Goal: Task Accomplishment & Management: Use online tool/utility

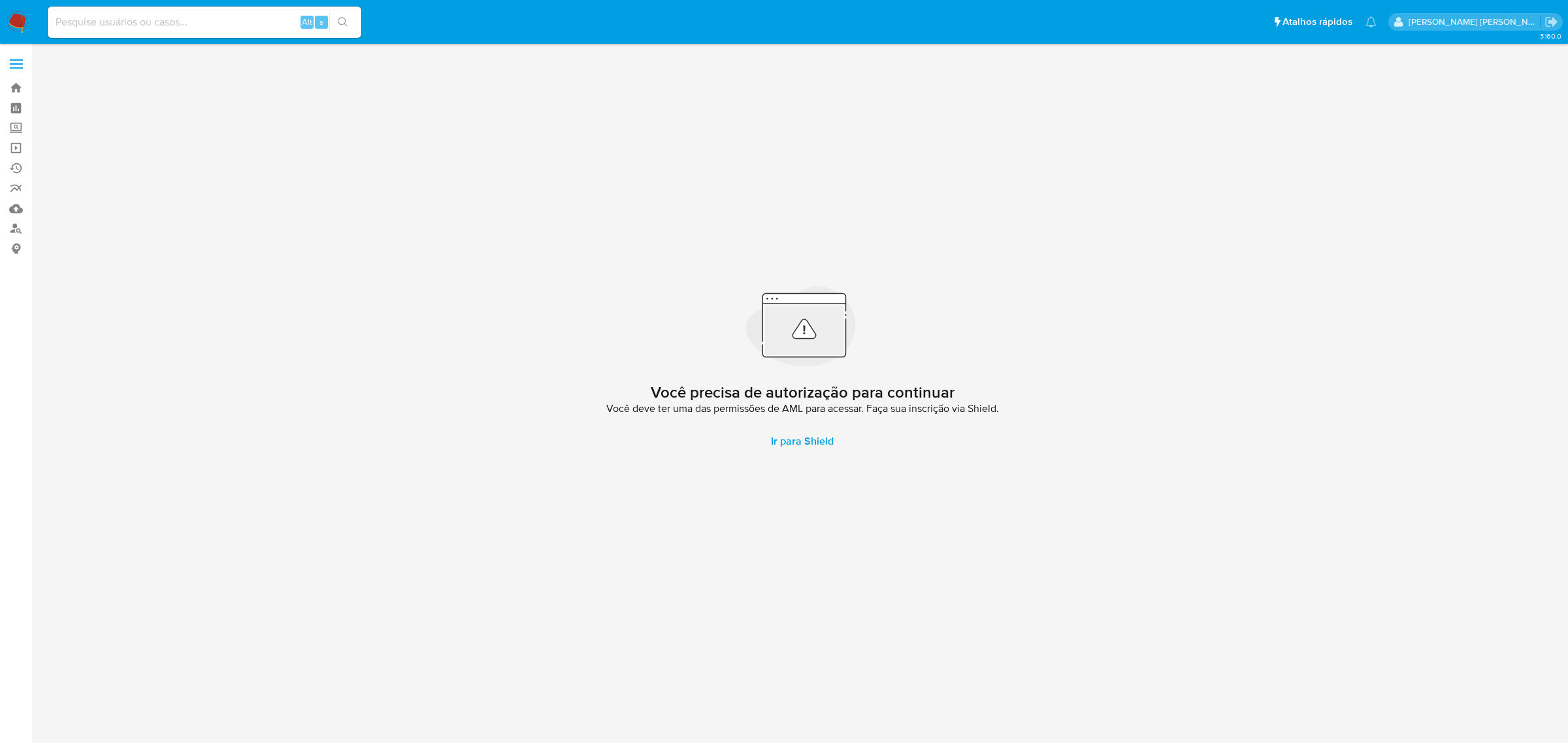
click at [18, 63] on span at bounding box center [17, 64] width 13 height 2
click at [0, 0] on input "checkbox" at bounding box center [0, 0] width 0 height 0
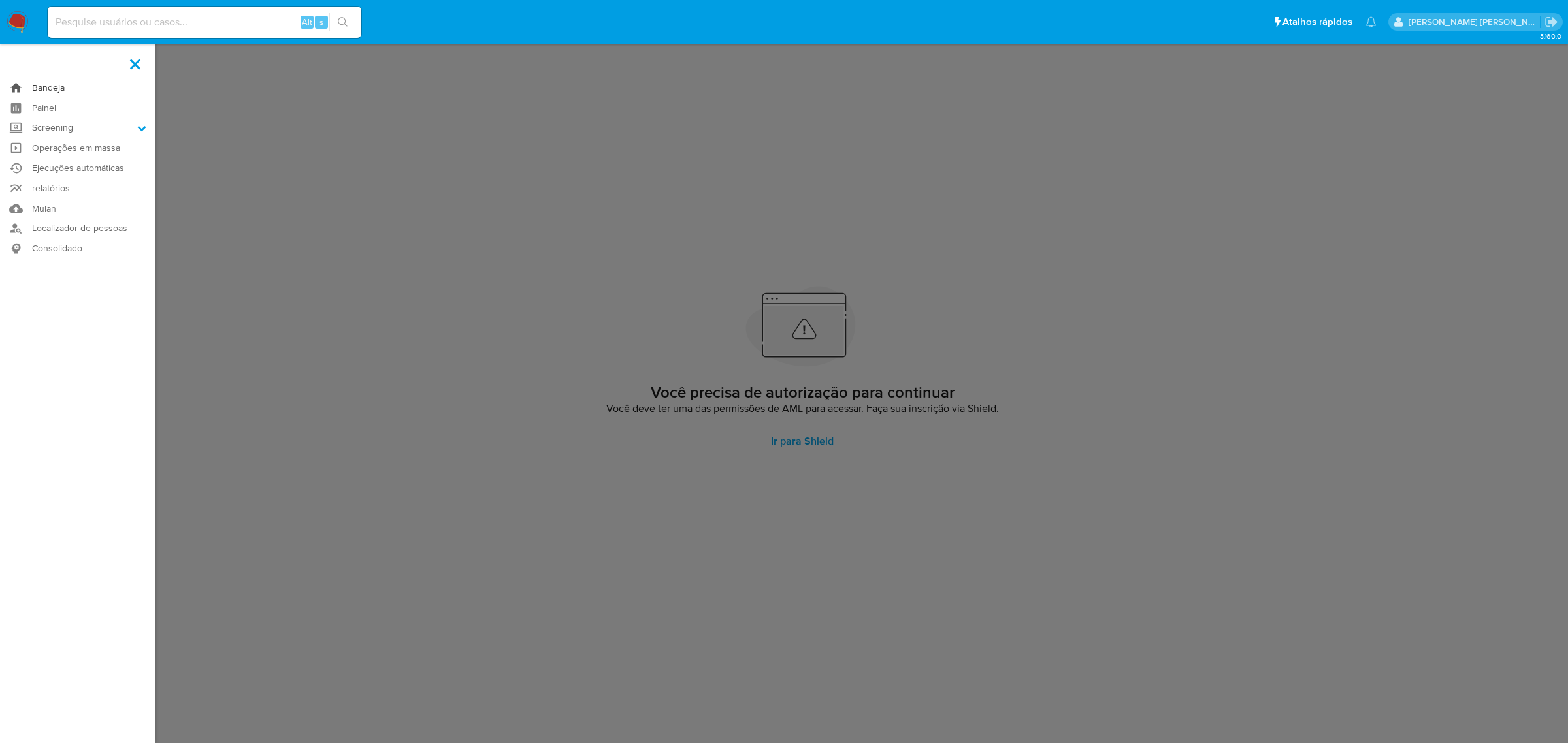
click at [43, 86] on link "Bandeja" at bounding box center [78, 88] width 156 height 20
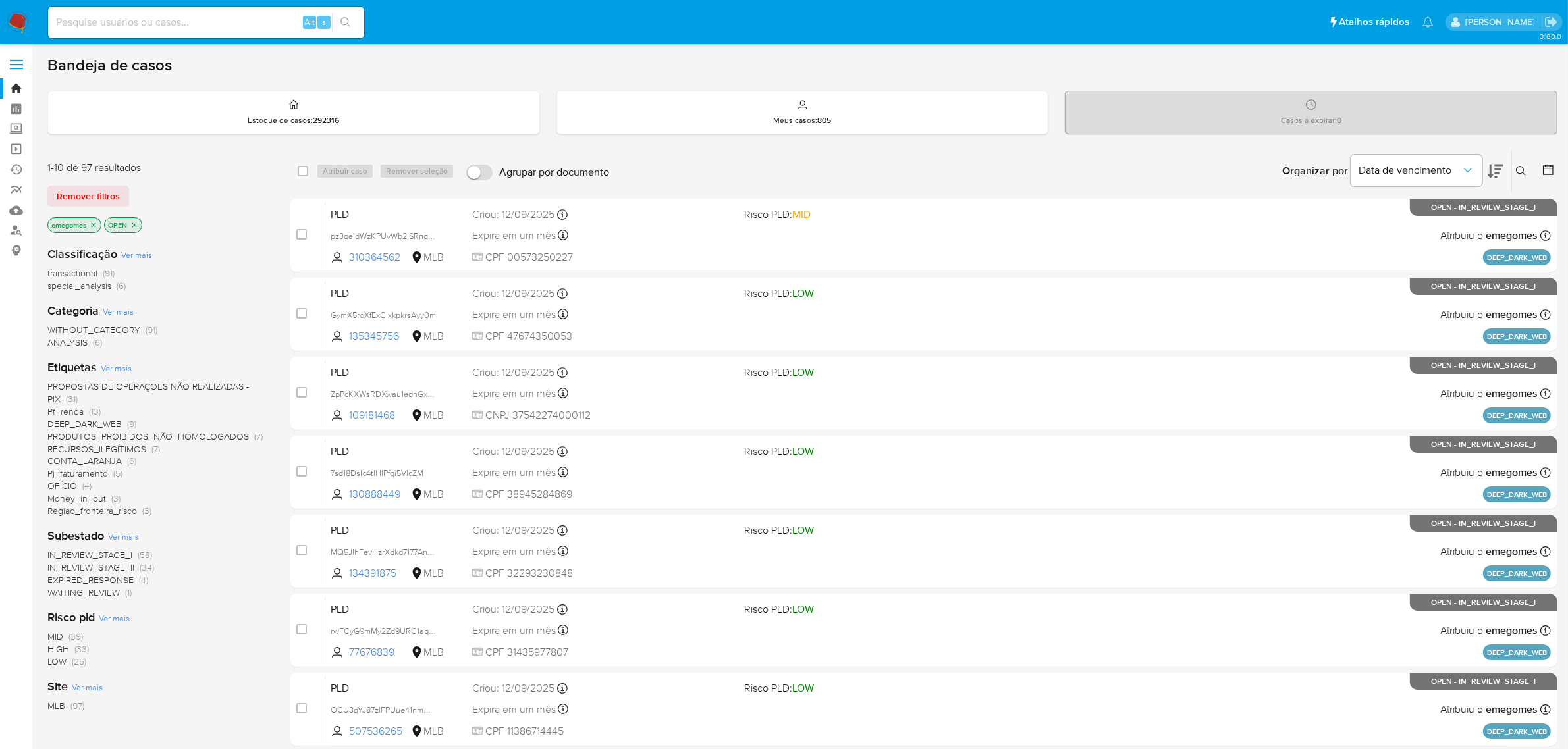
click at [93, 224] on icon "close-filter" at bounding box center [93, 225] width 8 height 8
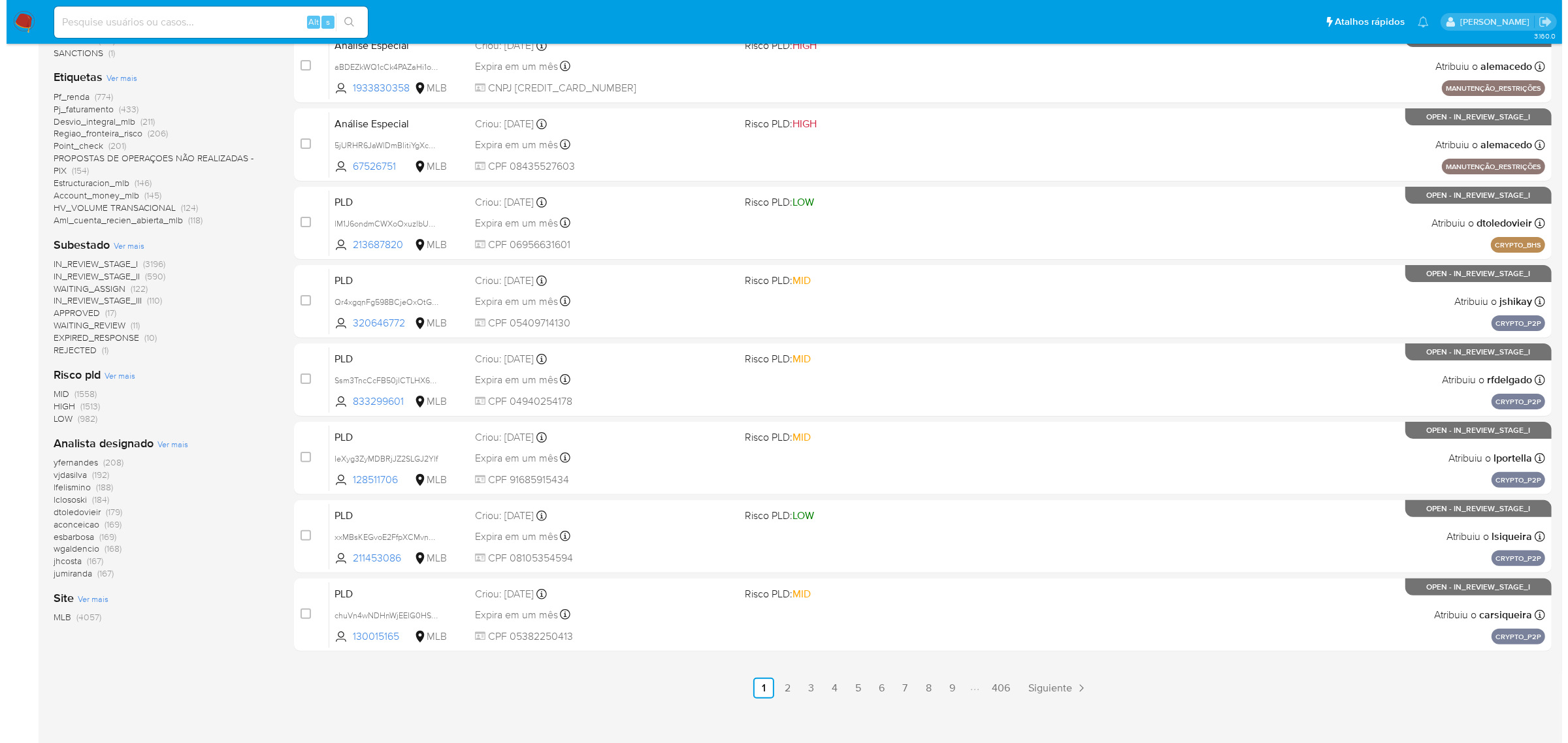
scroll to position [327, 0]
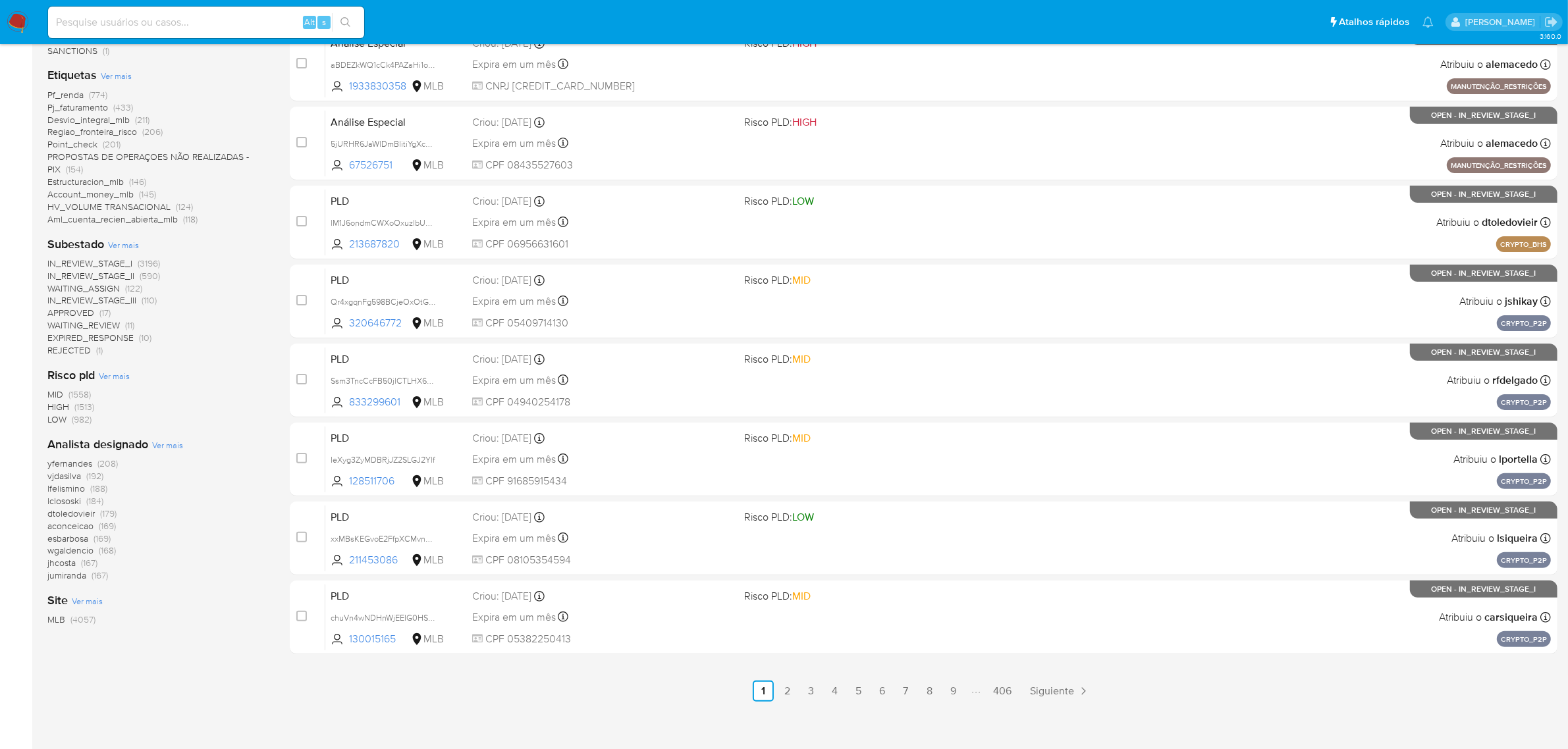
click at [169, 446] on span "Ver mais" at bounding box center [167, 445] width 31 height 12
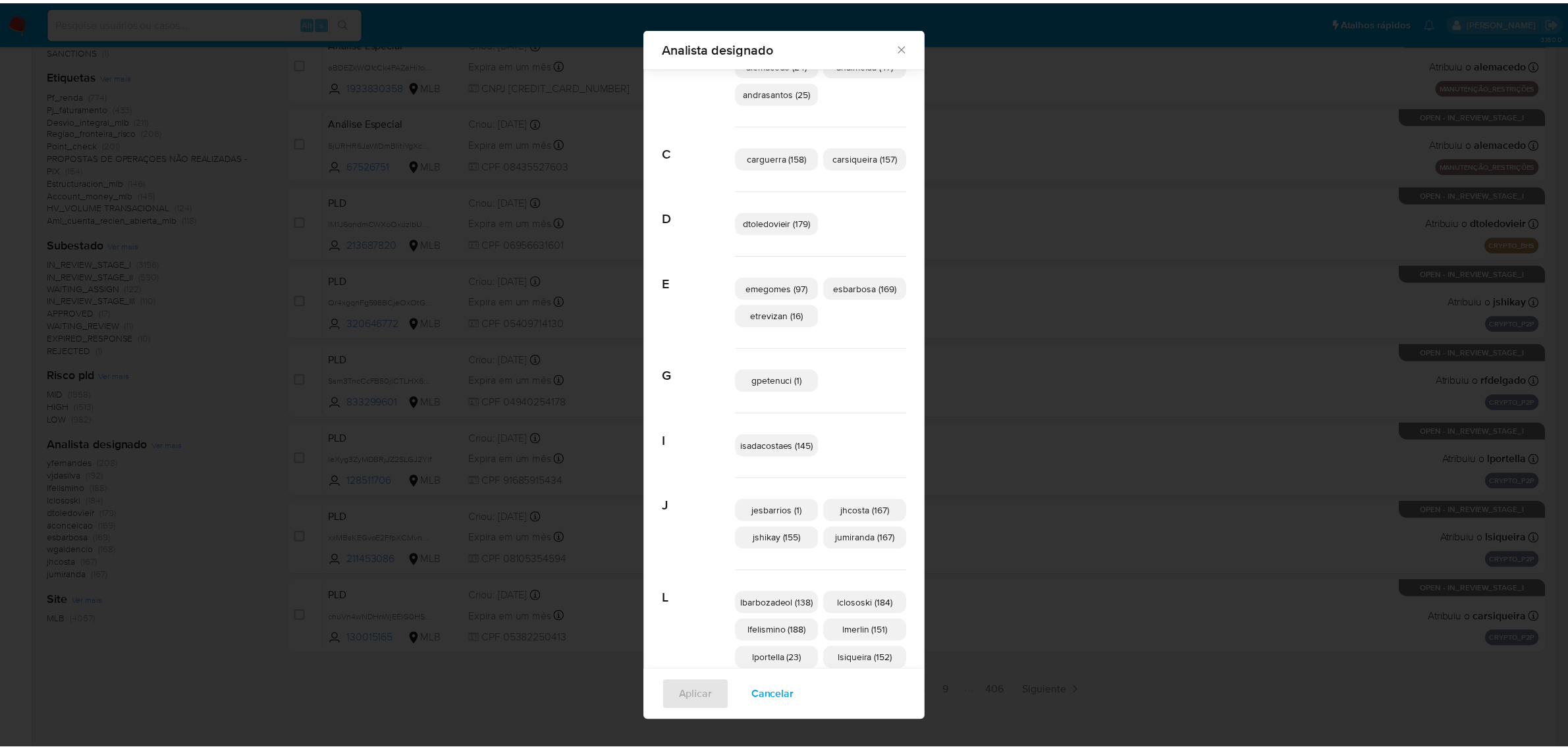
scroll to position [155, 0]
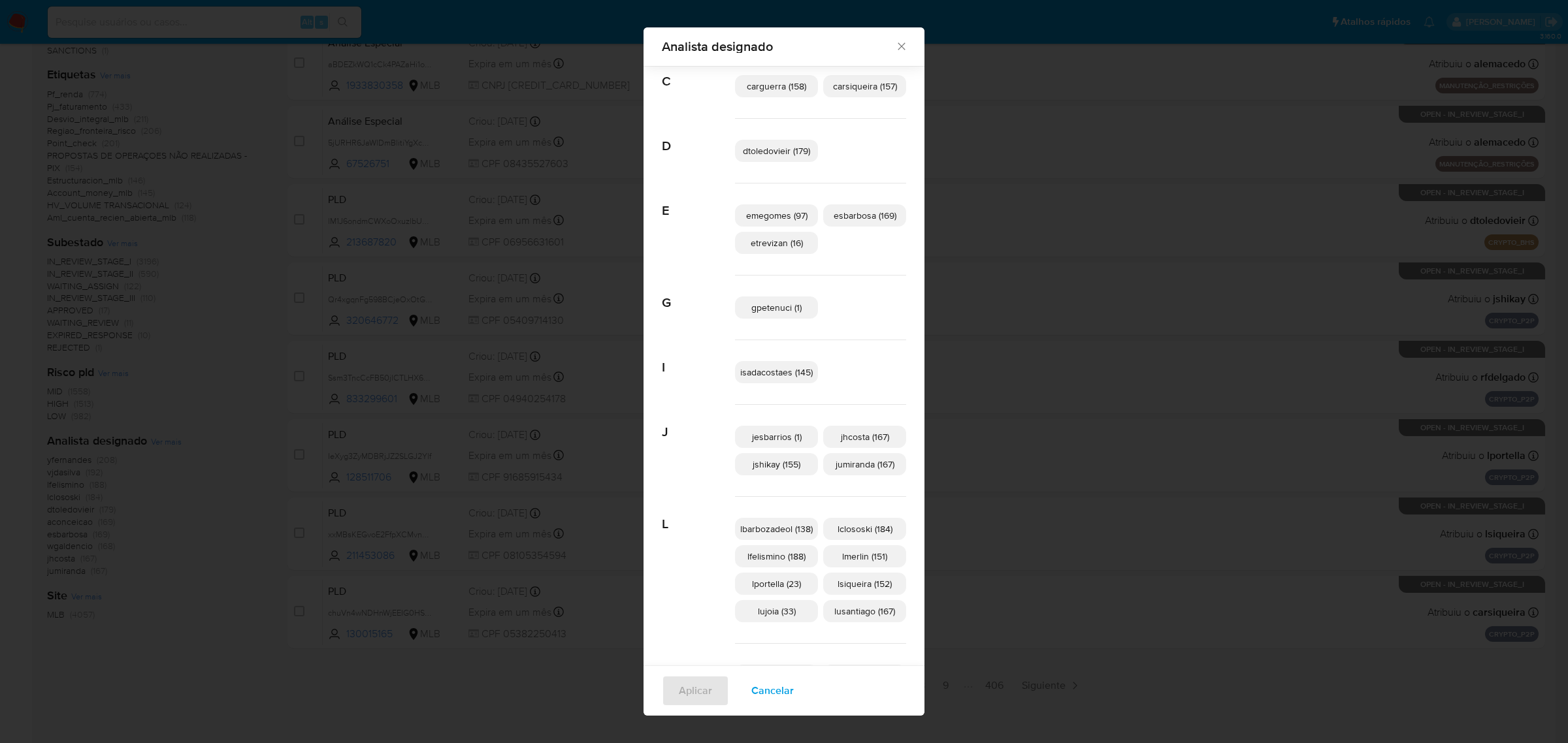
click at [896, 45] on icon "Fechar" at bounding box center [901, 46] width 13 height 13
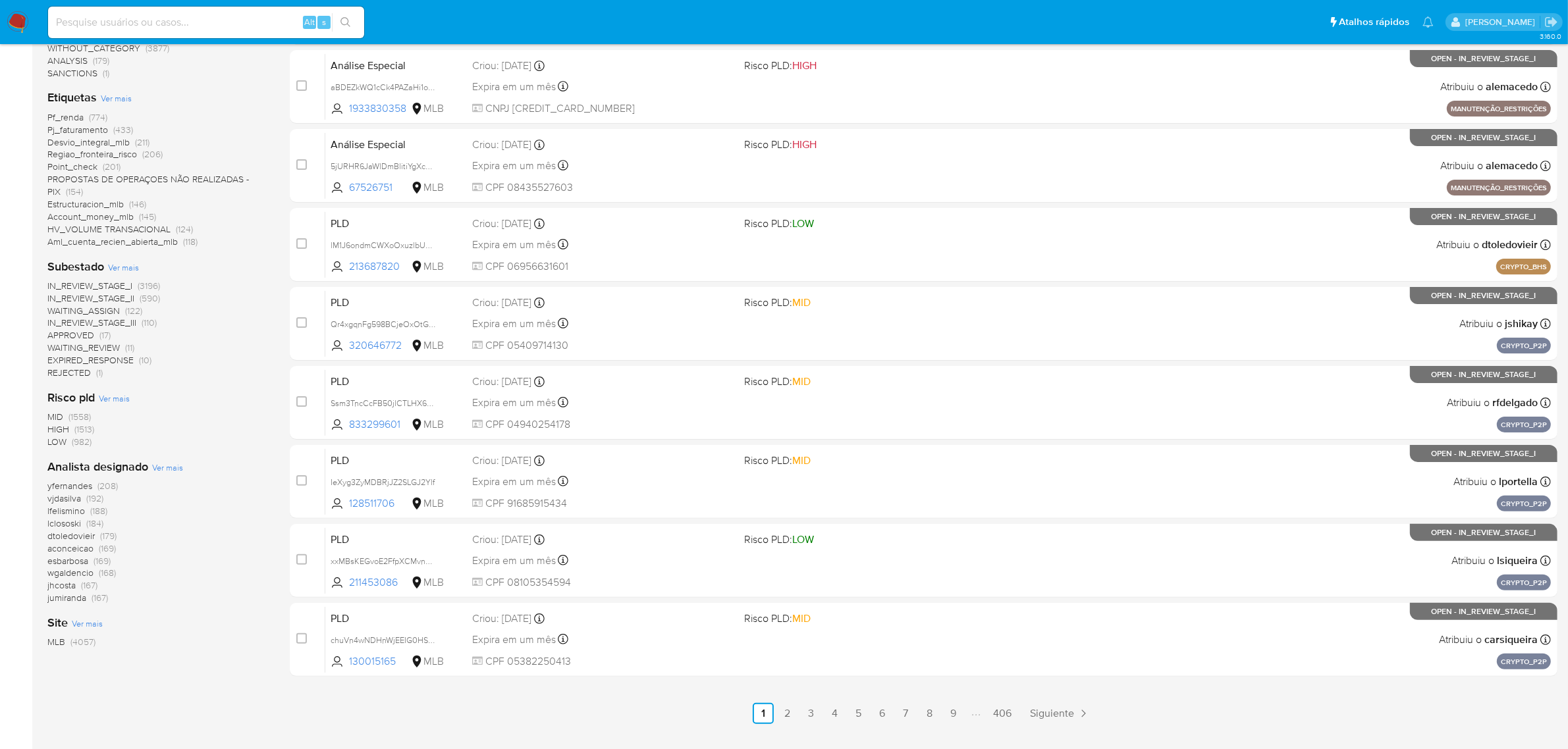
scroll to position [337, 0]
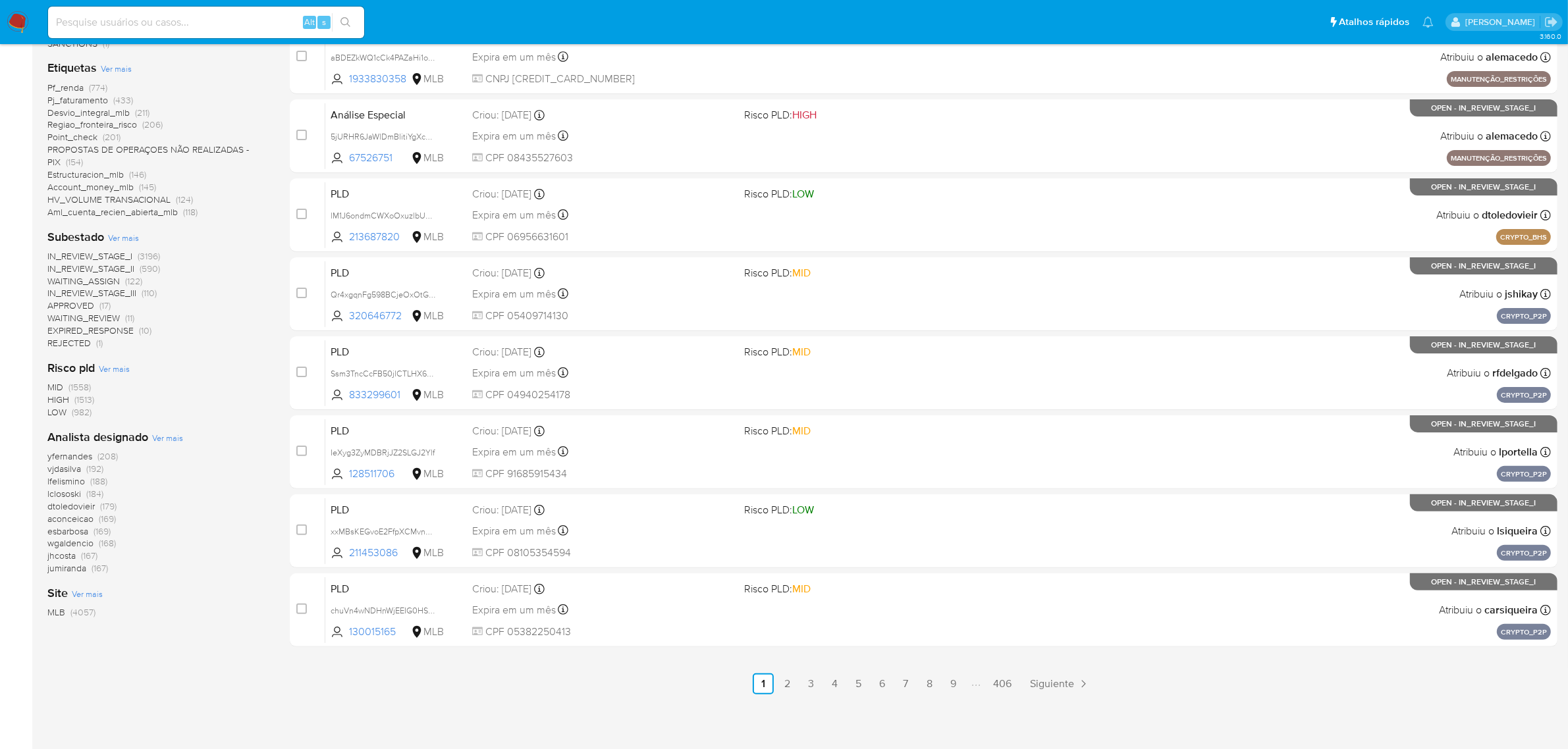
click at [64, 479] on span "lfelismino" at bounding box center [67, 481] width 38 height 13
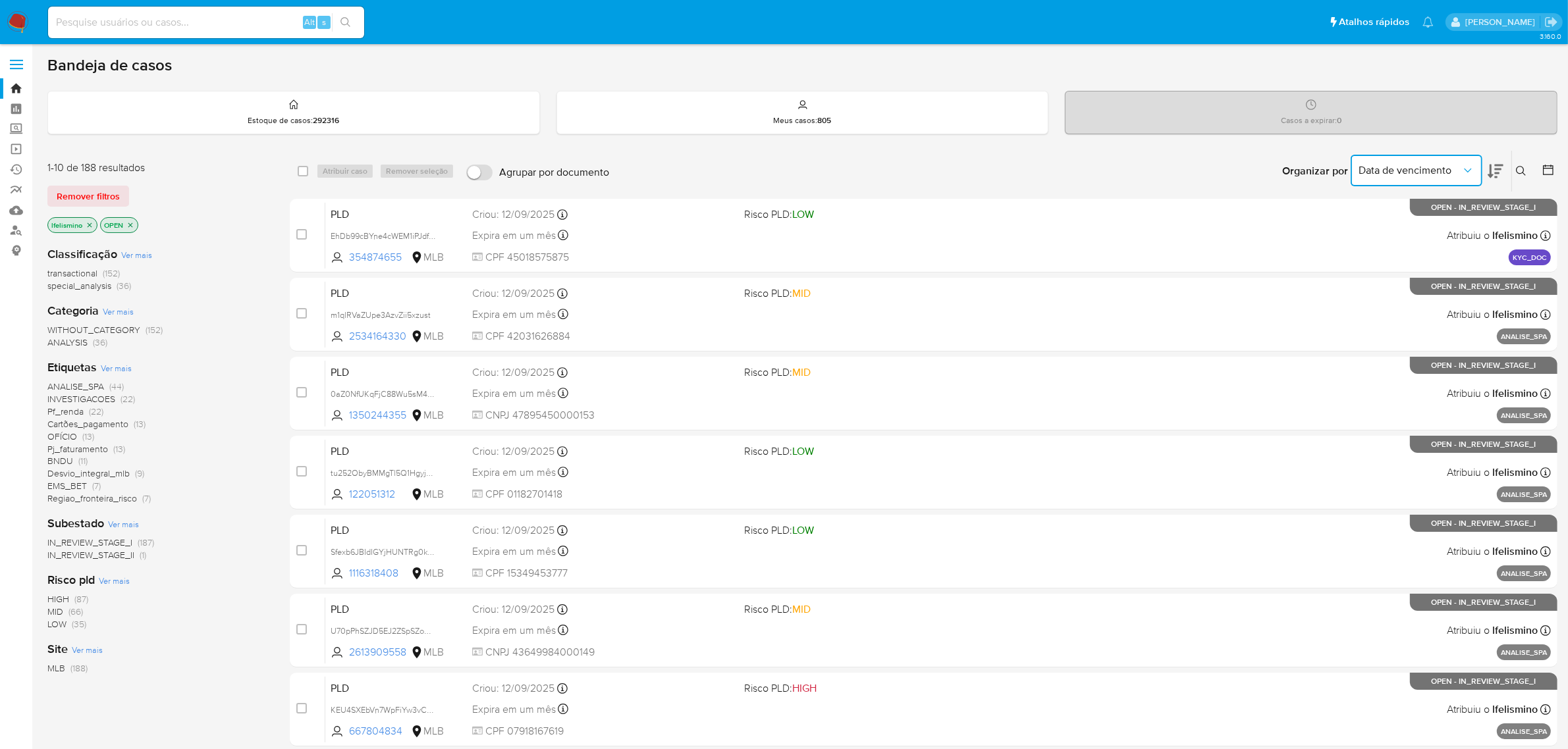
click at [1470, 172] on icon "Organizar por" at bounding box center [1468, 171] width 13 height 13
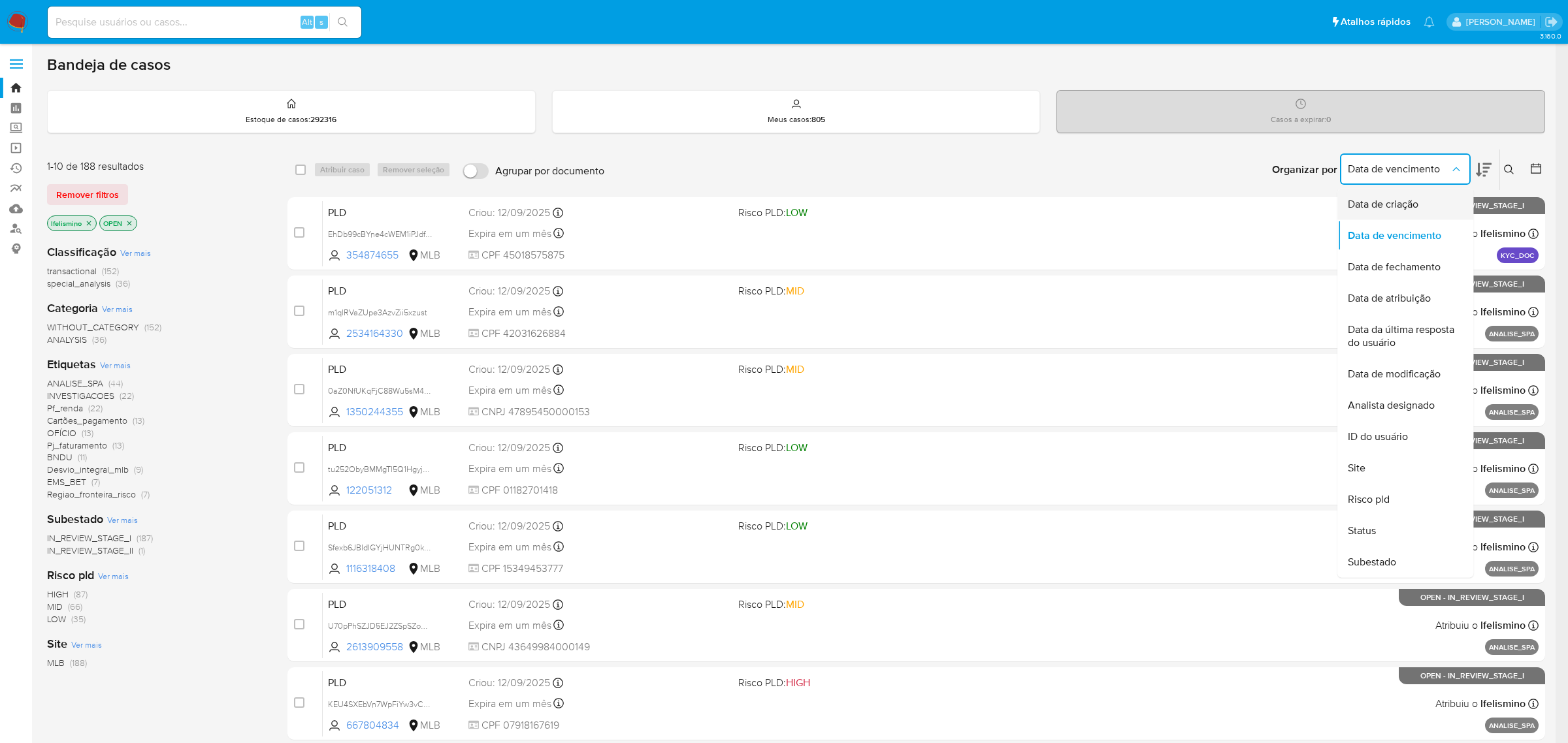
click at [1404, 200] on span "Data de criação" at bounding box center [1383, 205] width 70 height 13
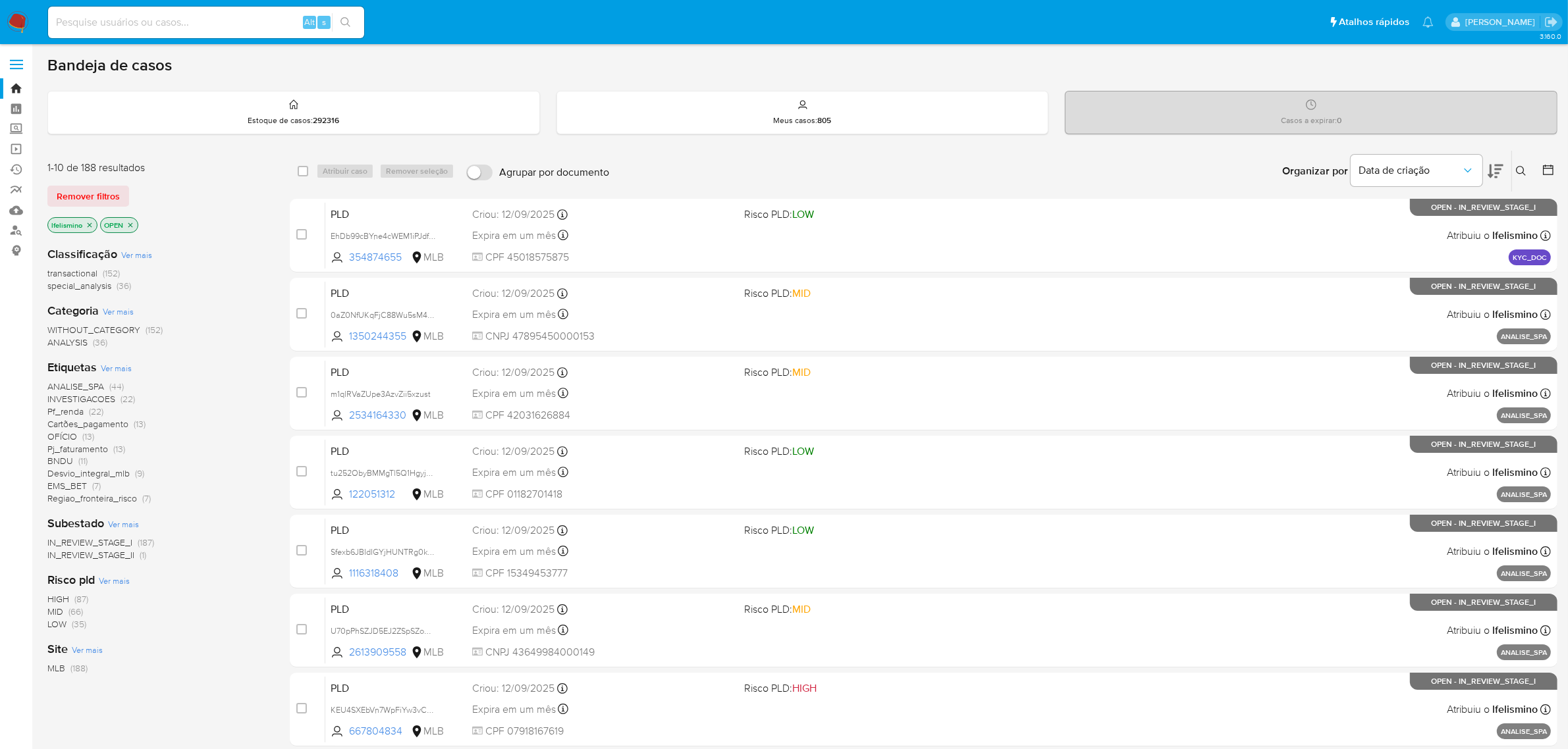
click at [116, 370] on span "Ver mais" at bounding box center [116, 368] width 31 height 12
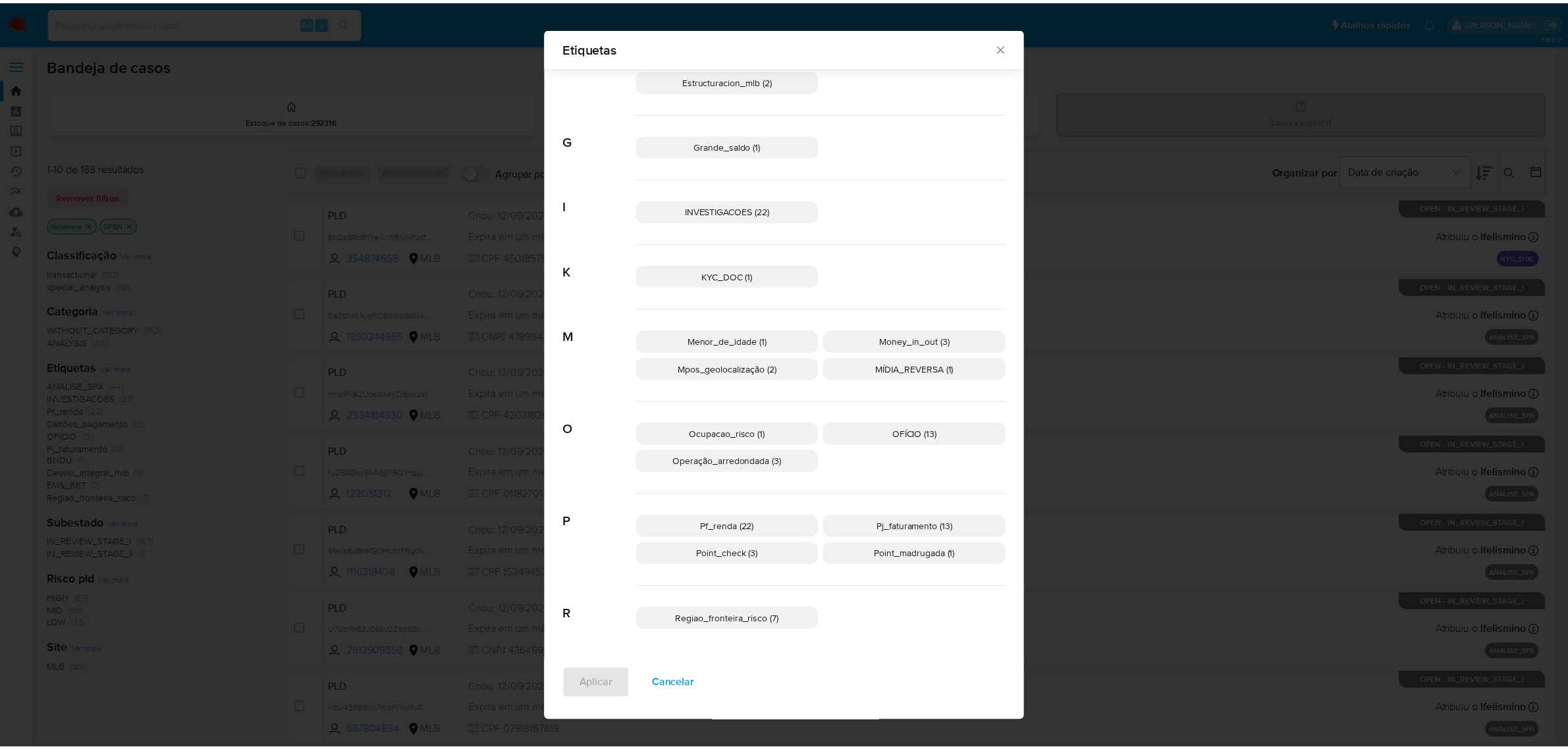
scroll to position [415, 0]
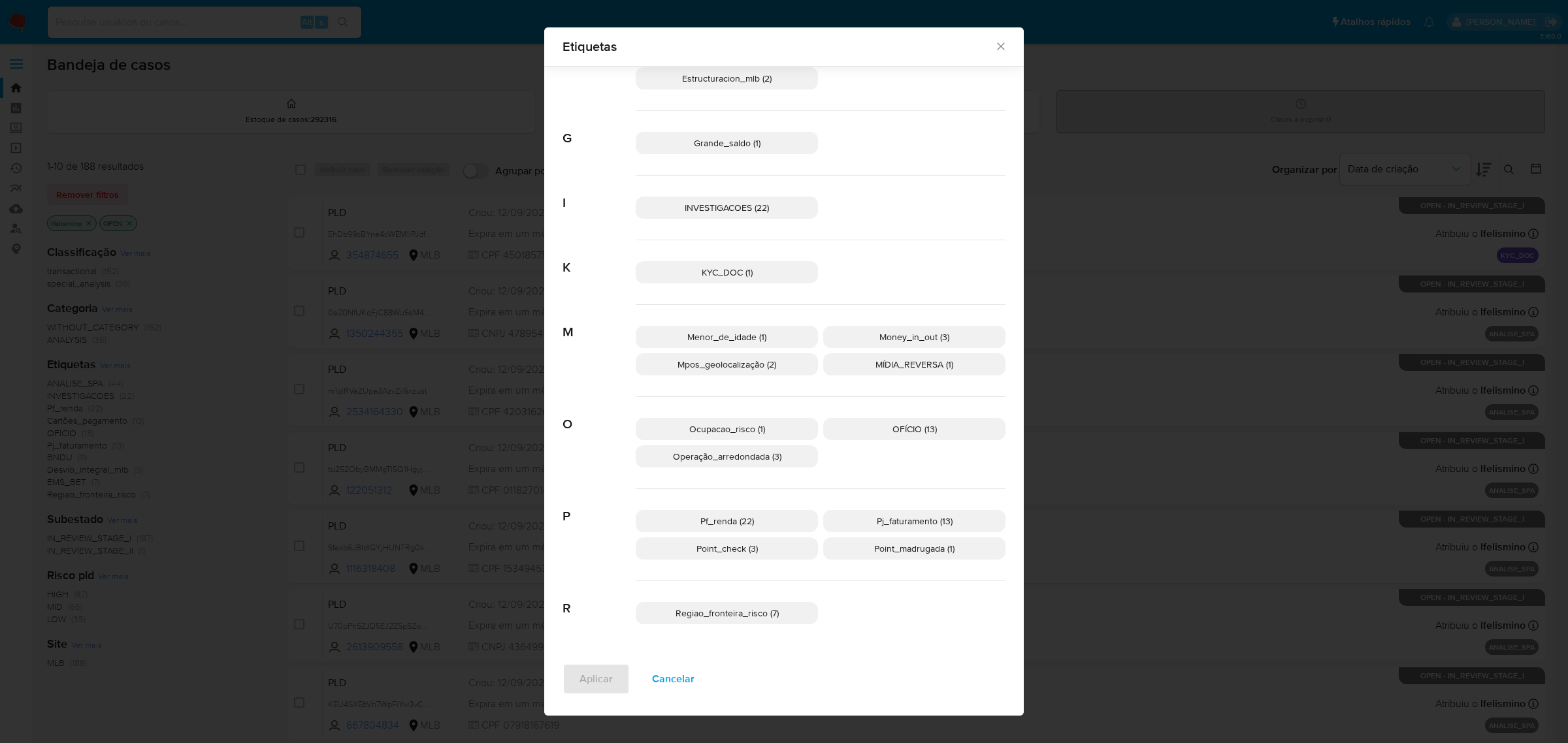
click at [734, 608] on span "Regiao_fronteira_risco (7)" at bounding box center [728, 613] width 103 height 13
click at [580, 676] on span "Aplicar" at bounding box center [596, 679] width 33 height 29
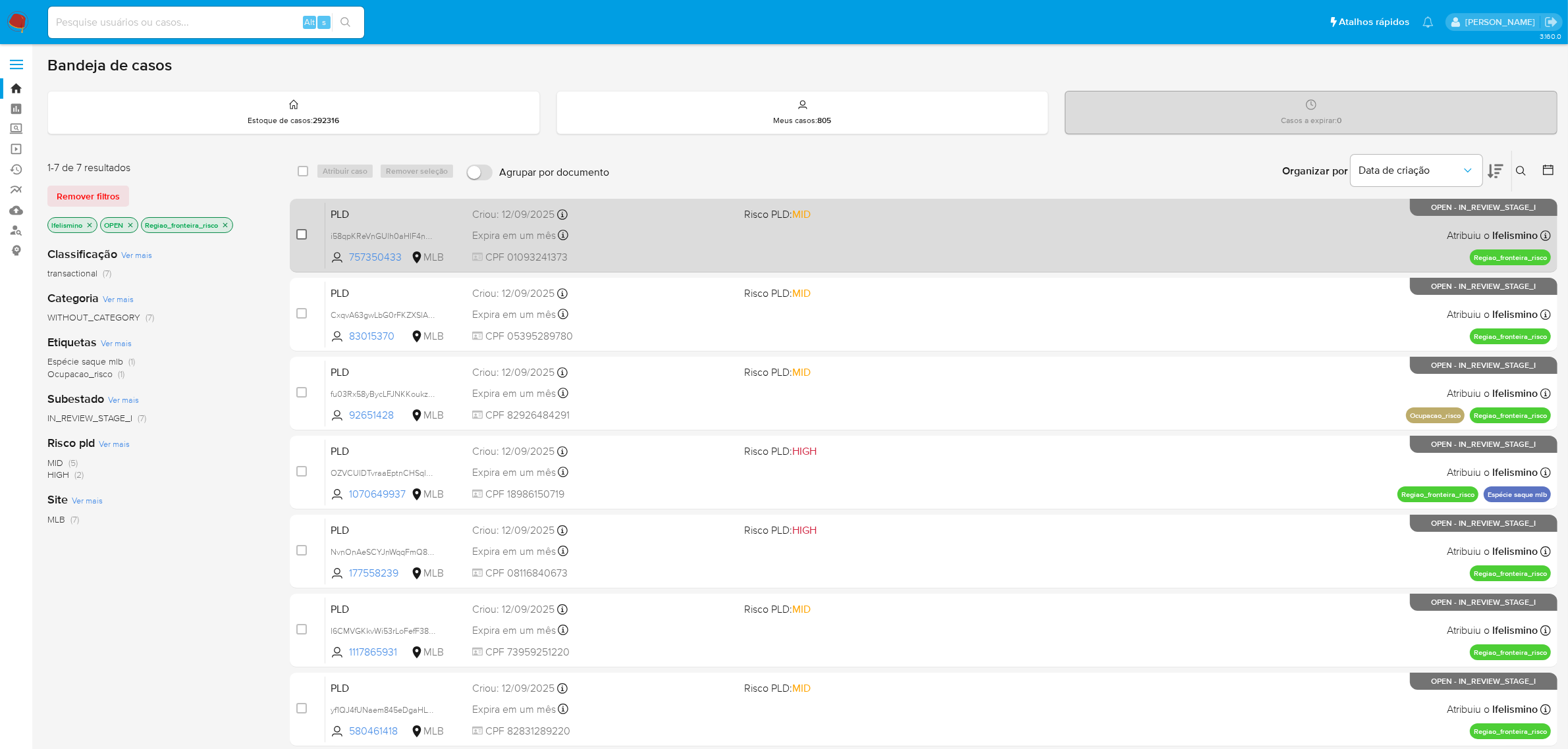
click at [298, 234] on input "checkbox" at bounding box center [301, 234] width 11 height 11
checkbox input "true"
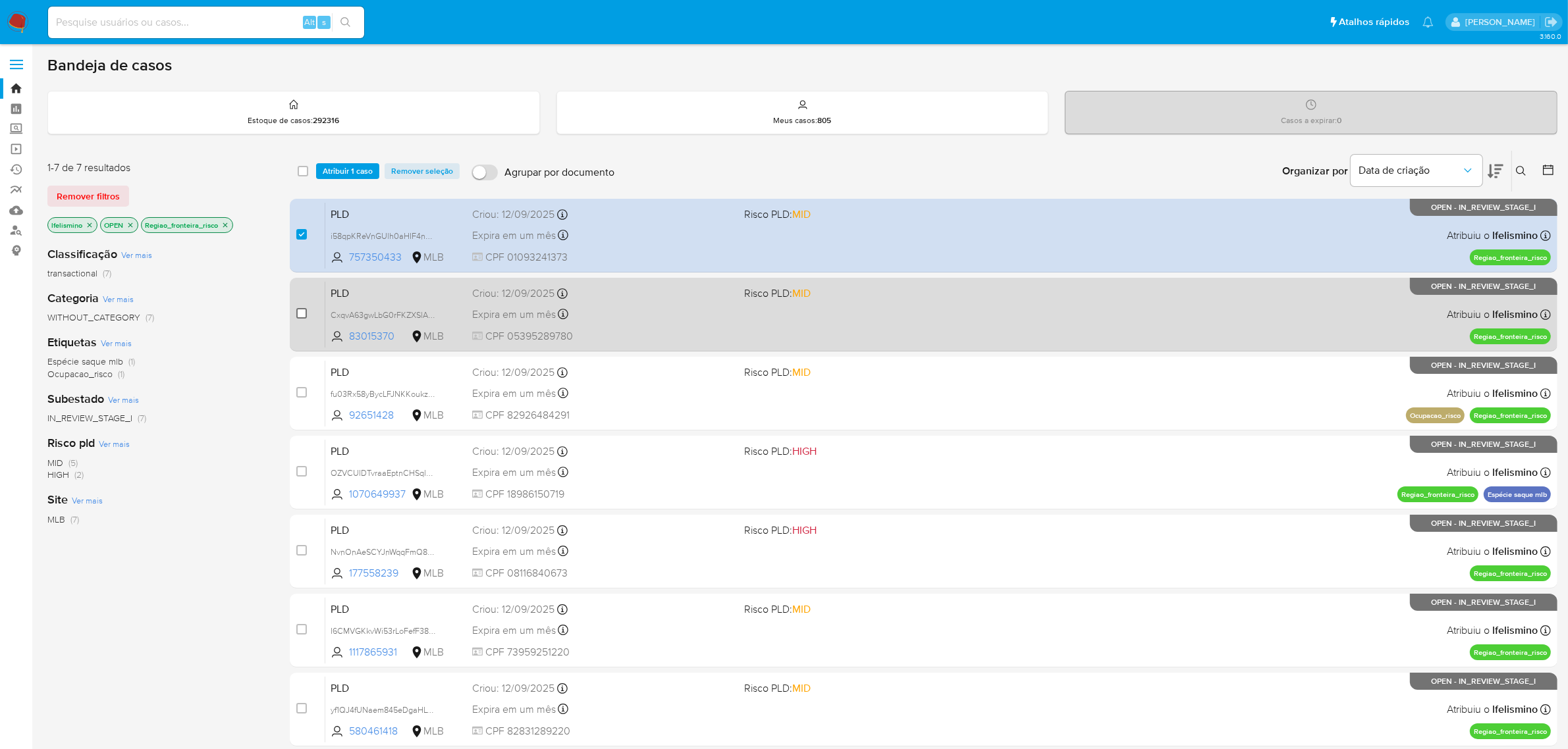
click at [301, 311] on input "checkbox" at bounding box center [301, 313] width 11 height 11
checkbox input "true"
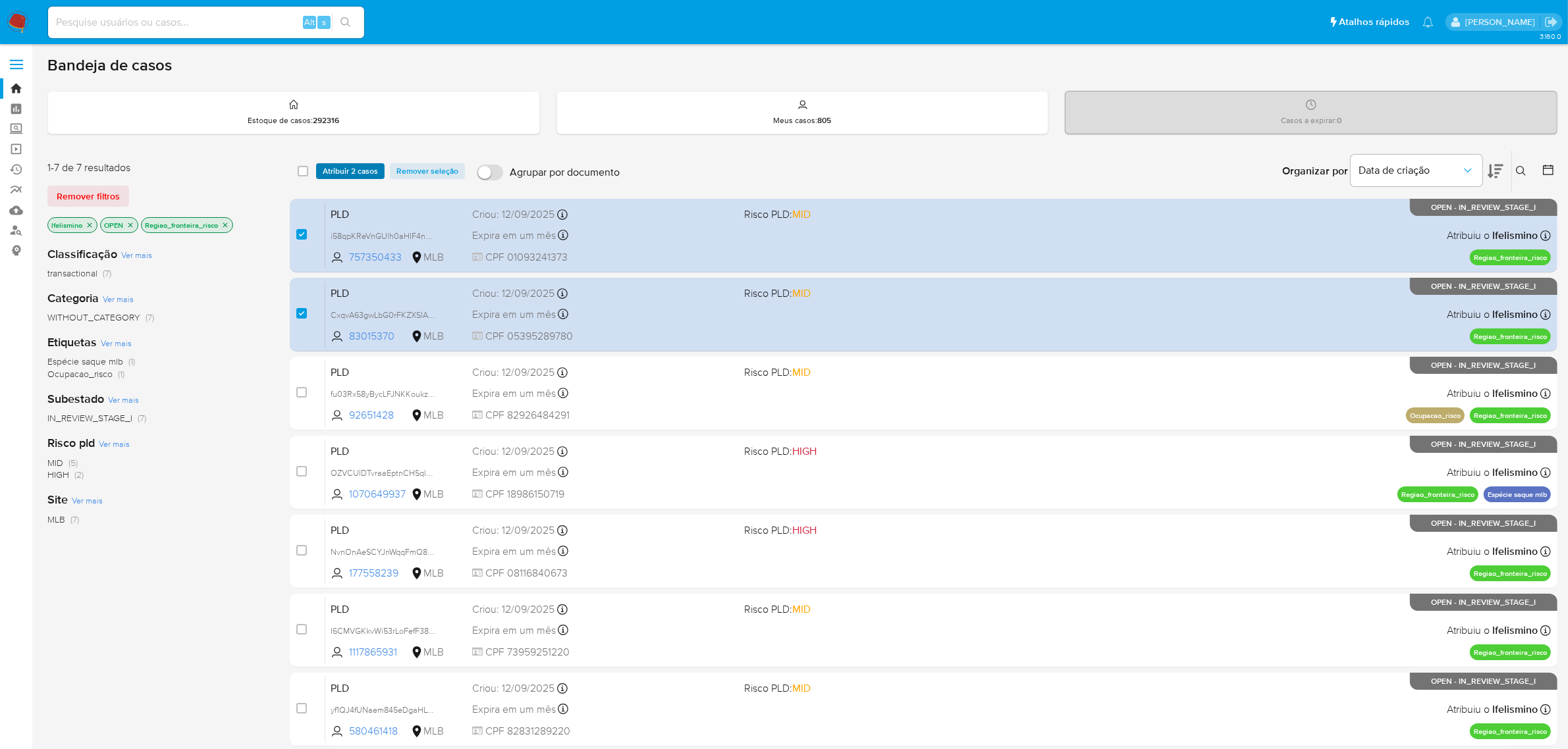
click at [354, 169] on span "Atribuir 2 casos" at bounding box center [350, 171] width 55 height 13
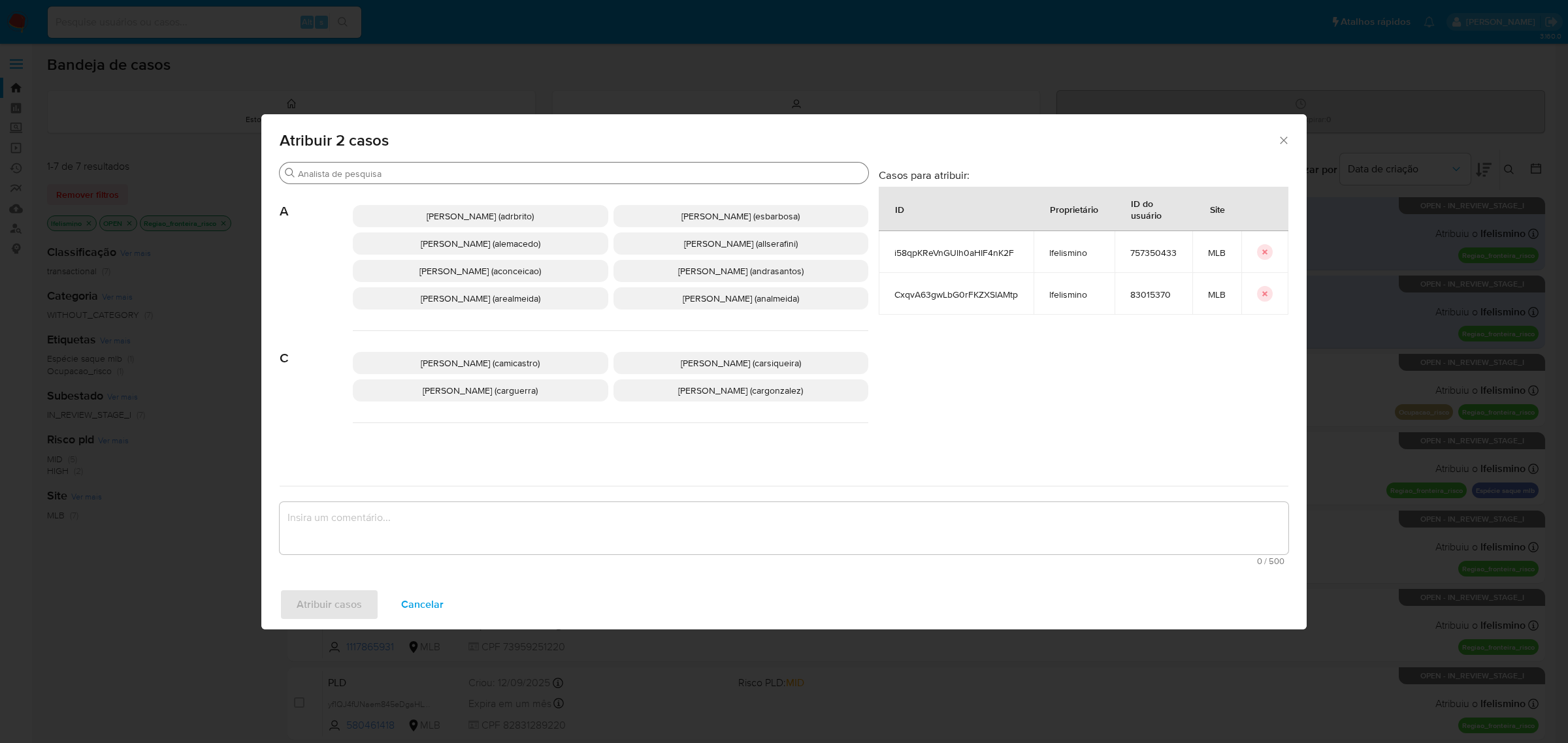
click at [382, 174] on input "Buscar" at bounding box center [580, 174] width 565 height 11
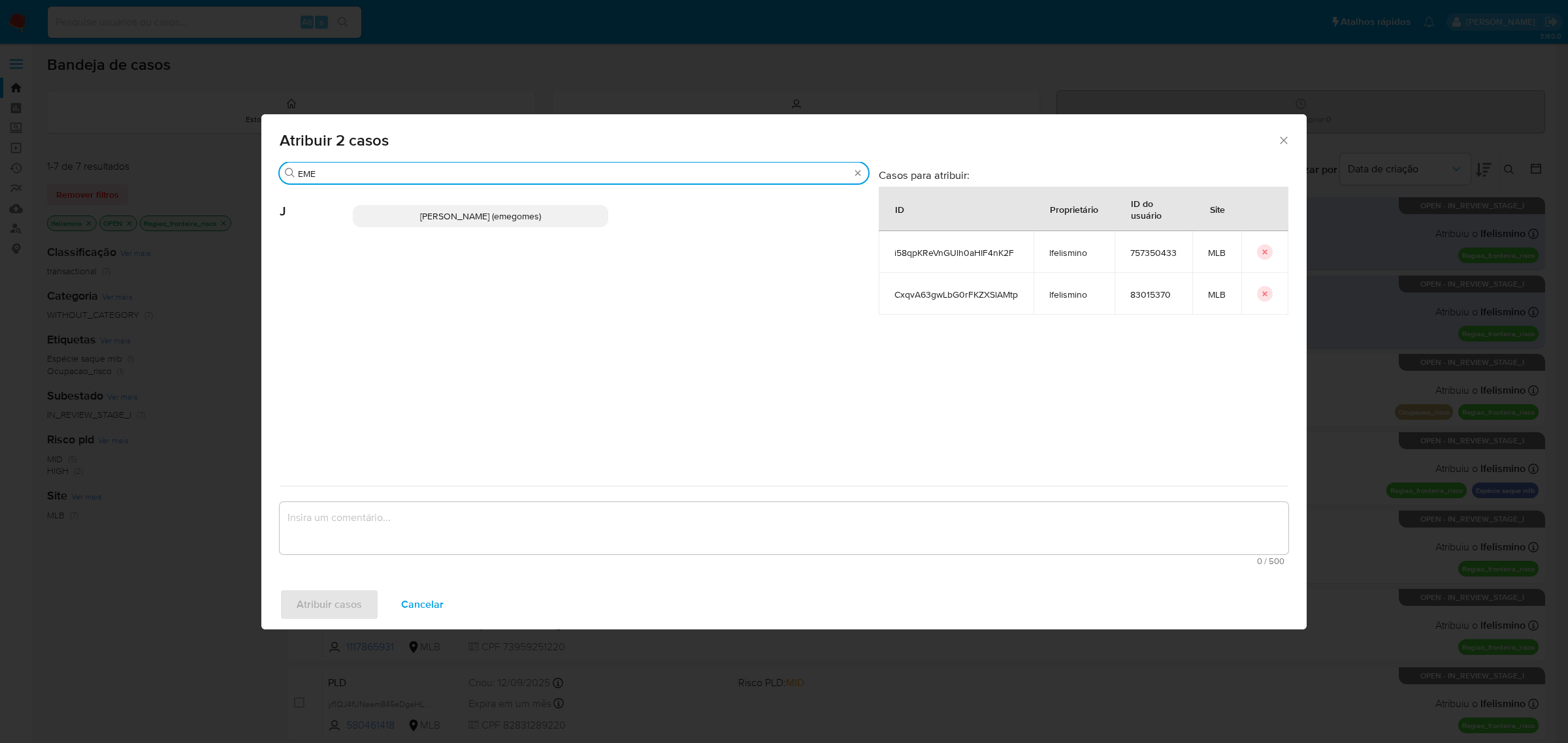
type input "EME"
click at [423, 213] on span "[PERSON_NAME] (emegomes)" at bounding box center [481, 216] width 121 height 13
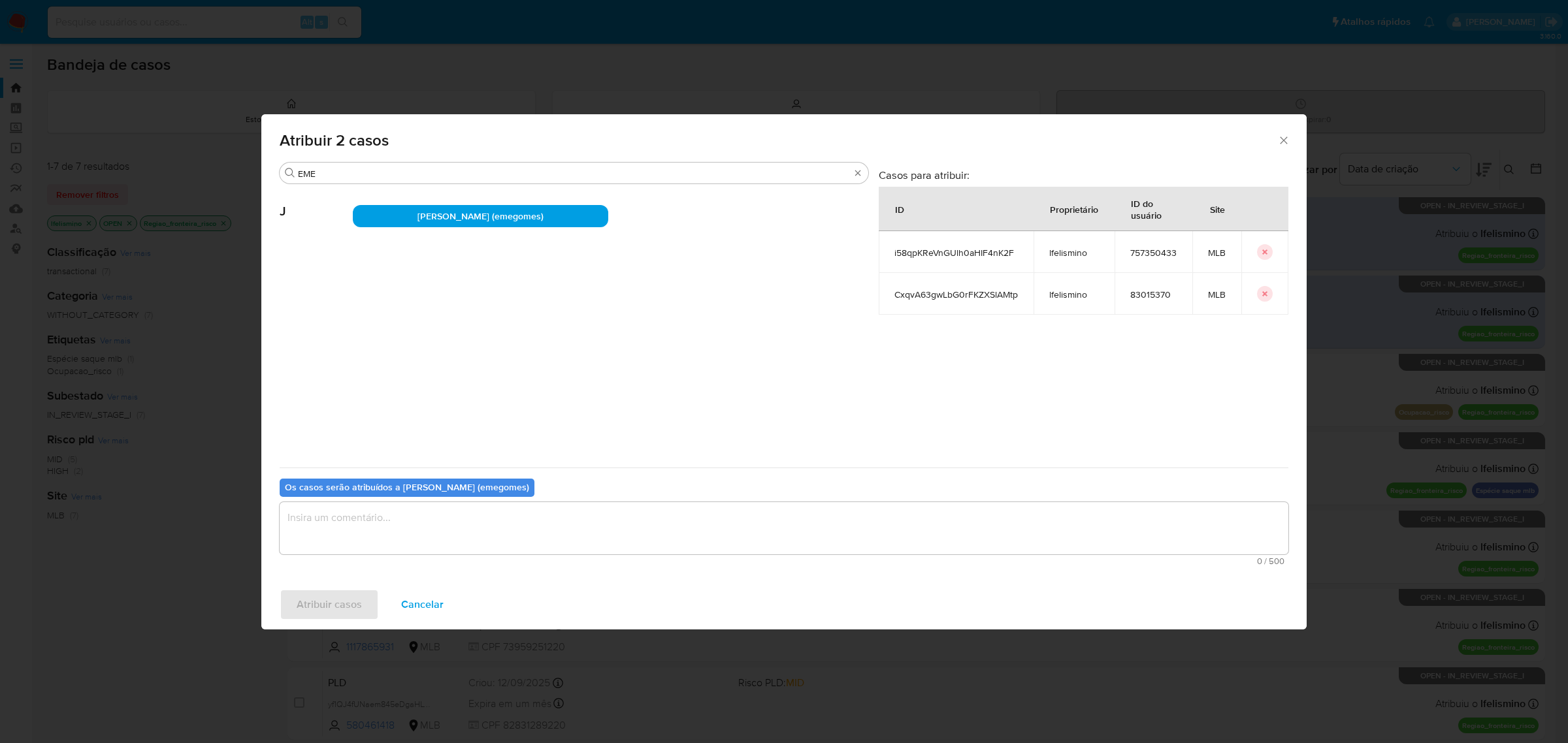
click at [483, 534] on textarea "assign-modal" at bounding box center [784, 528] width 1009 height 52
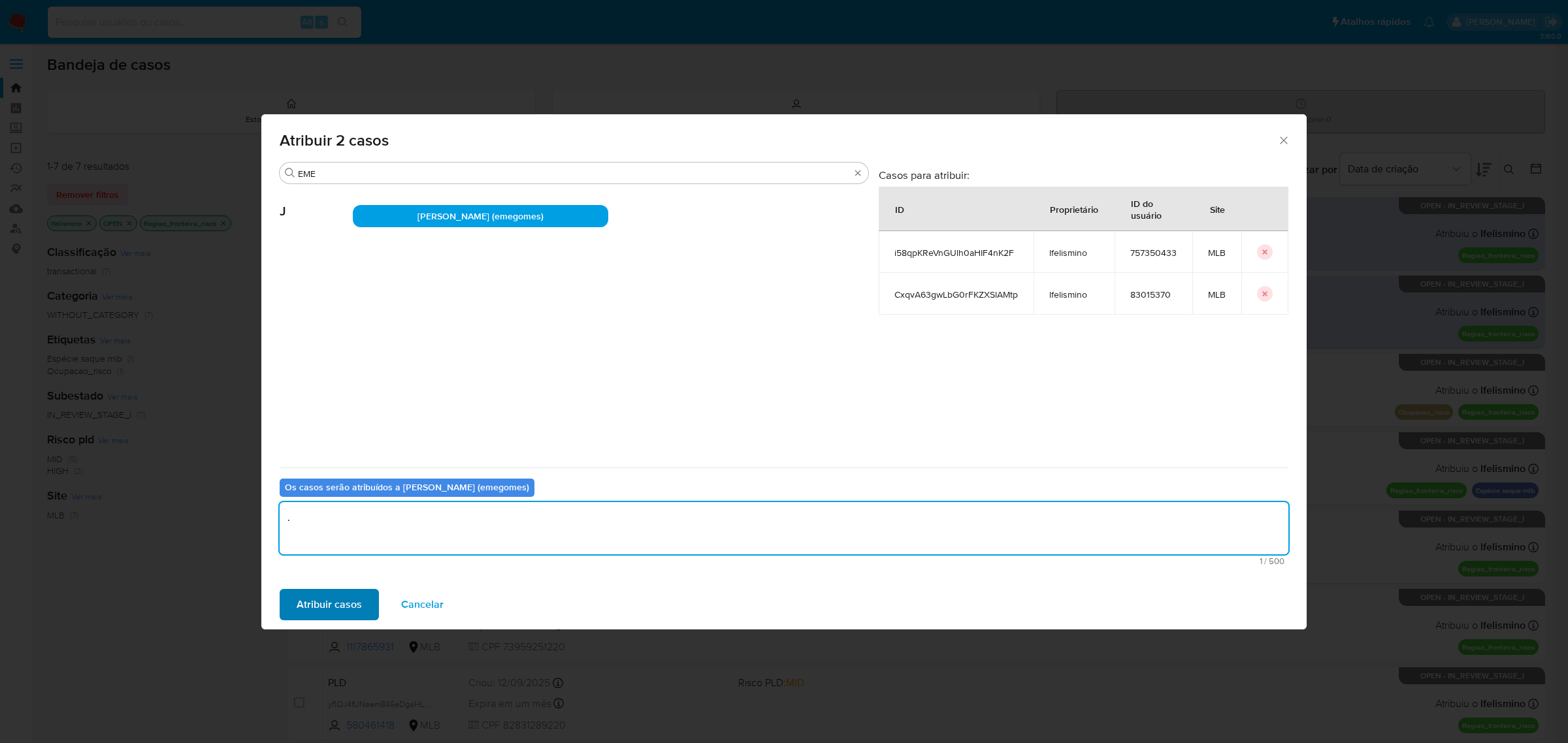
type textarea "."
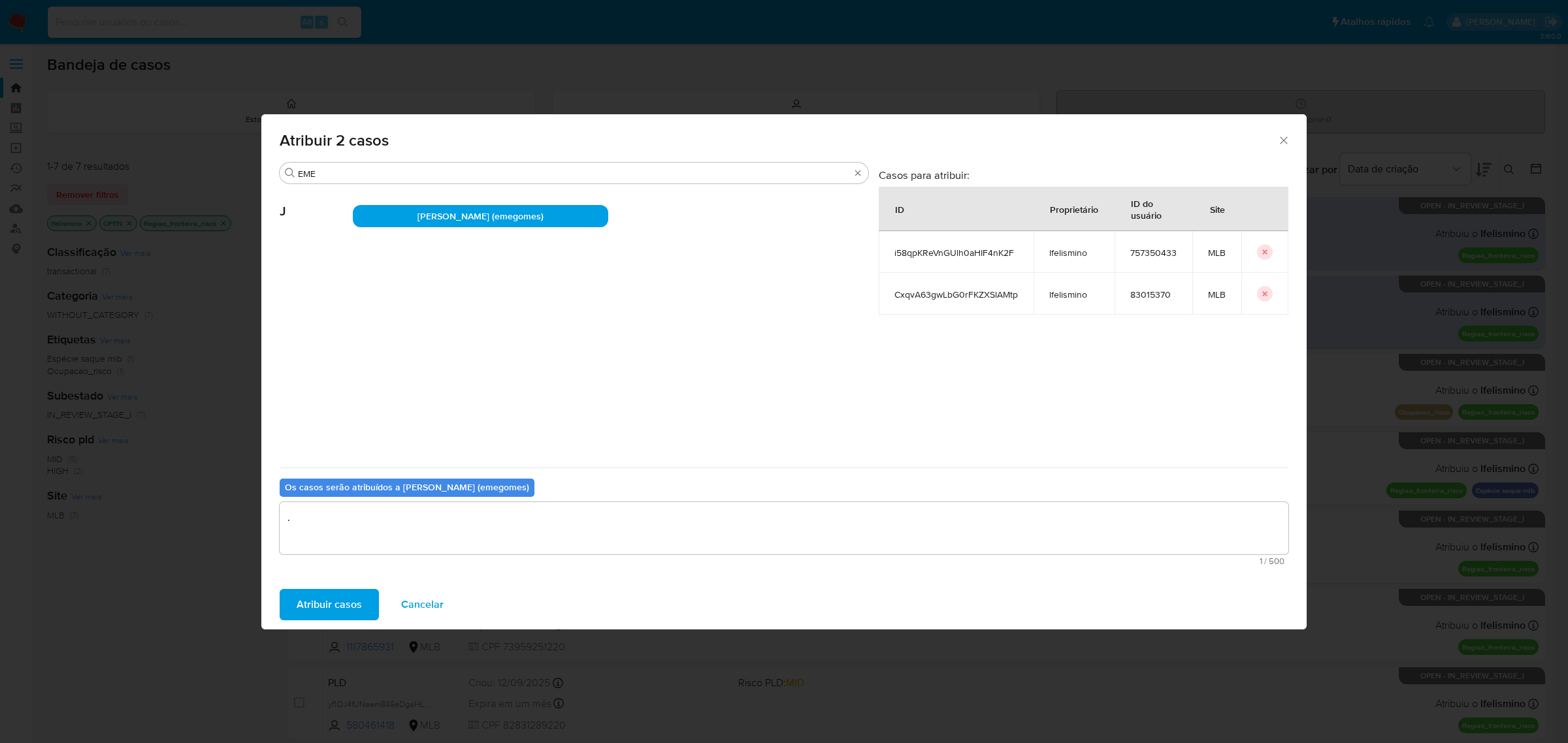
click at [321, 599] on span "Atribuir casos" at bounding box center [329, 604] width 65 height 29
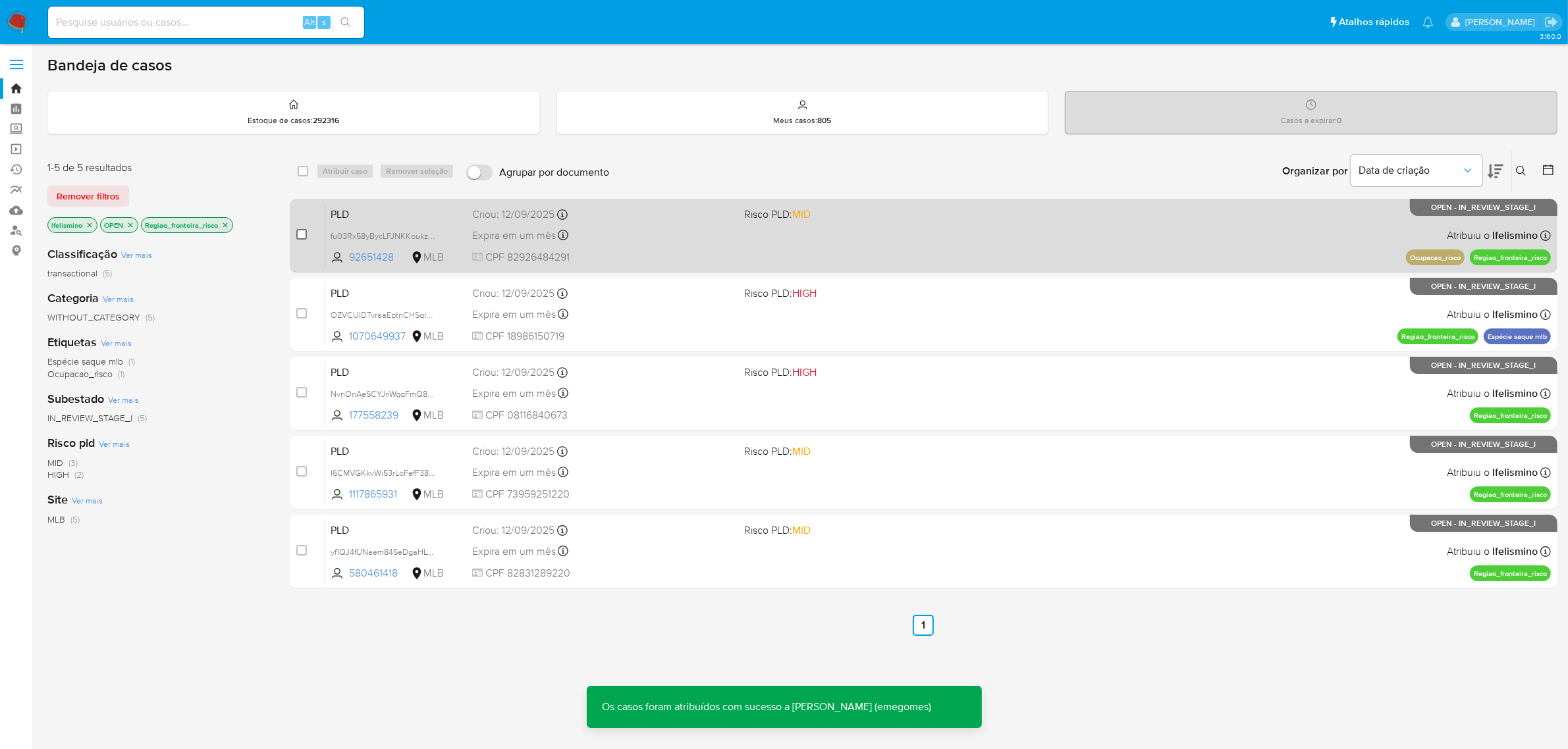
click at [303, 234] on input "checkbox" at bounding box center [301, 234] width 11 height 11
checkbox input "true"
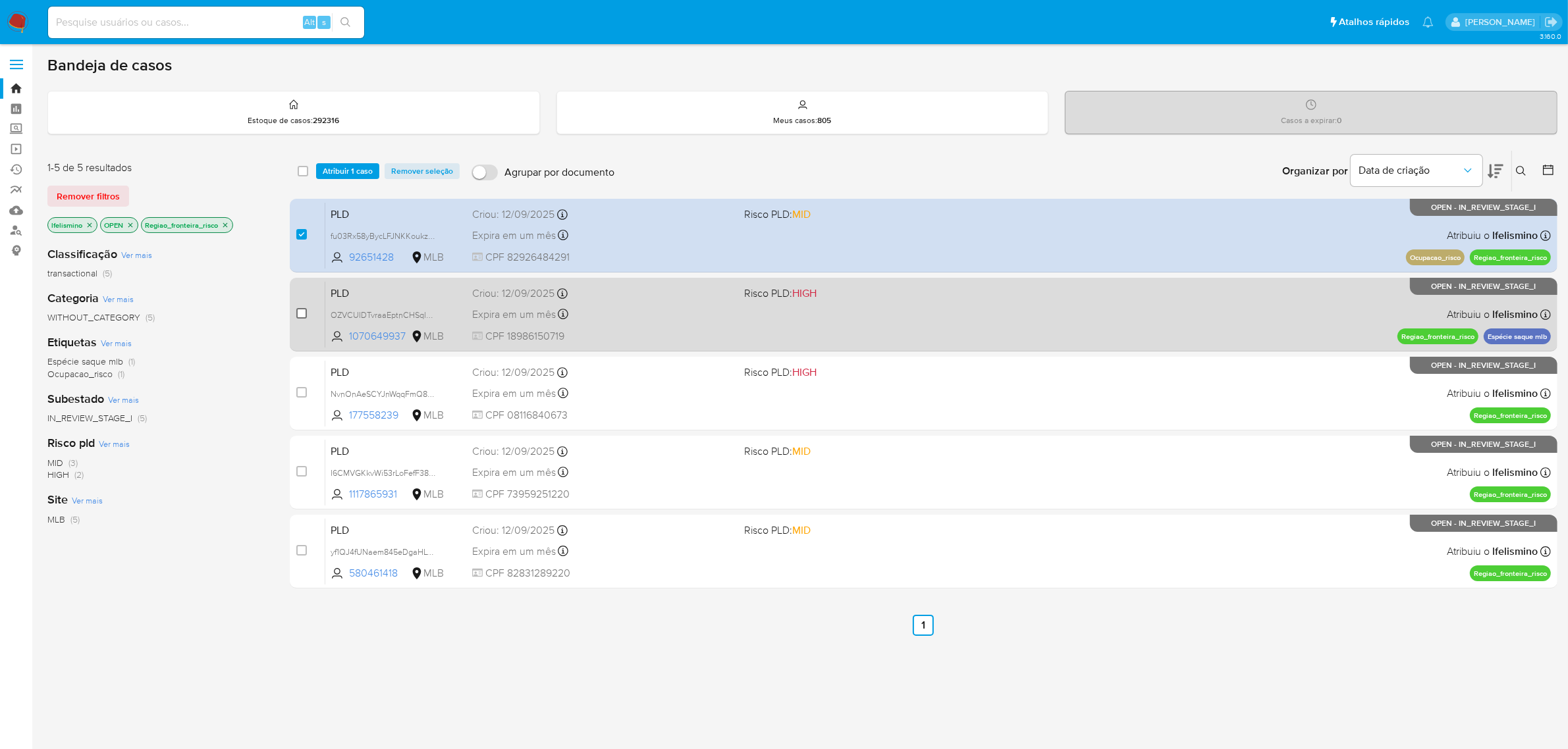
click at [303, 311] on input "checkbox" at bounding box center [301, 313] width 11 height 11
checkbox input "true"
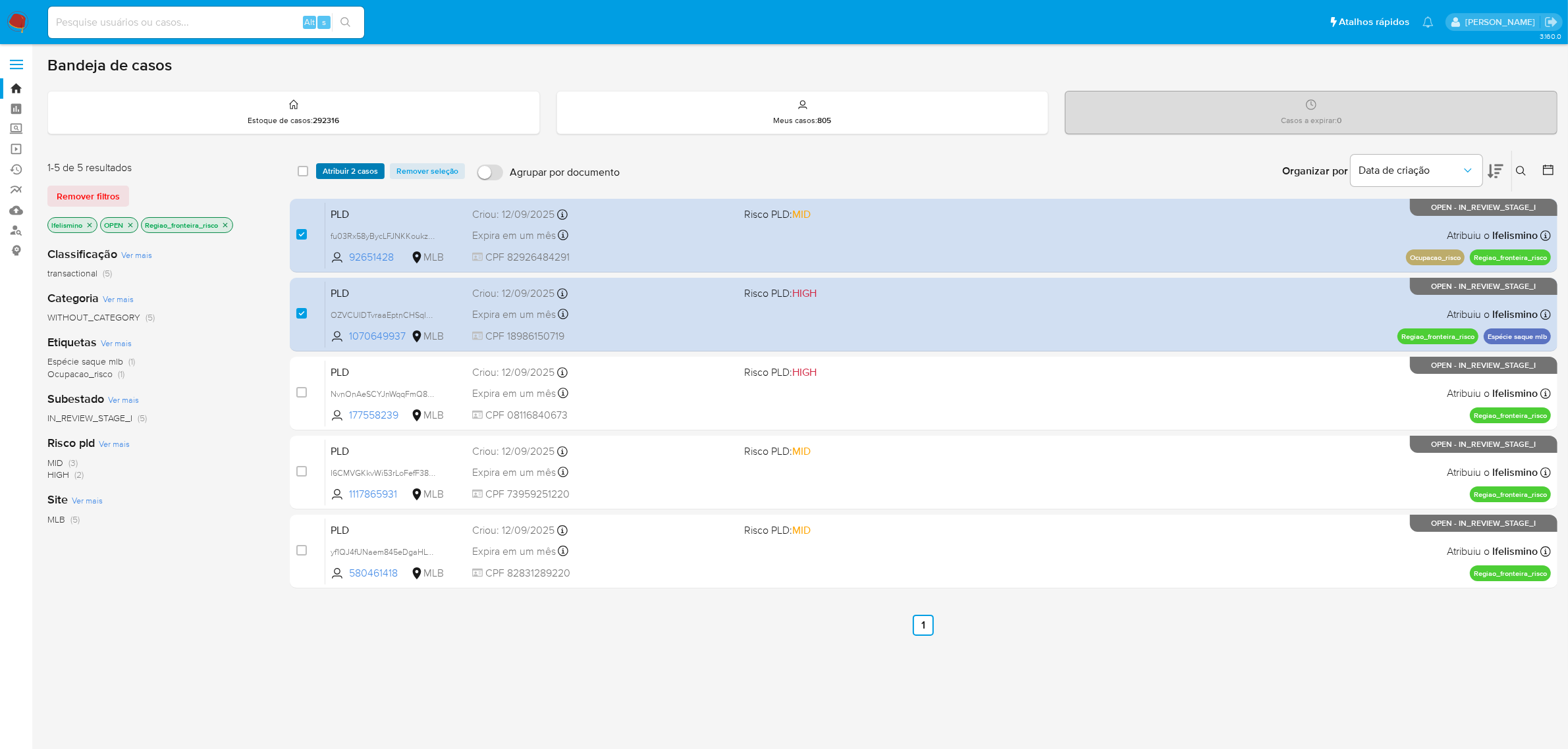
click at [345, 169] on span "Atribuir 2 casos" at bounding box center [350, 171] width 55 height 13
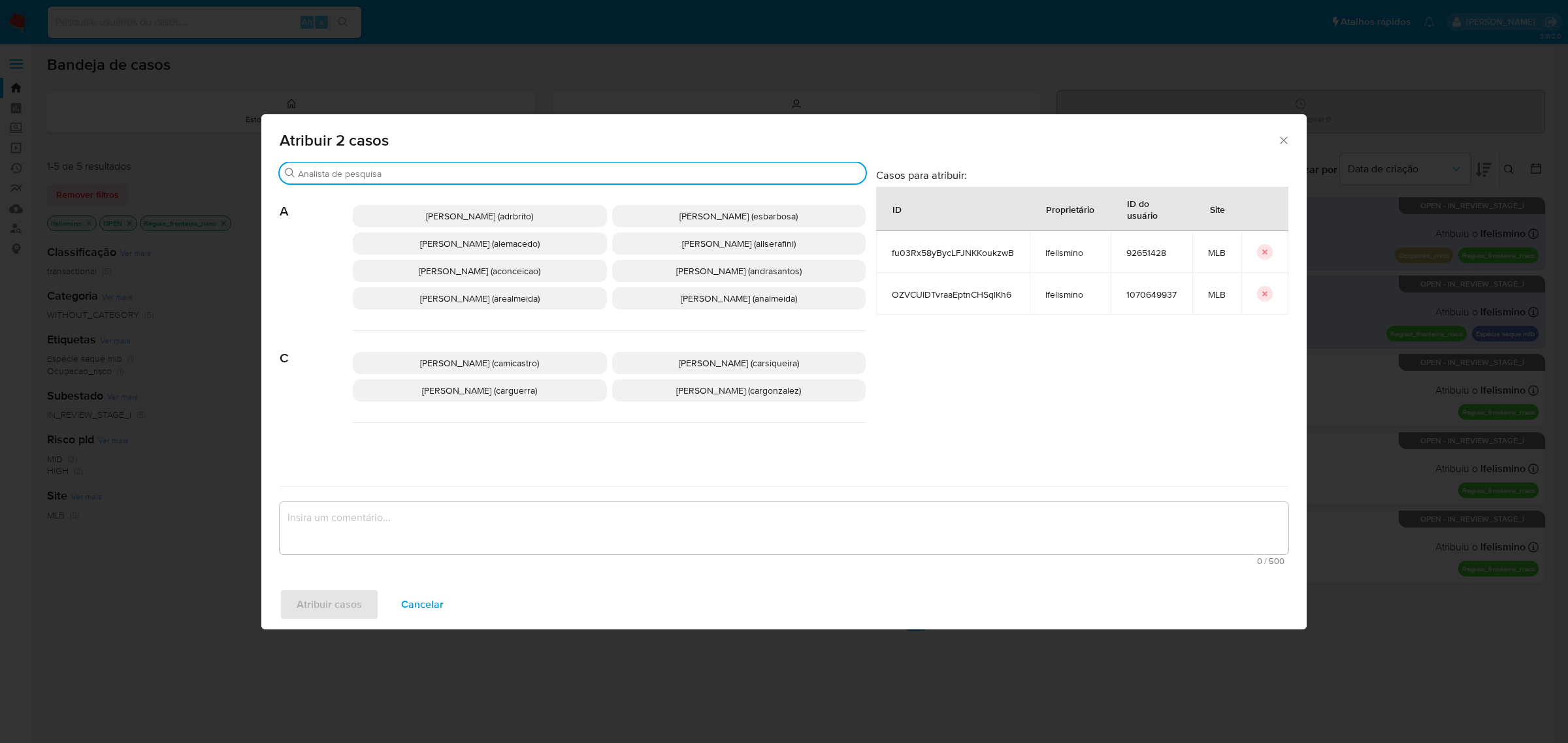
click at [369, 177] on input "Buscar" at bounding box center [579, 174] width 562 height 11
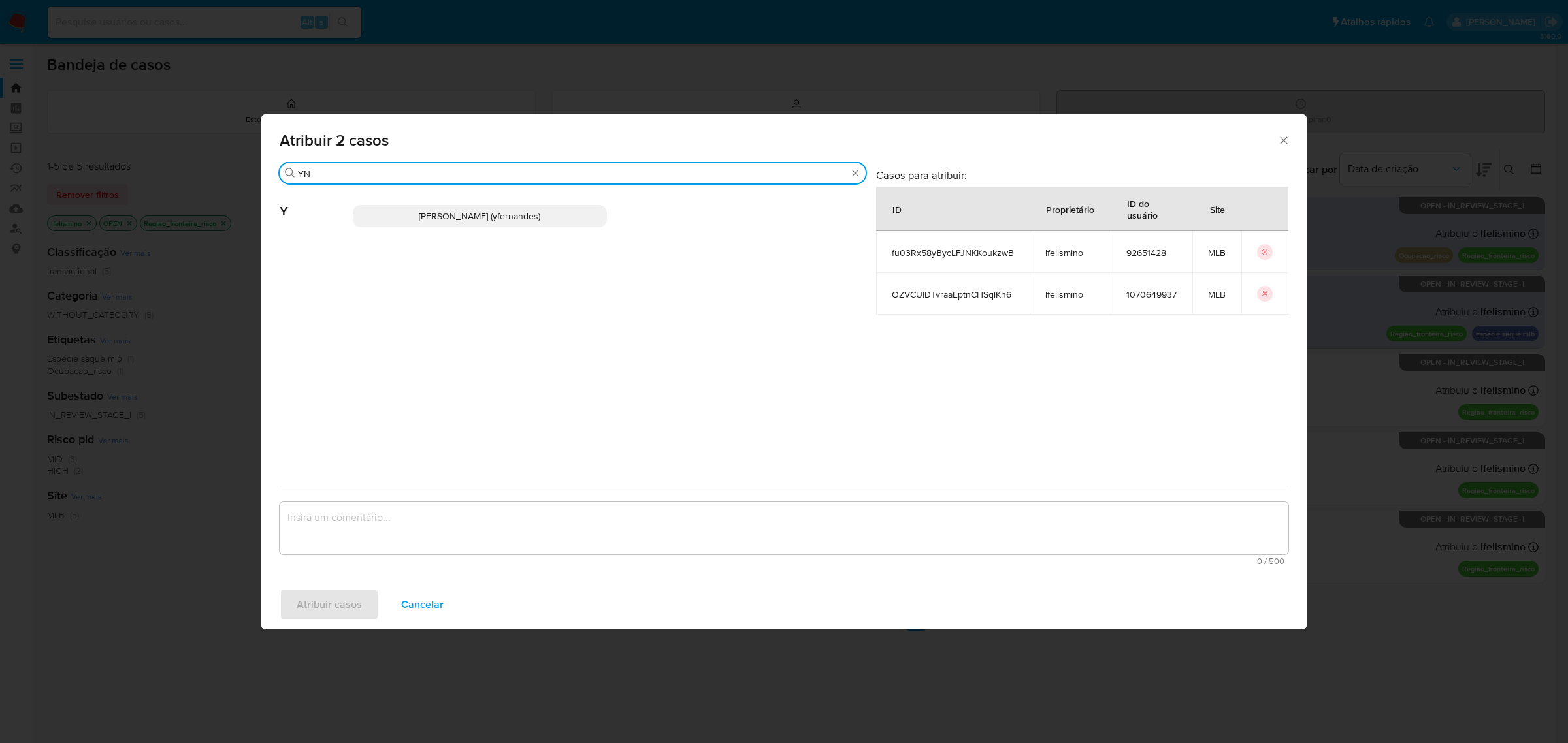
type input "YN"
click at [430, 220] on span "[PERSON_NAME] (yfernandes)" at bounding box center [479, 216] width 121 height 13
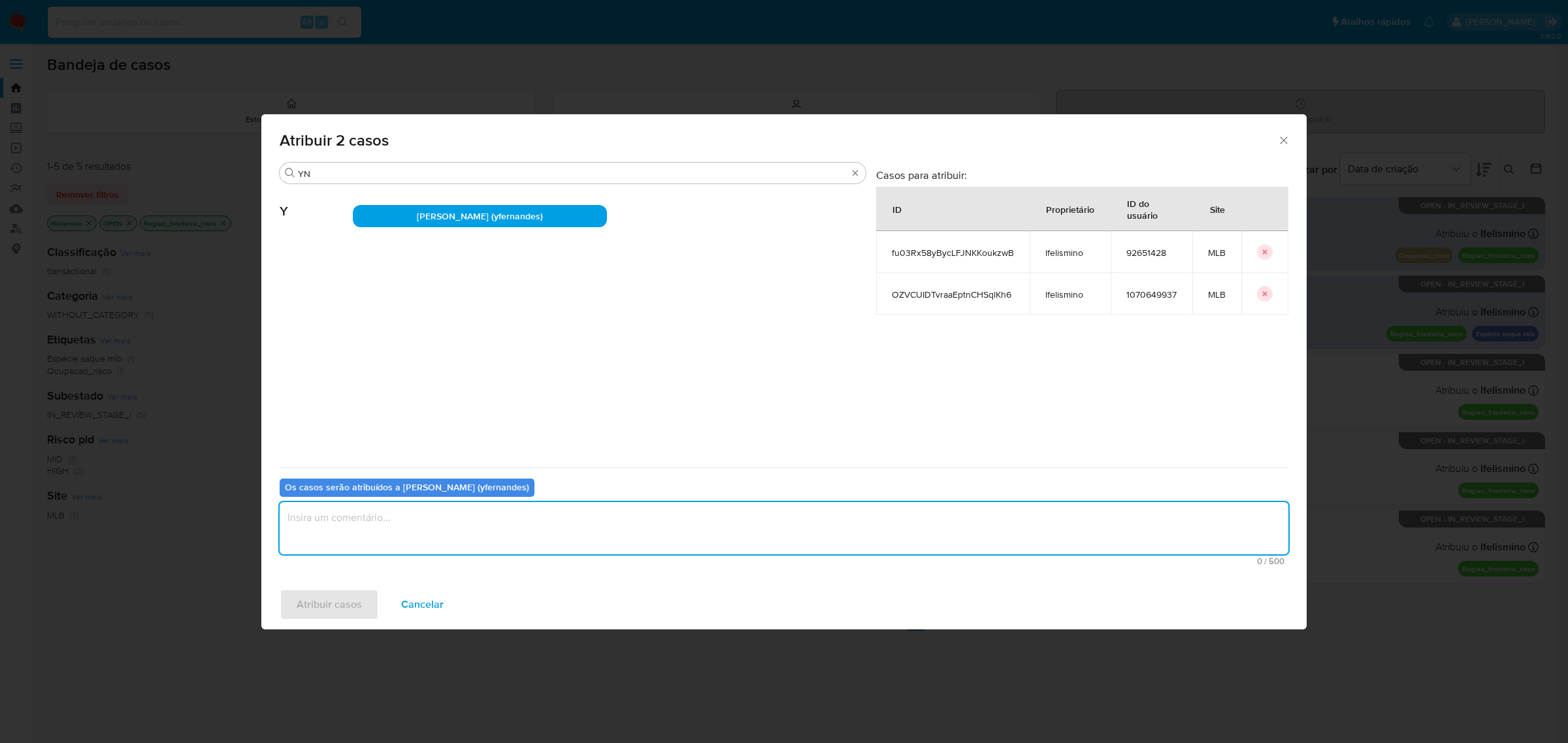
click at [440, 528] on textarea "assign-modal" at bounding box center [784, 528] width 1009 height 52
type textarea "."
click at [338, 612] on span "Atribuir casos" at bounding box center [329, 604] width 65 height 29
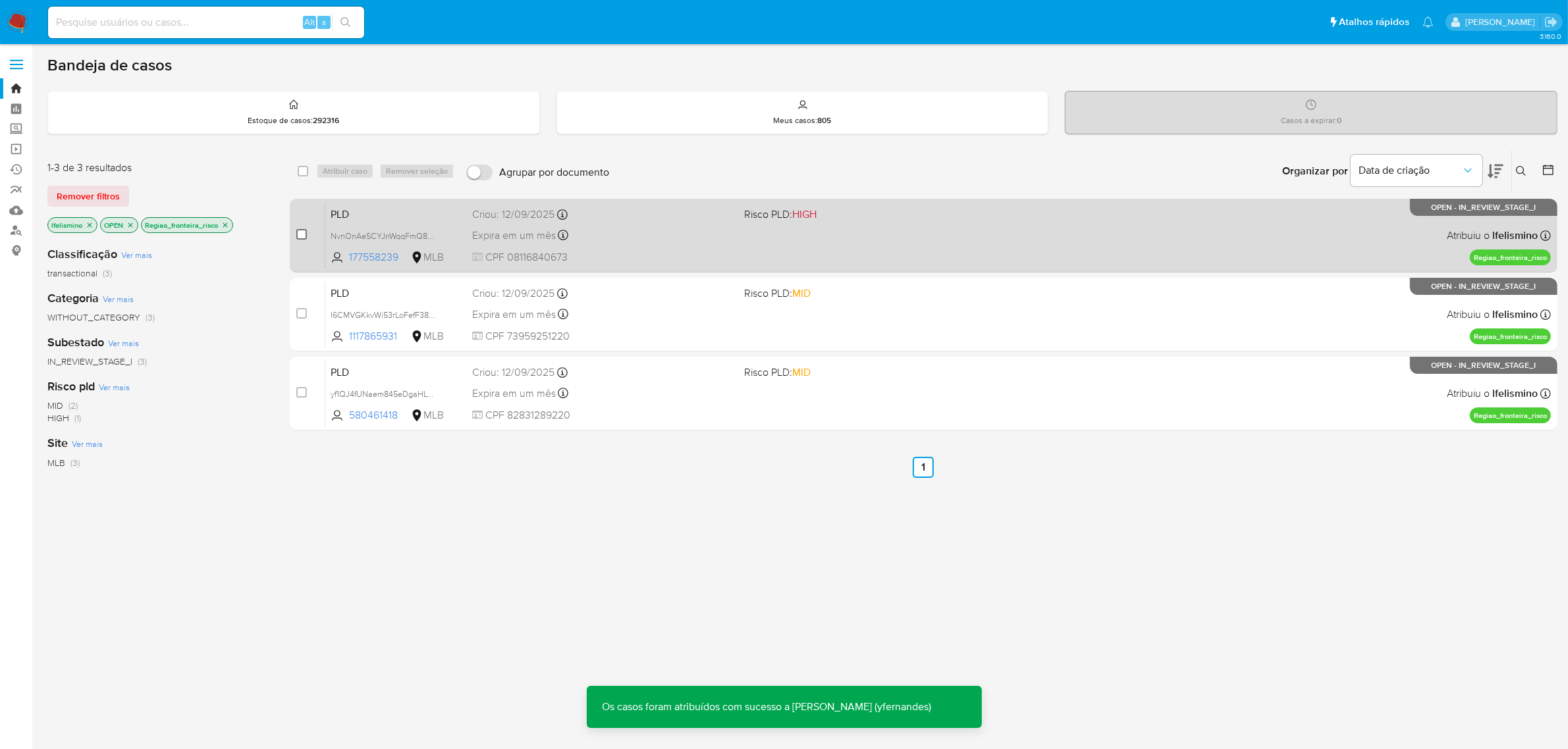
click at [303, 229] on input "checkbox" at bounding box center [301, 234] width 11 height 11
checkbox input "true"
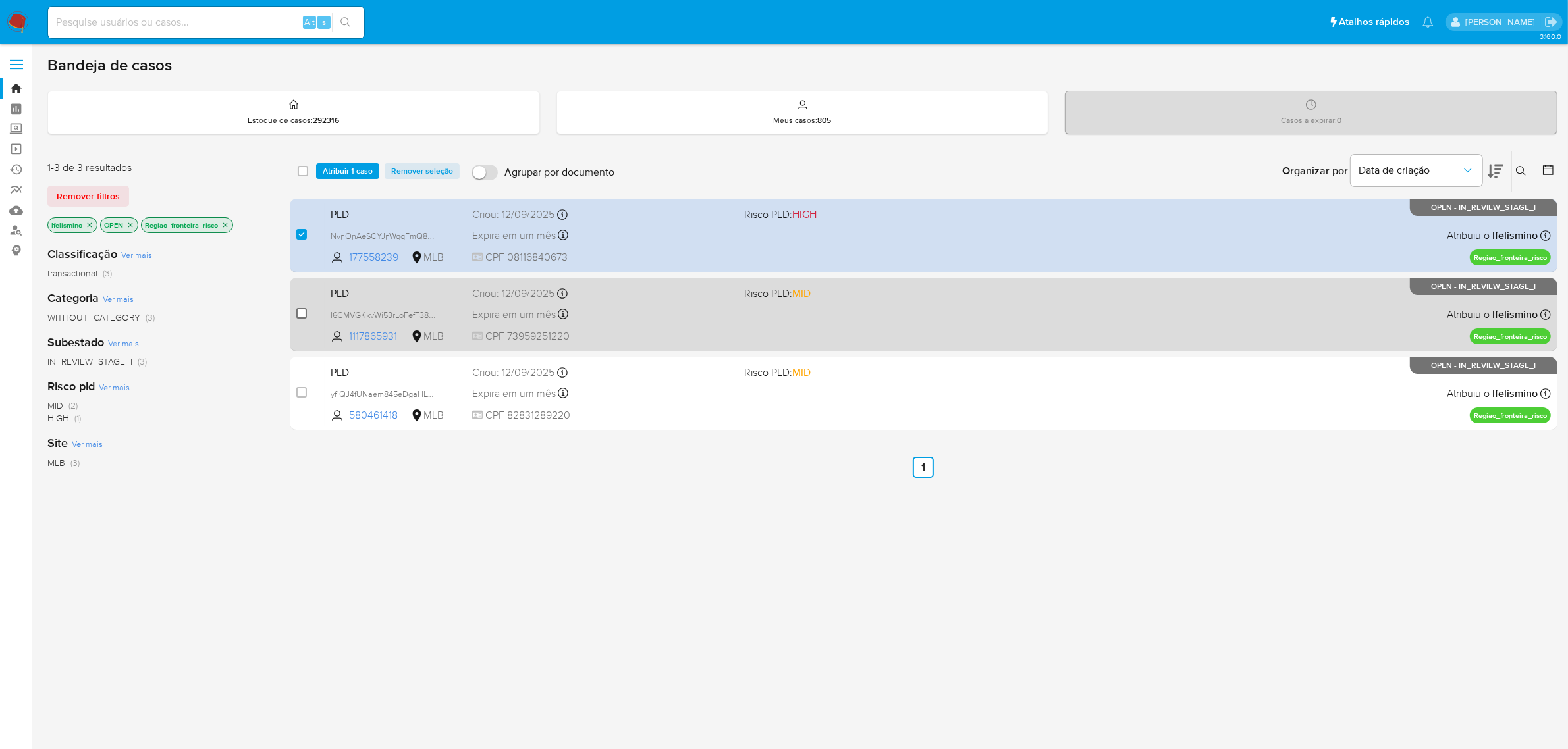
click at [298, 316] on input "checkbox" at bounding box center [301, 313] width 11 height 11
checkbox input "true"
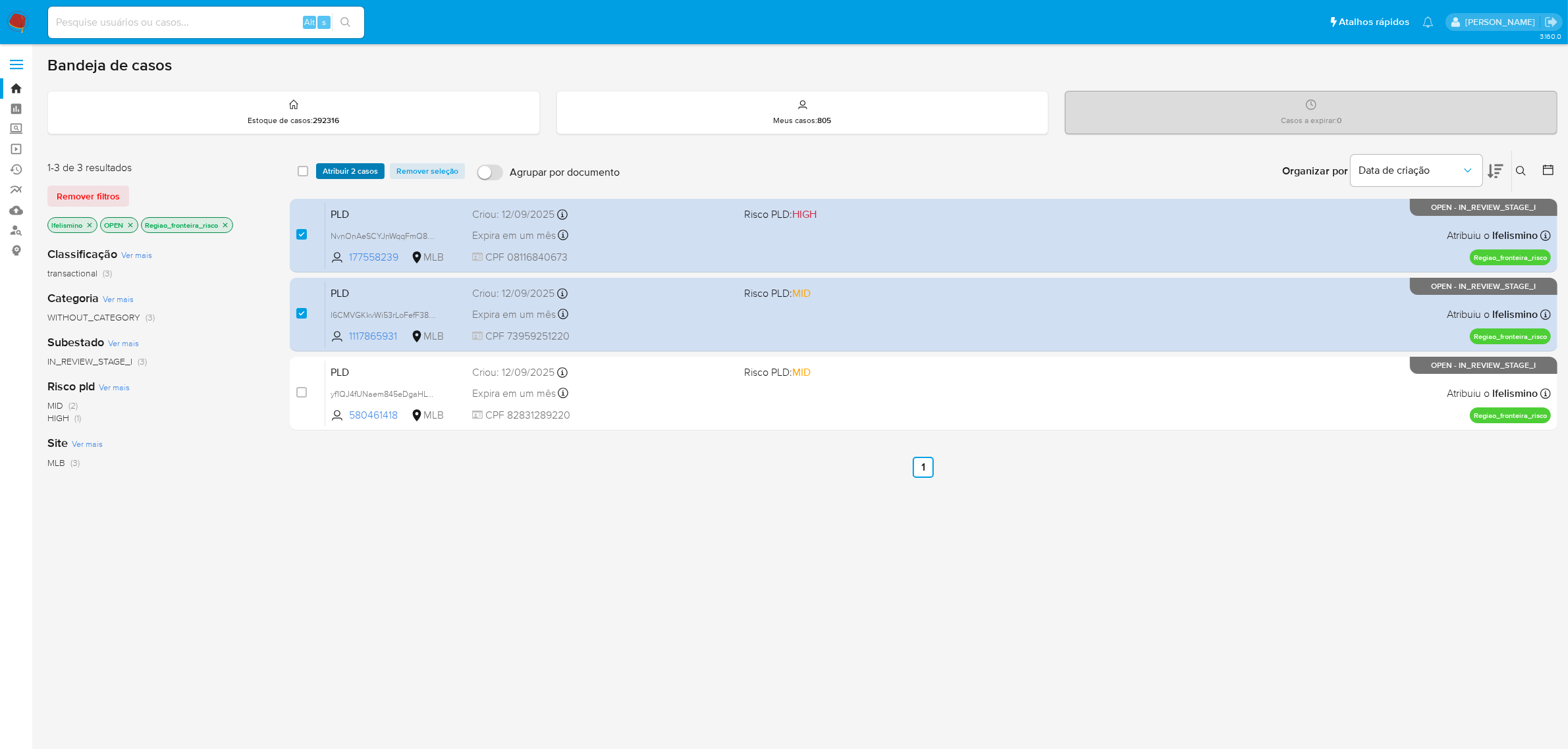
click at [345, 172] on span "Atribuir 2 casos" at bounding box center [350, 171] width 55 height 13
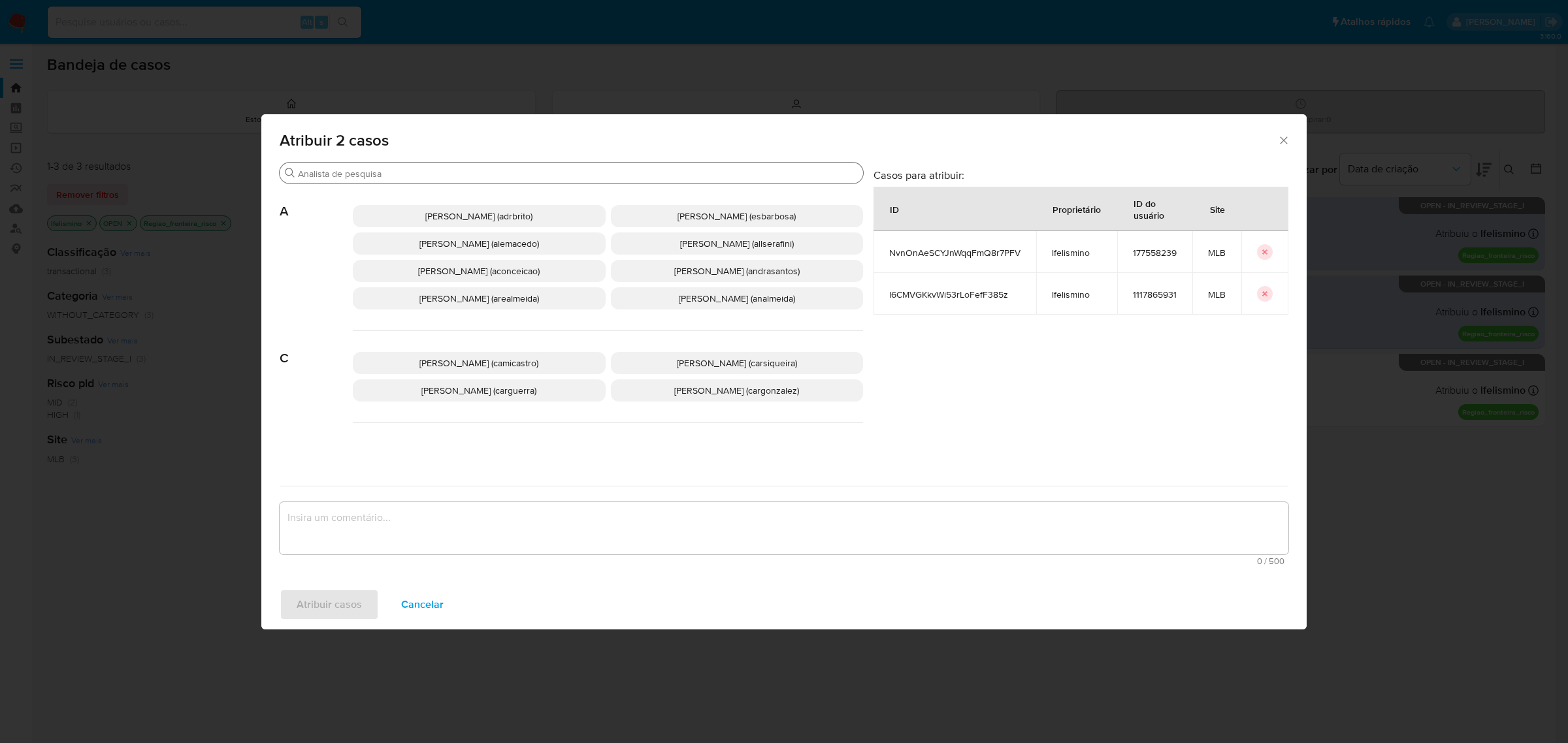
click at [363, 177] on input "Buscar" at bounding box center [578, 174] width 560 height 11
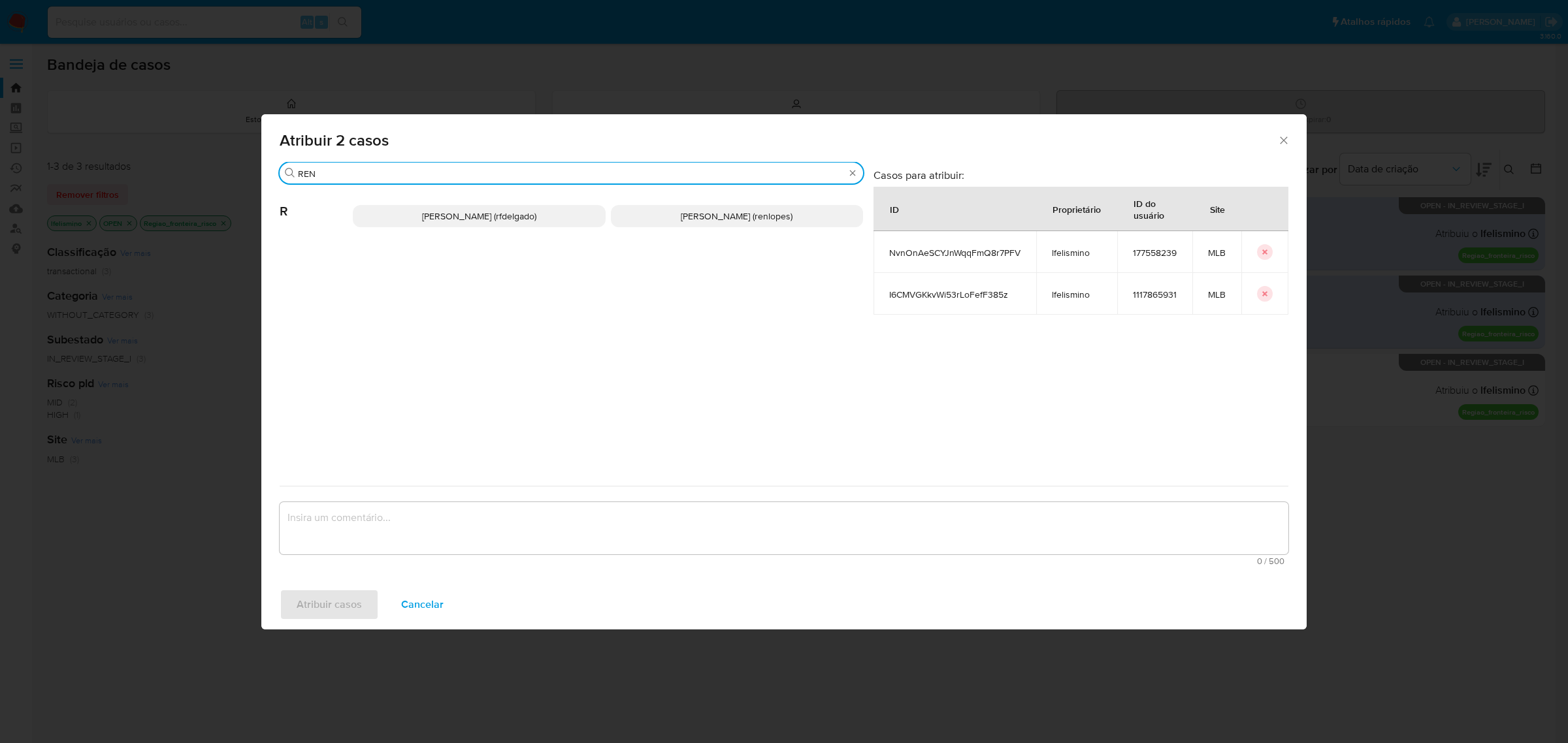
type input "REN"
click at [461, 220] on span "[PERSON_NAME] (rfdelgado)" at bounding box center [479, 216] width 114 height 13
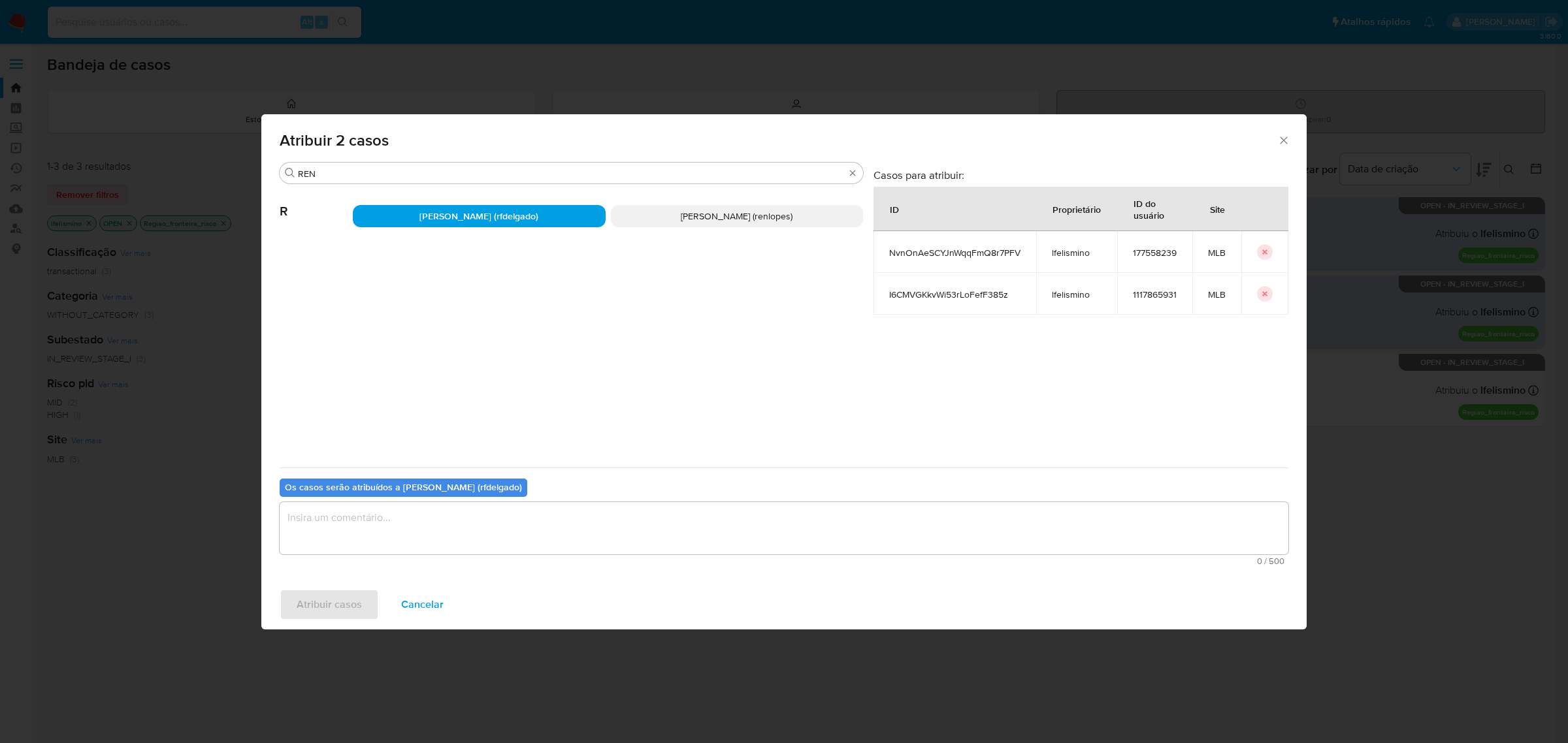
click at [432, 523] on textarea "assign-modal" at bounding box center [784, 528] width 1009 height 52
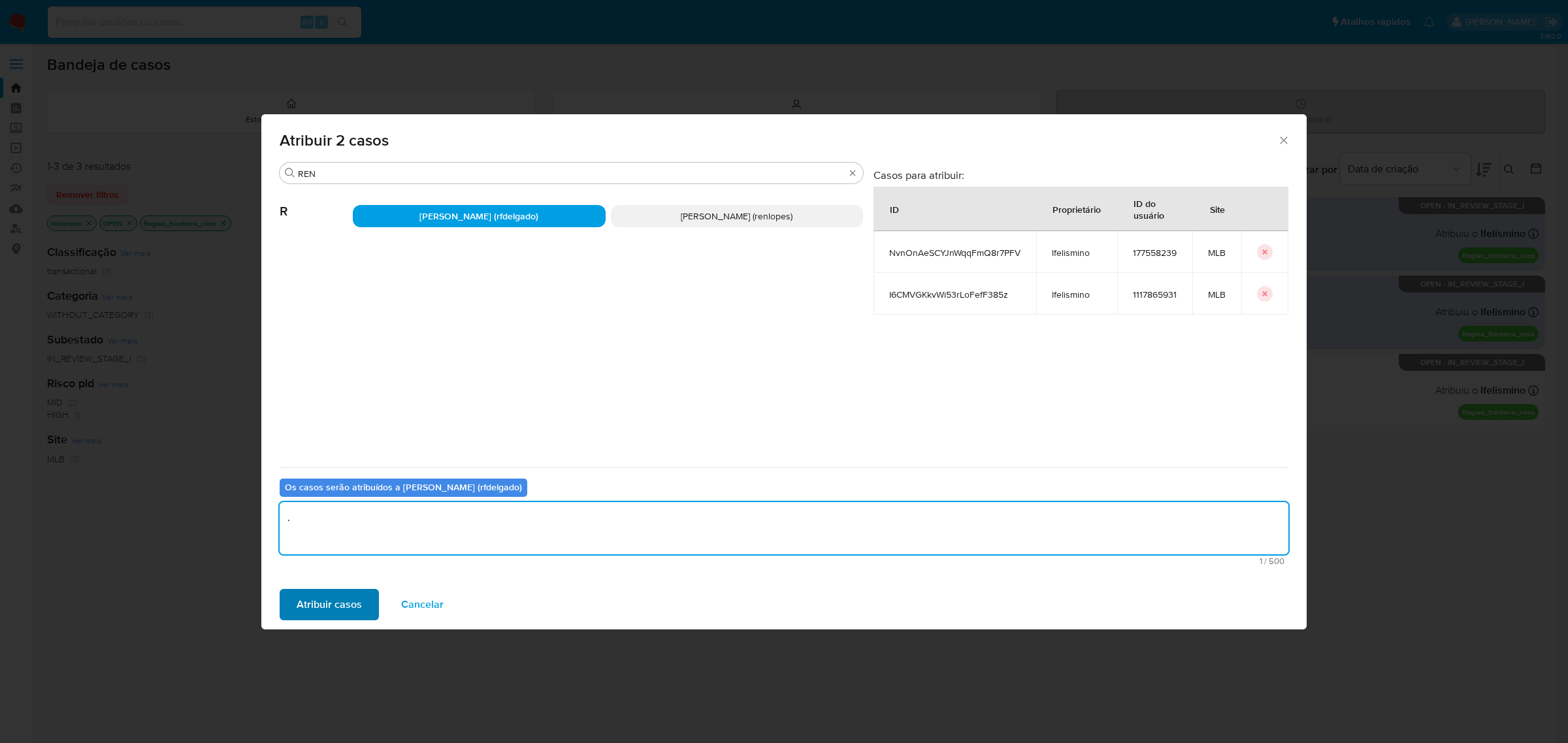
type textarea "."
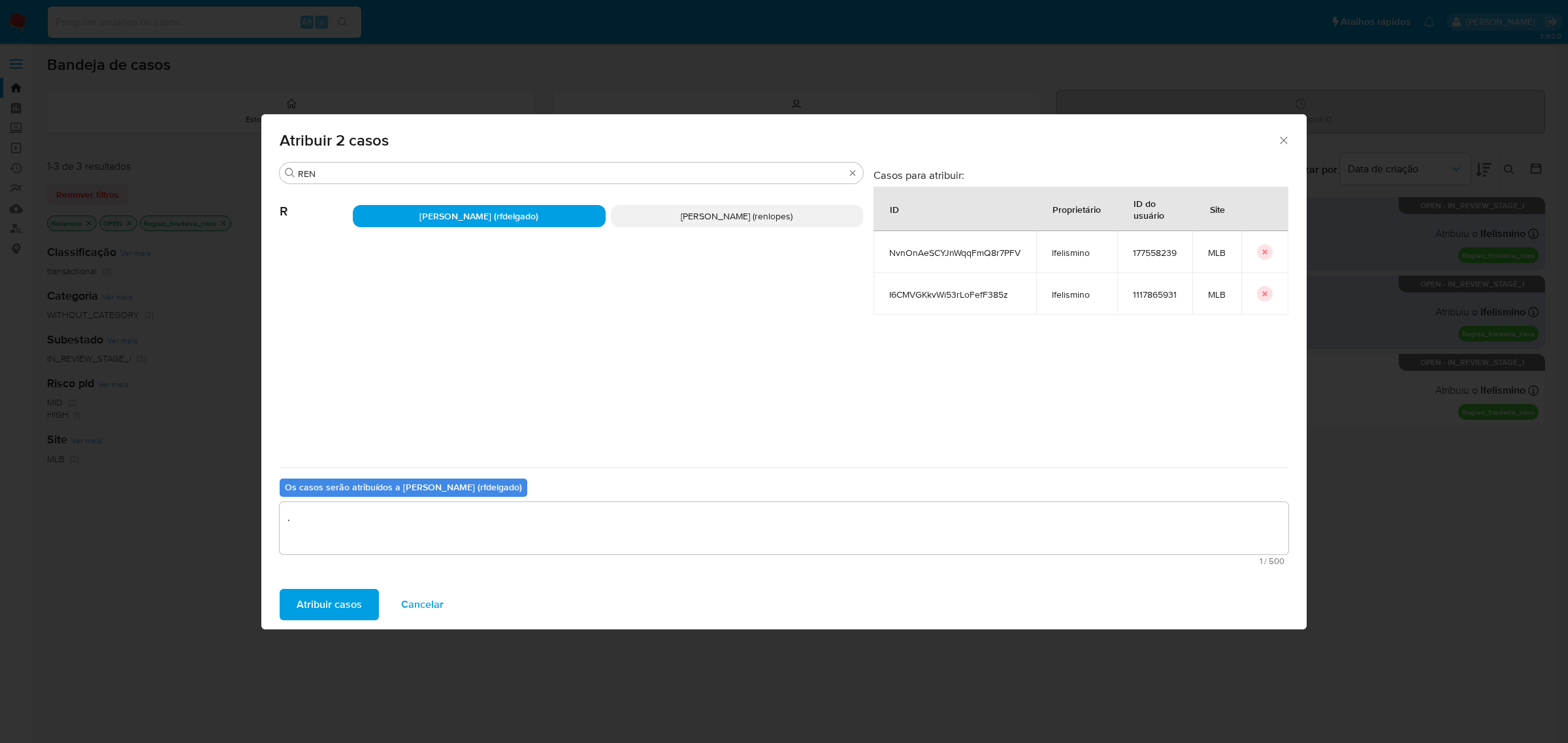
click at [359, 602] on span "Atribuir casos" at bounding box center [329, 604] width 65 height 29
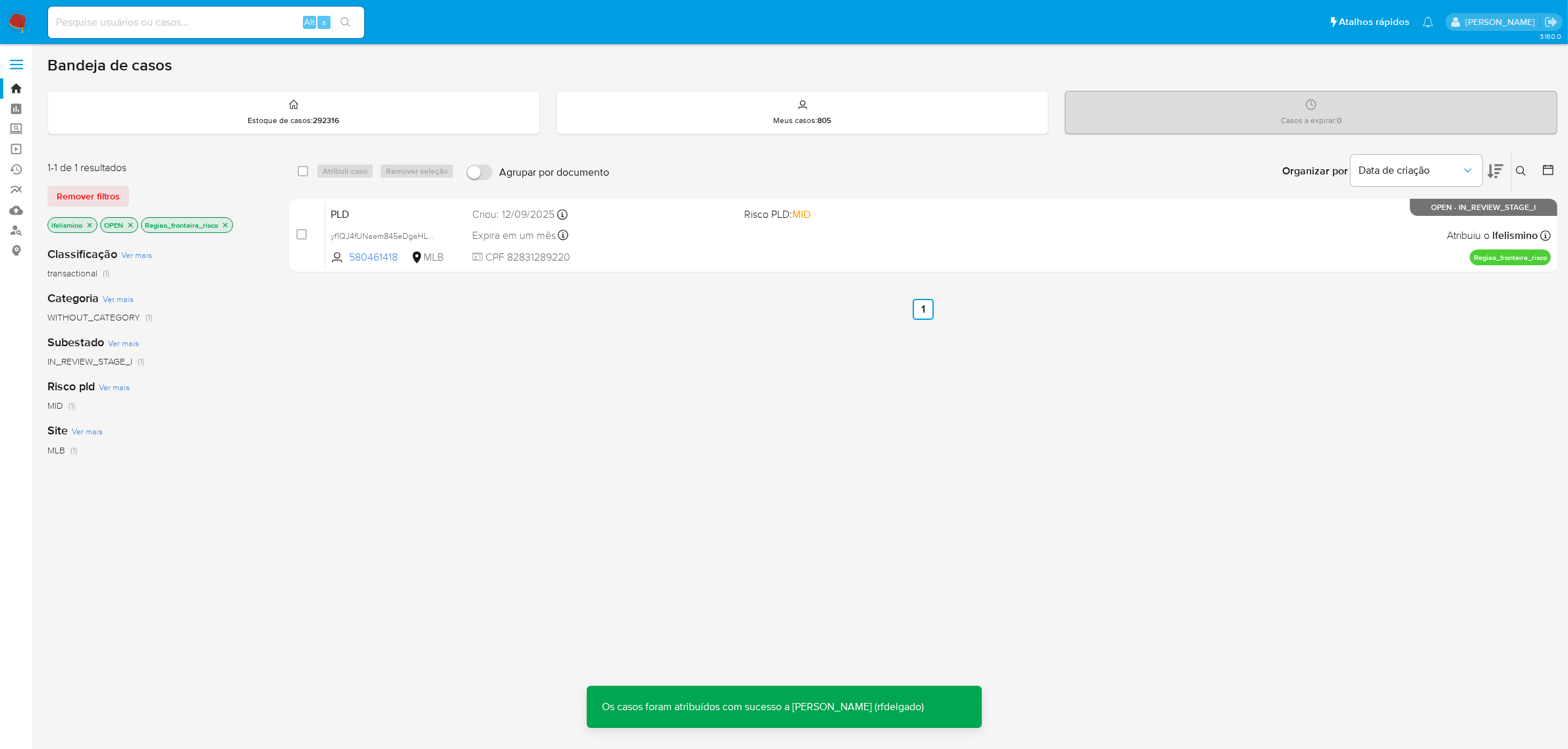
click at [224, 224] on icon "close-filter" at bounding box center [225, 225] width 8 height 8
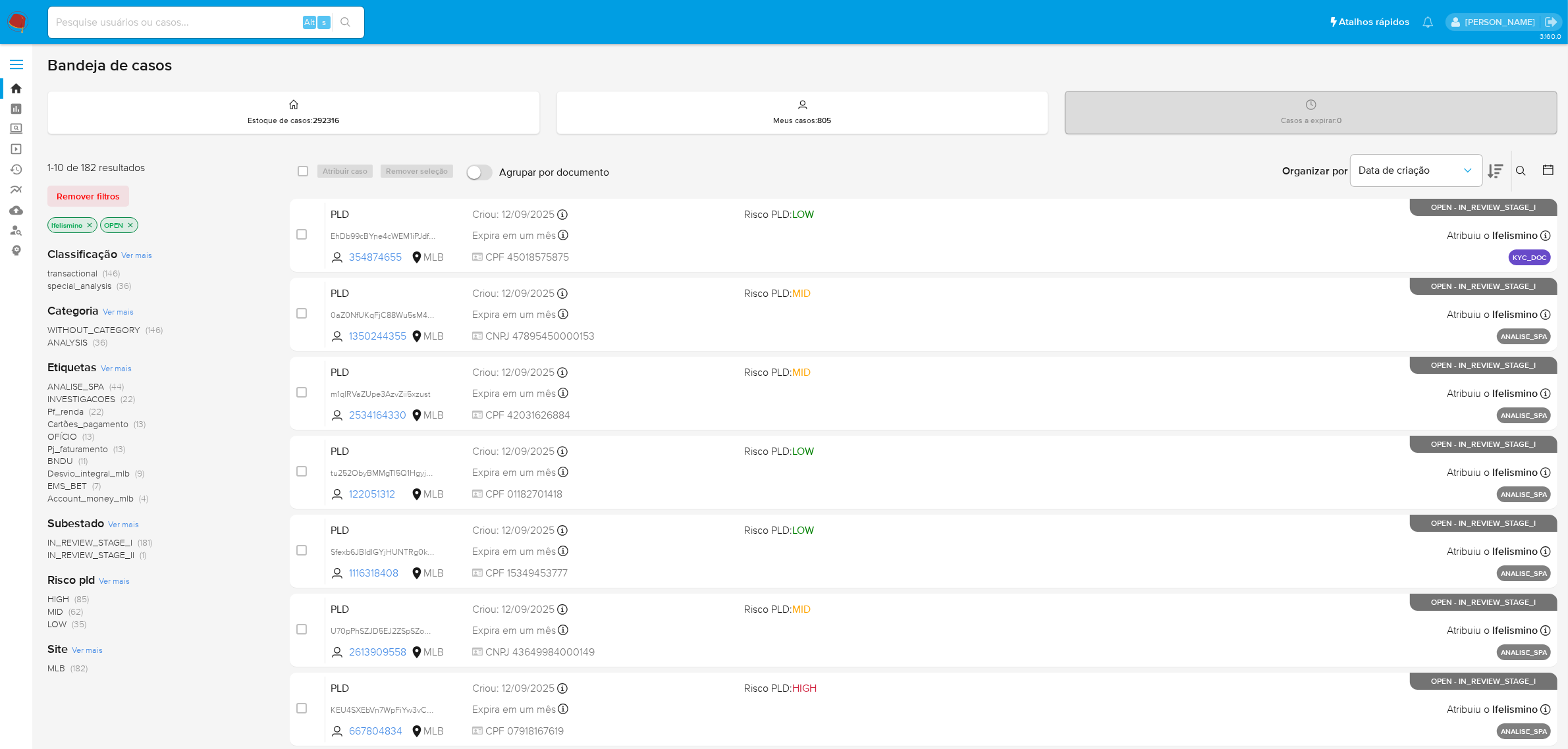
click at [120, 368] on span "Ver mais" at bounding box center [116, 368] width 31 height 12
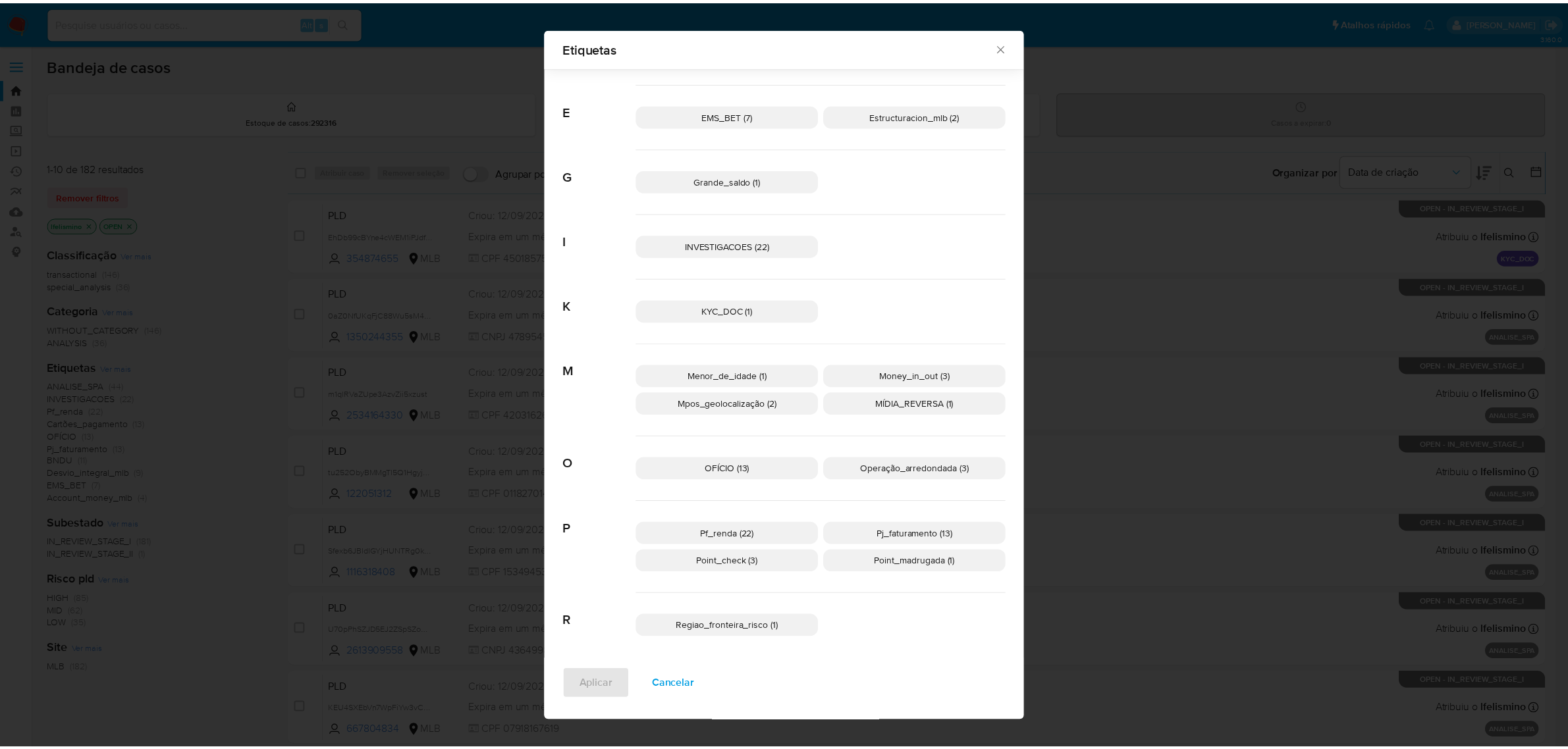
scroll to position [359, 0]
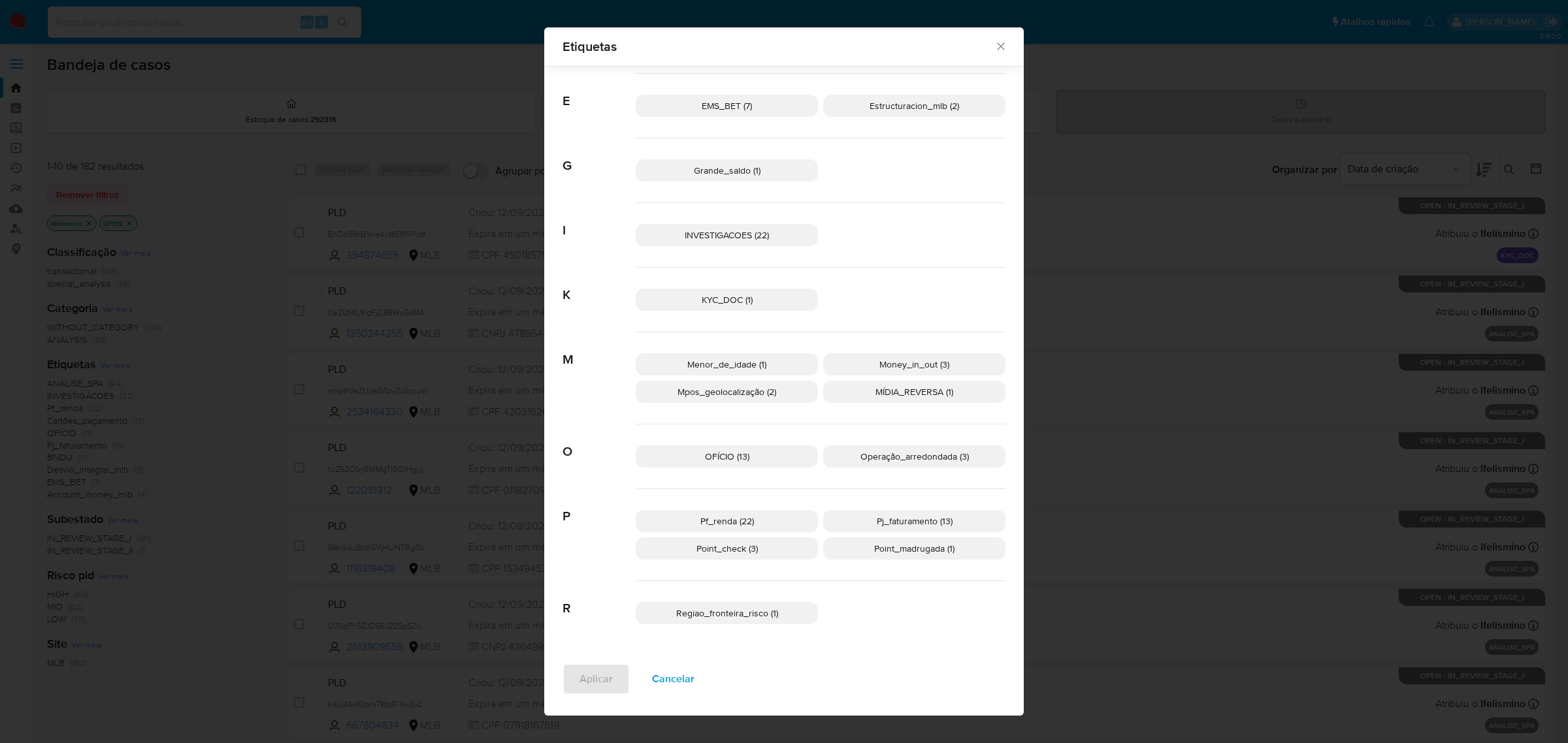
click at [724, 519] on span "Pf_renda (22)" at bounding box center [727, 521] width 54 height 13
click at [583, 679] on span "Aplicar" at bounding box center [596, 679] width 33 height 29
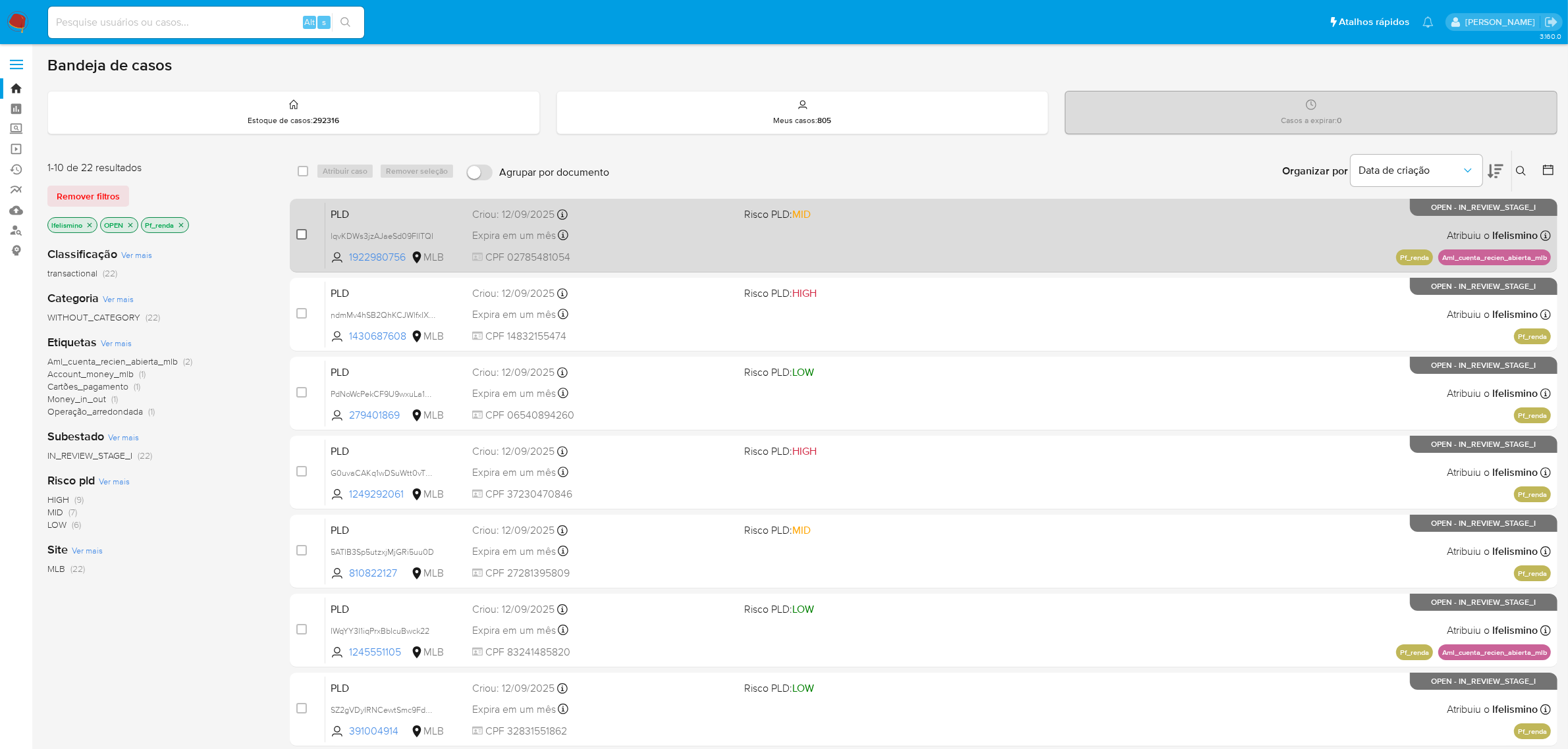
click at [303, 236] on input "checkbox" at bounding box center [301, 234] width 11 height 11
checkbox input "true"
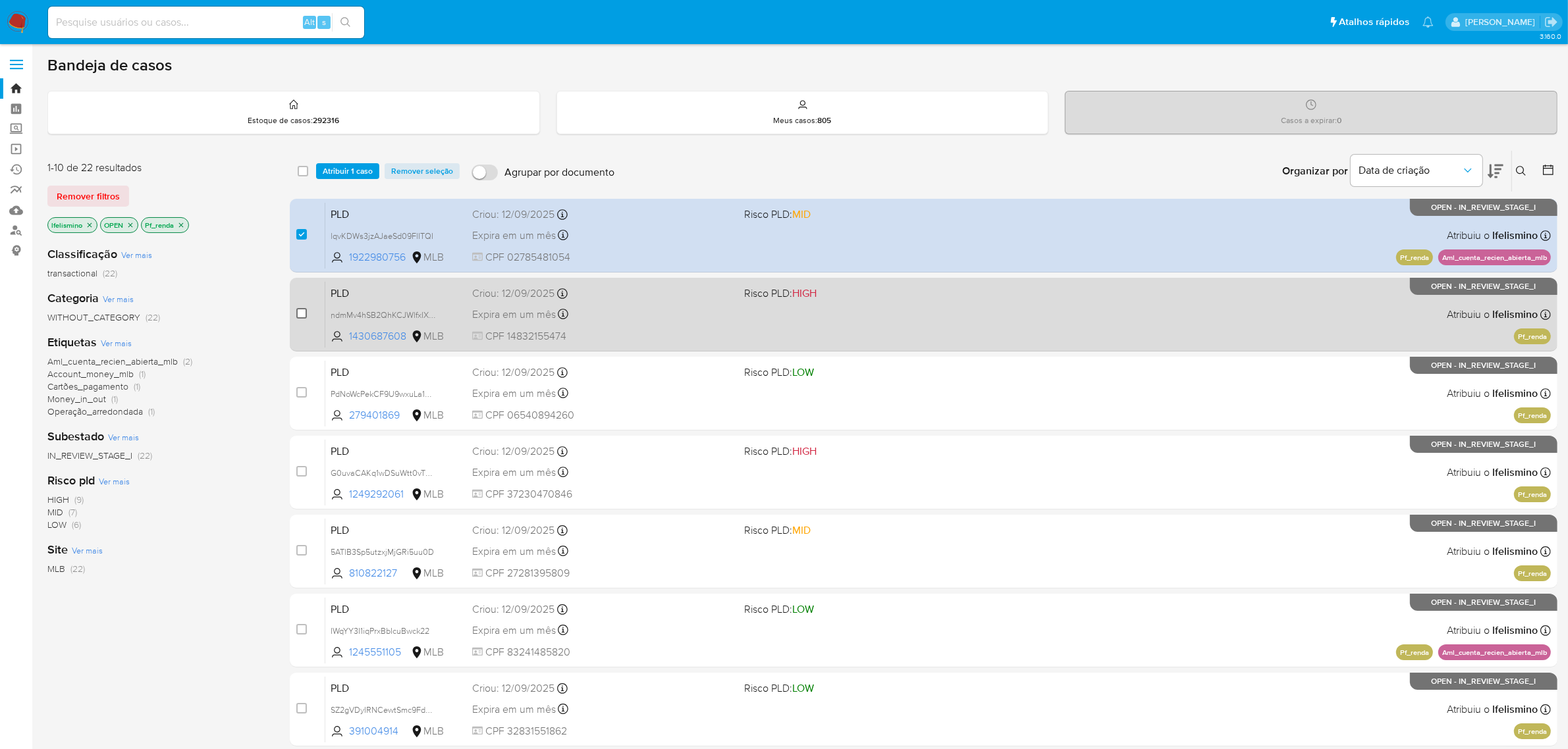
click at [298, 313] on input "checkbox" at bounding box center [301, 313] width 11 height 11
checkbox input "true"
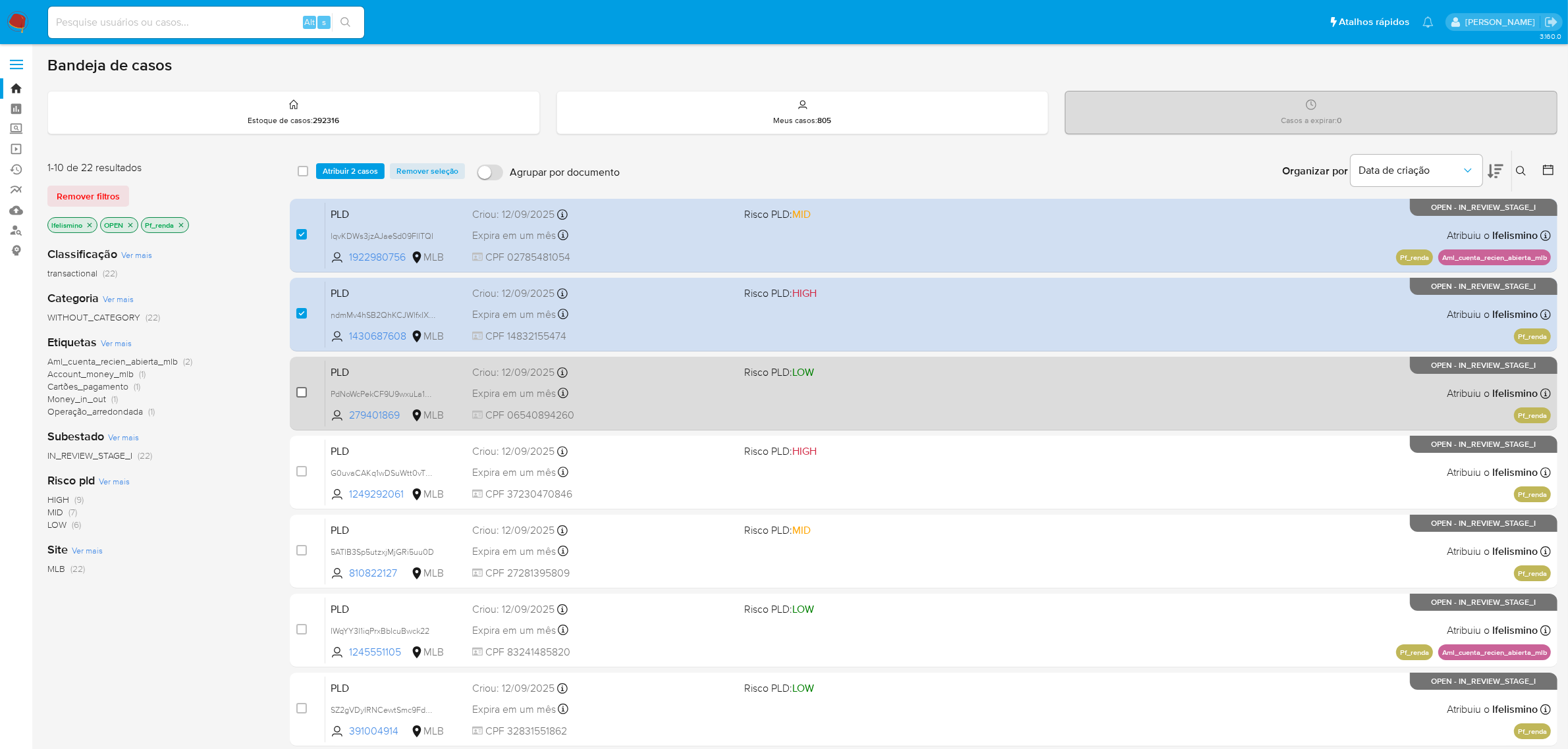
click at [300, 390] on input "checkbox" at bounding box center [301, 392] width 11 height 11
checkbox input "true"
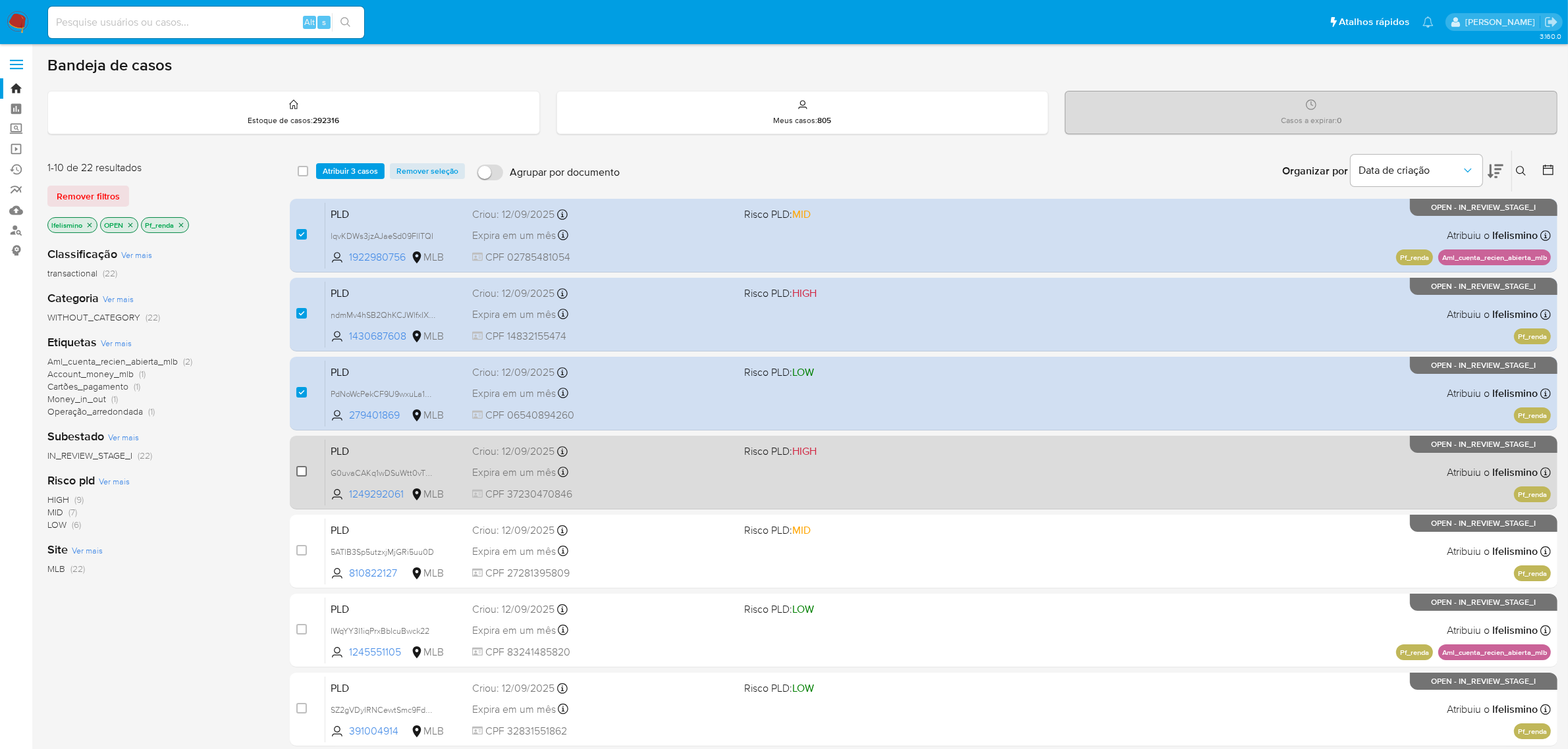
click at [302, 471] on input "checkbox" at bounding box center [301, 471] width 11 height 11
checkbox input "true"
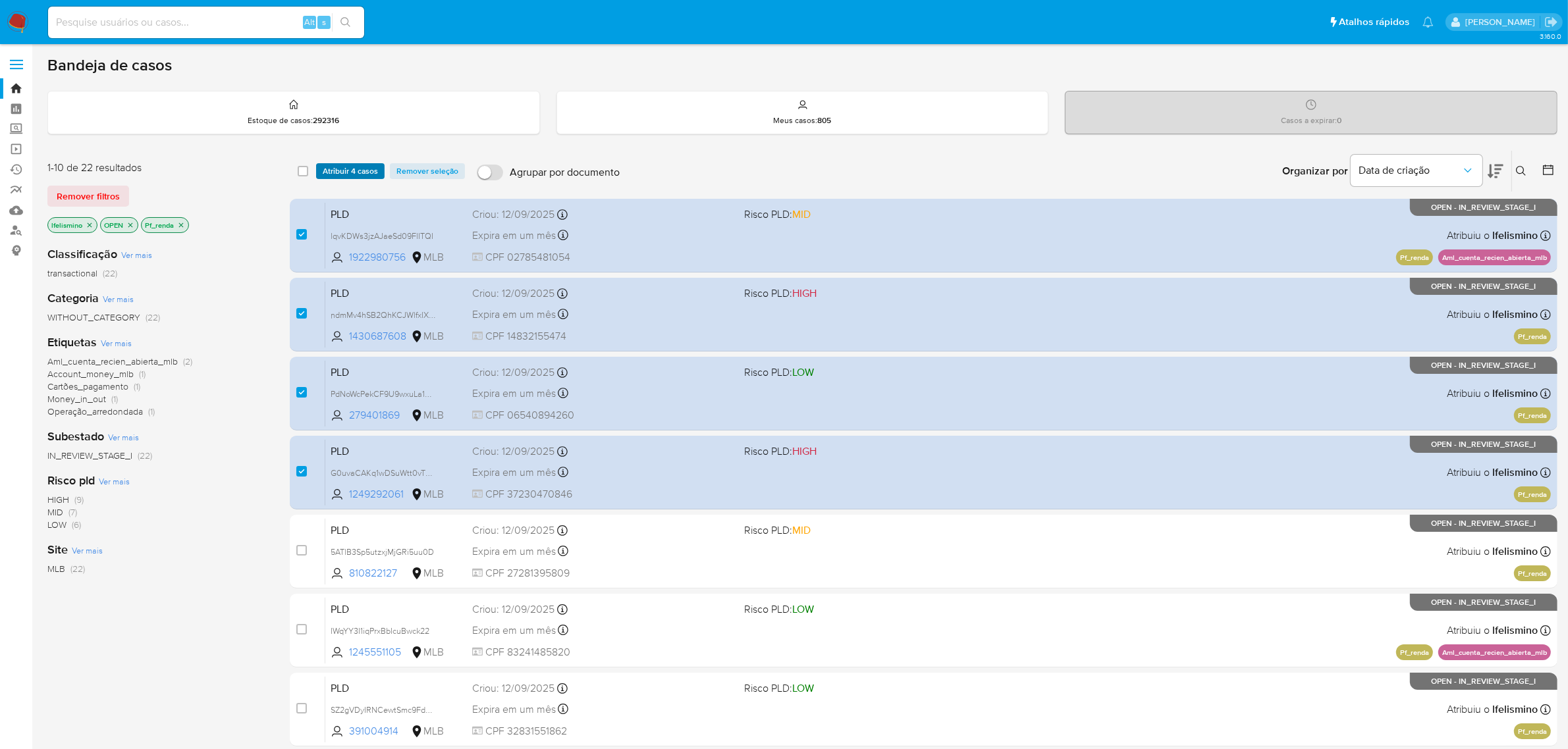
click at [349, 173] on span "Atribuir 4 casos" at bounding box center [350, 171] width 55 height 13
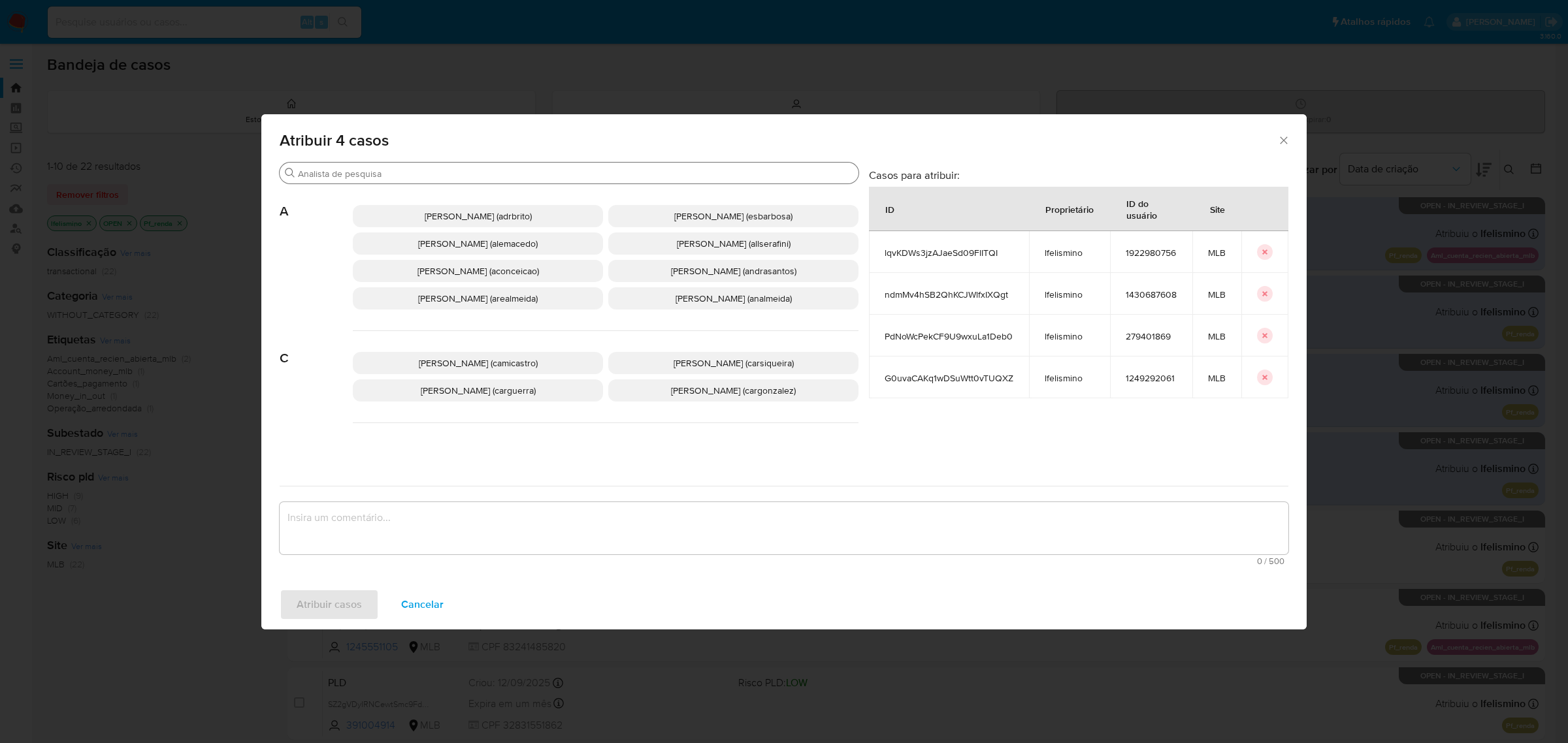
click at [400, 173] on input "Buscar" at bounding box center [575, 174] width 555 height 11
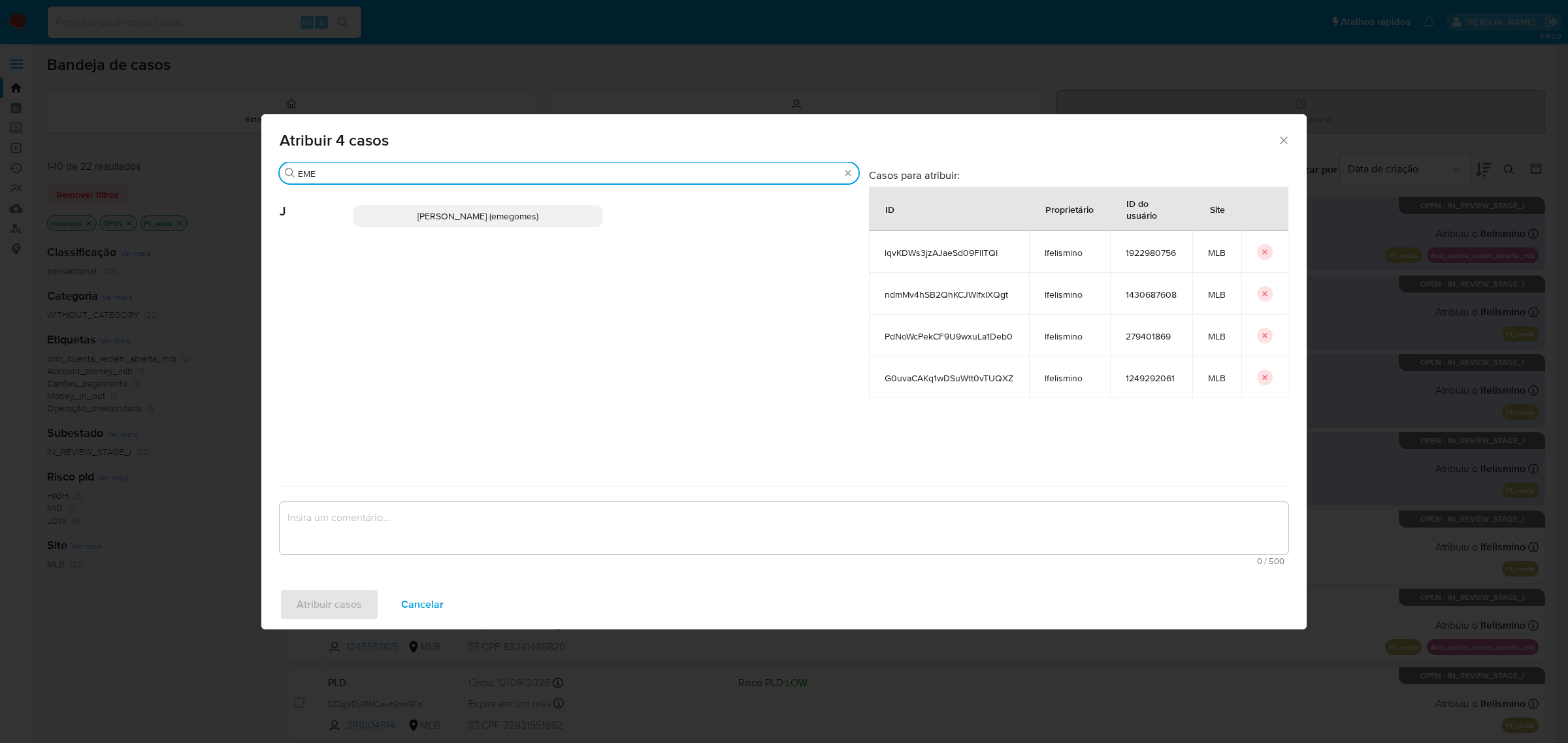
type input "EME"
click at [455, 219] on span "[PERSON_NAME] (emegomes)" at bounding box center [478, 216] width 121 height 13
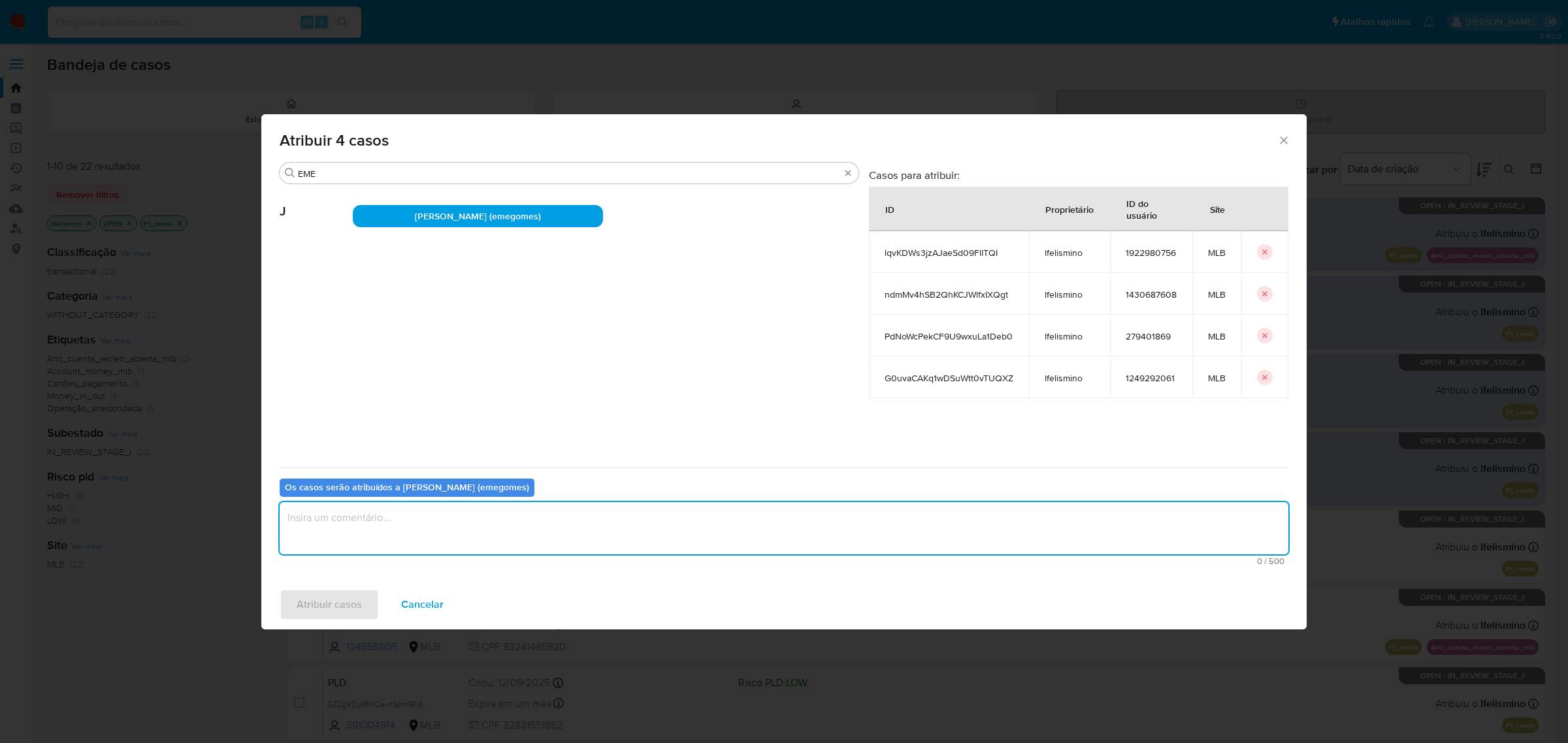
click at [438, 533] on textarea "assign-modal" at bounding box center [784, 528] width 1009 height 52
type textarea "."
click at [337, 597] on span "Atribuir casos" at bounding box center [329, 604] width 65 height 29
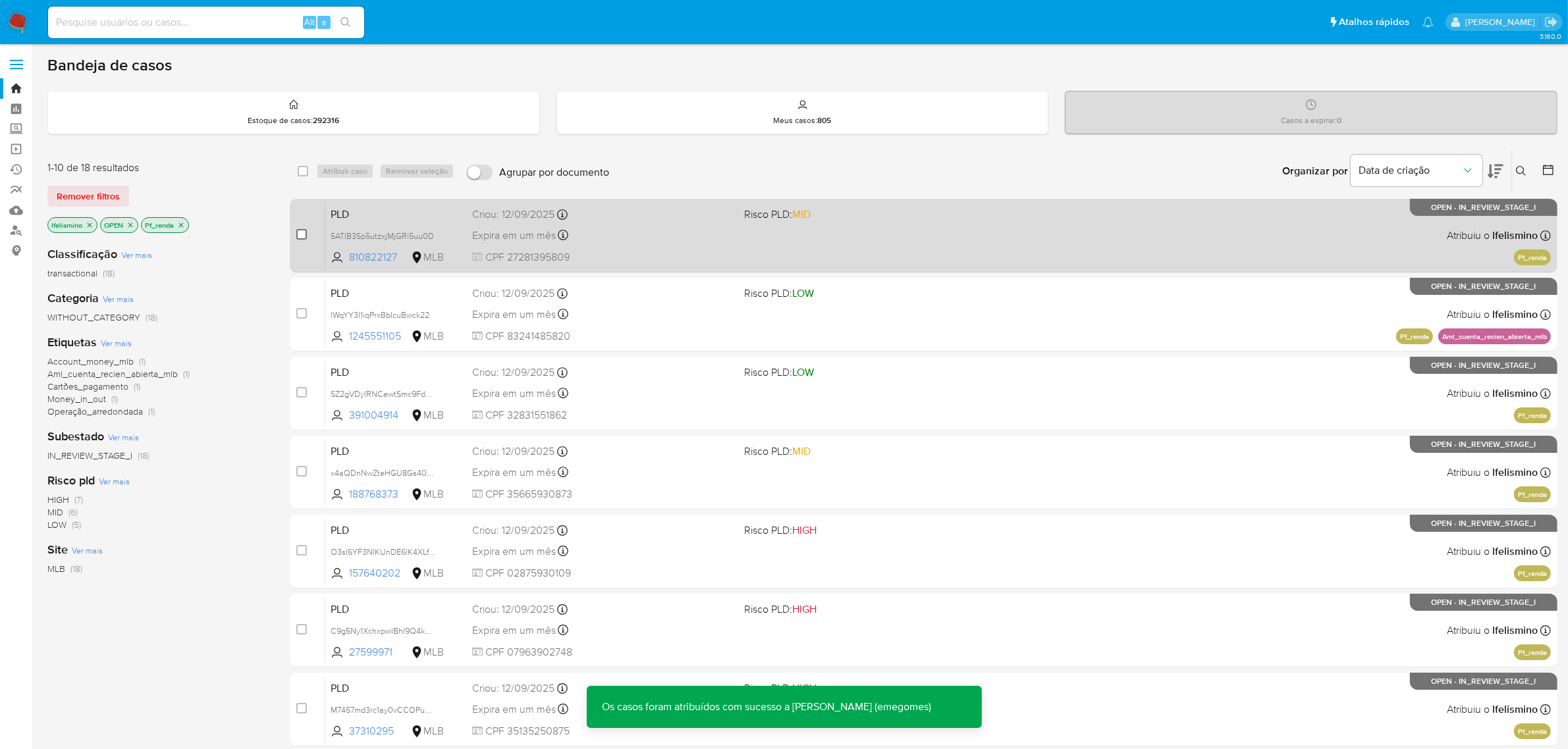
click at [305, 234] on input "checkbox" at bounding box center [301, 234] width 11 height 11
checkbox input "true"
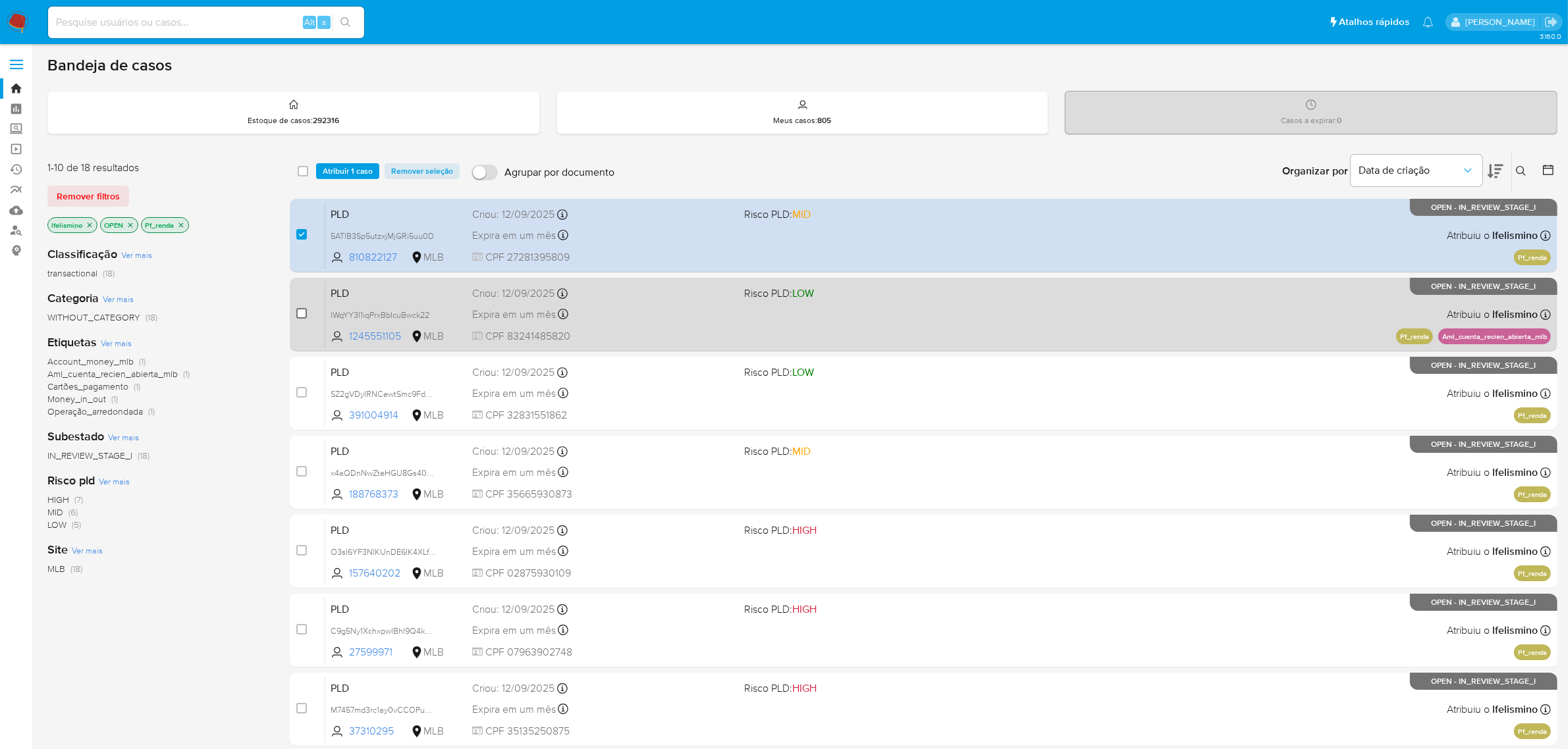
click at [300, 314] on input "checkbox" at bounding box center [301, 313] width 11 height 11
checkbox input "true"
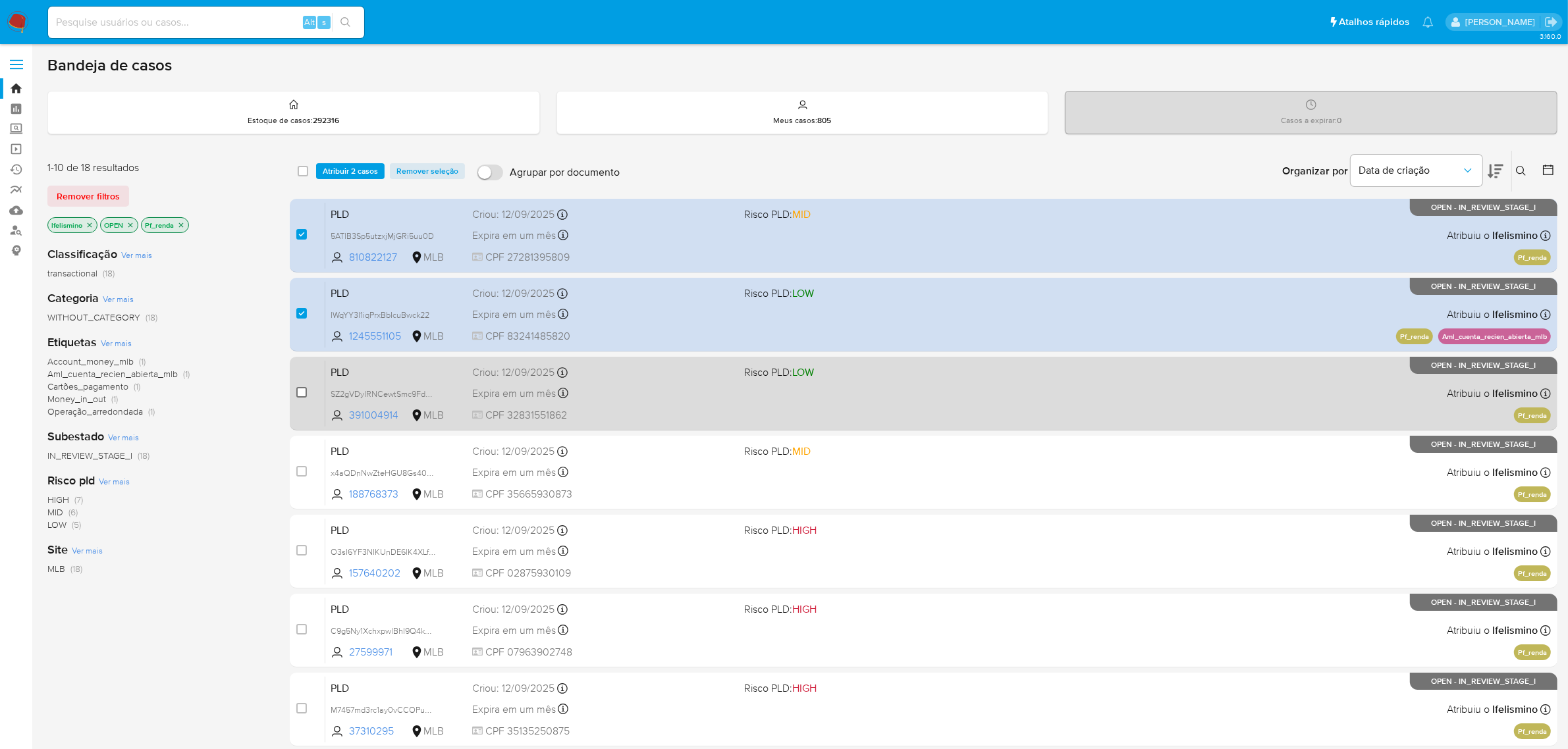
click at [304, 387] on input "checkbox" at bounding box center [301, 392] width 11 height 11
checkbox input "true"
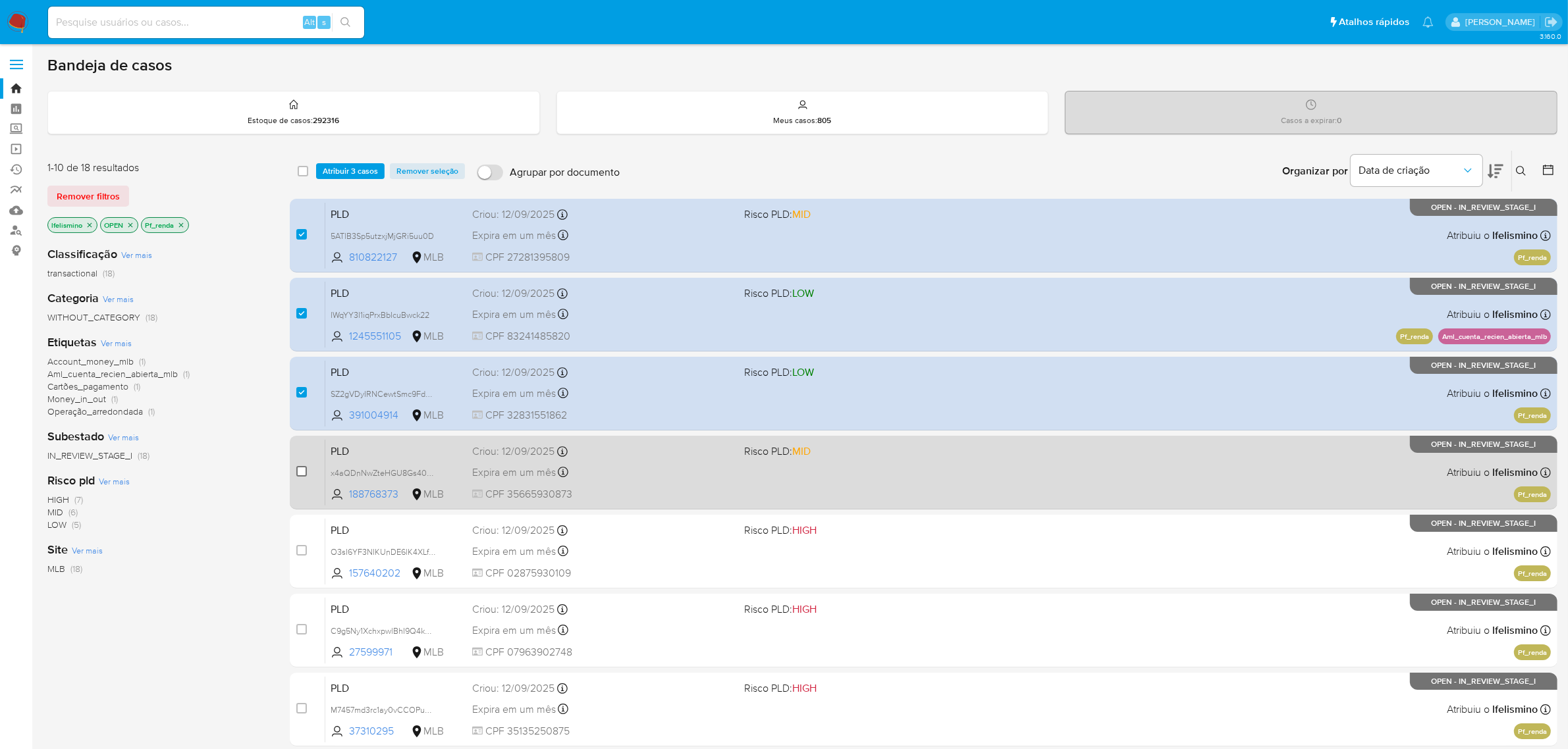
click at [303, 467] on input "checkbox" at bounding box center [301, 471] width 11 height 11
checkbox input "true"
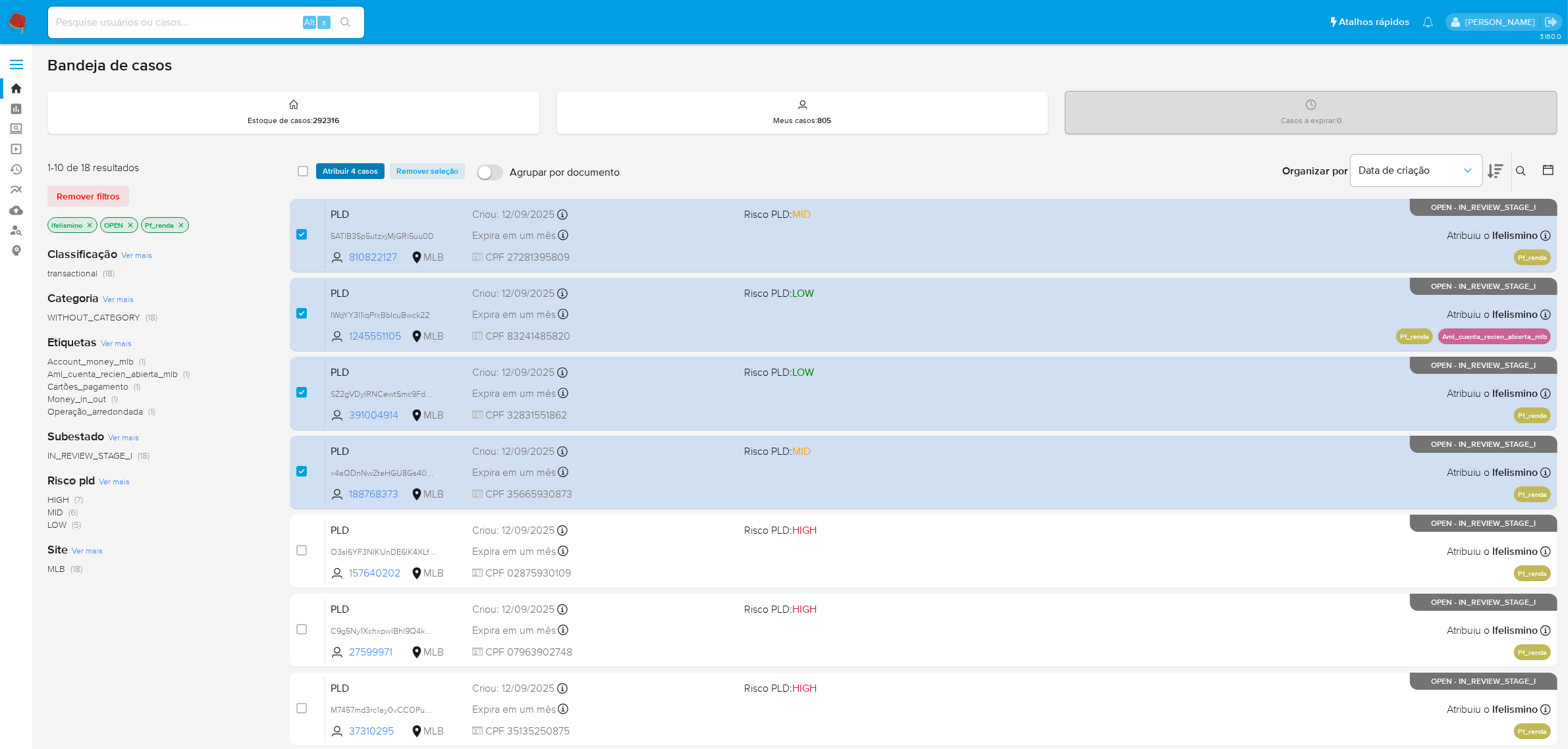
click at [361, 172] on span "Atribuir 4 casos" at bounding box center [350, 171] width 55 height 13
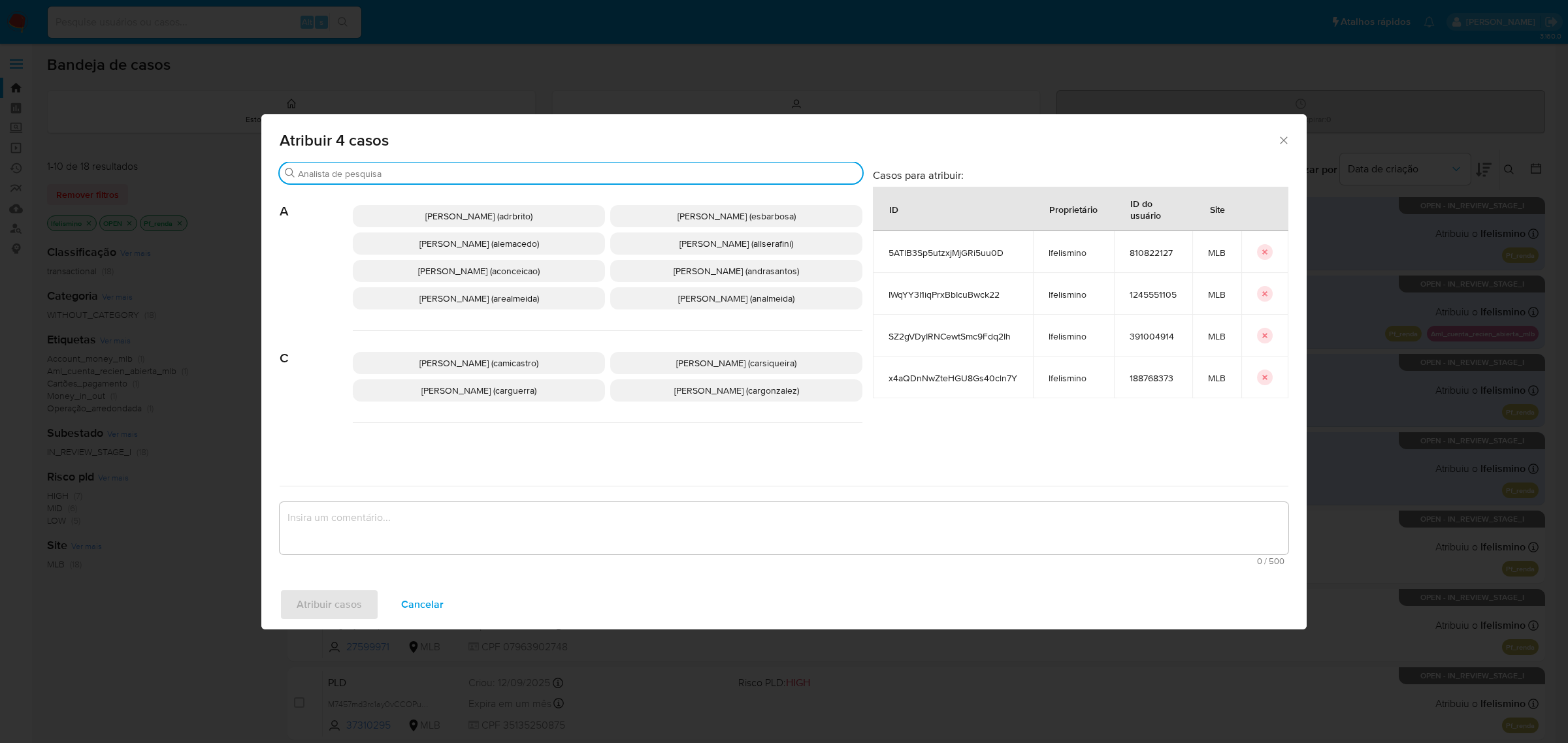
click at [358, 171] on input "Buscar" at bounding box center [577, 174] width 560 height 11
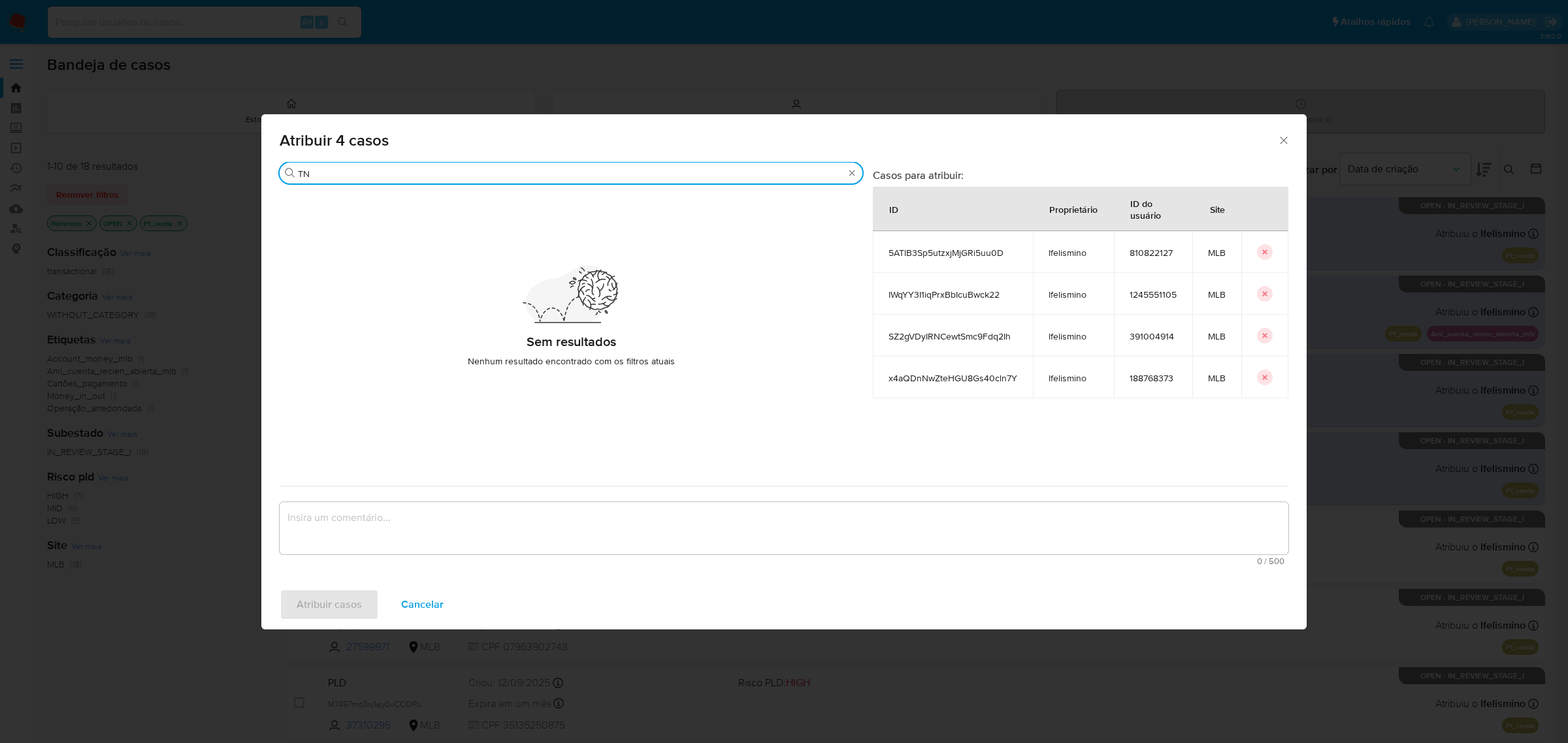
type input "T"
type input "YN"
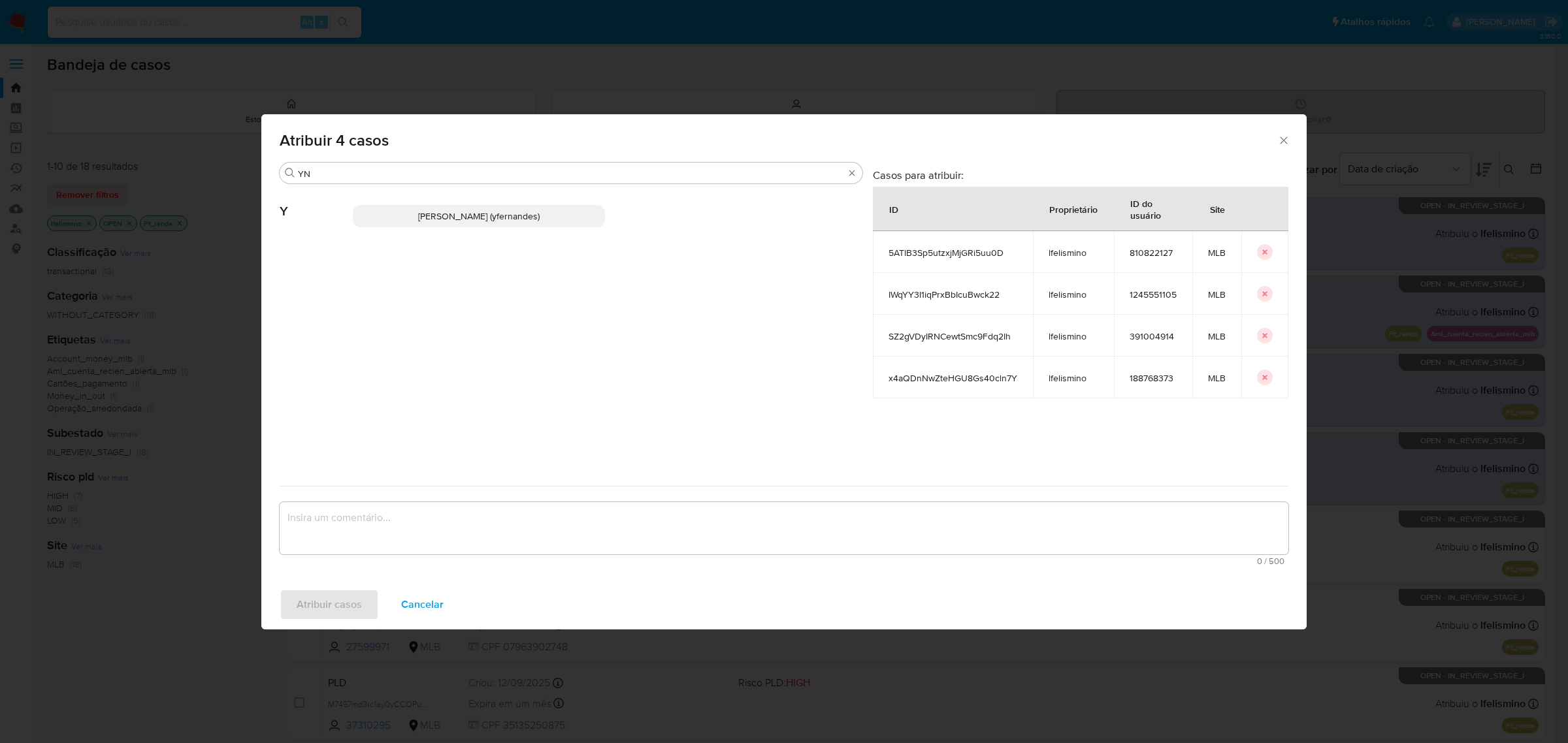
click at [466, 222] on span "[PERSON_NAME] (yfernandes)" at bounding box center [478, 216] width 121 height 13
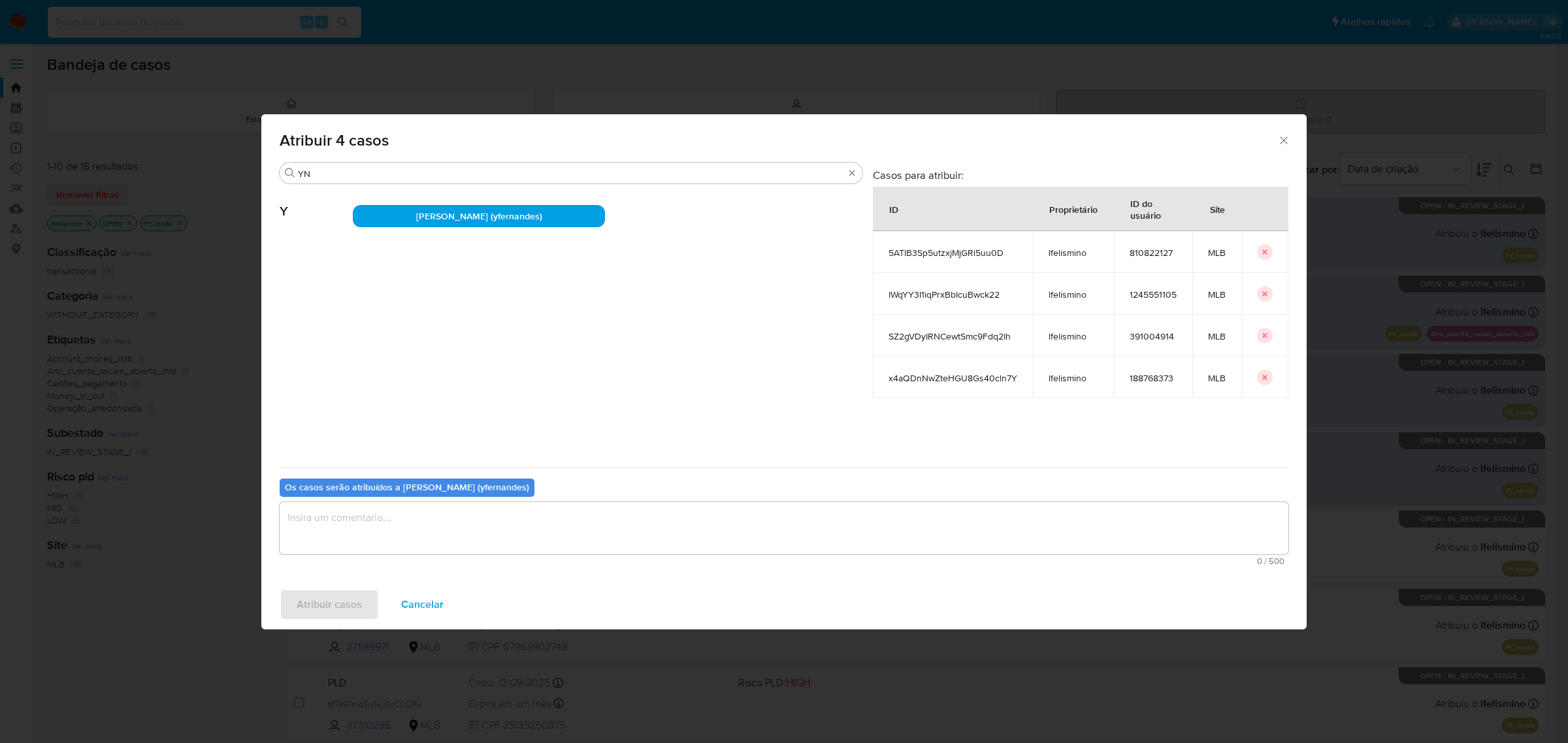
click at [481, 523] on textarea "assign-modal" at bounding box center [784, 528] width 1009 height 52
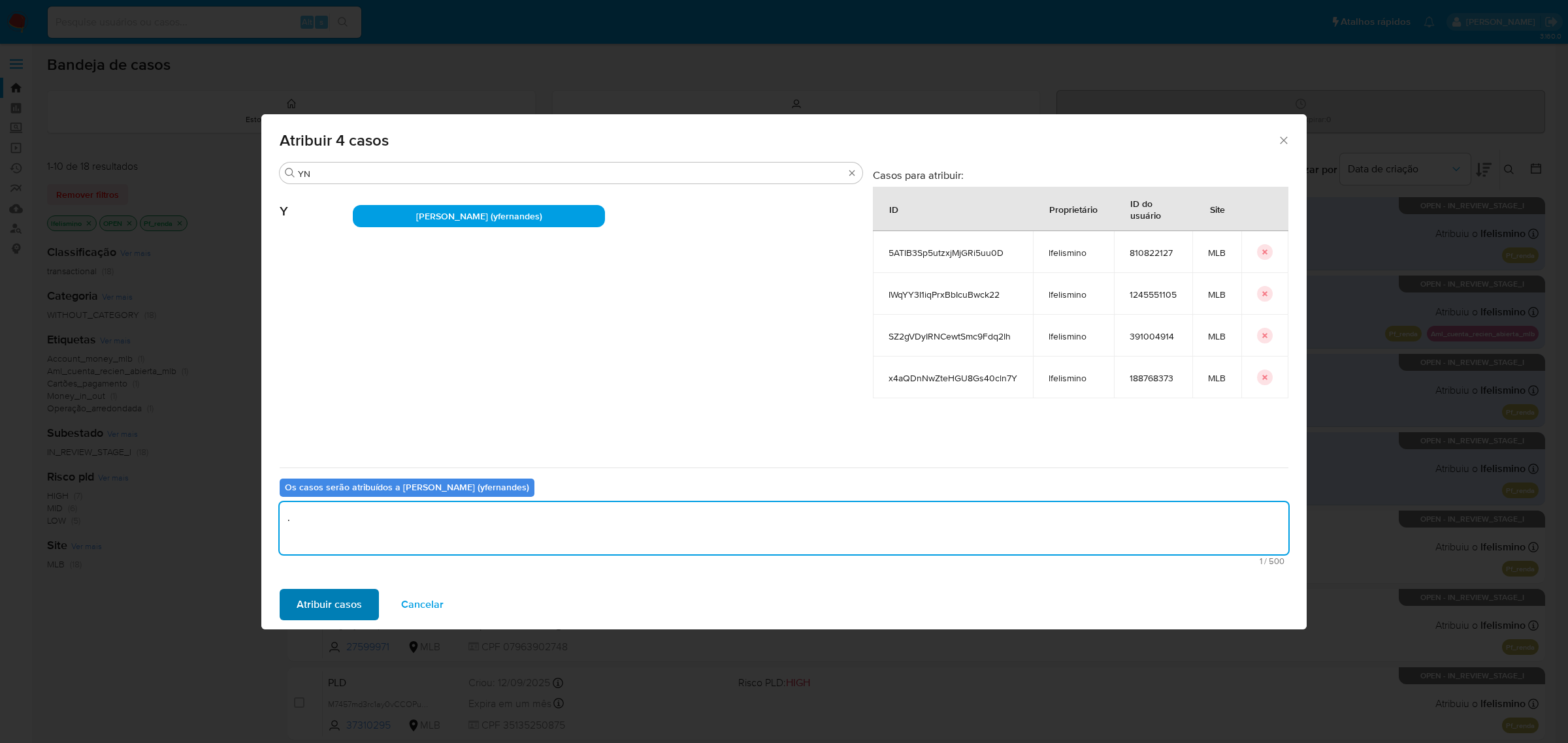
type textarea "."
click at [350, 605] on span "Atribuir casos" at bounding box center [329, 604] width 65 height 29
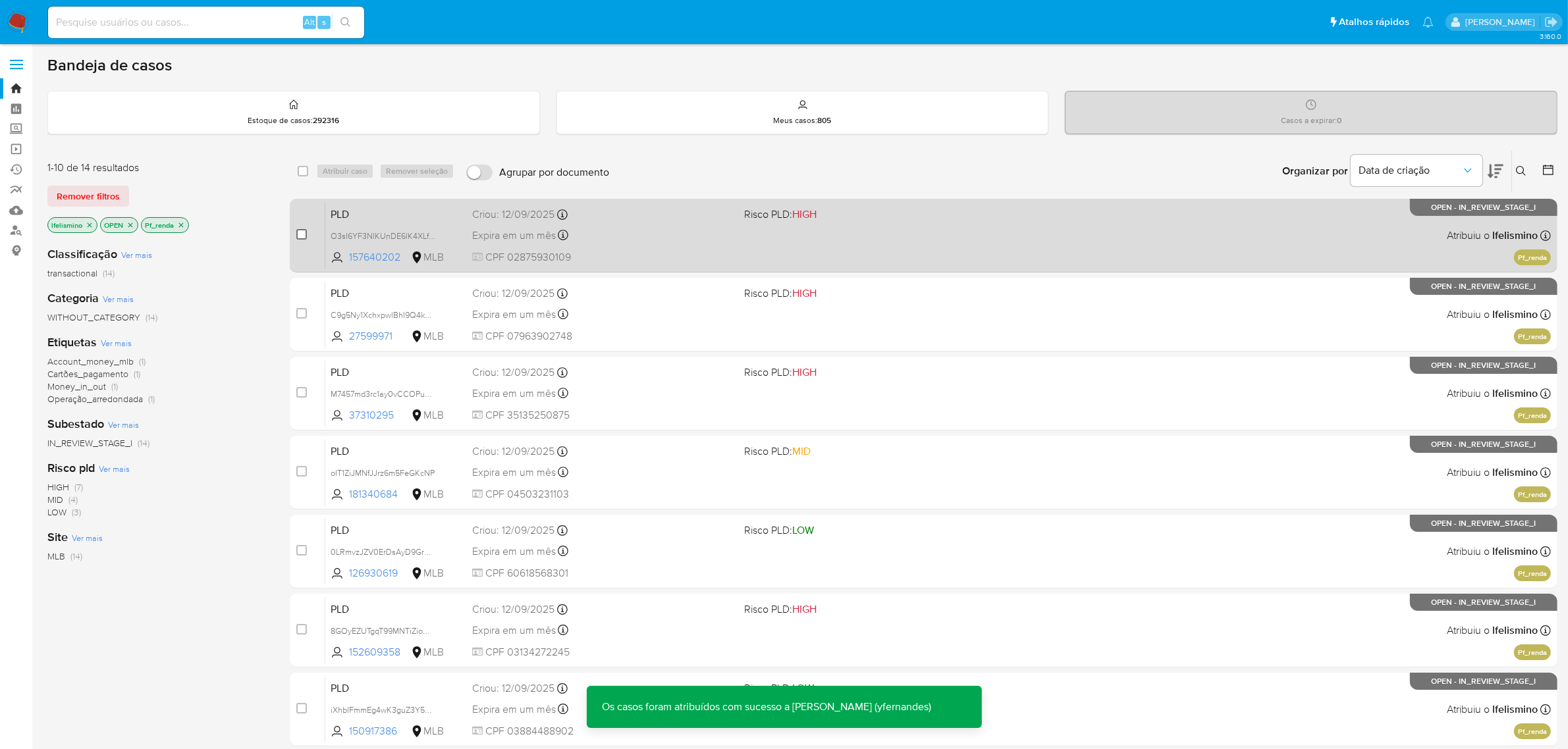
click at [298, 232] on input "checkbox" at bounding box center [301, 234] width 11 height 11
checkbox input "true"
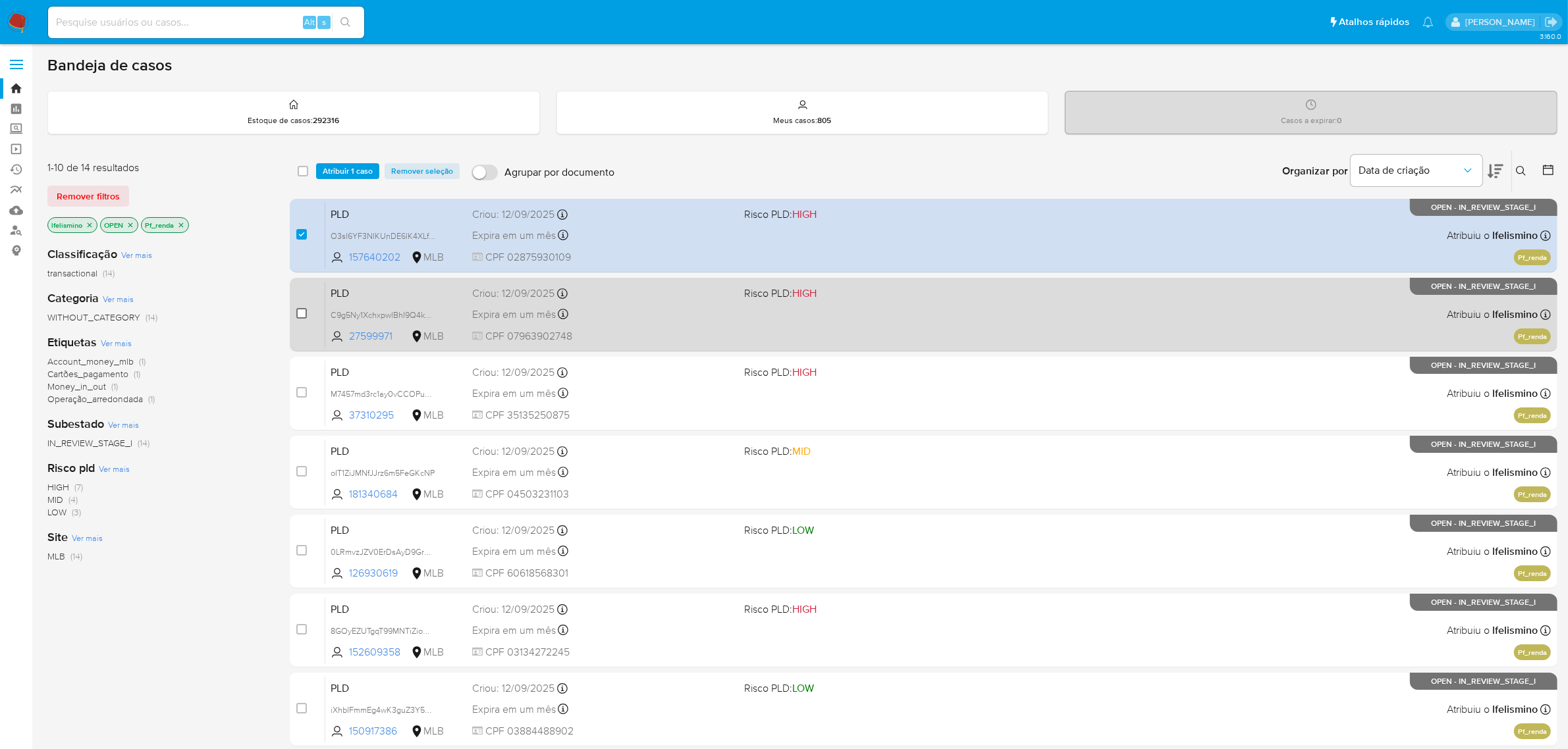
click at [300, 310] on input "checkbox" at bounding box center [301, 313] width 11 height 11
checkbox input "true"
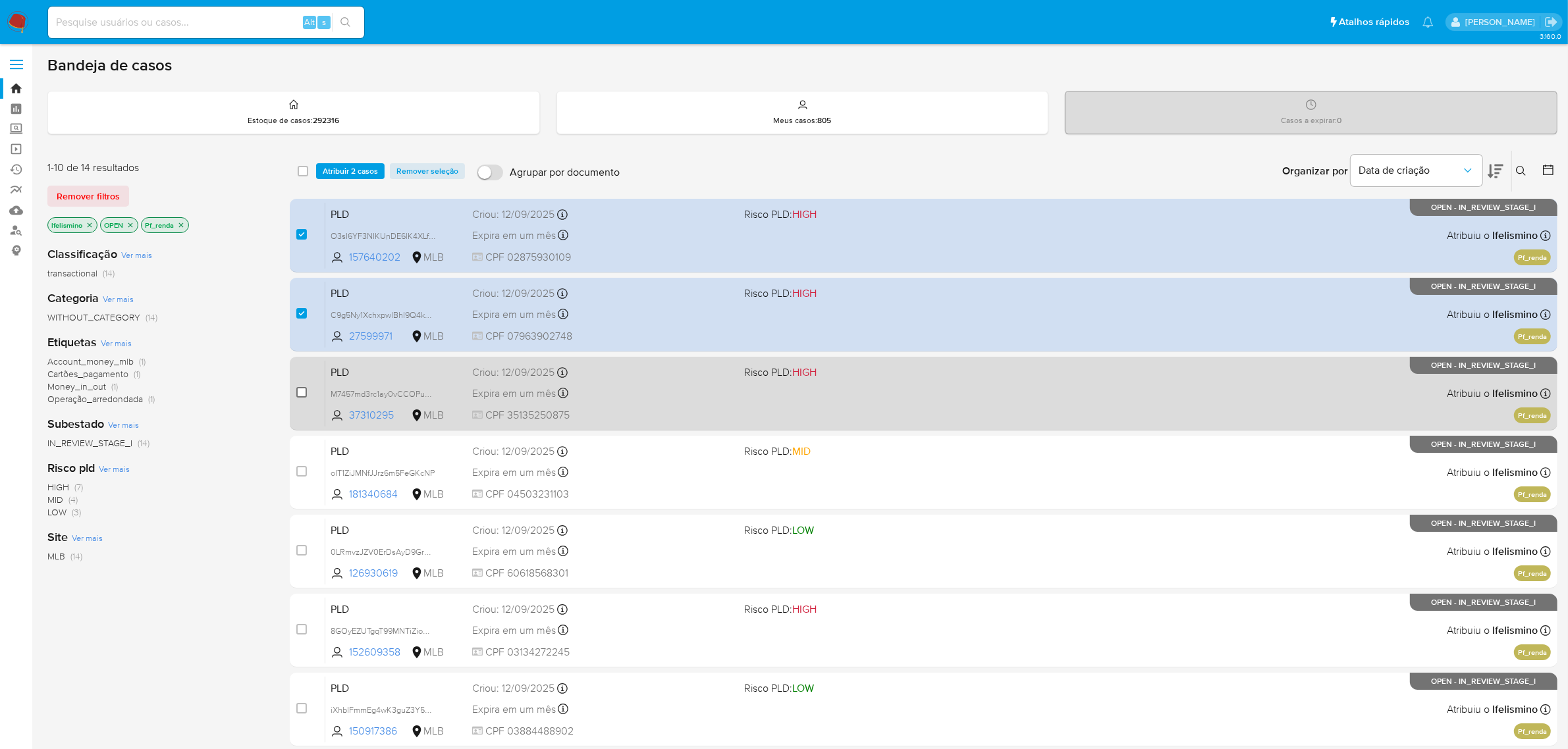
click at [303, 392] on input "checkbox" at bounding box center [301, 392] width 11 height 11
checkbox input "true"
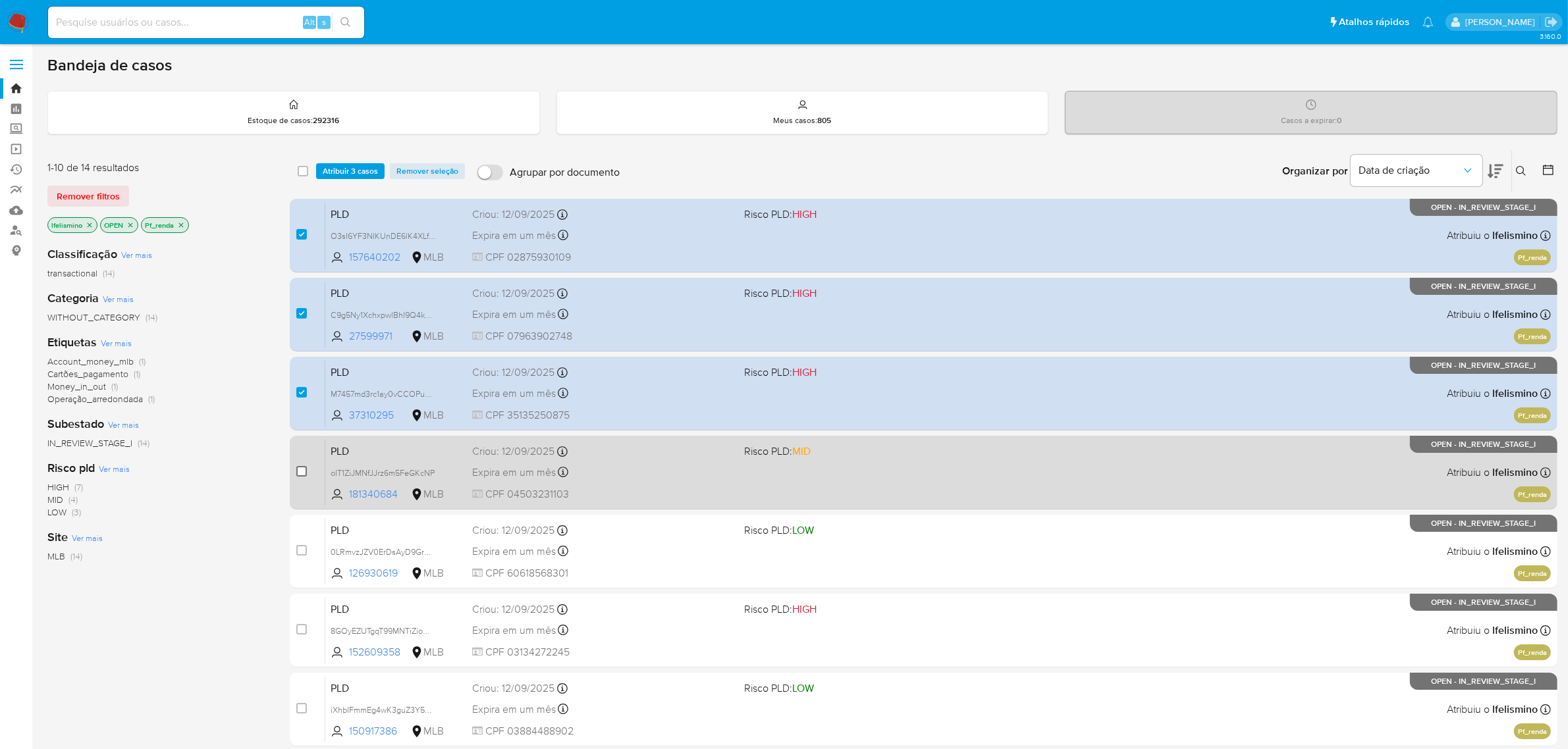
click at [298, 471] on input "checkbox" at bounding box center [301, 471] width 11 height 11
checkbox input "true"
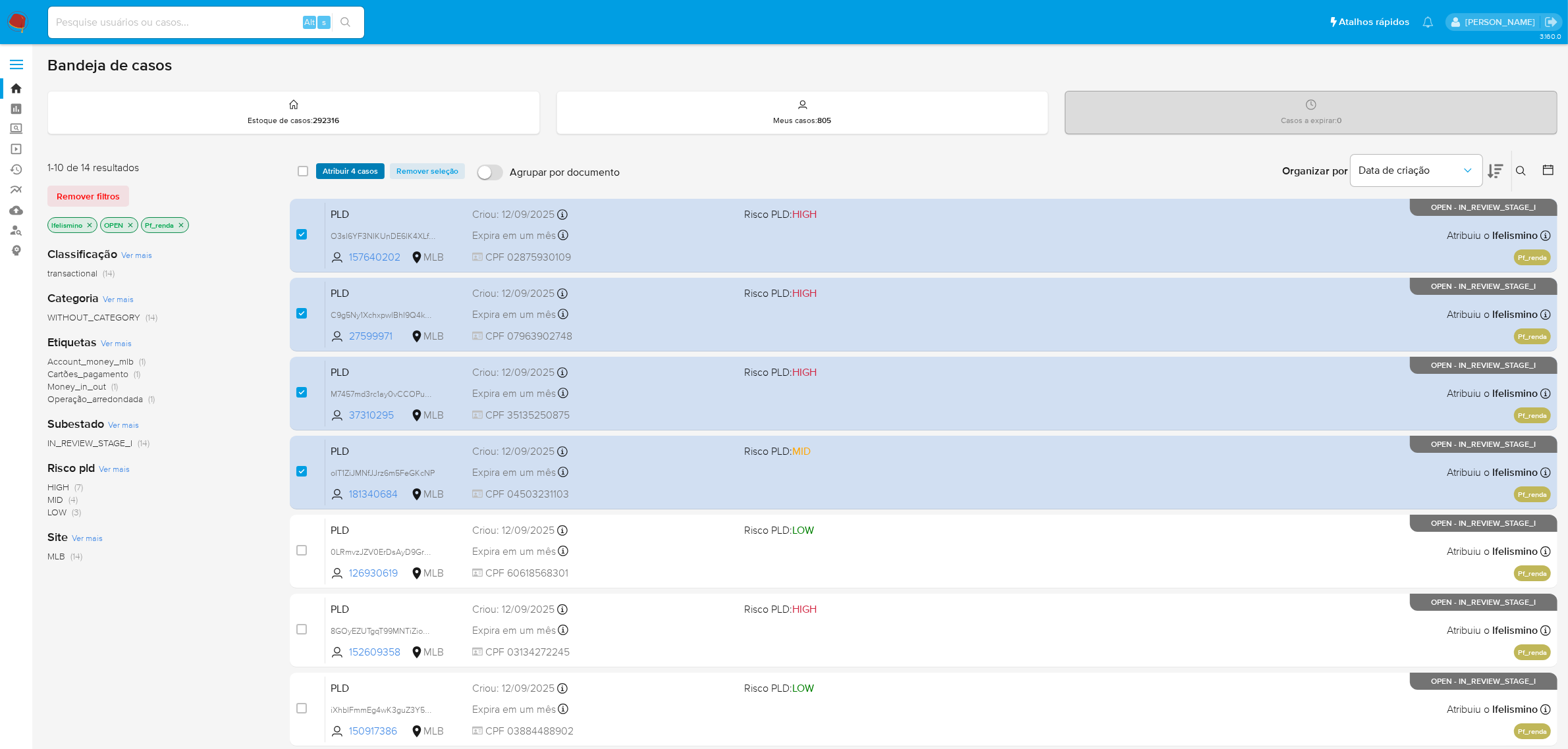
click at [360, 164] on span "Atribuir 4 casos" at bounding box center [350, 171] width 55 height 13
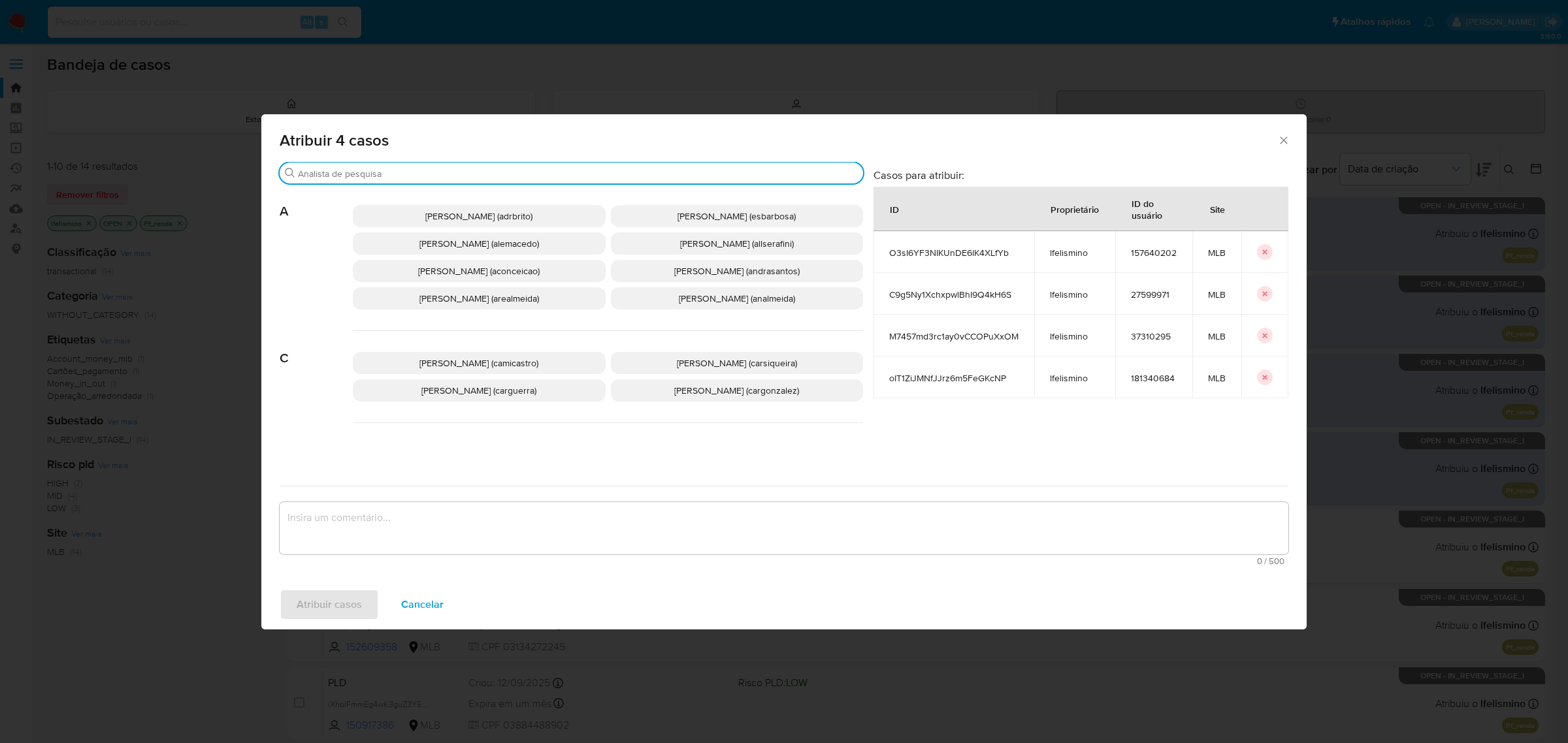
click at [407, 177] on input "Buscar" at bounding box center [578, 174] width 560 height 11
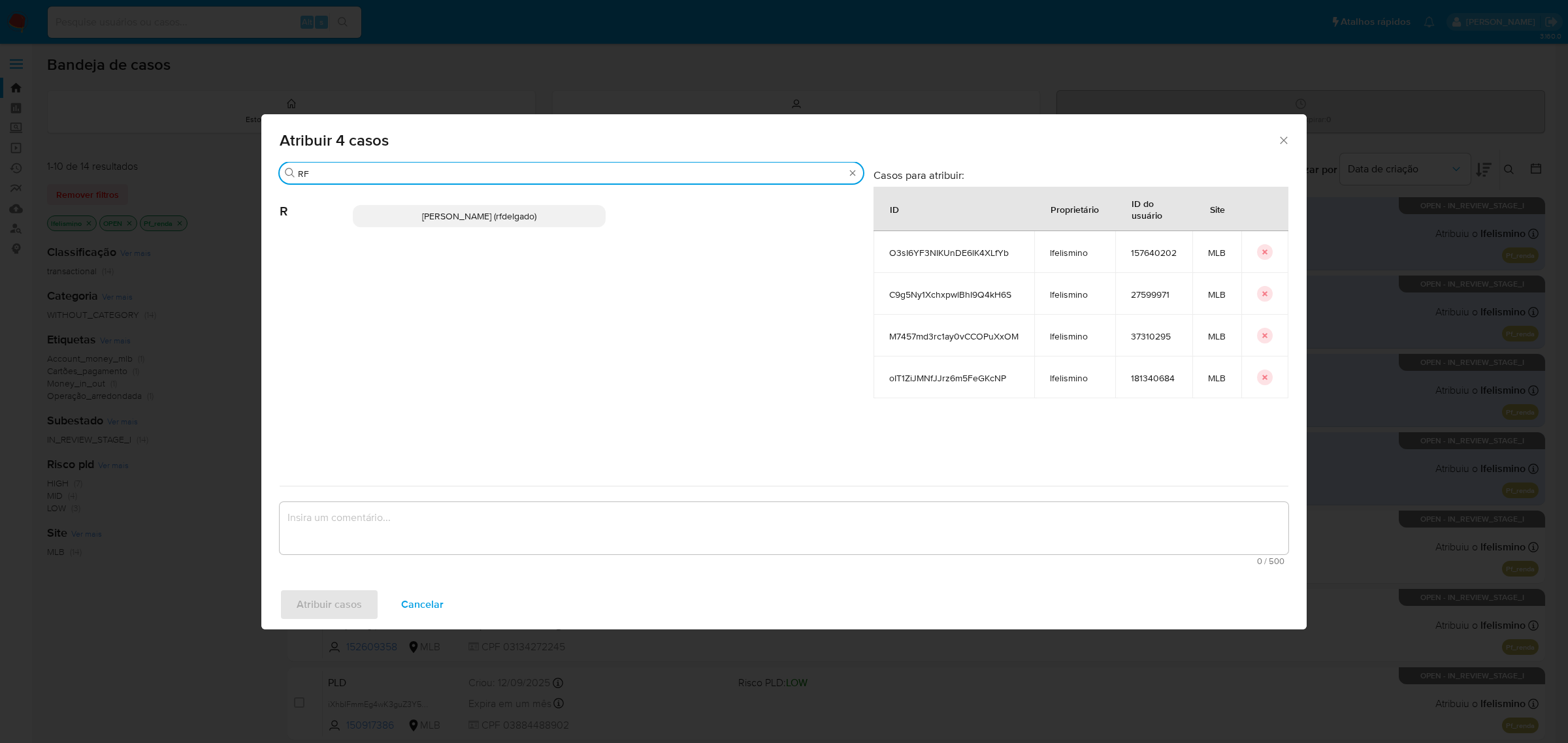
type input "RF"
click at [432, 210] on span "[PERSON_NAME] (rfdelgado)" at bounding box center [479, 216] width 114 height 13
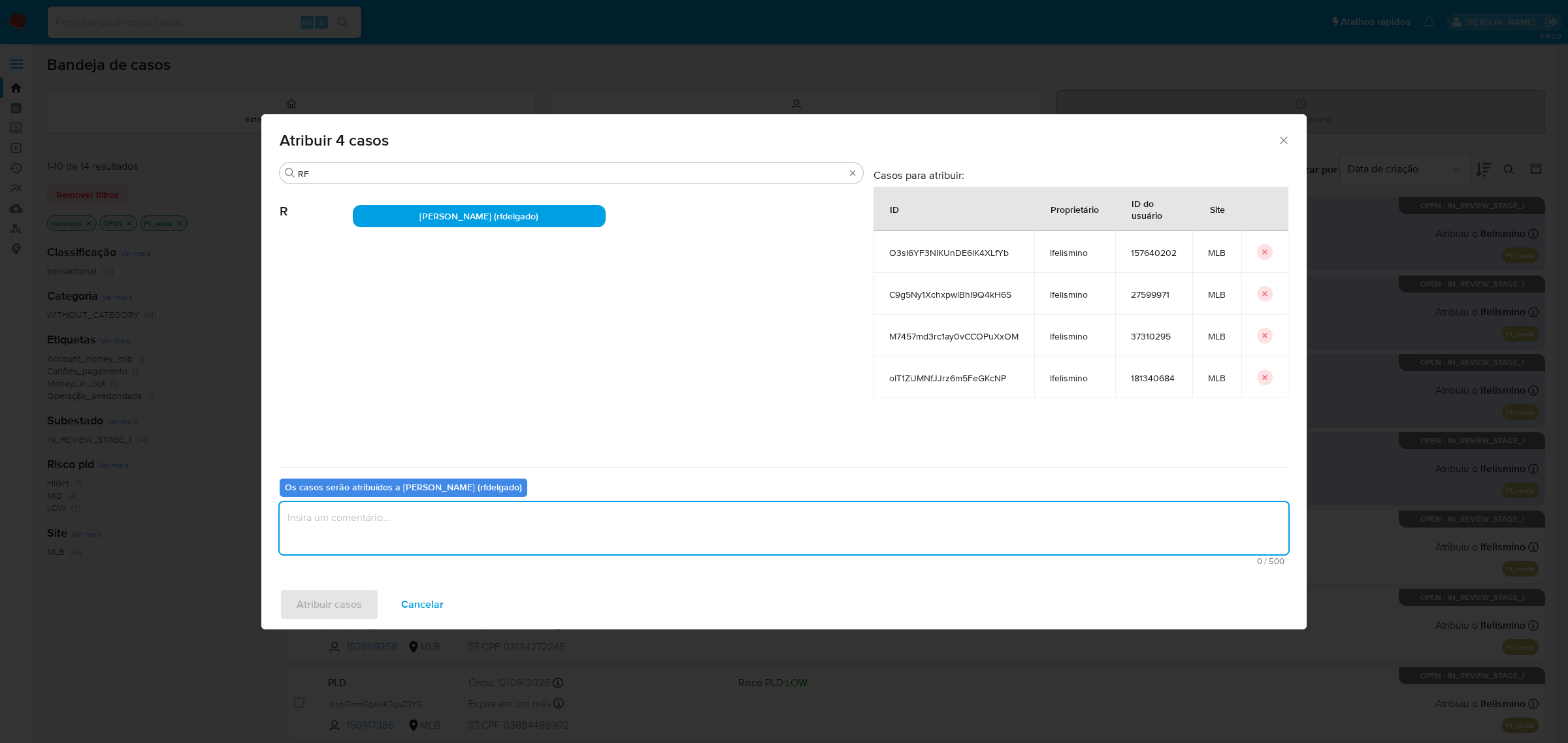
click at [380, 515] on textarea "assign-modal" at bounding box center [784, 528] width 1009 height 52
type textarea "."
click at [327, 598] on span "Atribuir casos" at bounding box center [329, 604] width 65 height 29
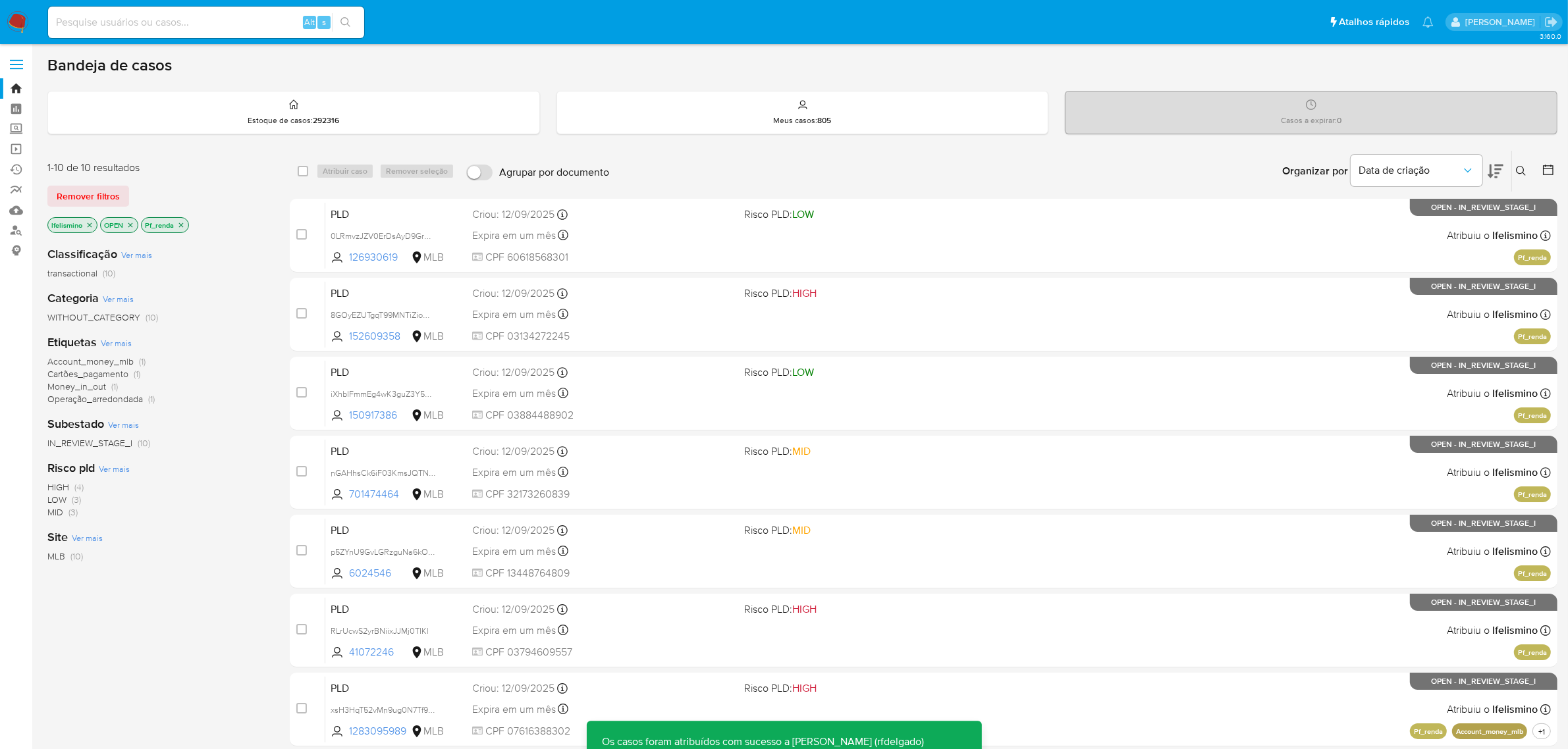
click at [183, 222] on icon "close-filter" at bounding box center [181, 225] width 8 height 8
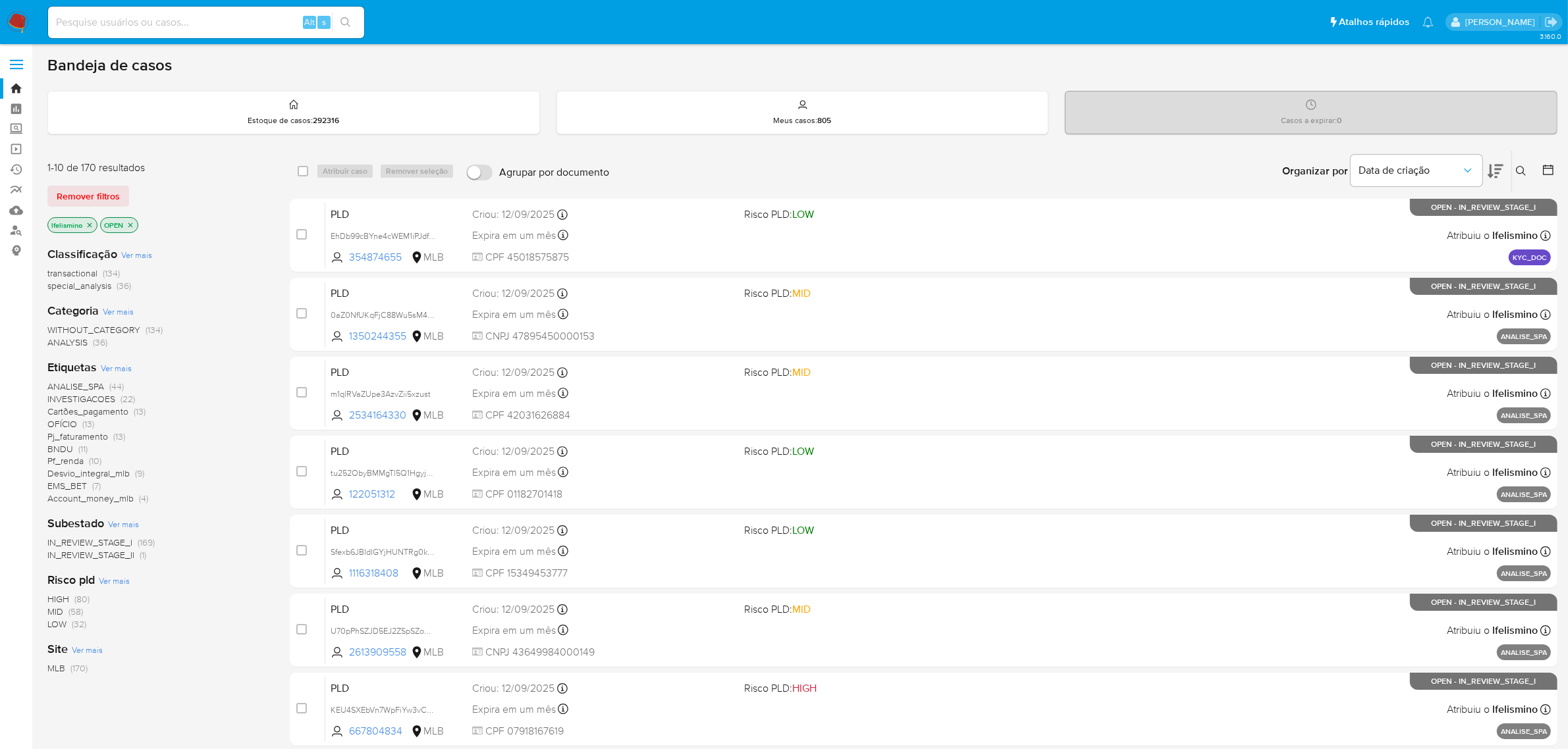
click at [132, 221] on icon "close-filter" at bounding box center [130, 225] width 8 height 8
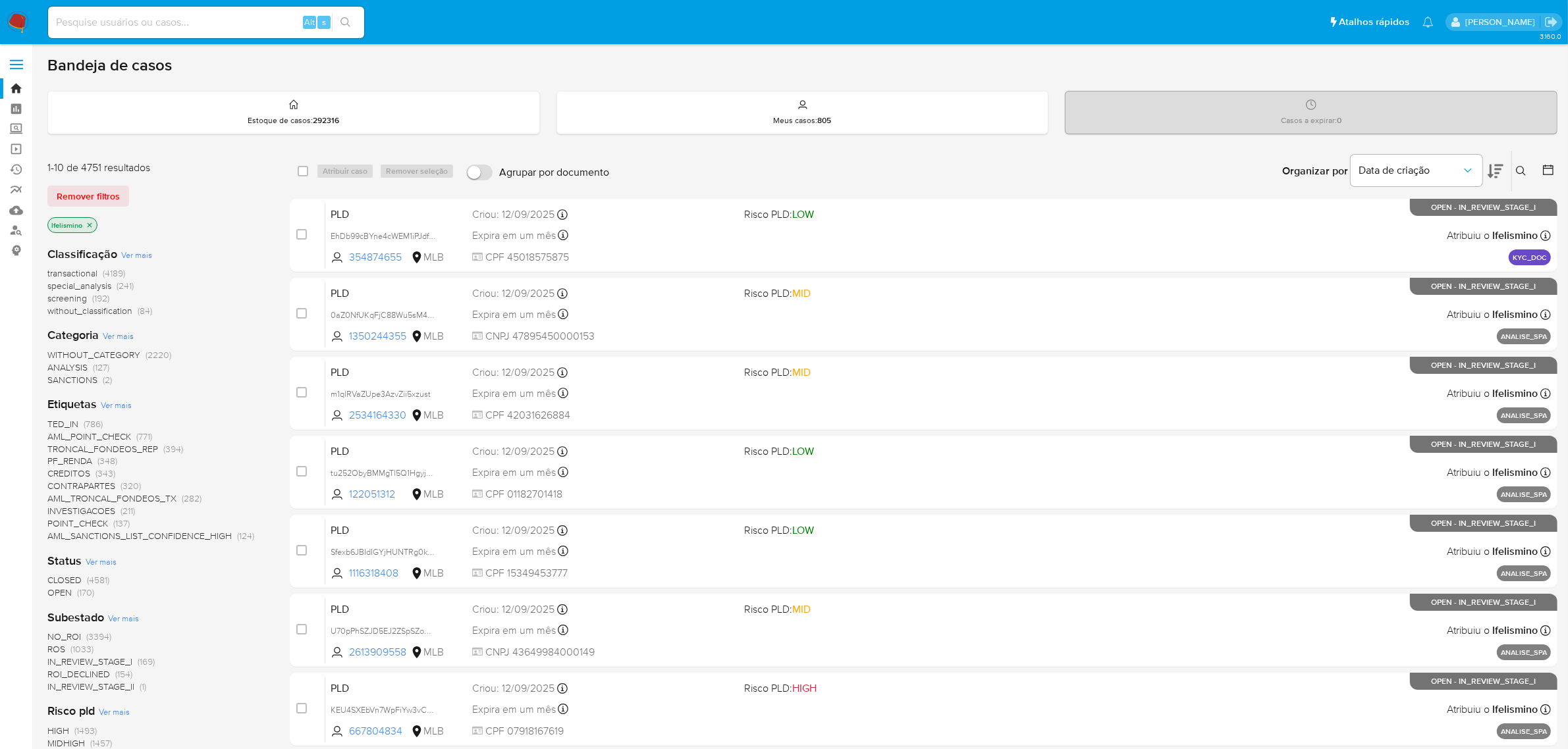
click at [14, 64] on span at bounding box center [17, 64] width 13 height 2
click at [0, 0] on input "checkbox" at bounding box center [0, 0] width 0 height 0
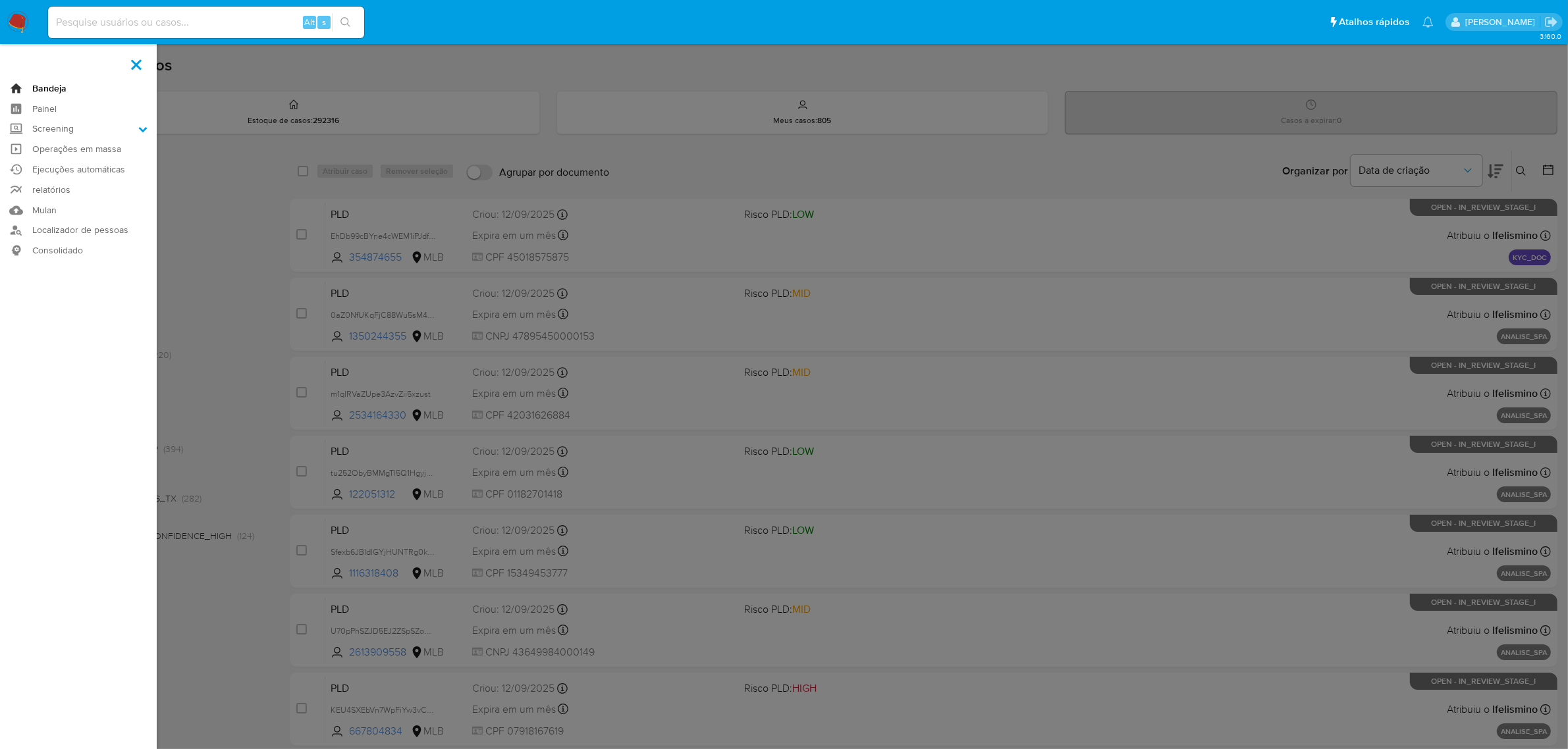
click at [40, 85] on link "Bandeja" at bounding box center [78, 88] width 157 height 20
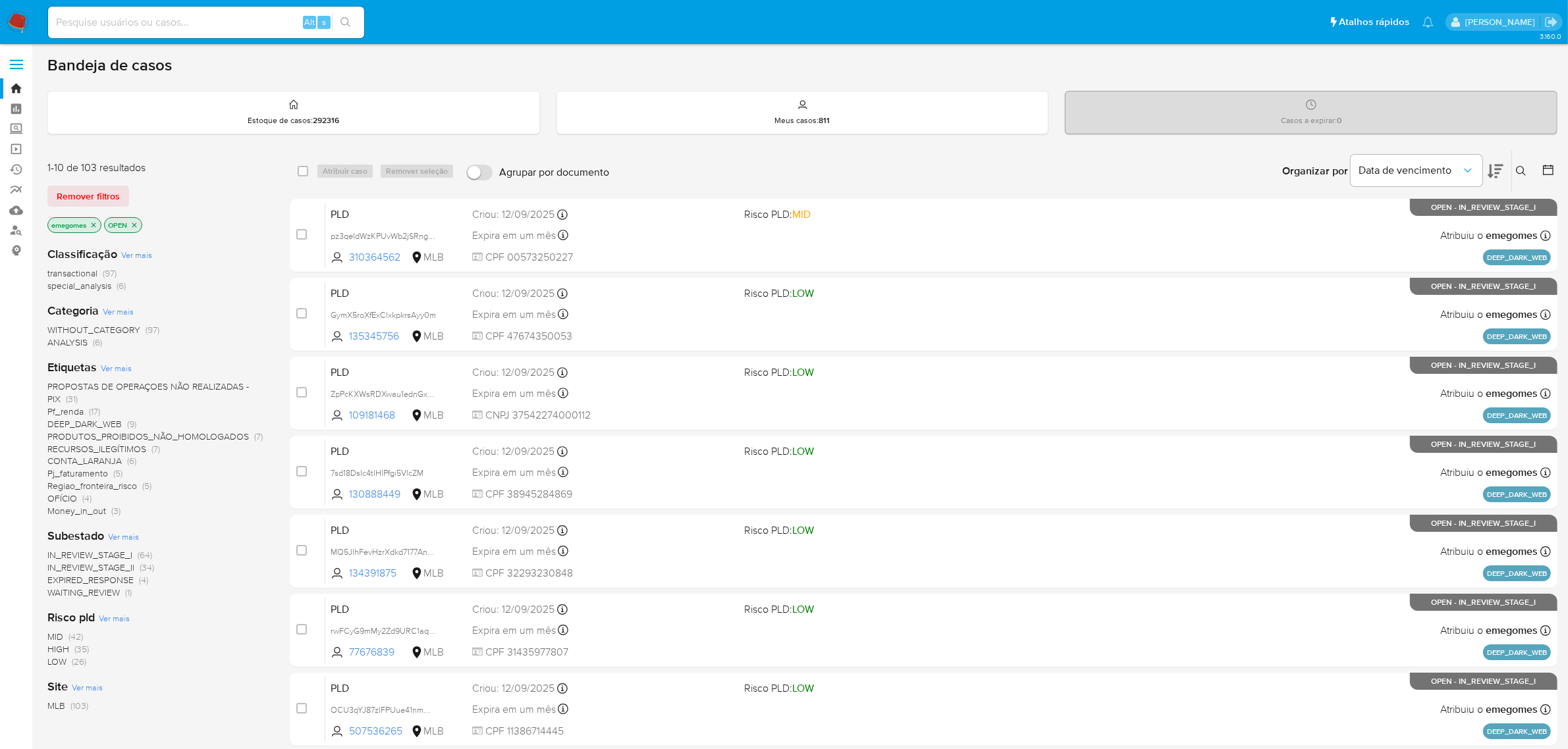
click at [92, 224] on icon "close-filter" at bounding box center [93, 225] width 8 height 8
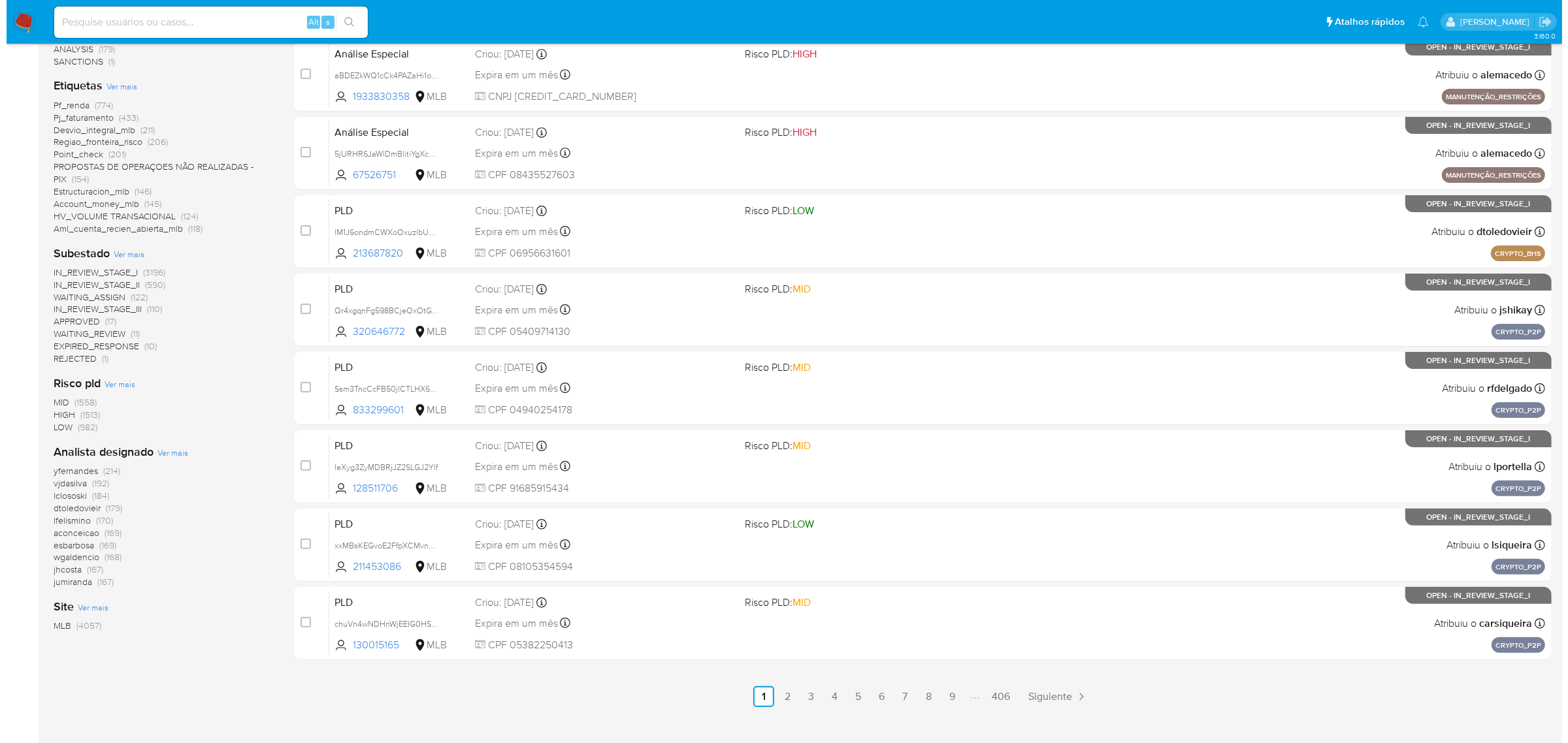
scroll to position [327, 0]
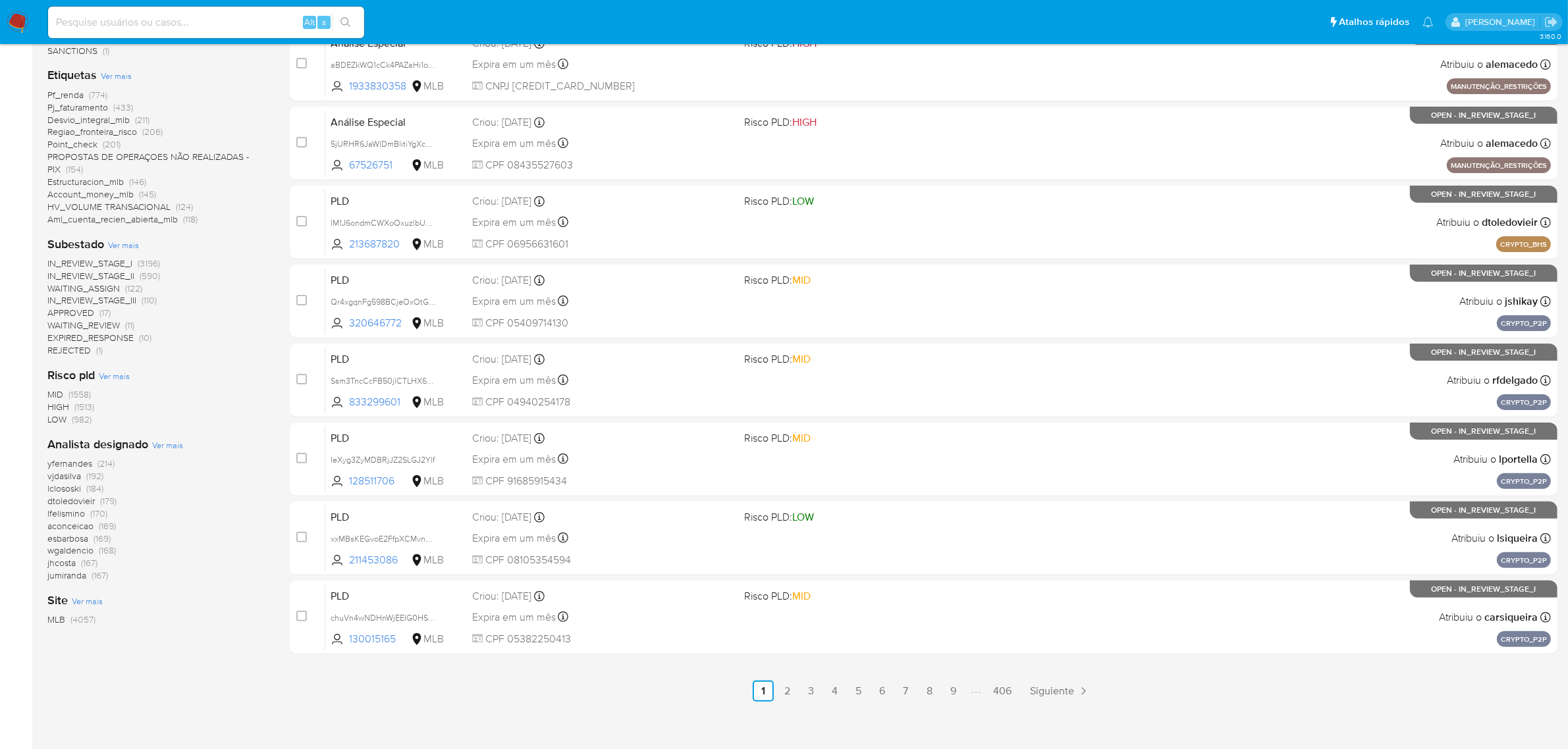
click at [164, 446] on span "Ver mais" at bounding box center [167, 445] width 31 height 12
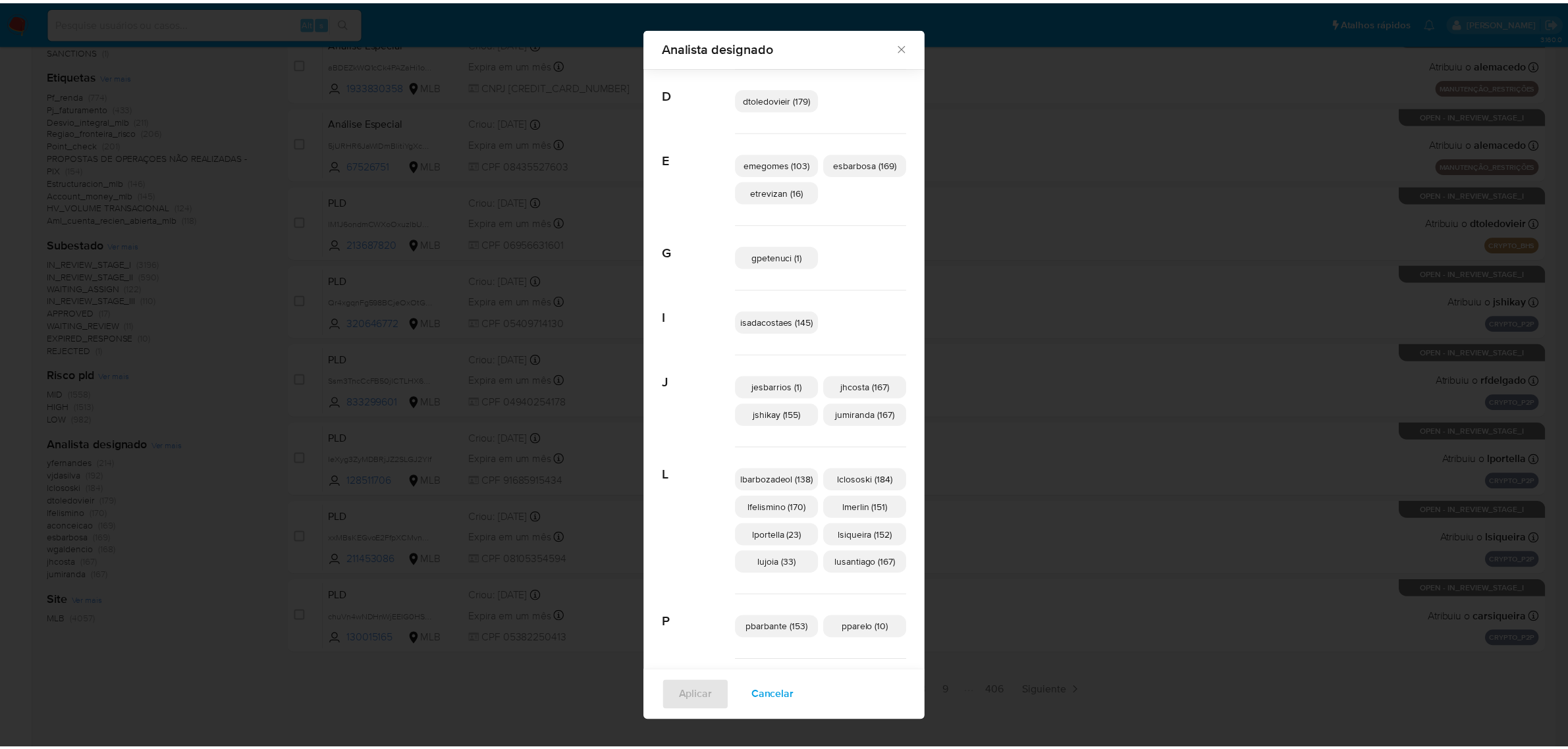
scroll to position [237, 0]
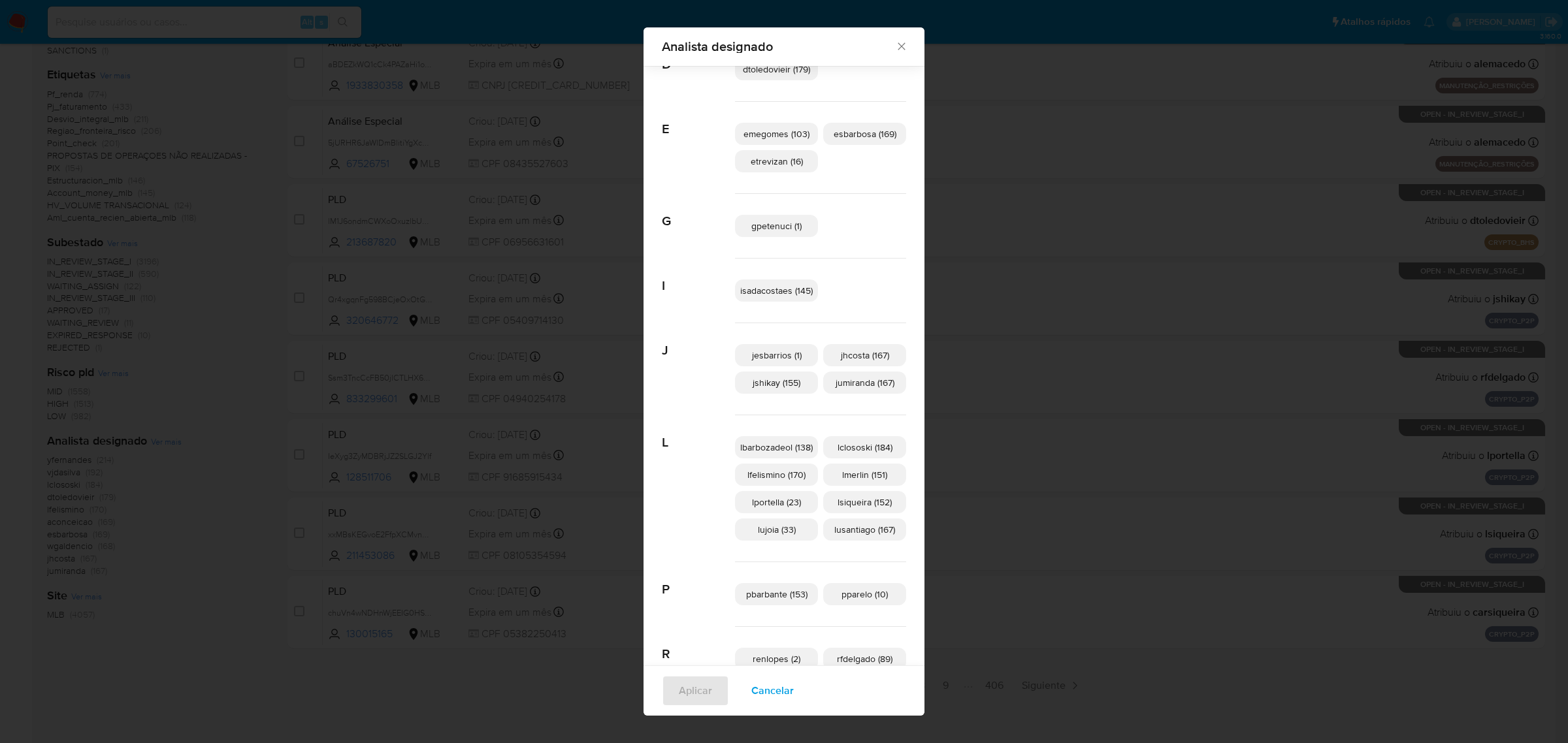
click at [896, 47] on icon "Fechar" at bounding box center [901, 46] width 13 height 13
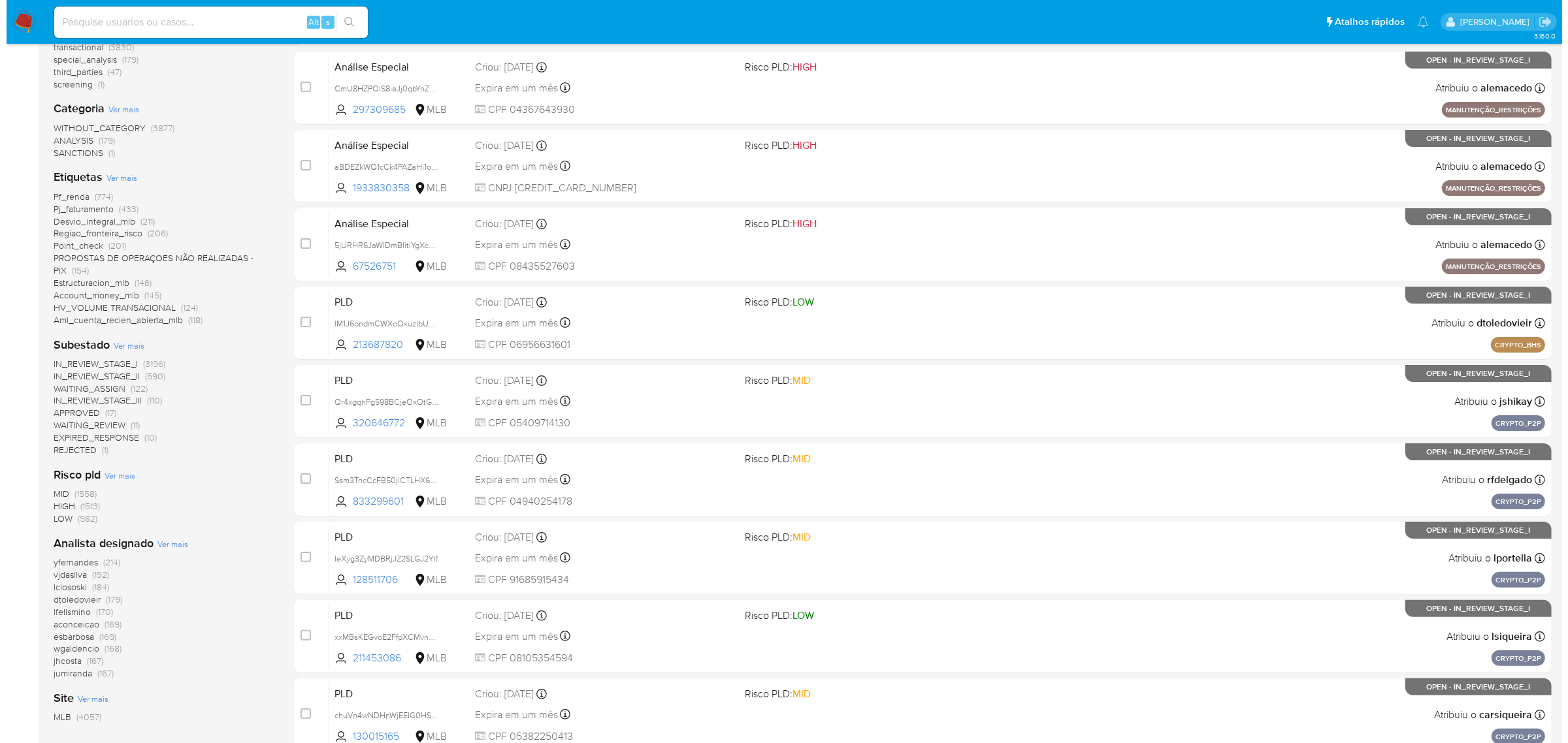
scroll to position [245, 0]
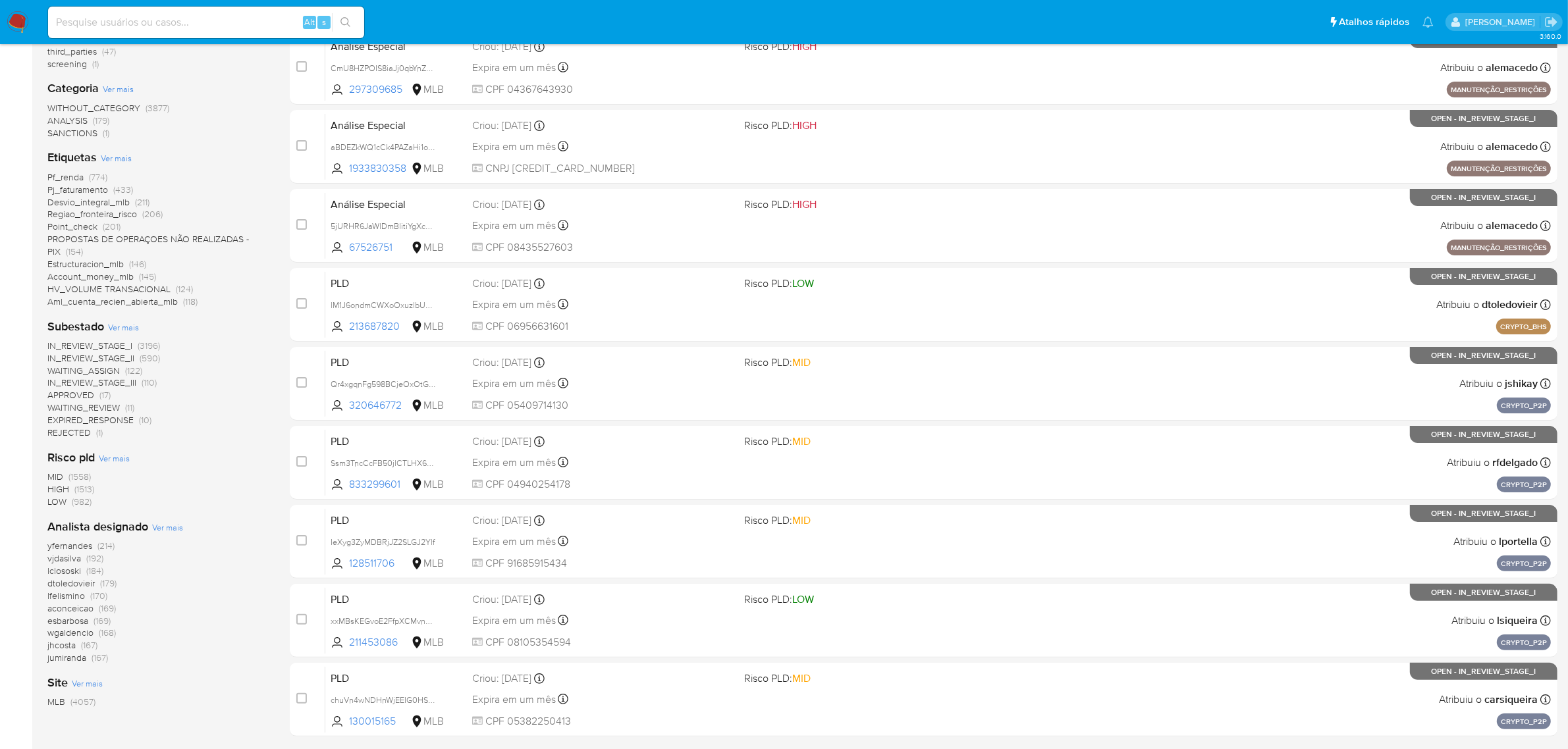
click at [163, 525] on span "Ver mais" at bounding box center [167, 528] width 31 height 12
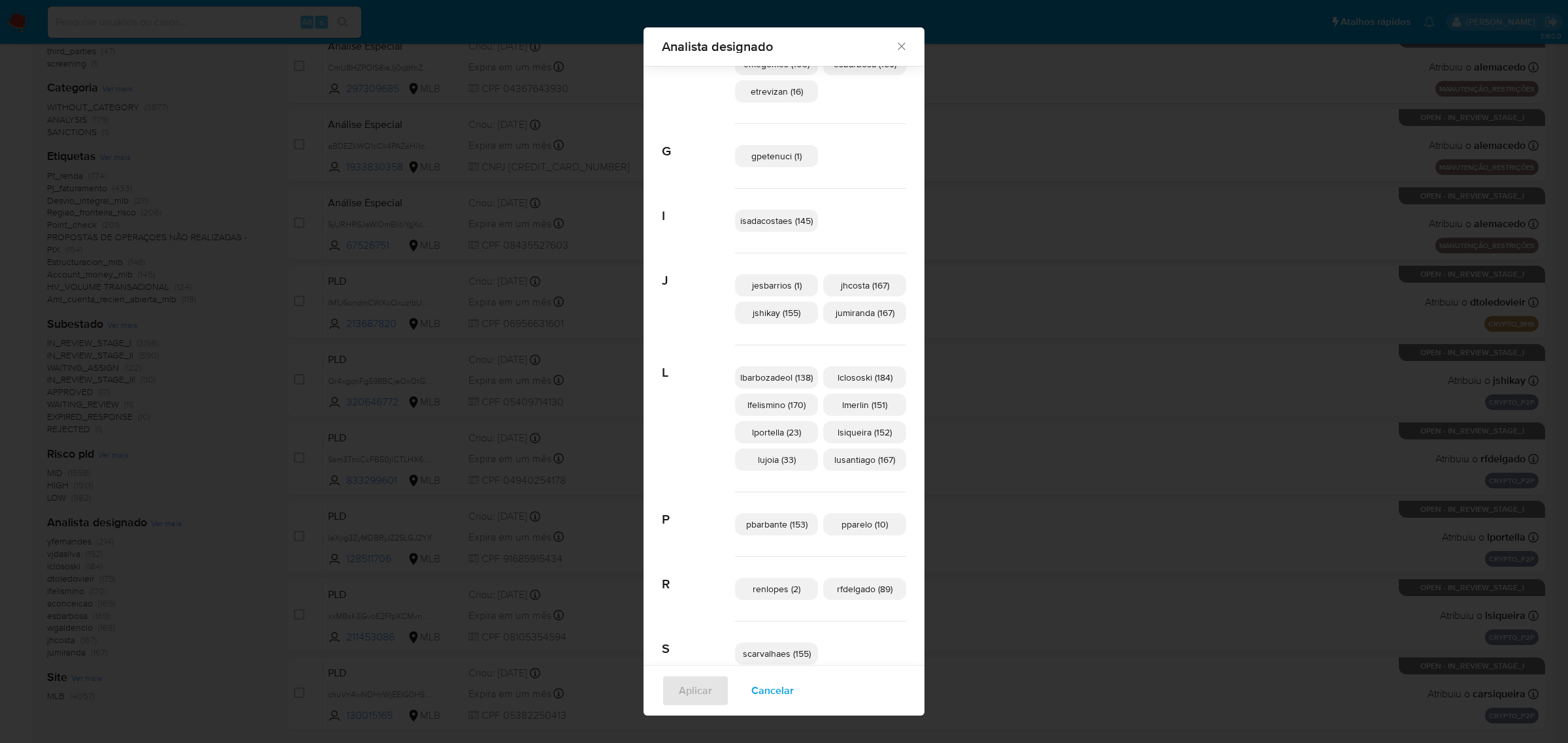
scroll to position [317, 0]
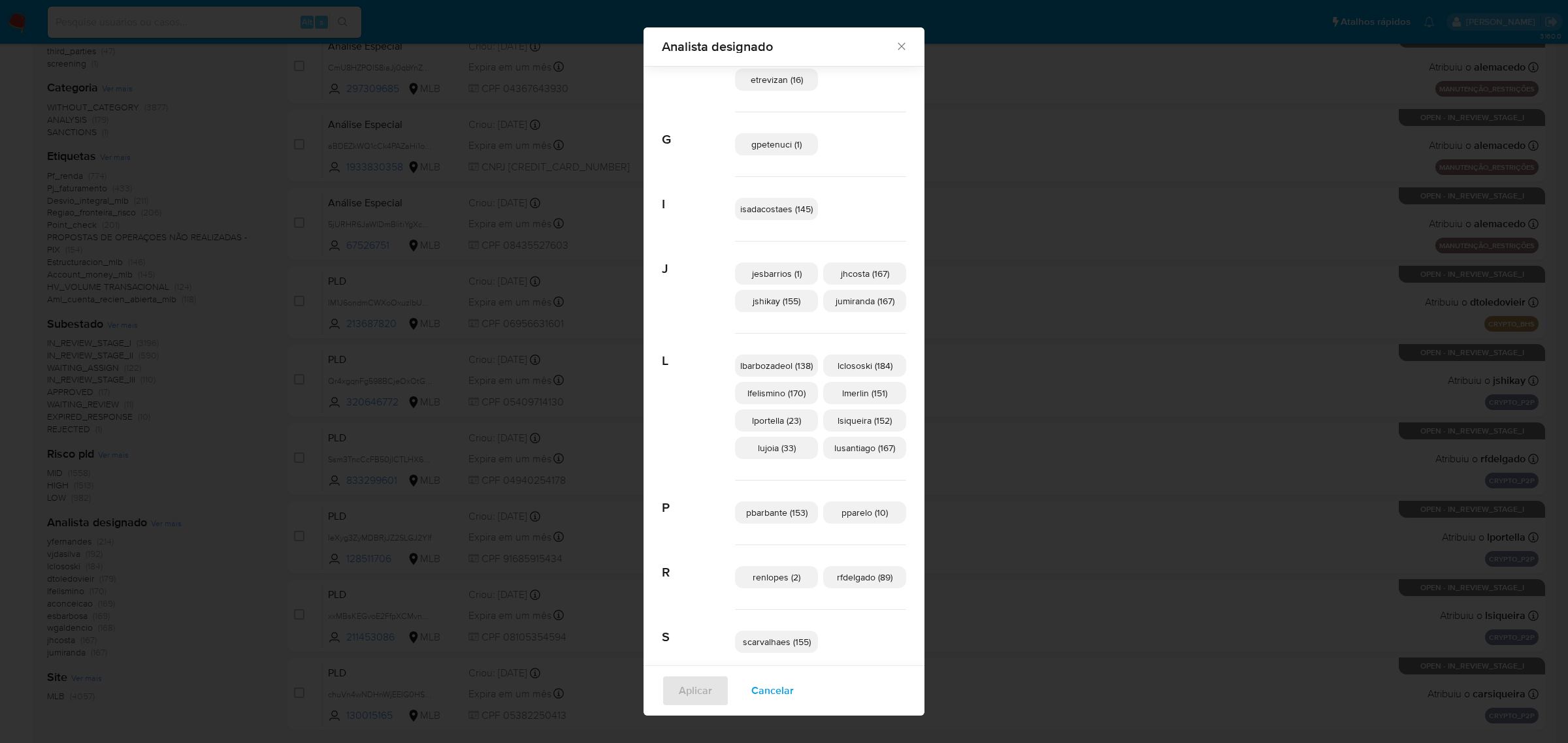
click at [760, 395] on span "lfelismino (170)" at bounding box center [776, 393] width 58 height 13
click at [684, 683] on span "Aplicar" at bounding box center [695, 691] width 33 height 29
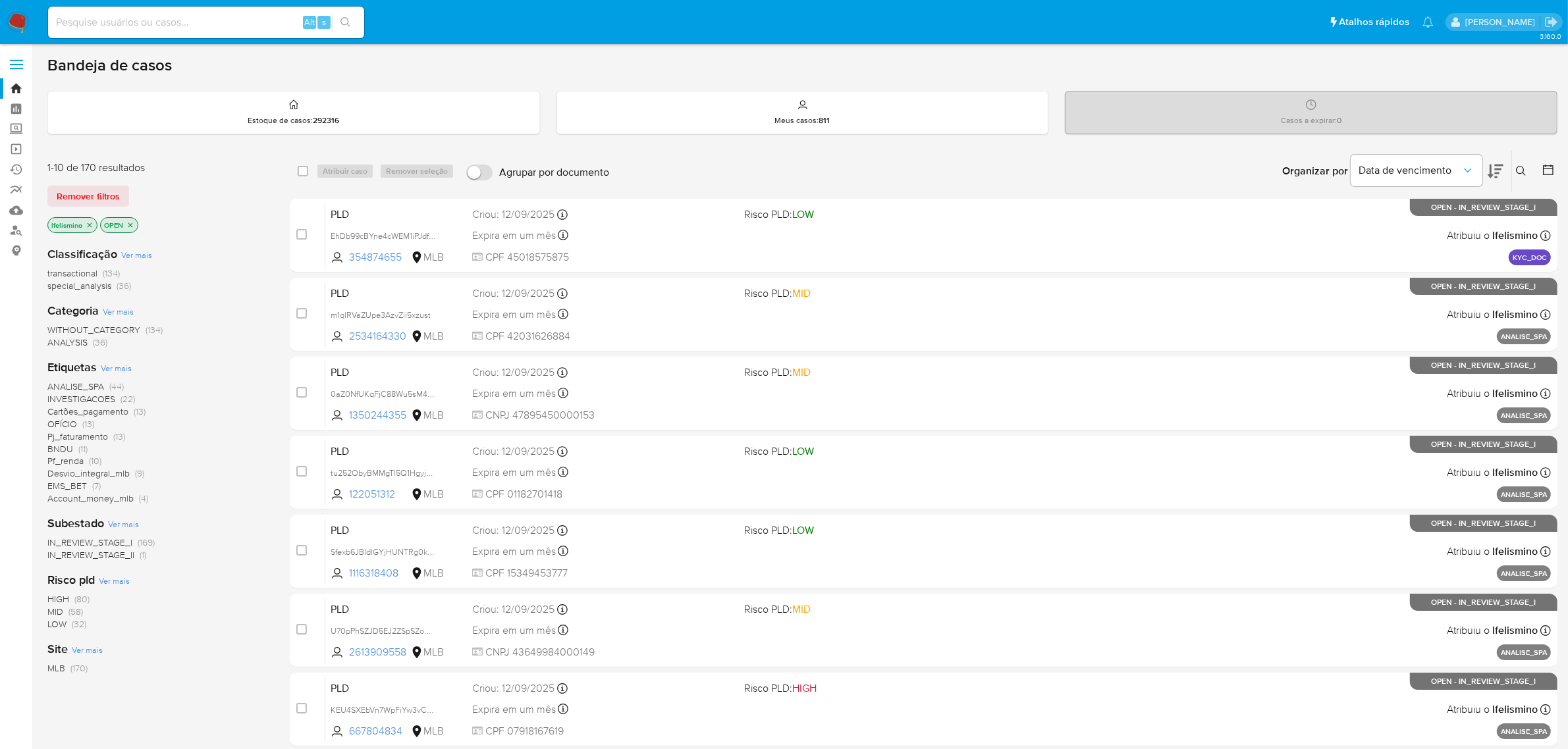
click at [119, 365] on span "Ver mais" at bounding box center [116, 368] width 31 height 12
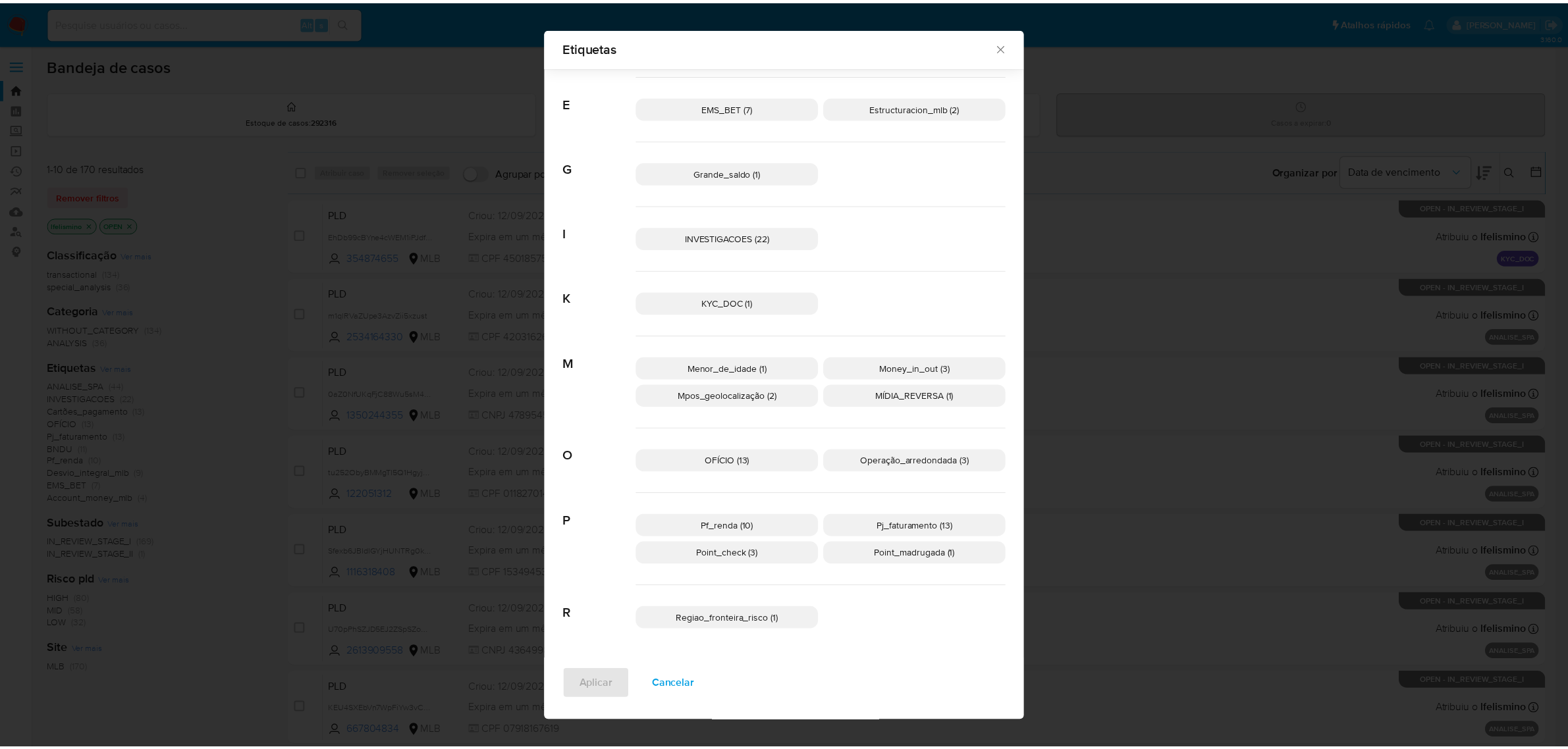
scroll to position [359, 0]
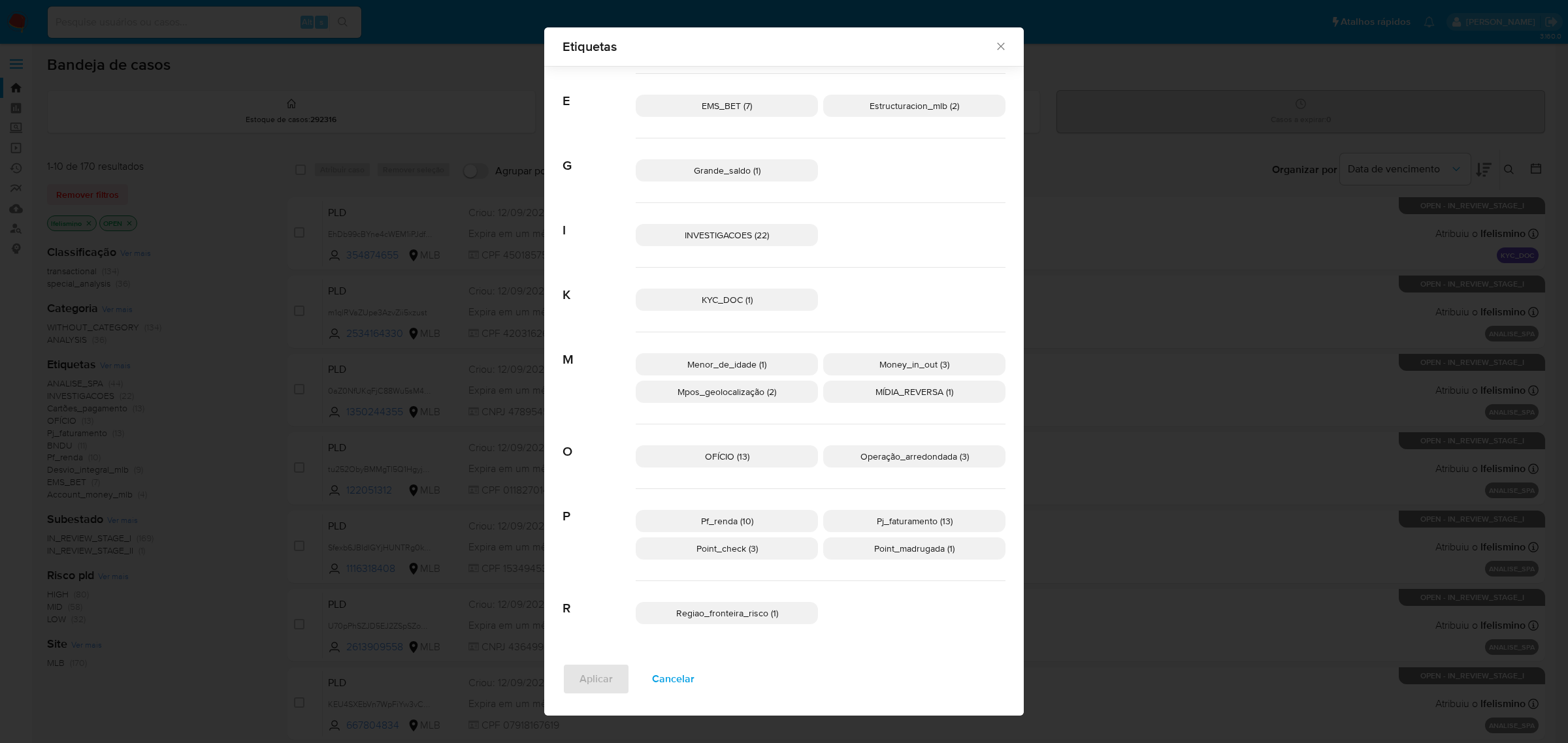
click at [904, 524] on span "Pj_faturamento (13)" at bounding box center [915, 521] width 76 height 13
click at [587, 676] on span "Aplicar" at bounding box center [596, 679] width 33 height 29
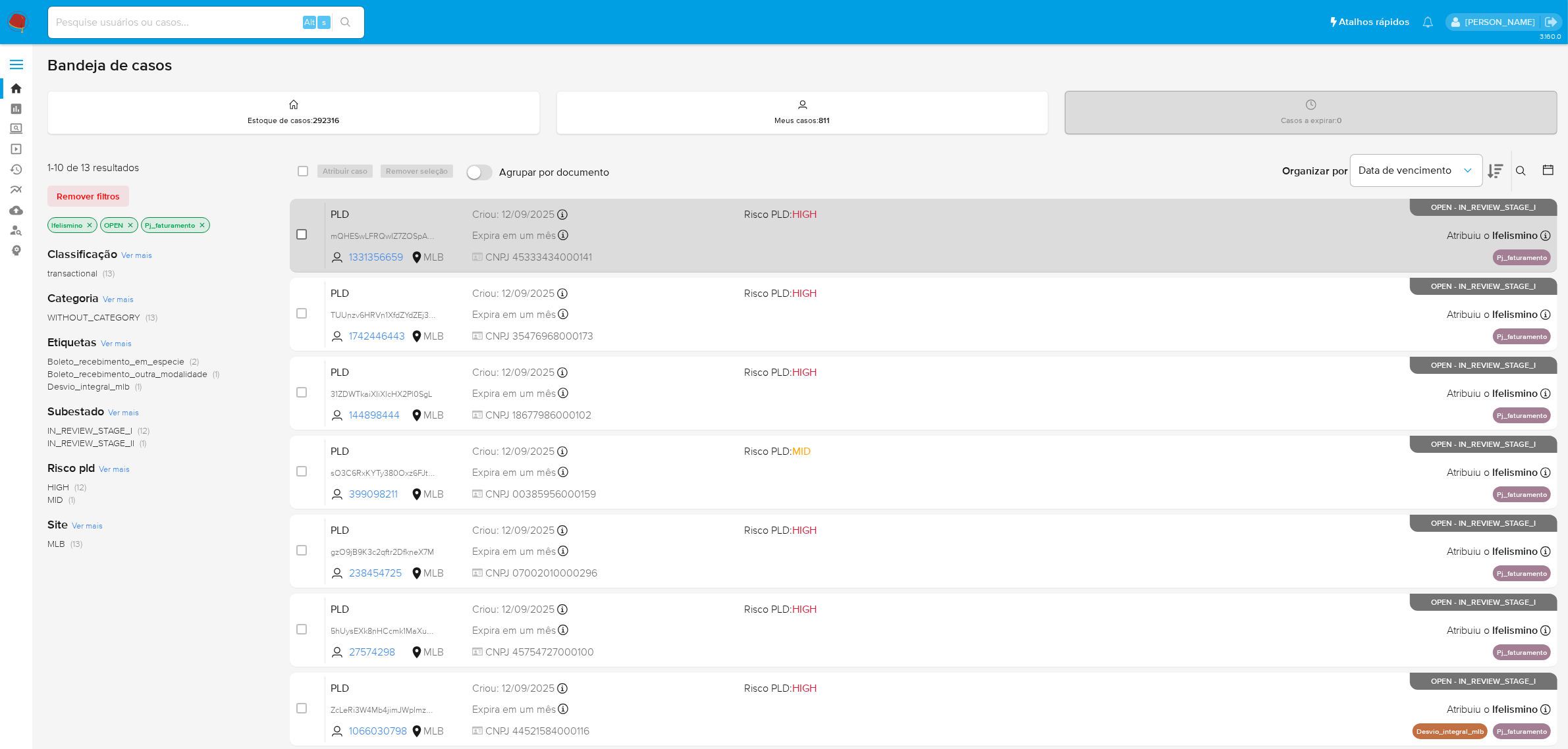
click at [301, 234] on input "checkbox" at bounding box center [301, 234] width 11 height 11
checkbox input "true"
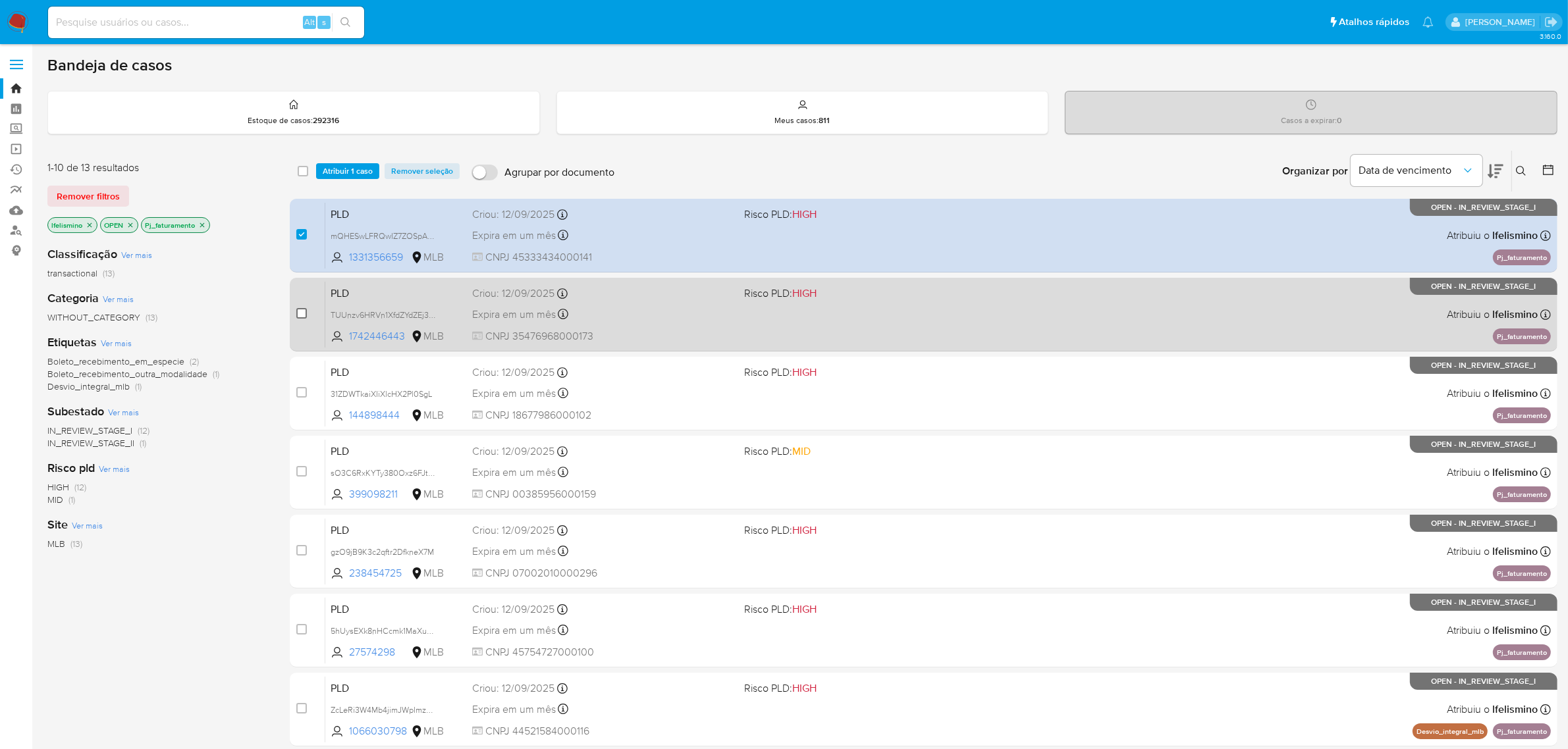
click at [302, 310] on input "checkbox" at bounding box center [301, 313] width 11 height 11
checkbox input "true"
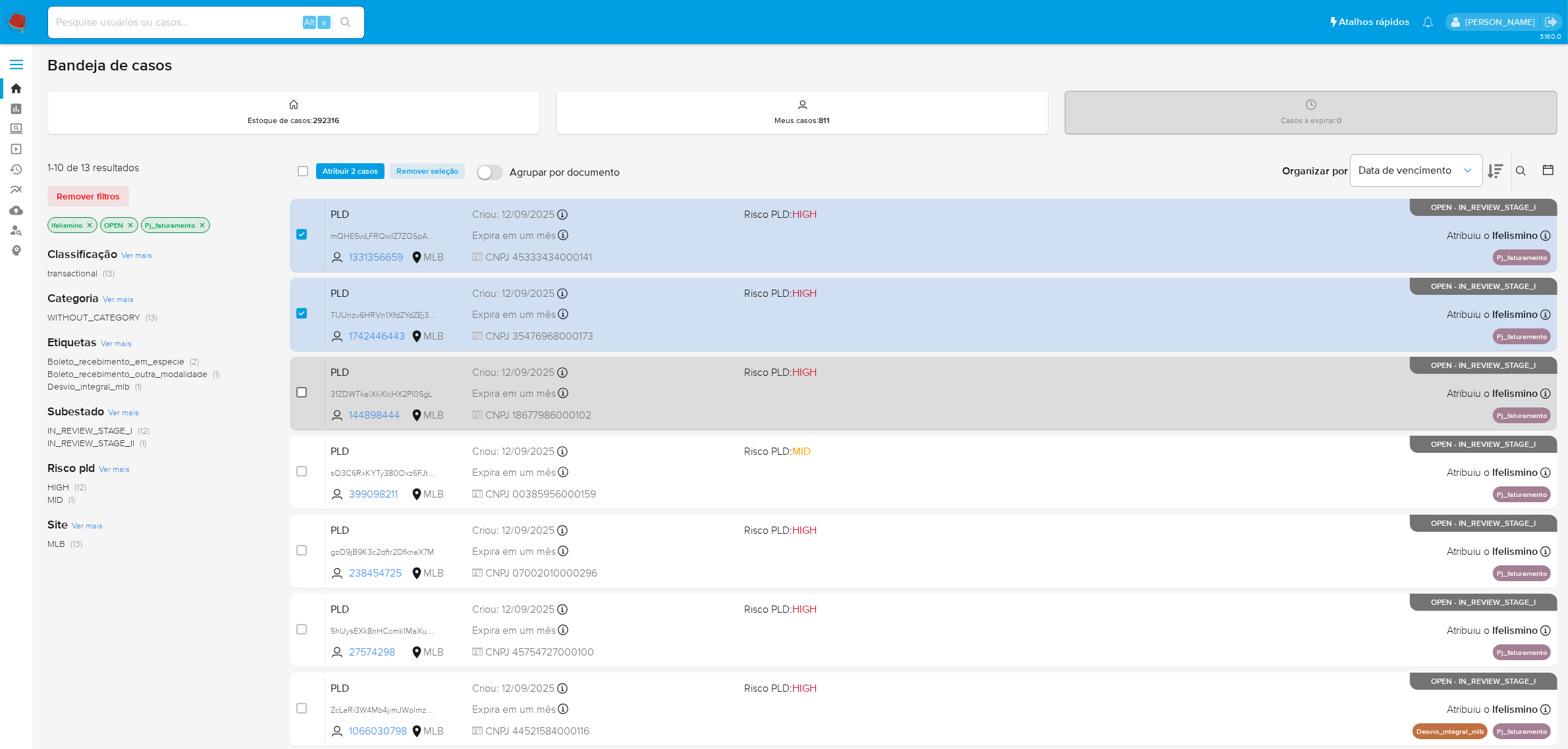
click at [302, 392] on input "checkbox" at bounding box center [301, 392] width 11 height 11
checkbox input "true"
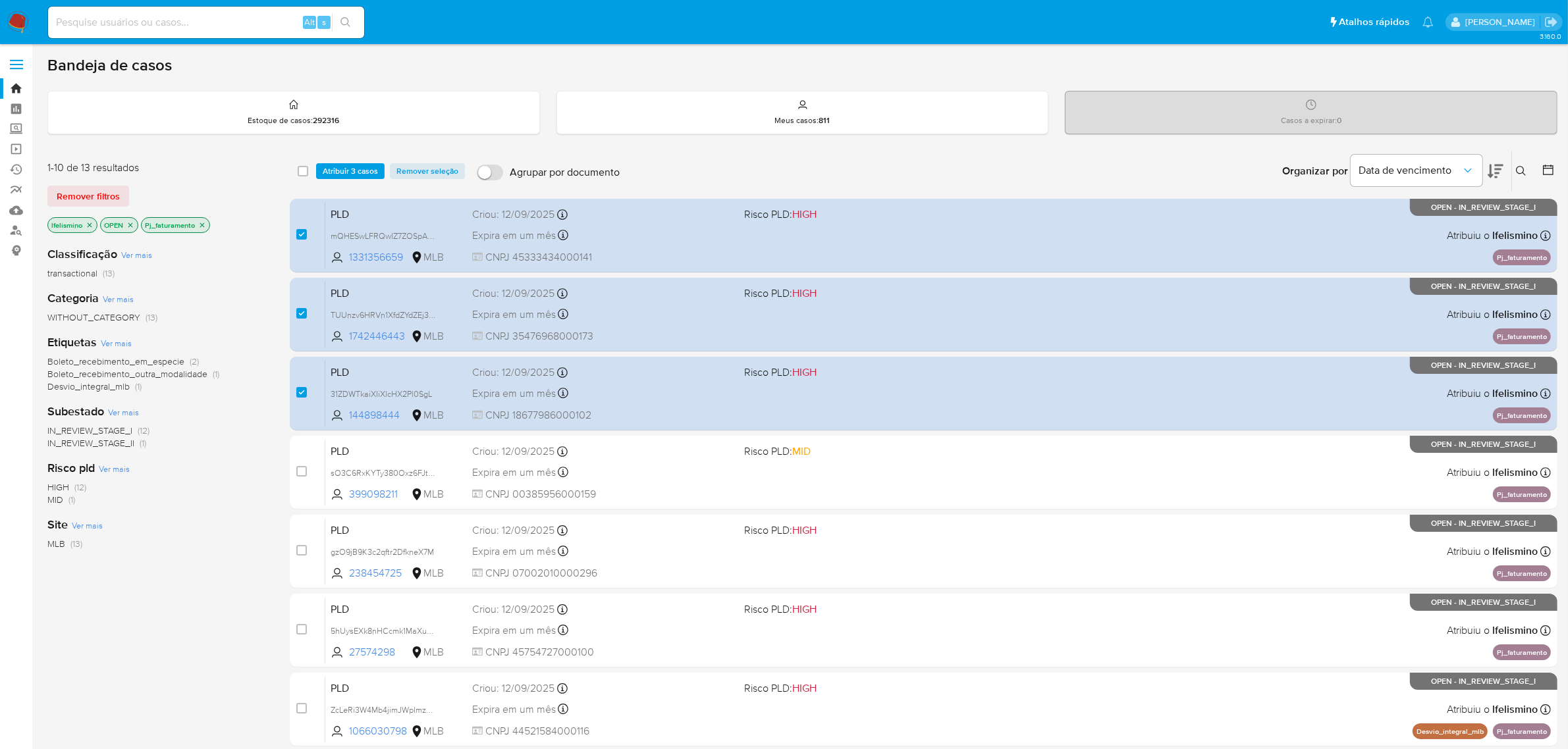
scroll to position [82, 0]
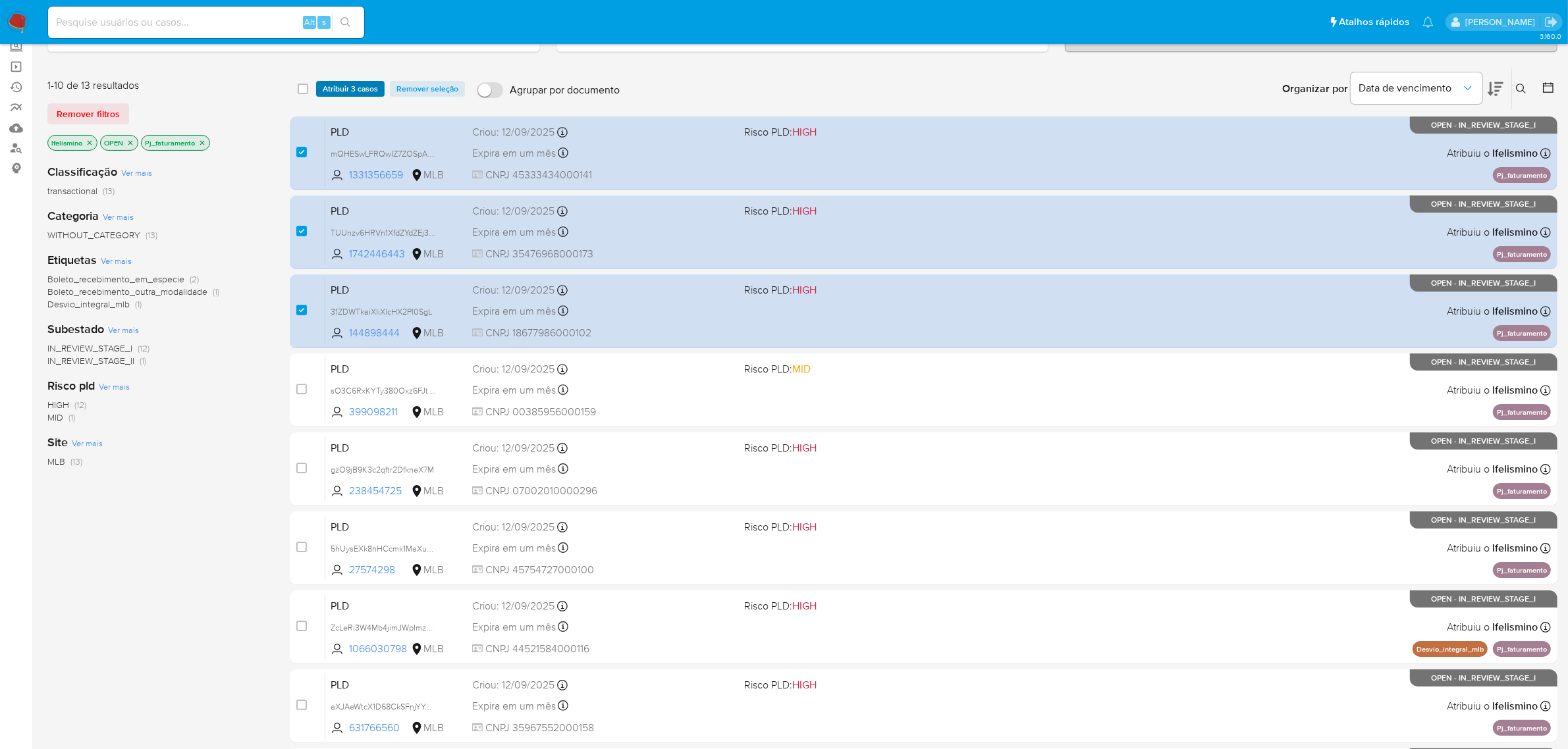
click at [342, 89] on span "Atribuir 3 casos" at bounding box center [350, 89] width 55 height 13
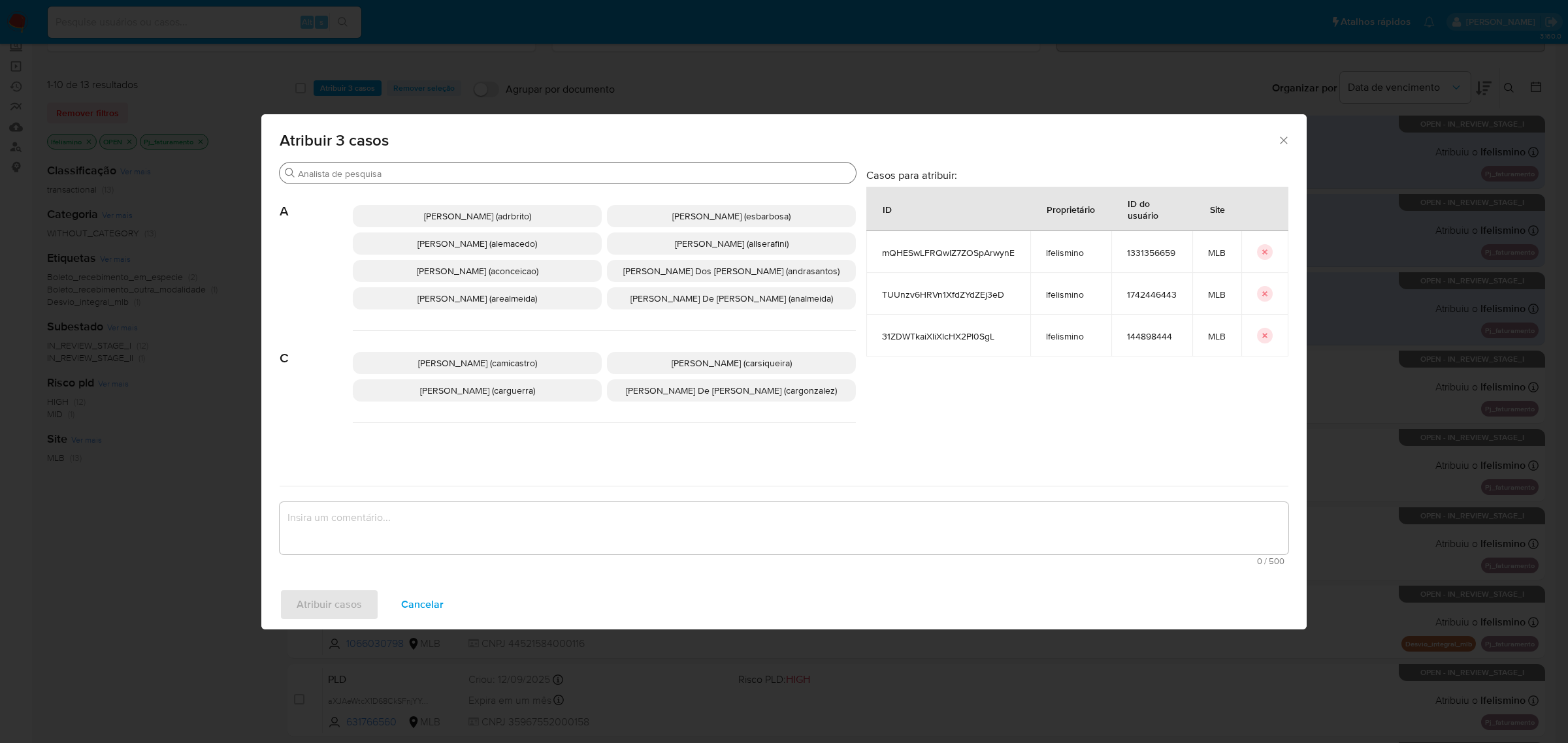
click at [374, 174] on input "Buscar" at bounding box center [575, 174] width 553 height 11
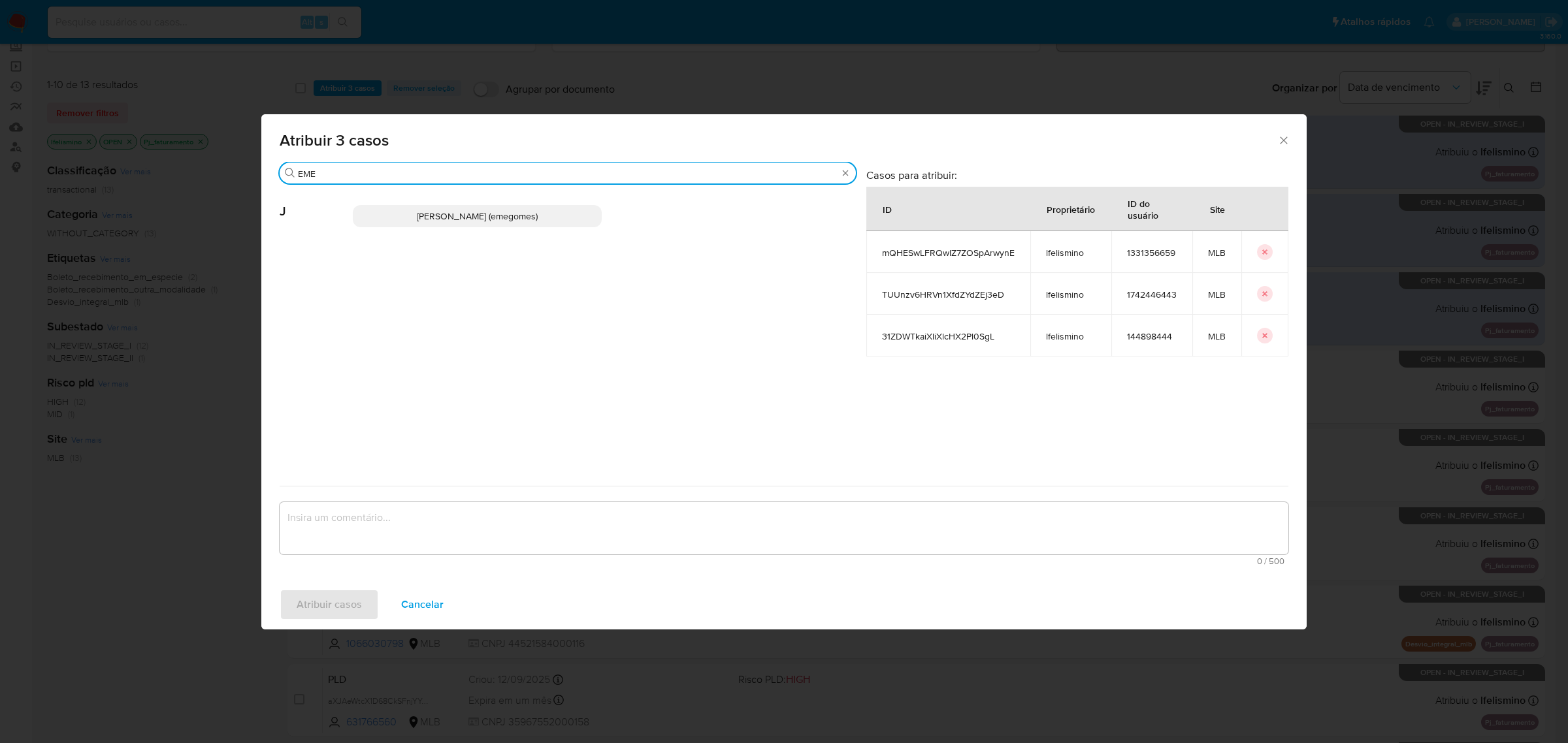
type input "EME"
click at [468, 220] on span "[PERSON_NAME] (emegomes)" at bounding box center [477, 216] width 121 height 13
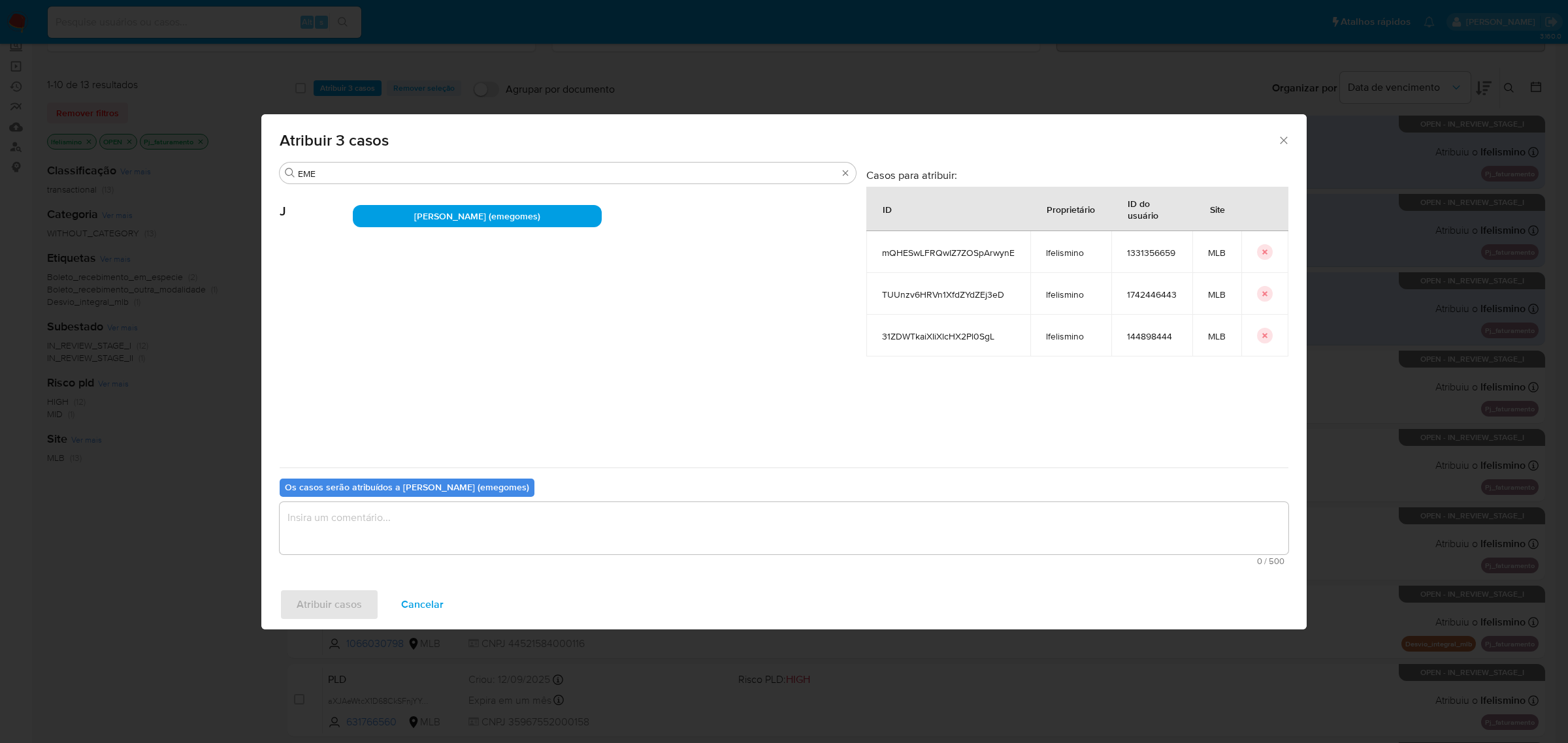
click at [419, 520] on textarea "assign-modal" at bounding box center [784, 528] width 1009 height 52
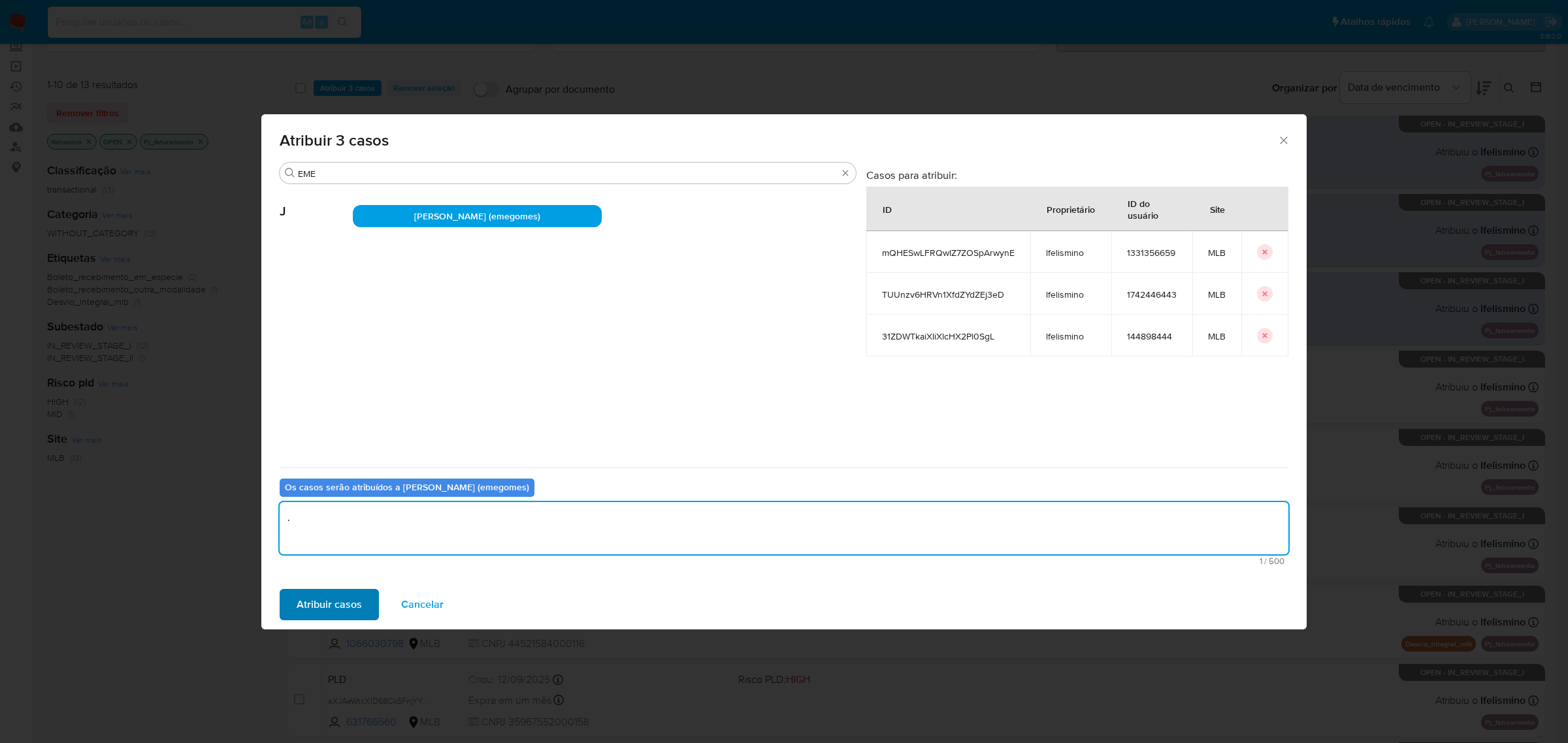
type textarea "."
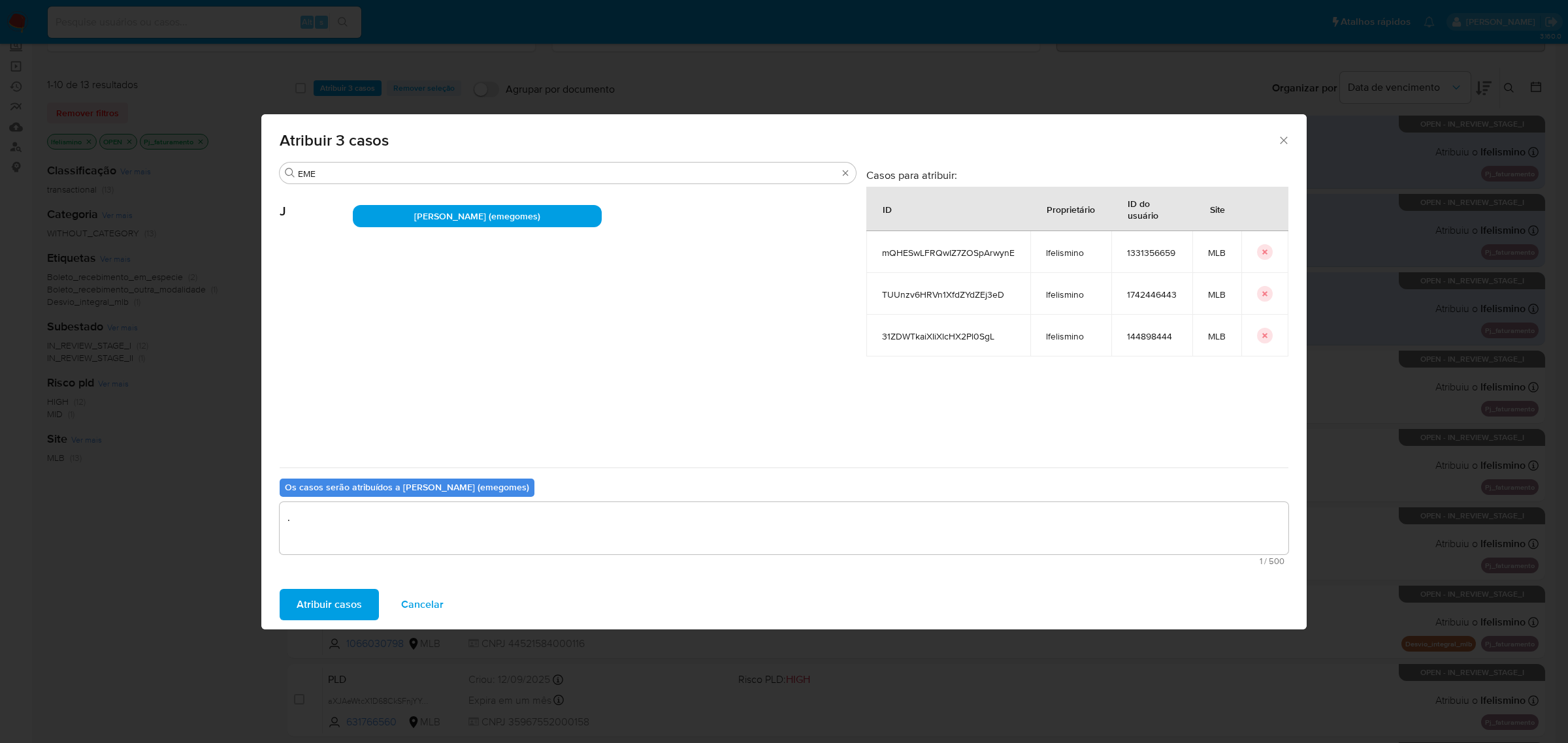
click at [346, 590] on span "Atribuir casos" at bounding box center [329, 604] width 65 height 29
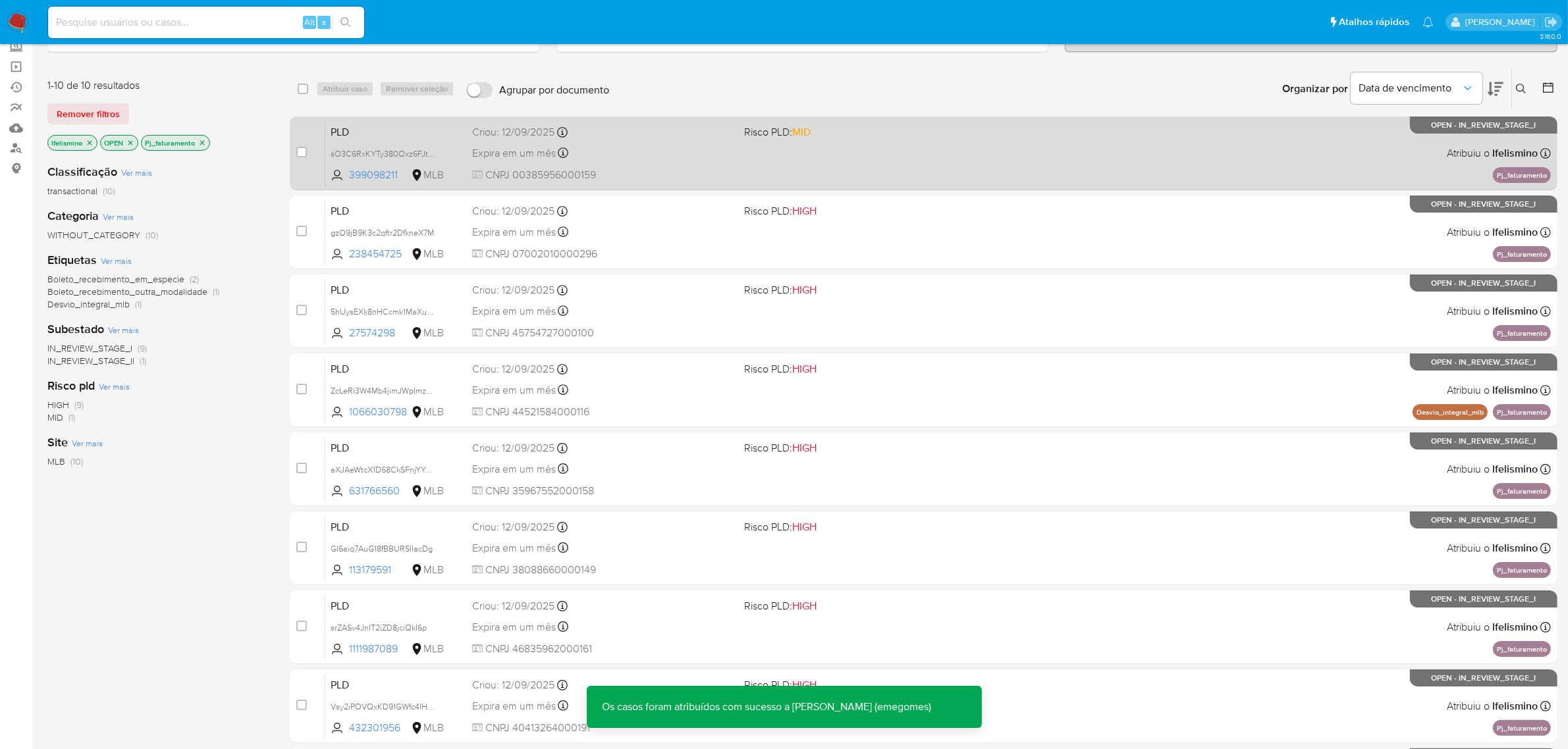
click at [300, 143] on div "case-item-checkbox Incapaz de atribuir o caso" at bounding box center [311, 153] width 29 height 67
click at [301, 150] on input "checkbox" at bounding box center [301, 152] width 11 height 11
checkbox input "true"
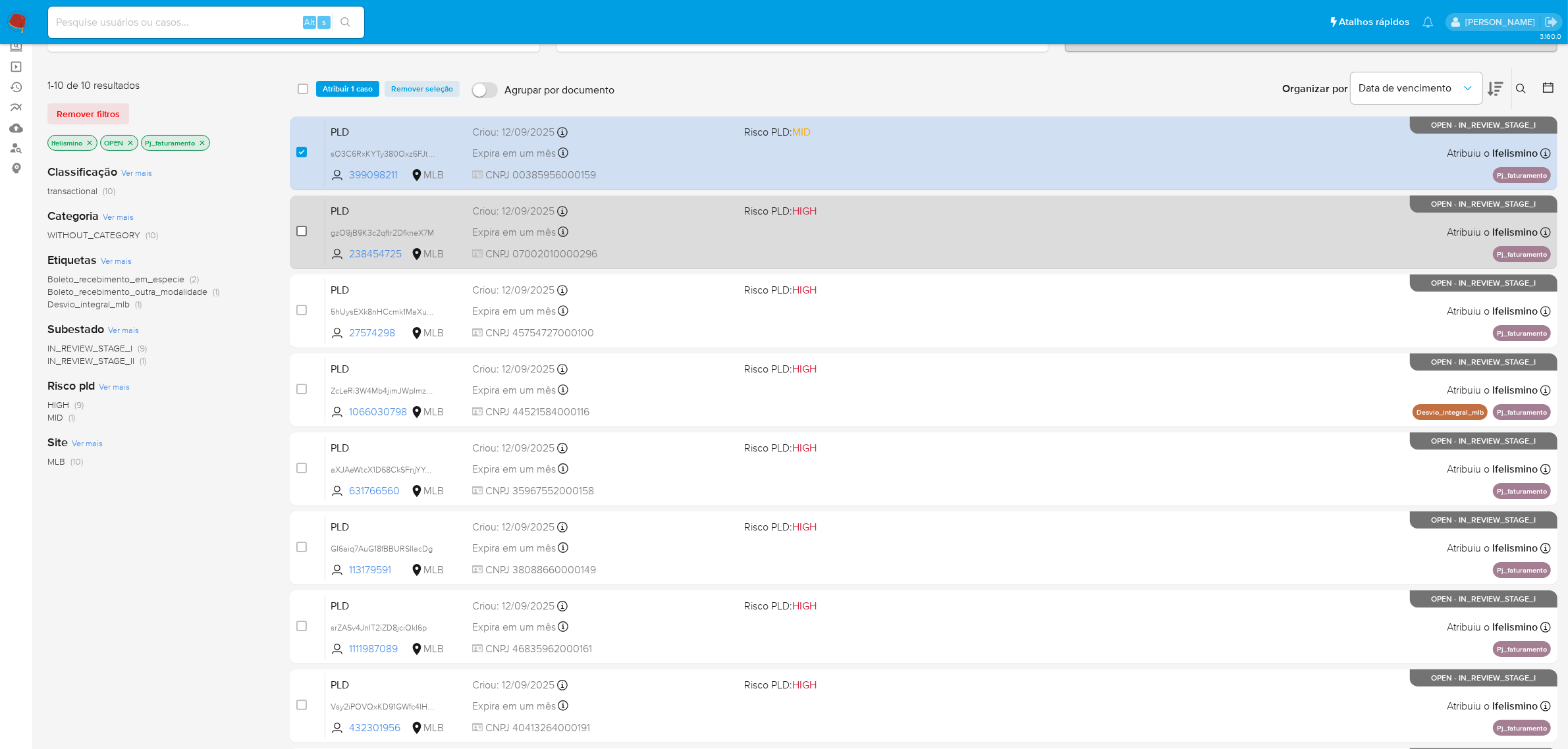
click at [296, 227] on input "checkbox" at bounding box center [301, 231] width 11 height 11
checkbox input "true"
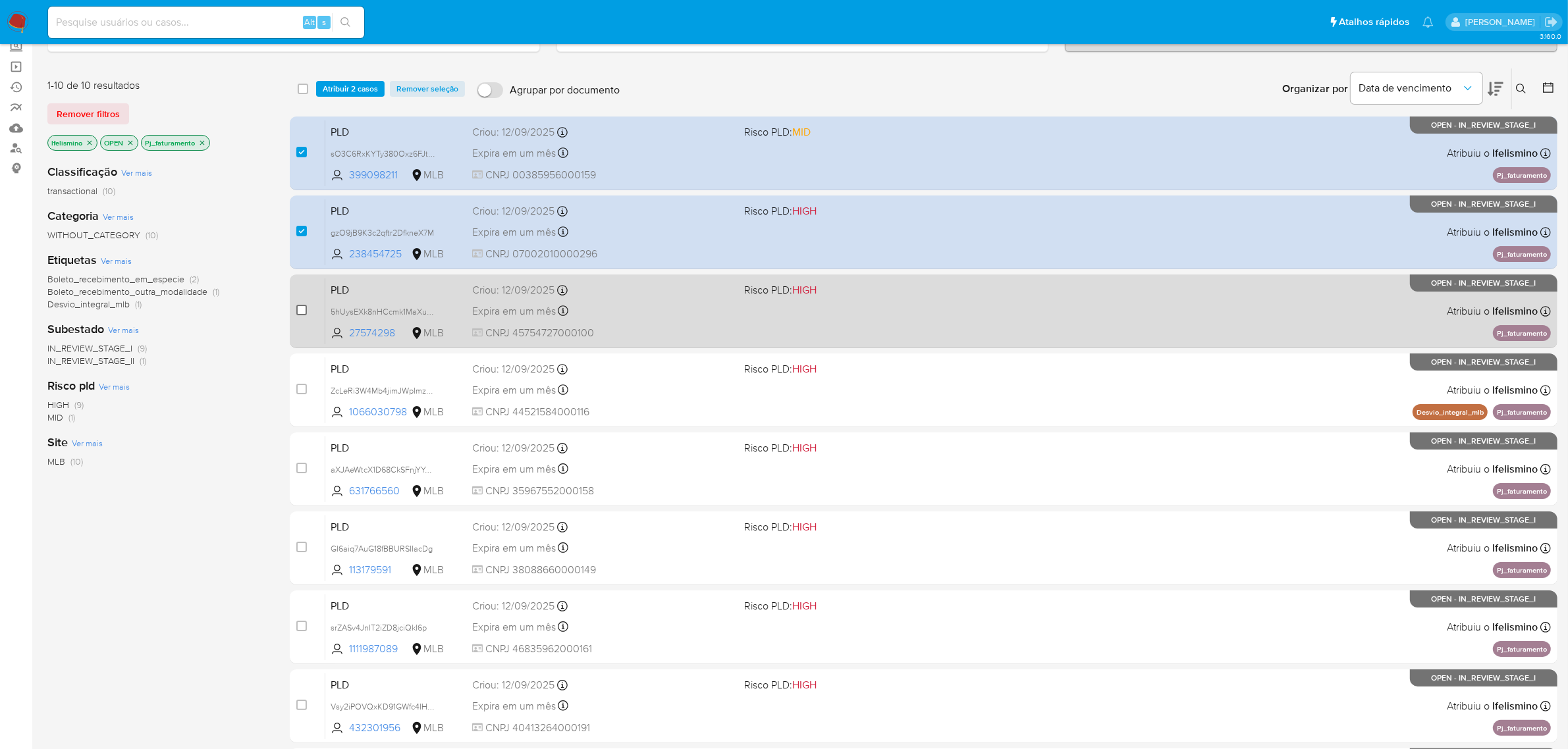
click at [298, 308] on input "checkbox" at bounding box center [301, 310] width 11 height 11
checkbox input "true"
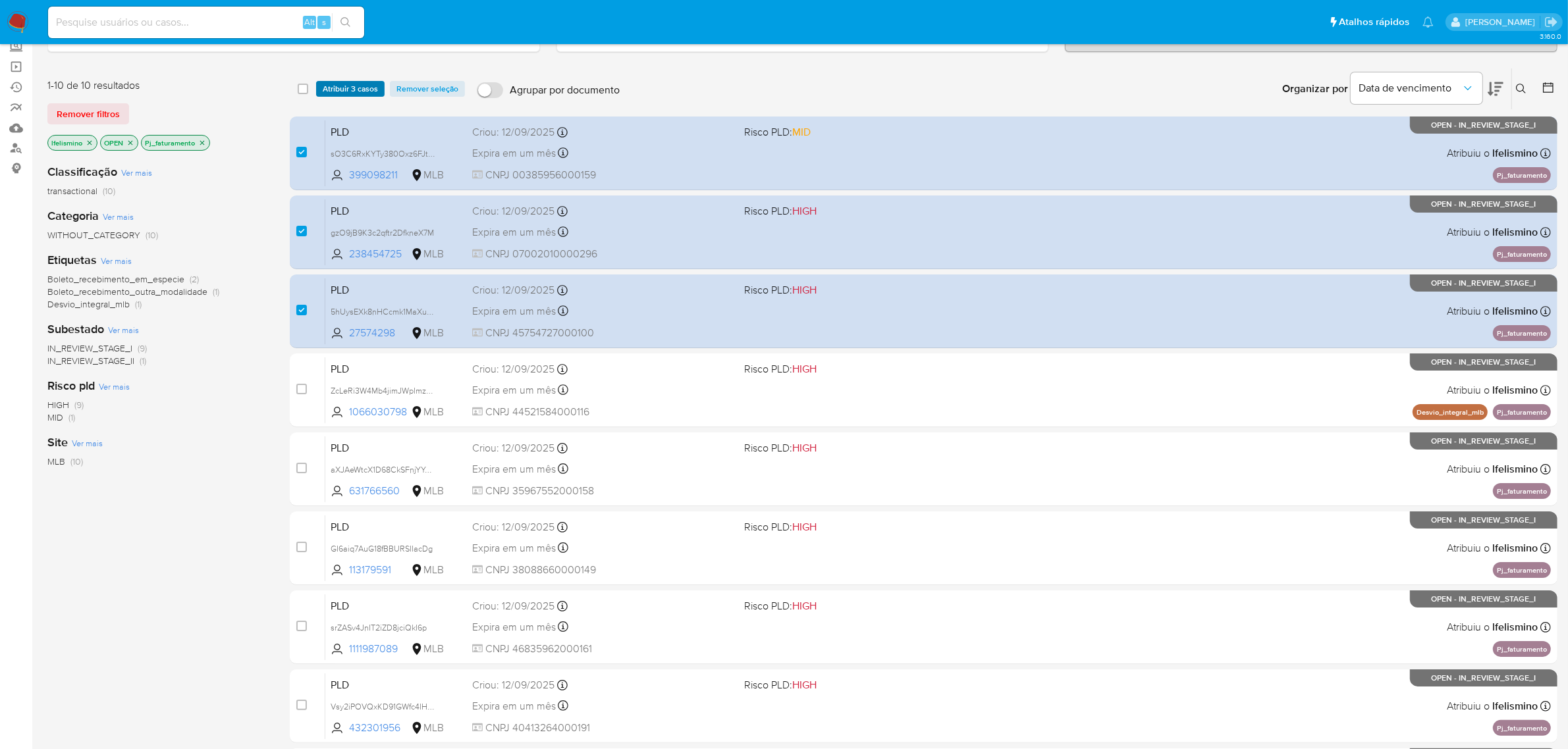
click at [353, 89] on span "Atribuir 3 casos" at bounding box center [350, 89] width 55 height 13
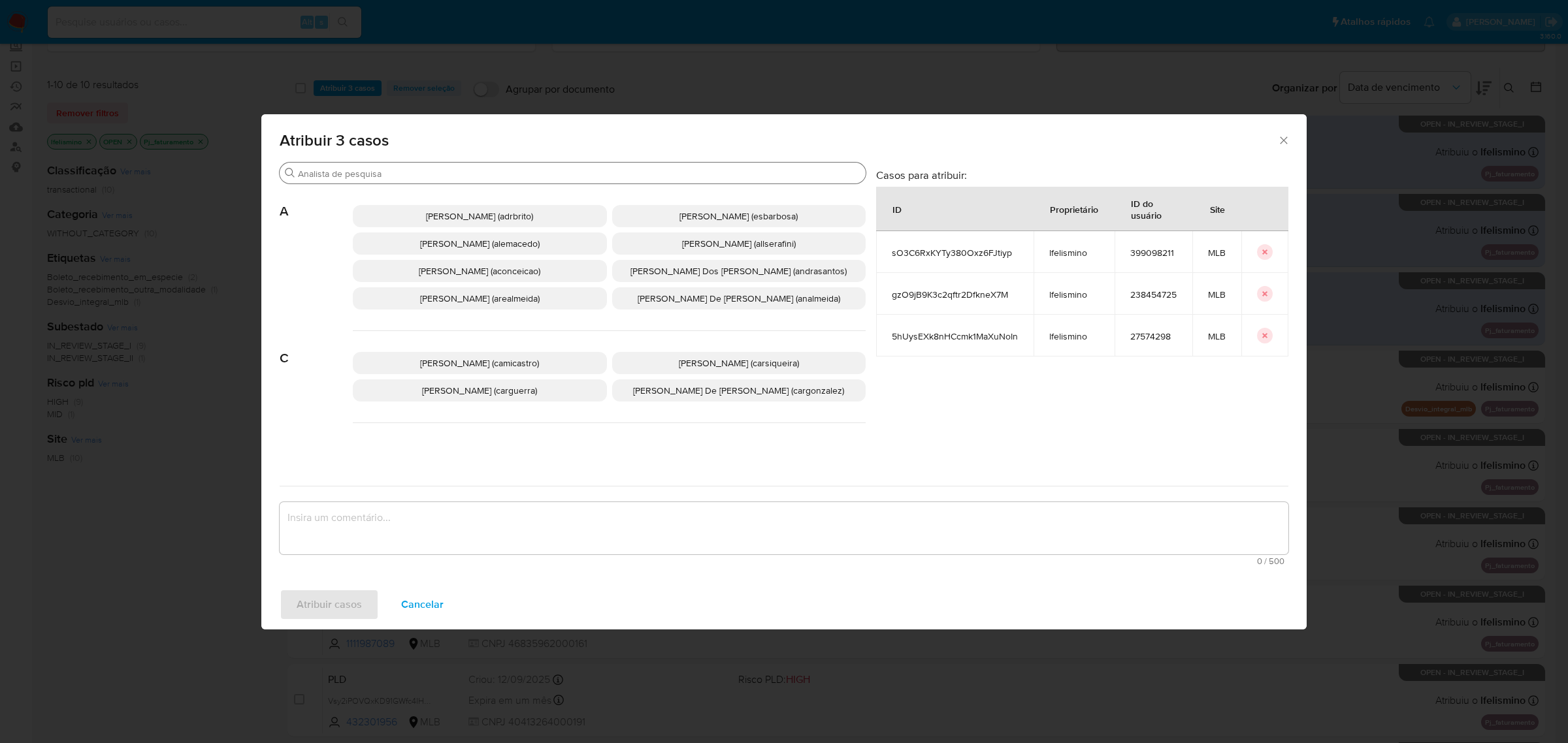
click at [365, 171] on input "Buscar" at bounding box center [579, 174] width 562 height 11
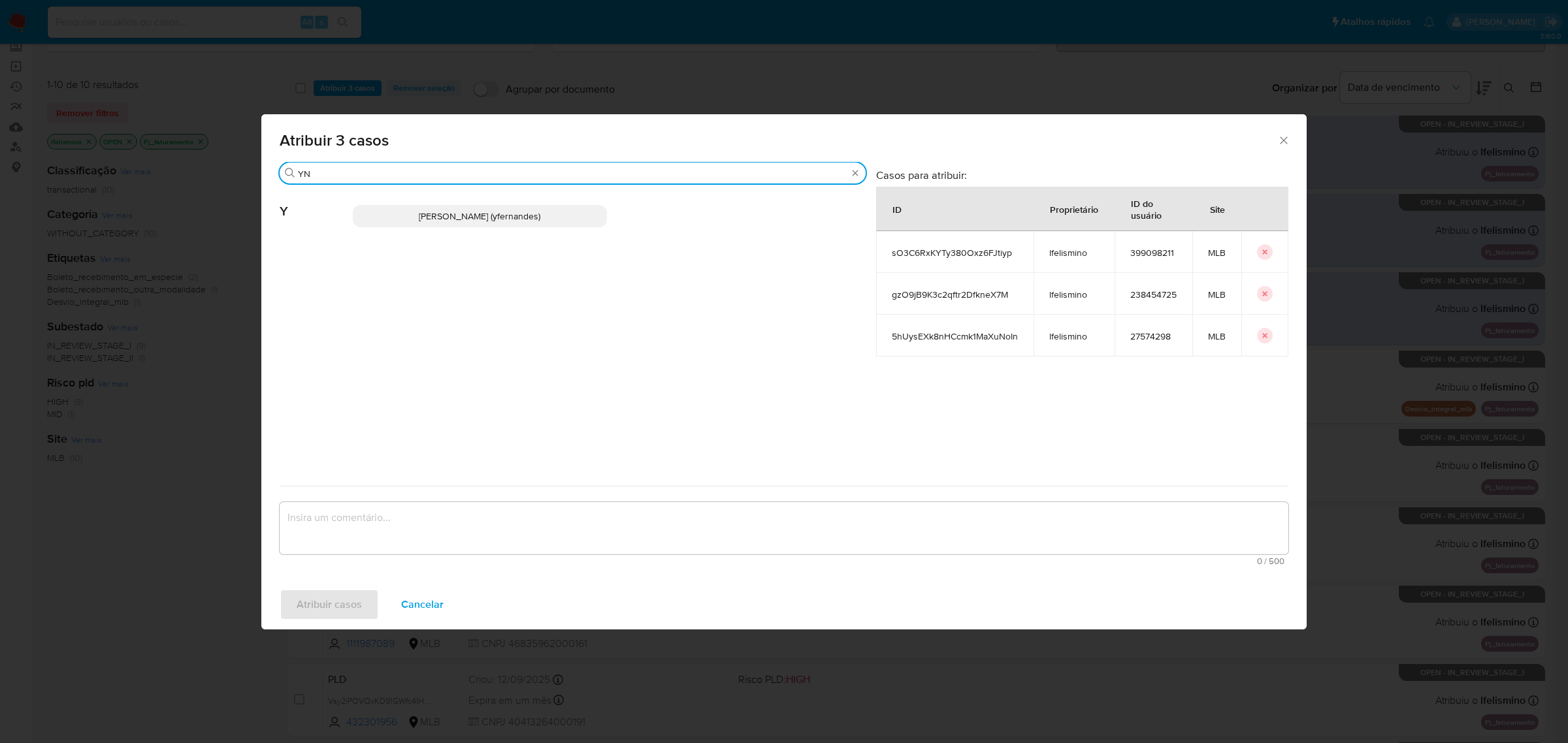
type input "YN"
click at [456, 217] on span "[PERSON_NAME] (yfernandes)" at bounding box center [479, 216] width 121 height 13
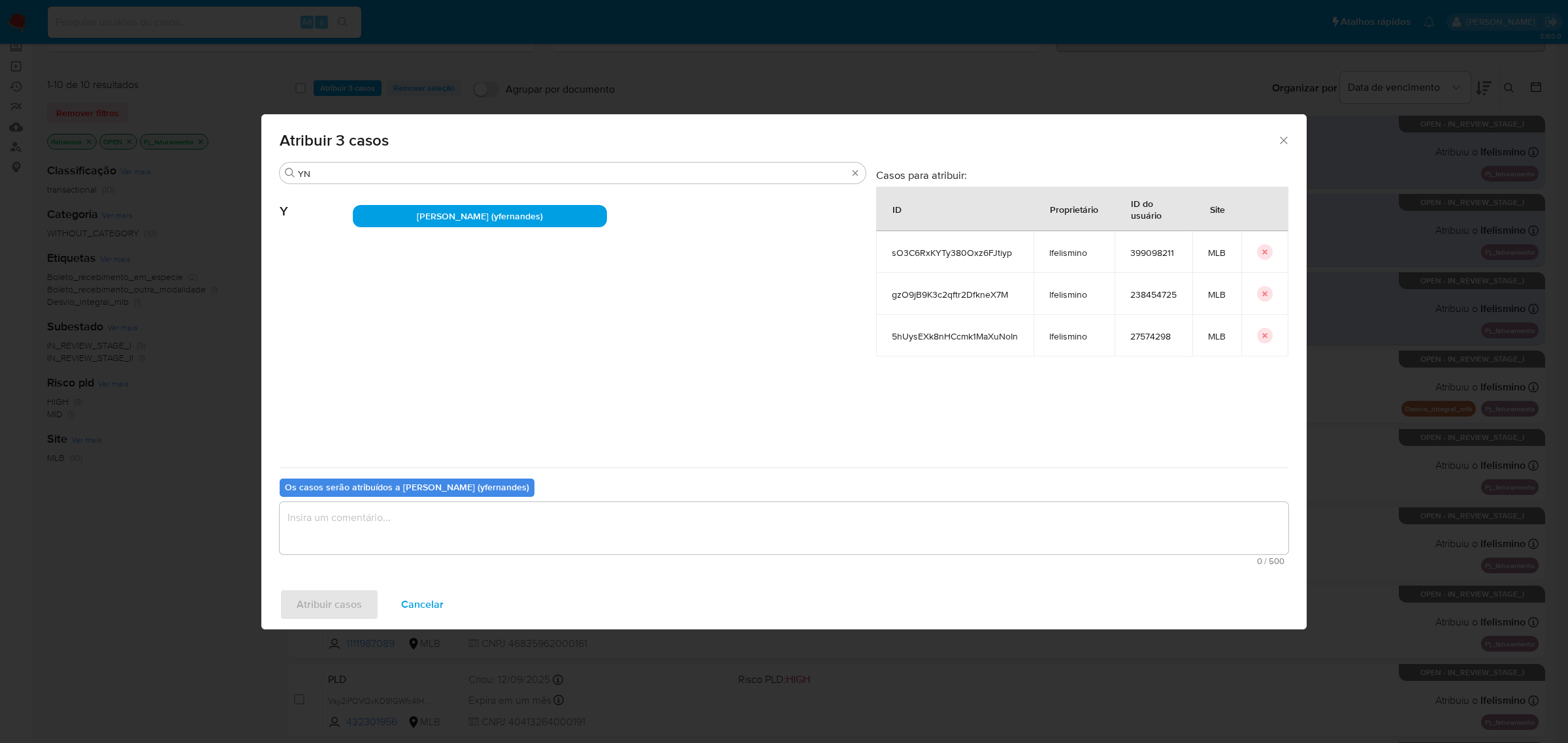
click at [422, 524] on textarea "assign-modal" at bounding box center [784, 528] width 1009 height 52
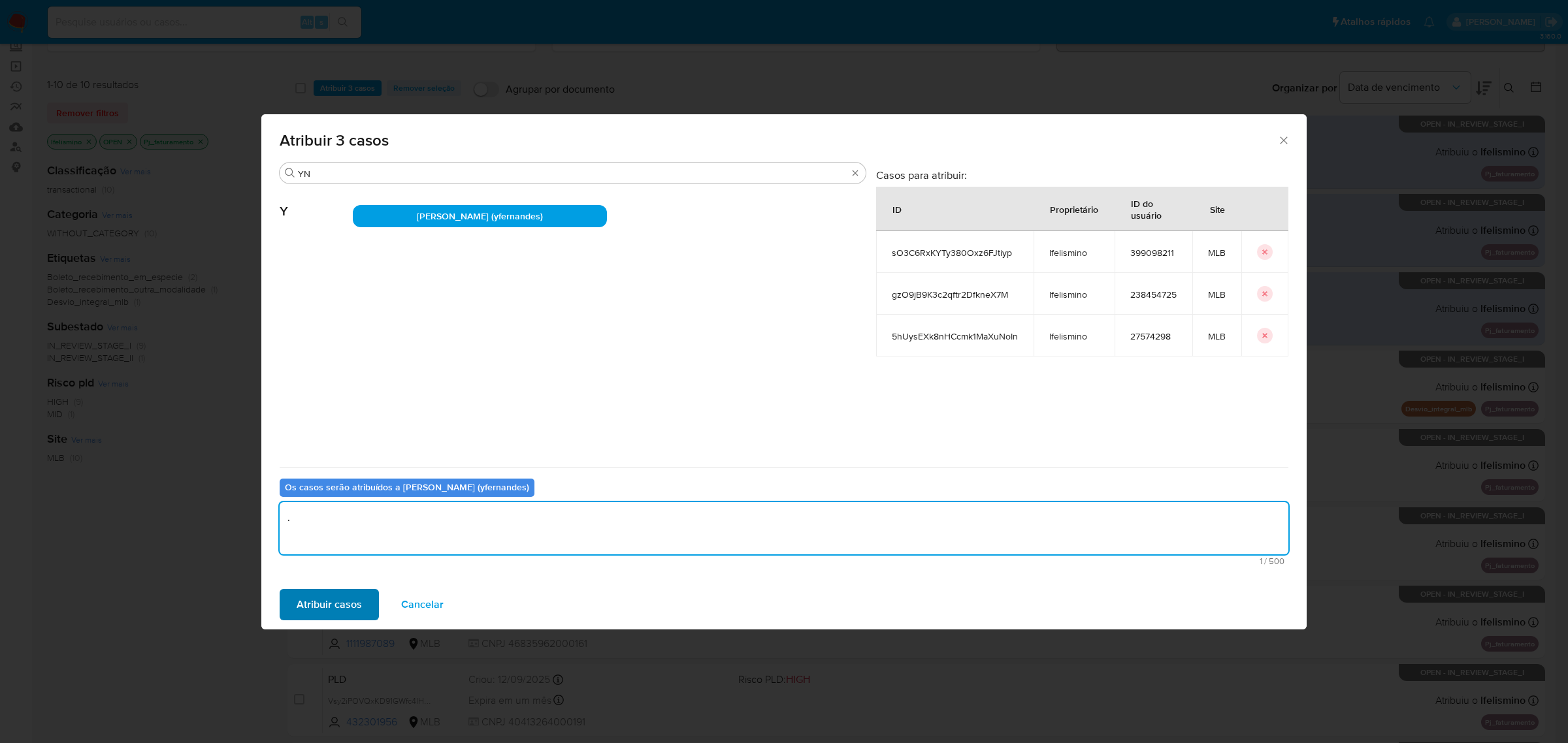
type textarea "."
click at [333, 612] on span "Atribuir casos" at bounding box center [329, 604] width 65 height 29
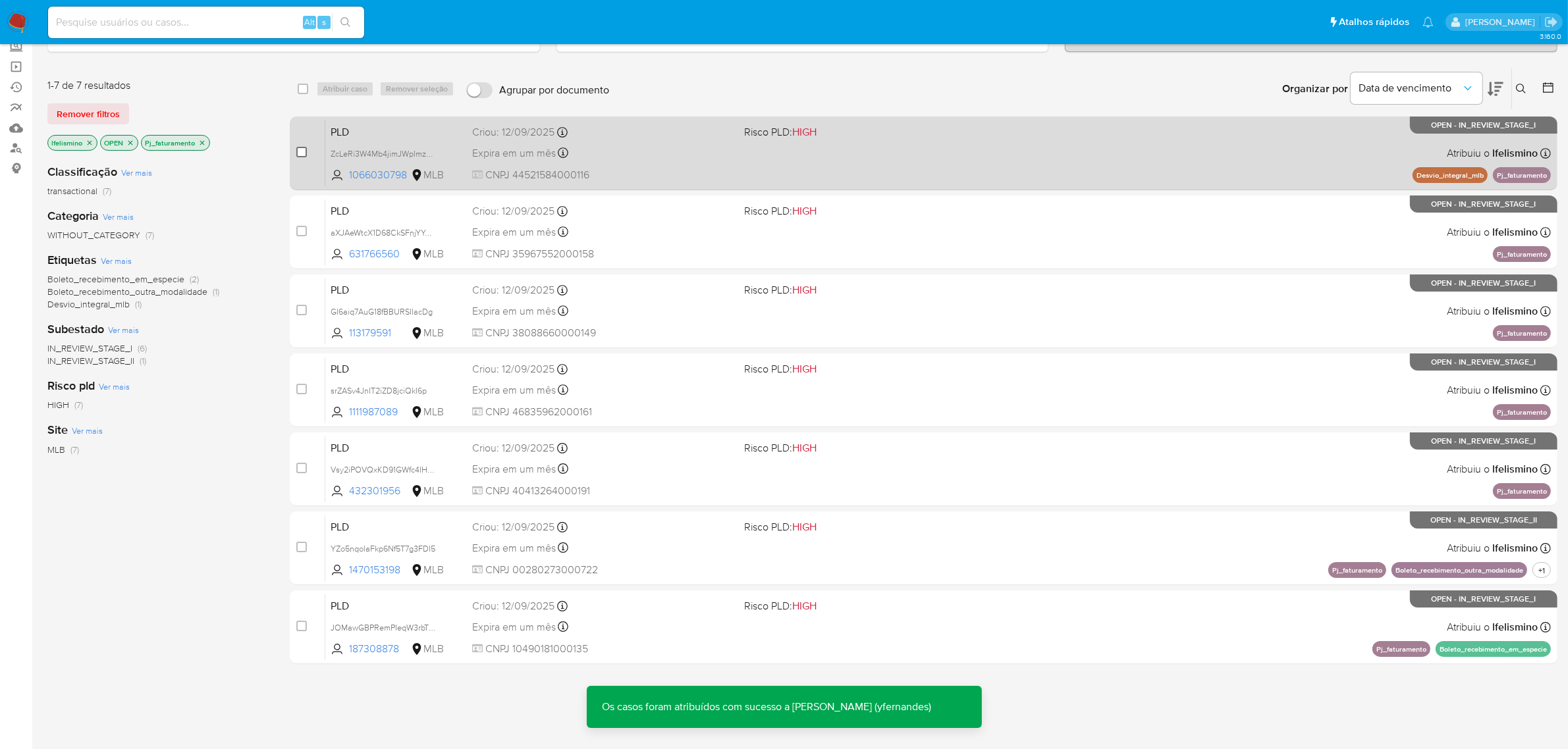
click at [303, 155] on input "checkbox" at bounding box center [301, 152] width 11 height 11
checkbox input "true"
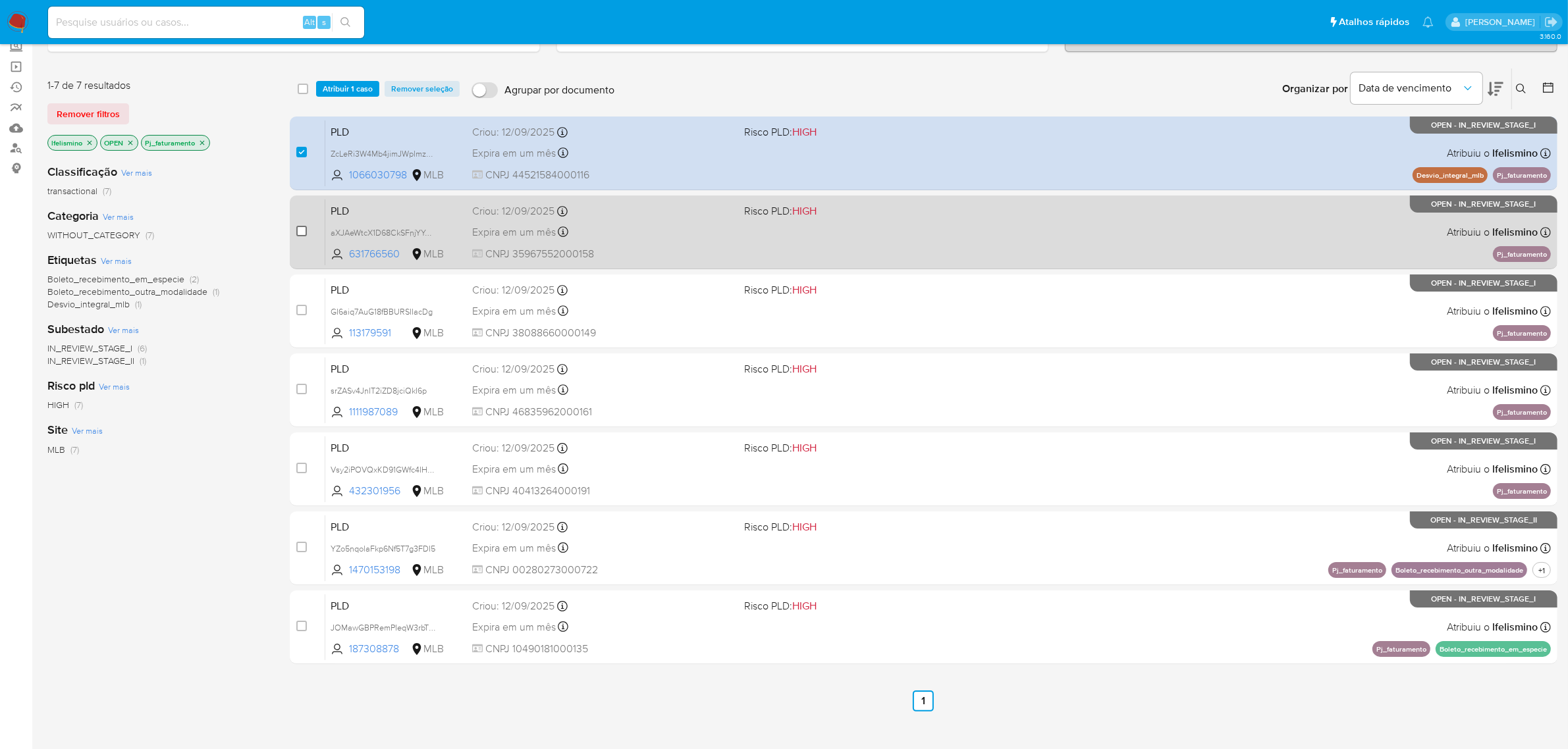
click at [300, 230] on input "checkbox" at bounding box center [301, 231] width 11 height 11
checkbox input "true"
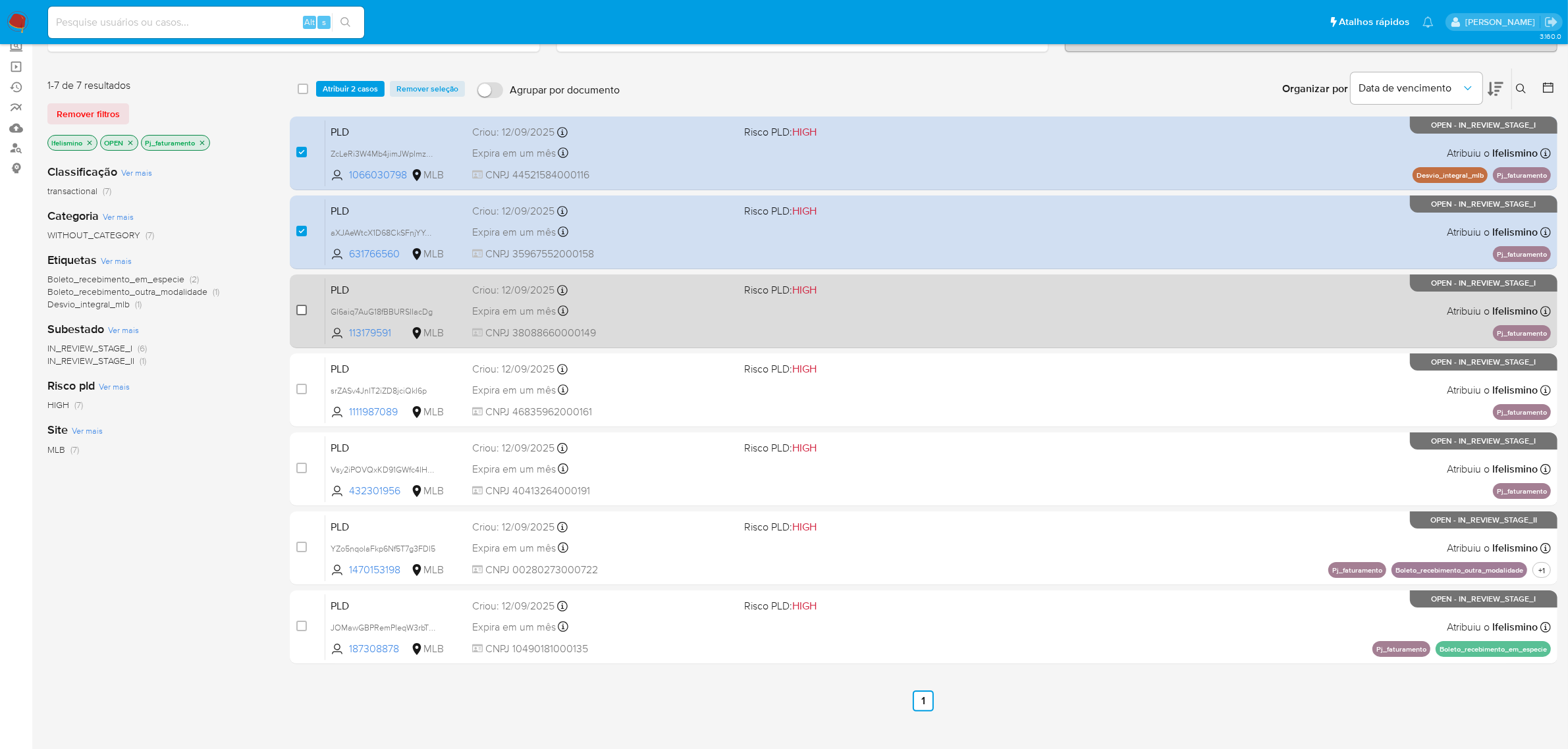
click at [301, 310] on input "checkbox" at bounding box center [301, 310] width 11 height 11
checkbox input "true"
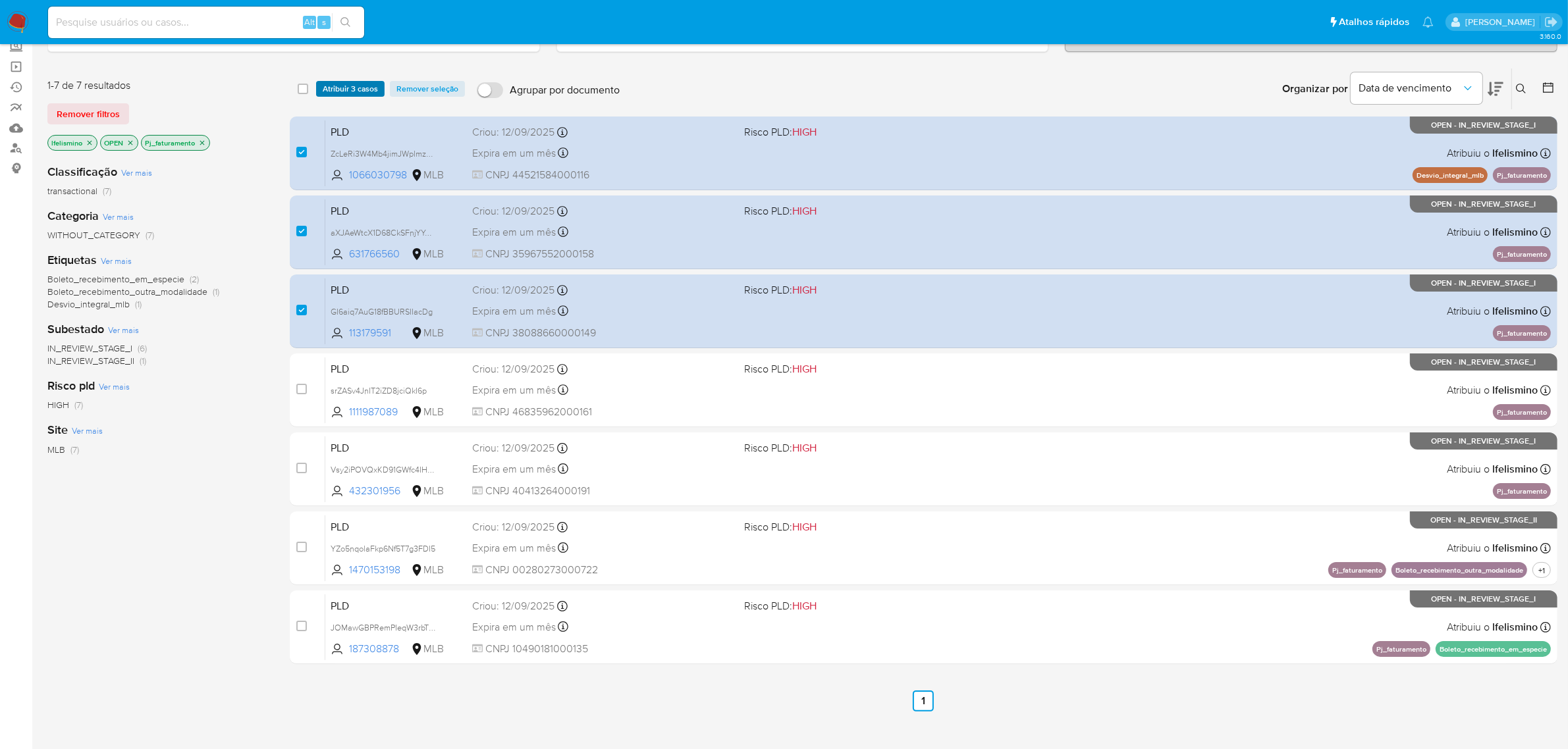
click at [354, 94] on span "Atribuir 3 casos" at bounding box center [350, 89] width 55 height 13
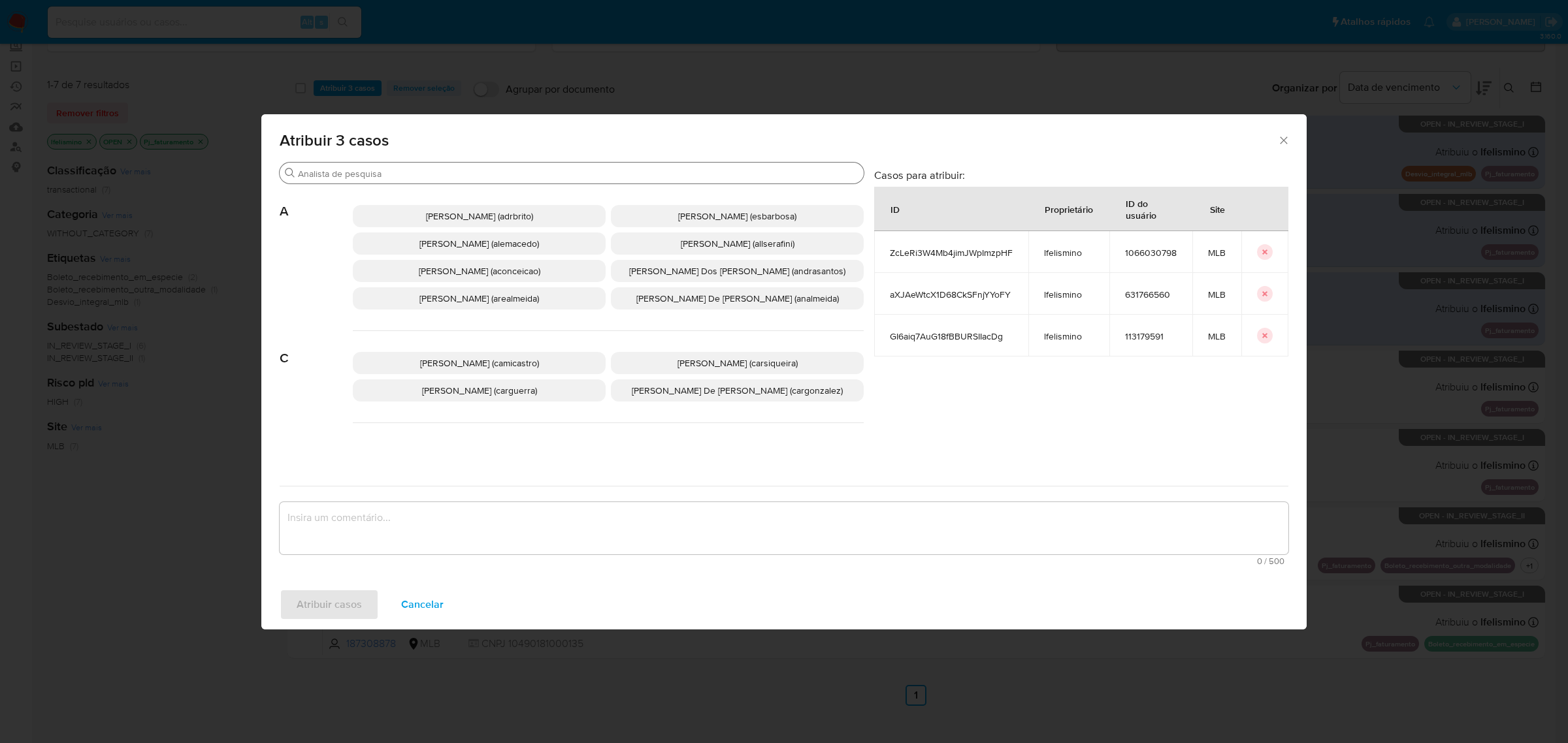
click at [393, 172] on input "Buscar" at bounding box center [578, 174] width 561 height 11
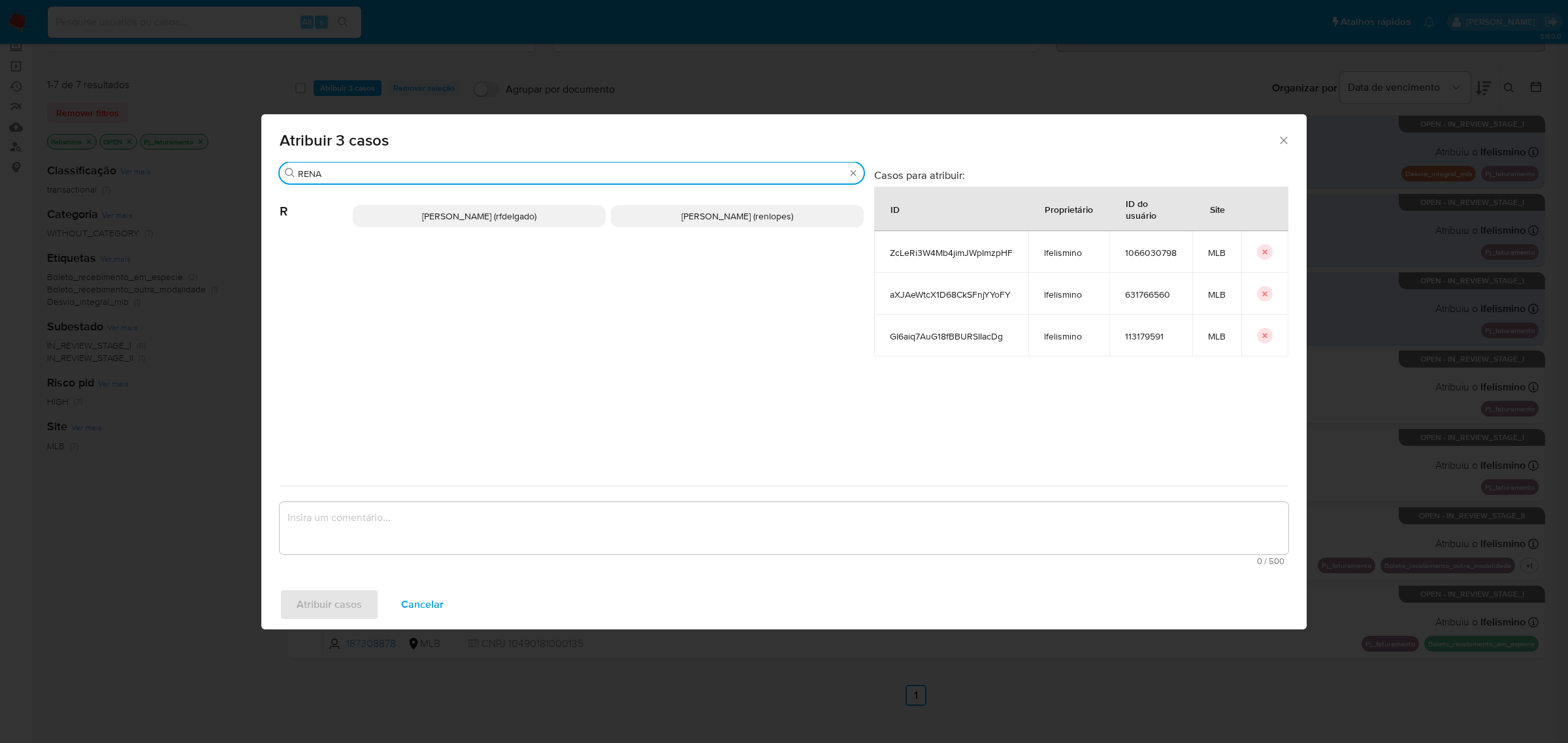
type input "RENA"
click at [477, 222] on span "[PERSON_NAME] (rfdelgado)" at bounding box center [479, 216] width 114 height 13
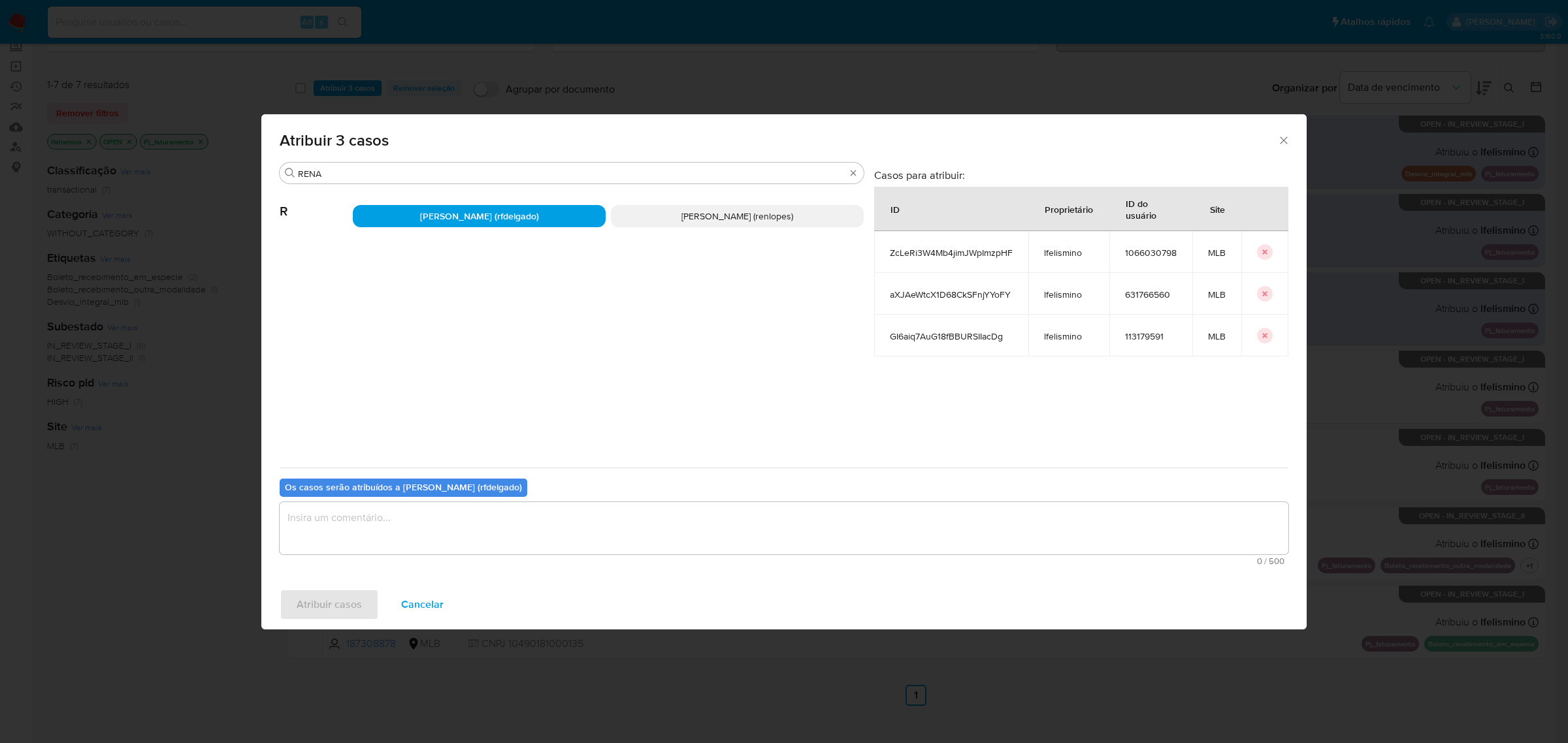
click at [432, 530] on textarea "assign-modal" at bounding box center [784, 528] width 1009 height 52
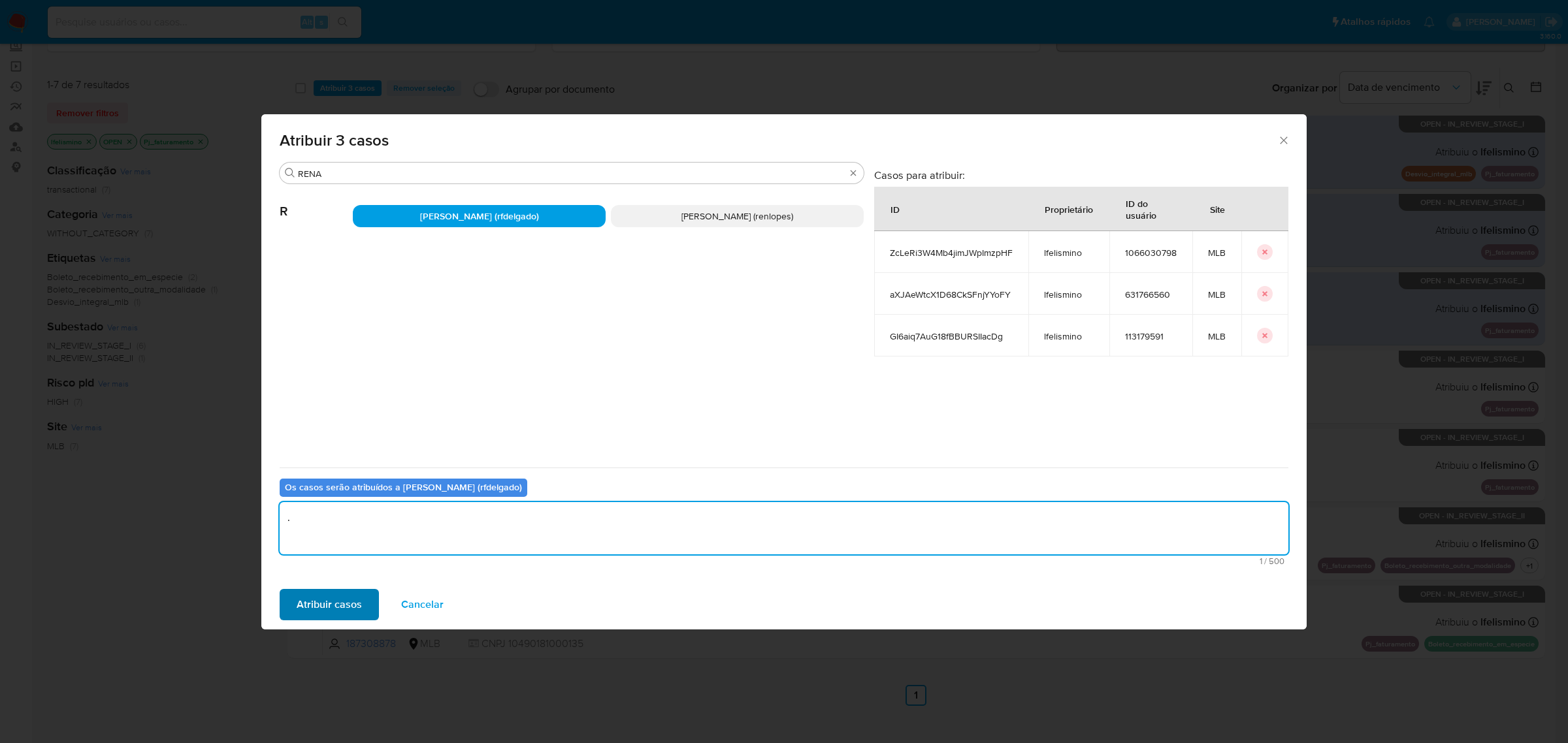
type textarea "."
click at [345, 602] on span "Atribuir casos" at bounding box center [329, 604] width 65 height 29
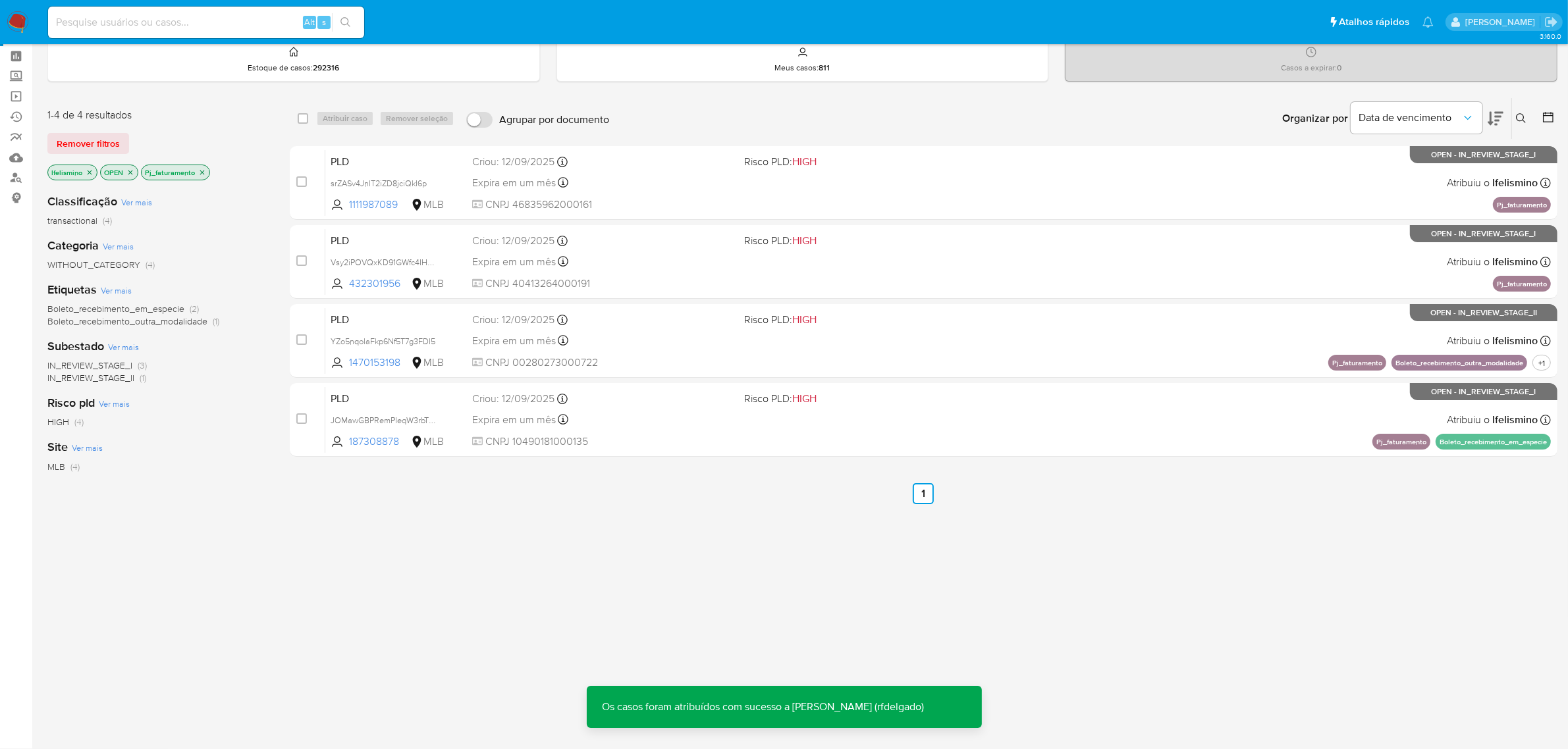
scroll to position [51, 0]
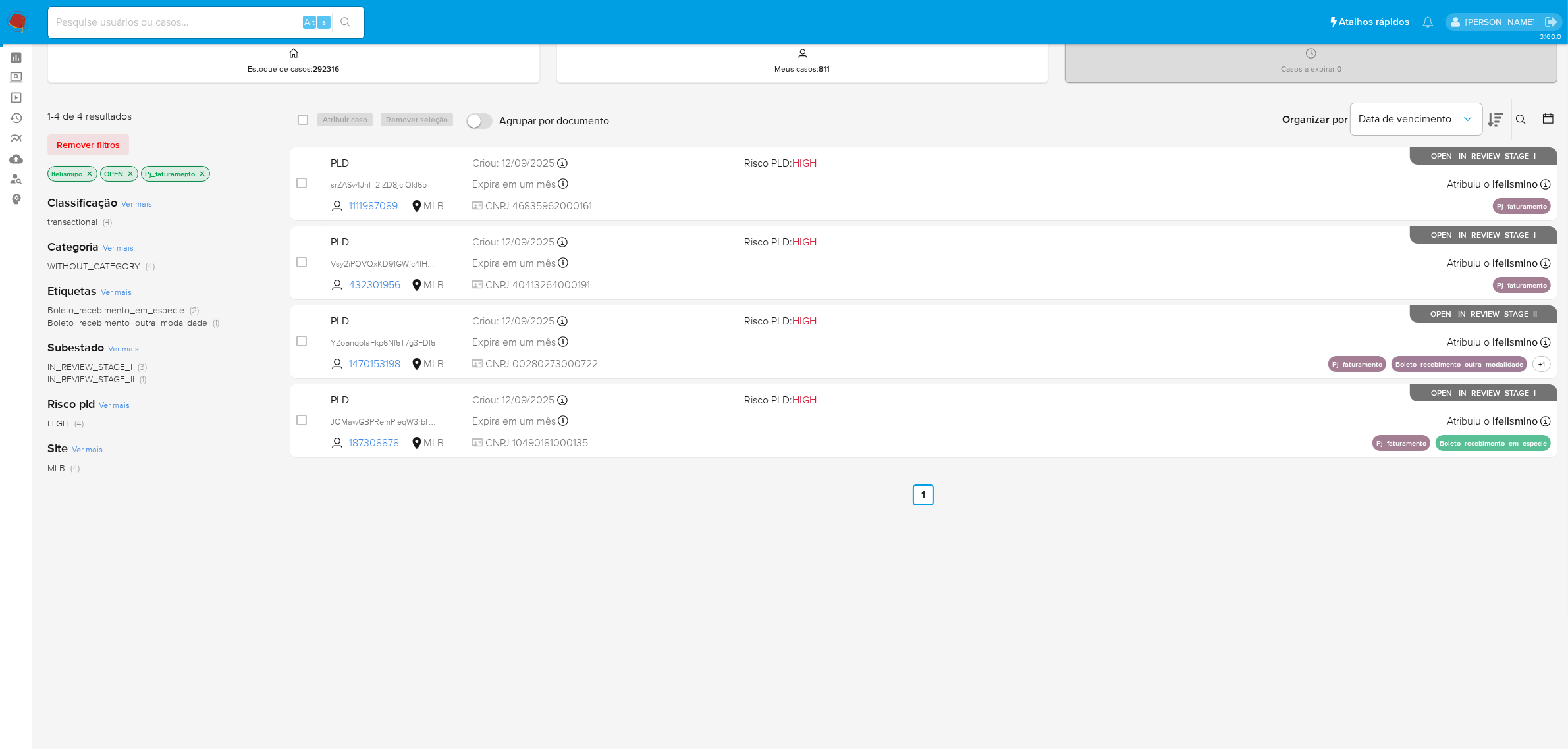
click at [202, 175] on icon "close-filter" at bounding box center [202, 174] width 8 height 8
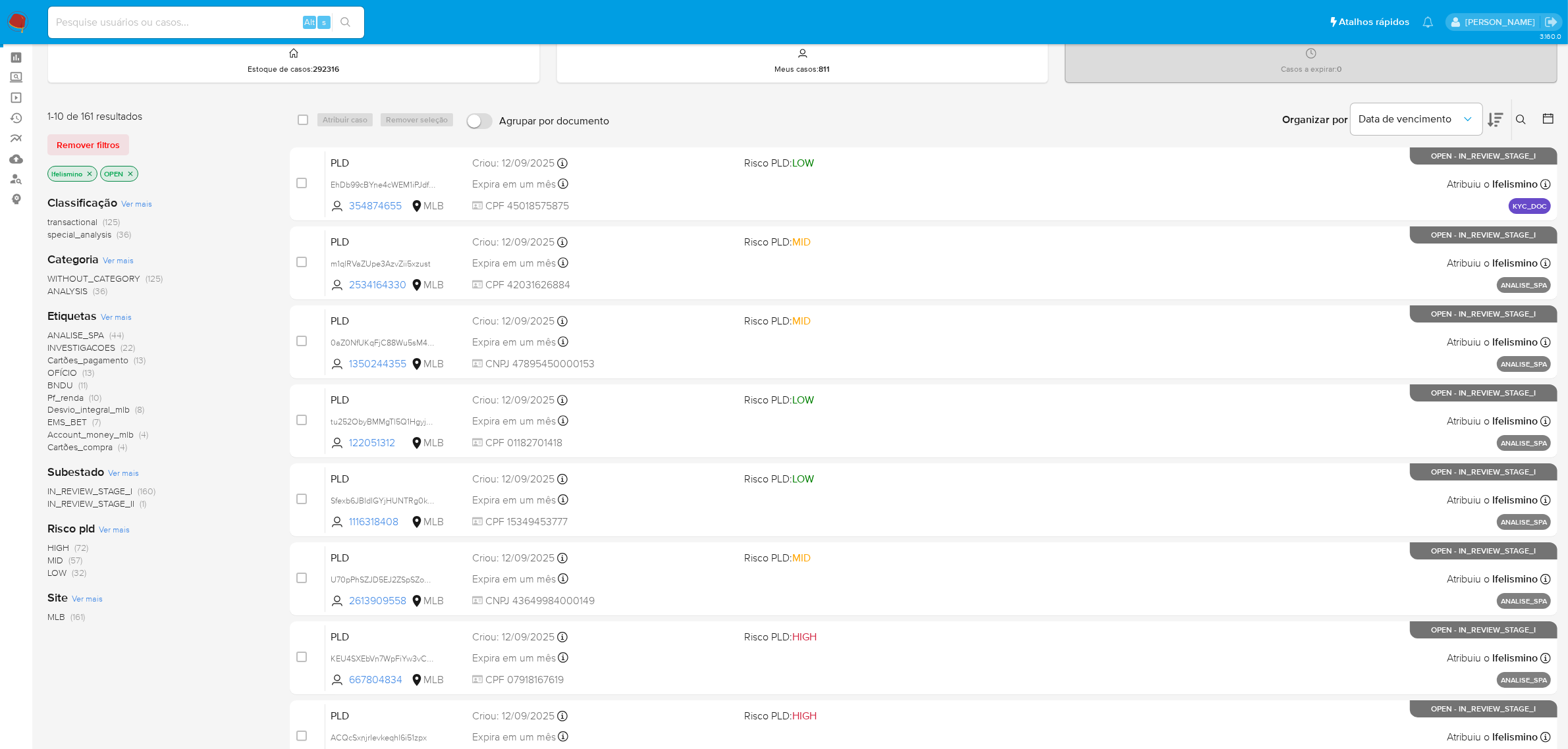
click at [116, 316] on span "Ver mais" at bounding box center [116, 316] width 31 height 12
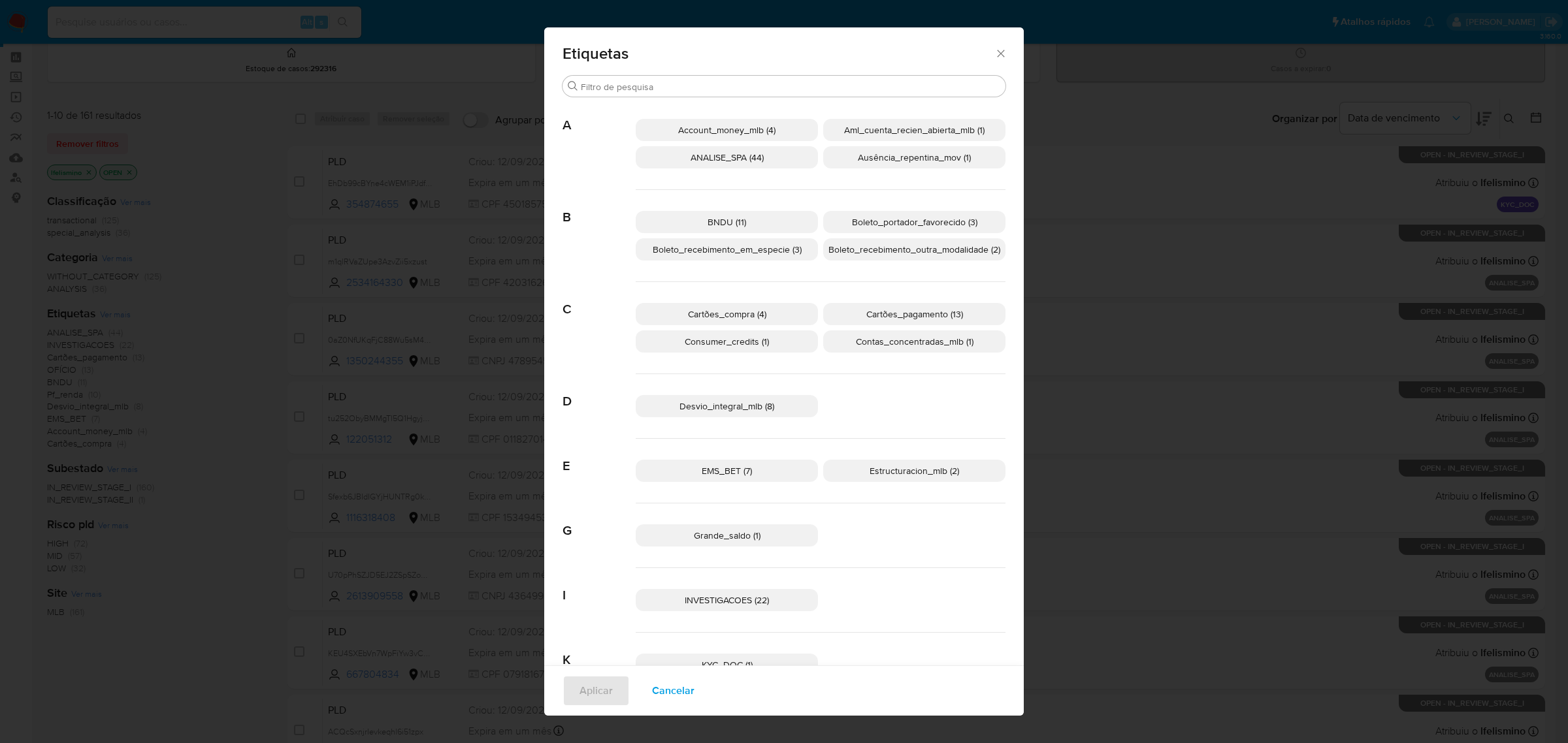
click at [995, 60] on icon "Fechar" at bounding box center [1001, 54] width 13 height 13
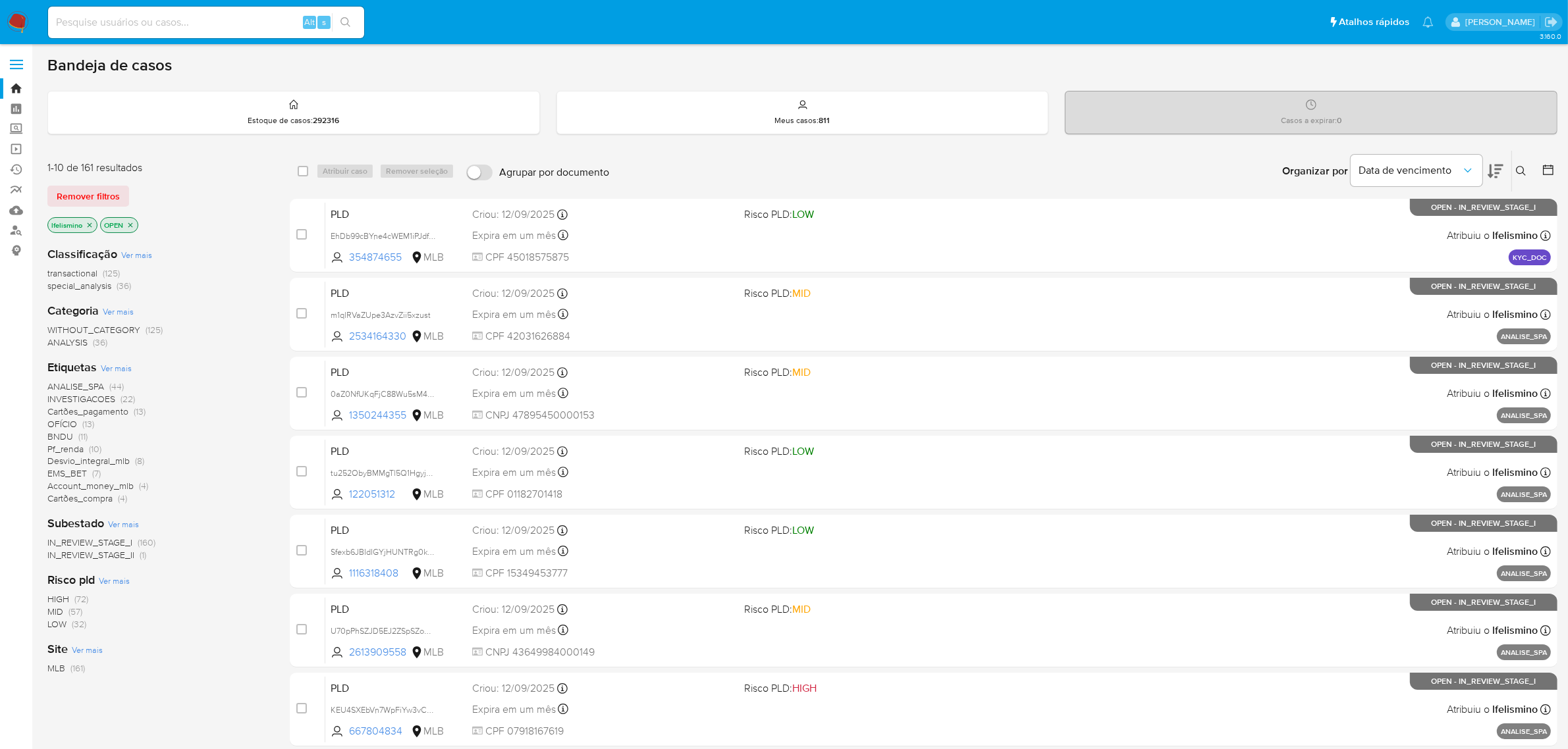
click at [115, 369] on span "Ver mais" at bounding box center [116, 368] width 31 height 12
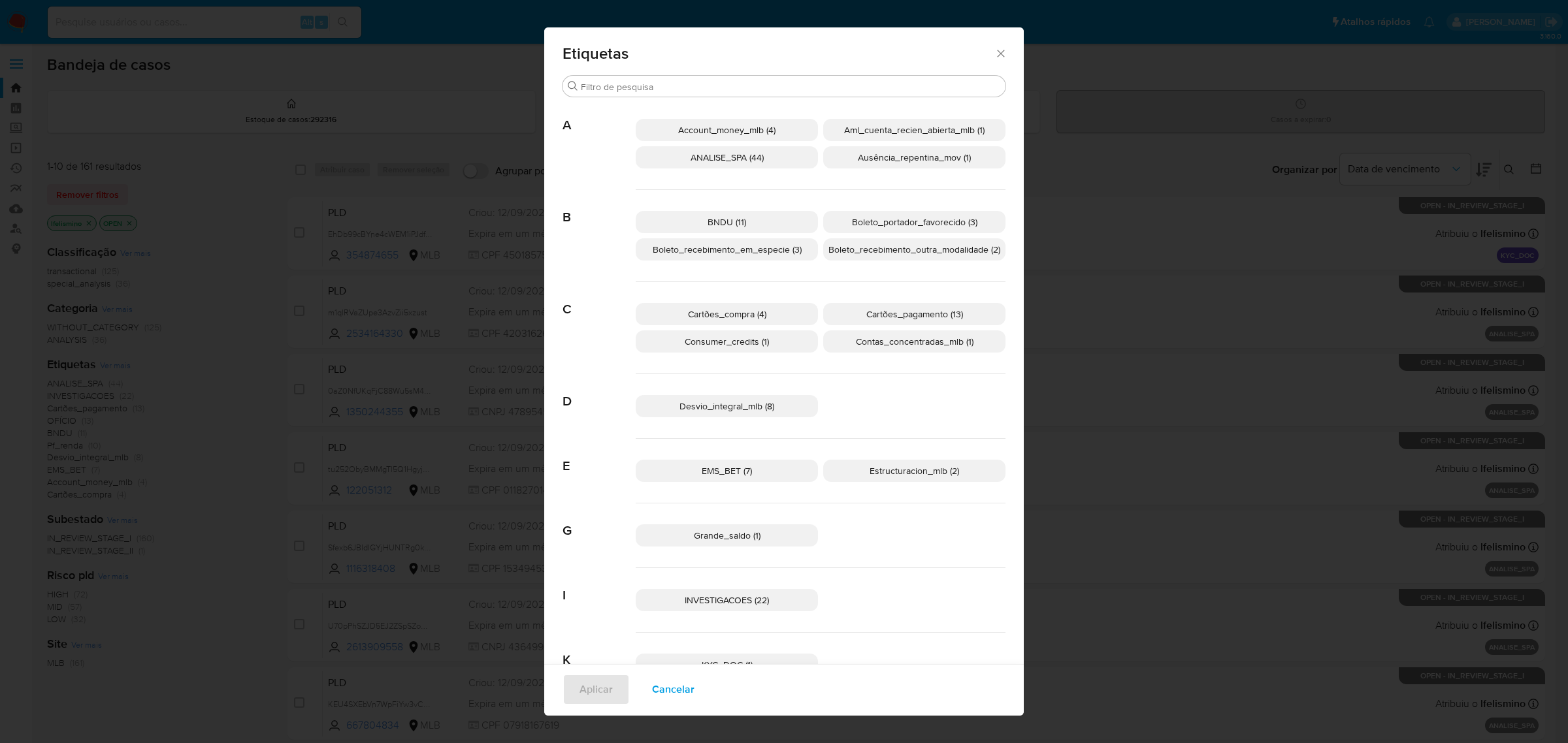
click at [763, 402] on span "Desvio_integral_mlb (8)" at bounding box center [727, 406] width 95 height 13
click at [586, 681] on span "Aplicar" at bounding box center [596, 690] width 33 height 29
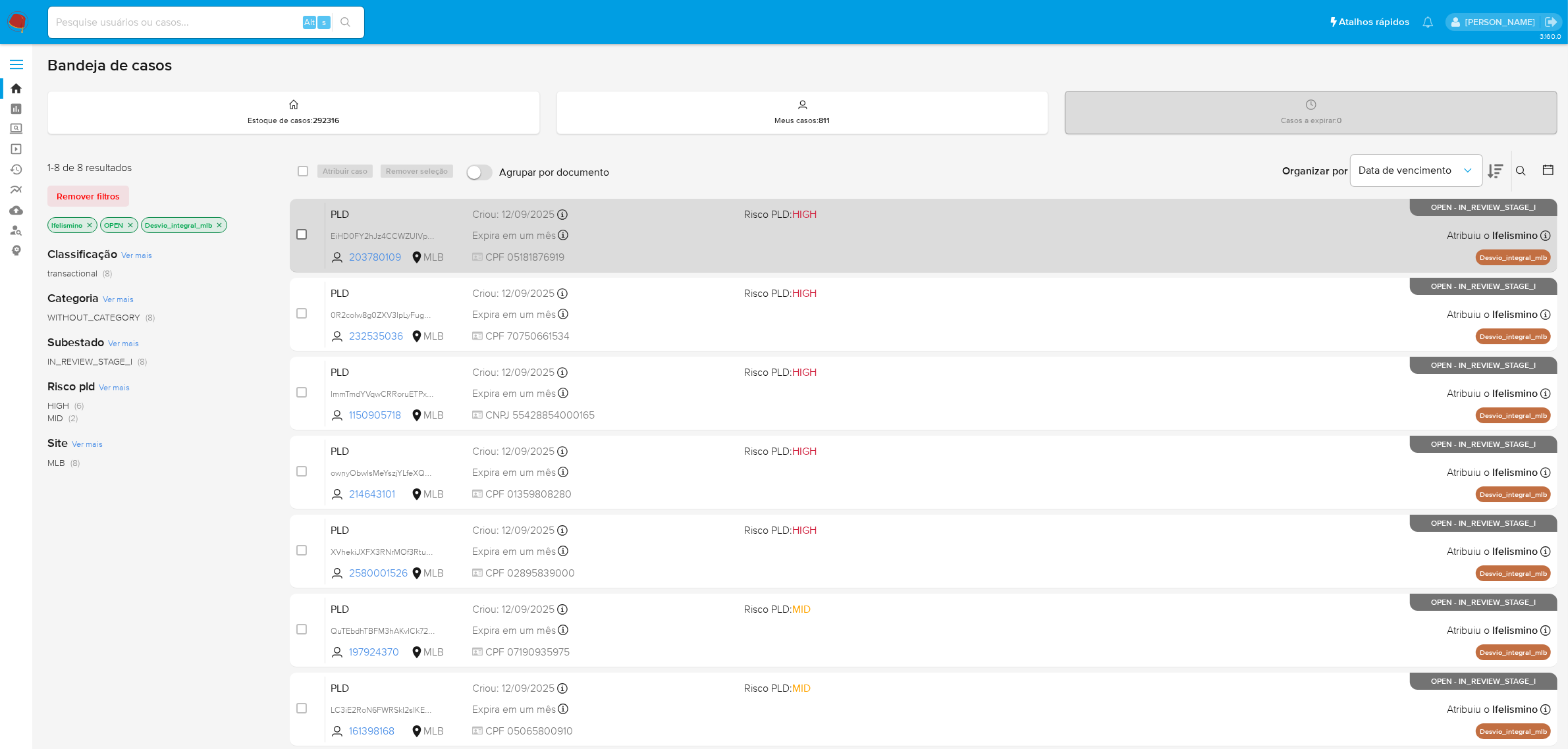
click at [303, 235] on input "checkbox" at bounding box center [301, 234] width 11 height 11
checkbox input "true"
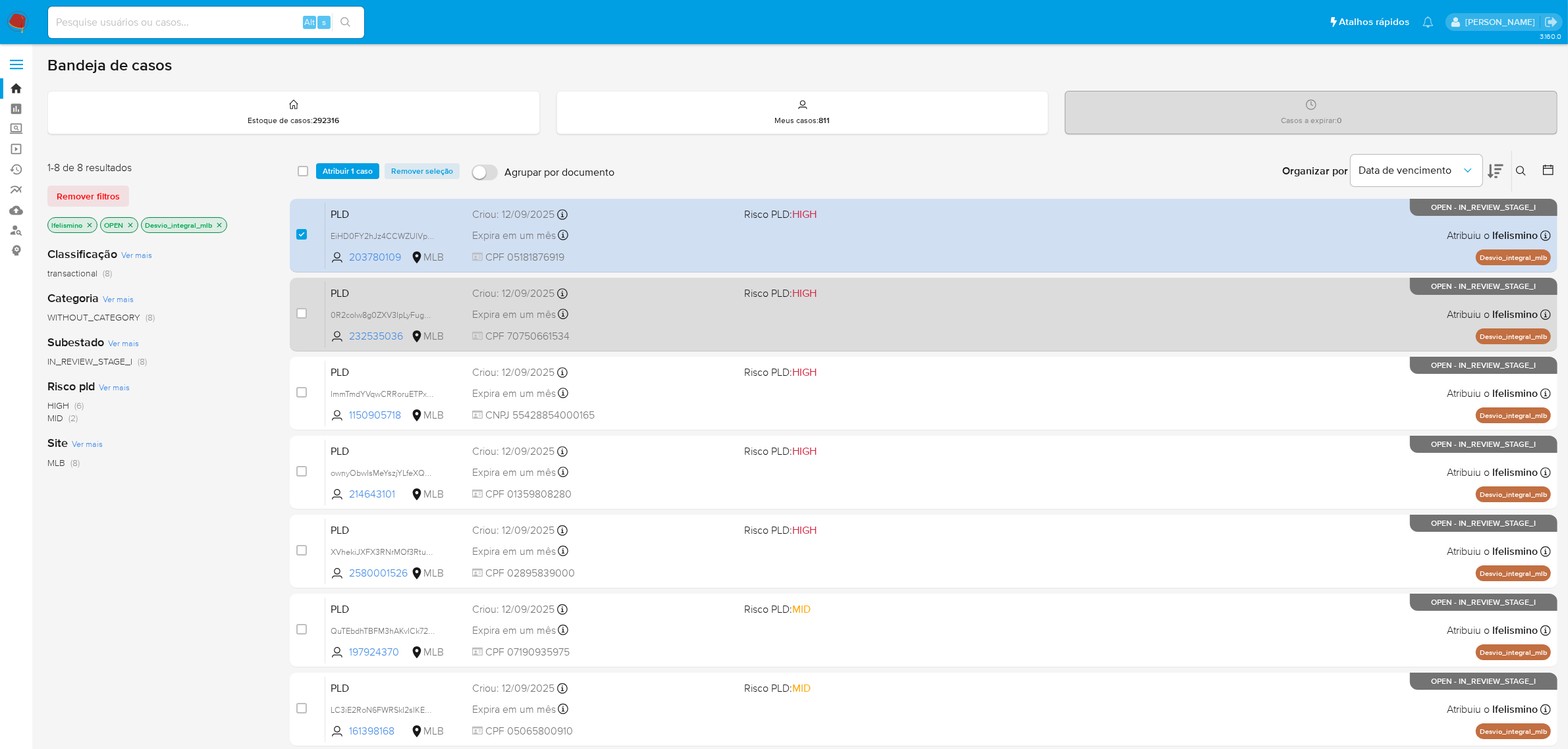
click at [304, 317] on span at bounding box center [301, 313] width 11 height 11
click at [300, 313] on input "checkbox" at bounding box center [301, 313] width 11 height 11
checkbox input "true"
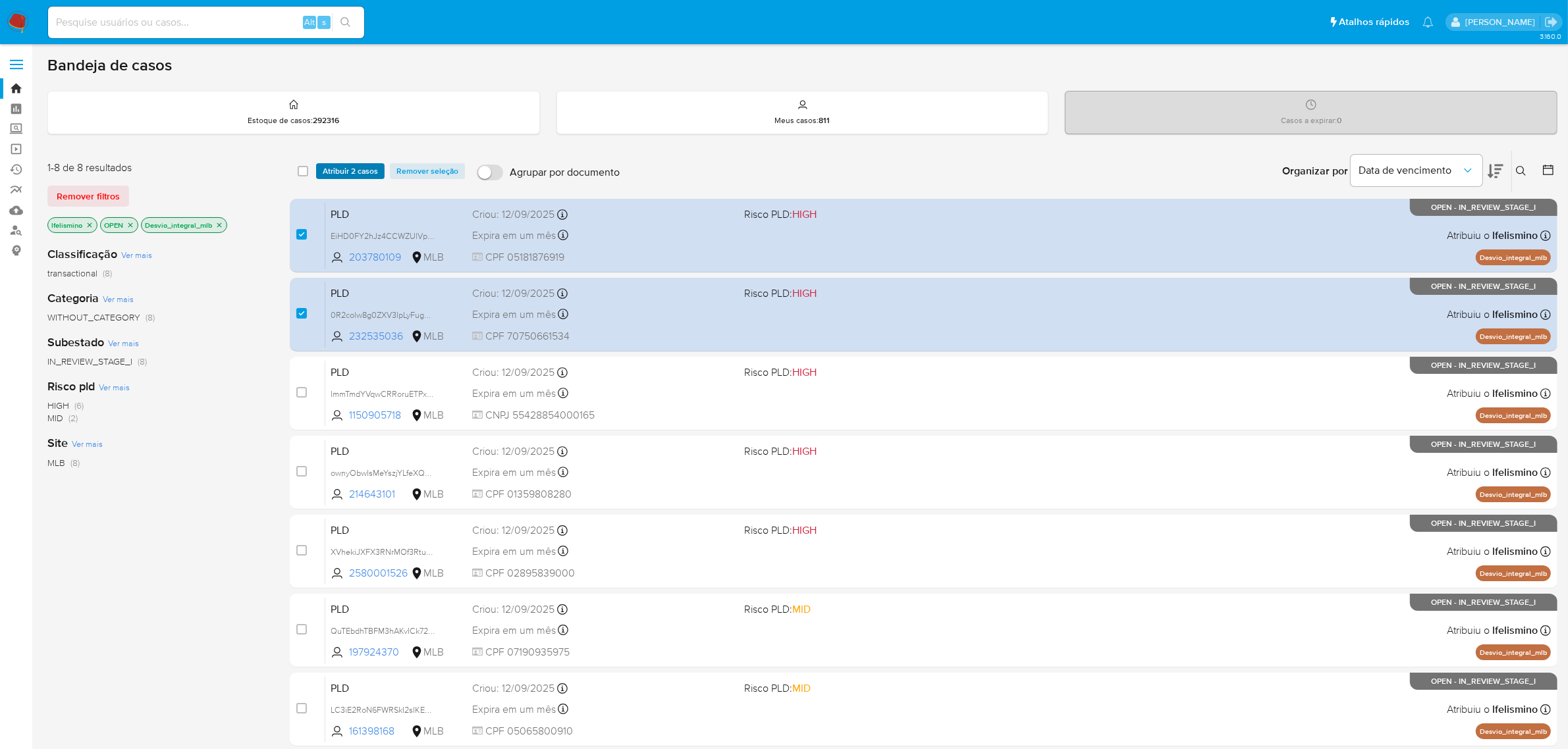
click at [357, 169] on span "Atribuir 2 casos" at bounding box center [350, 171] width 55 height 13
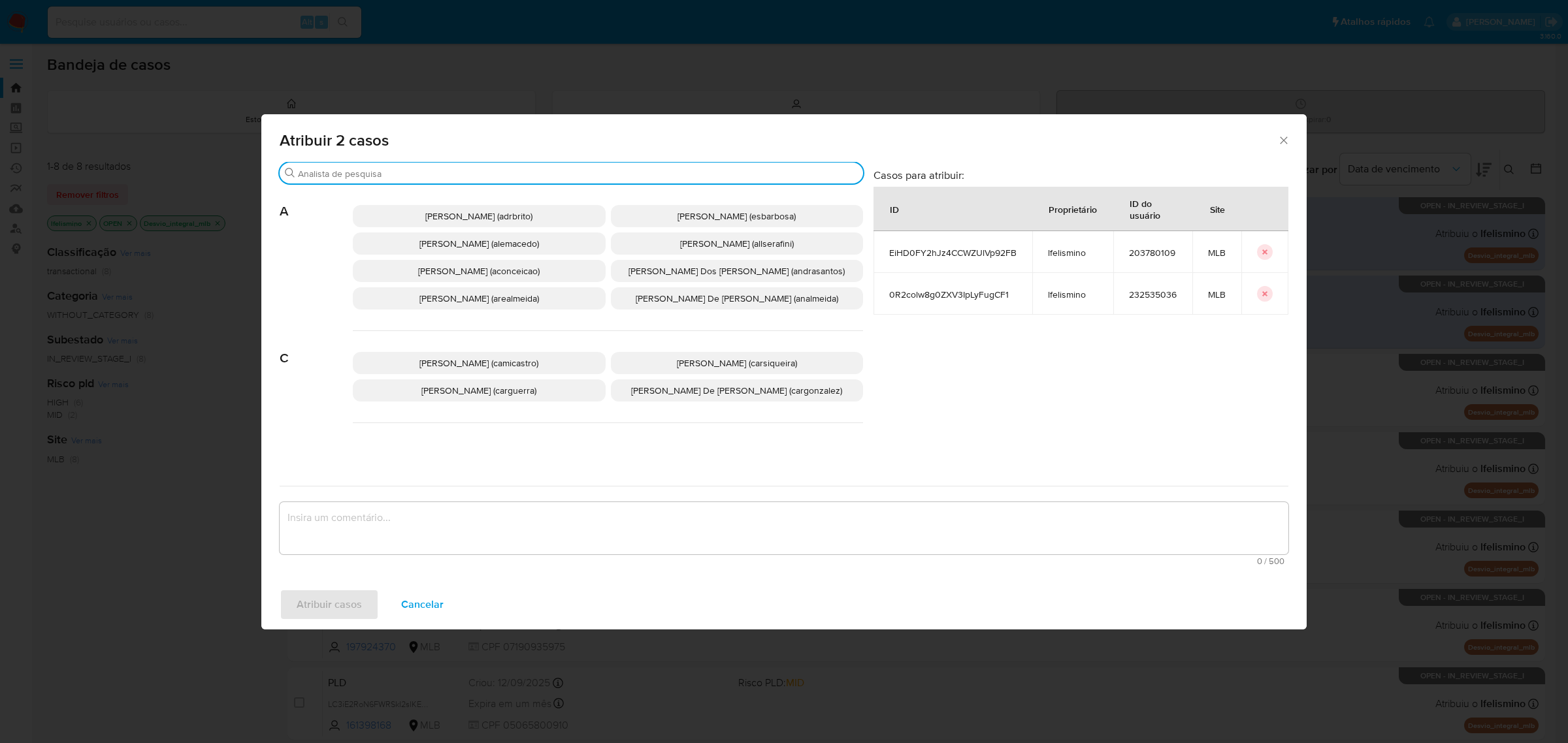
click at [447, 177] on input "Buscar" at bounding box center [578, 174] width 560 height 11
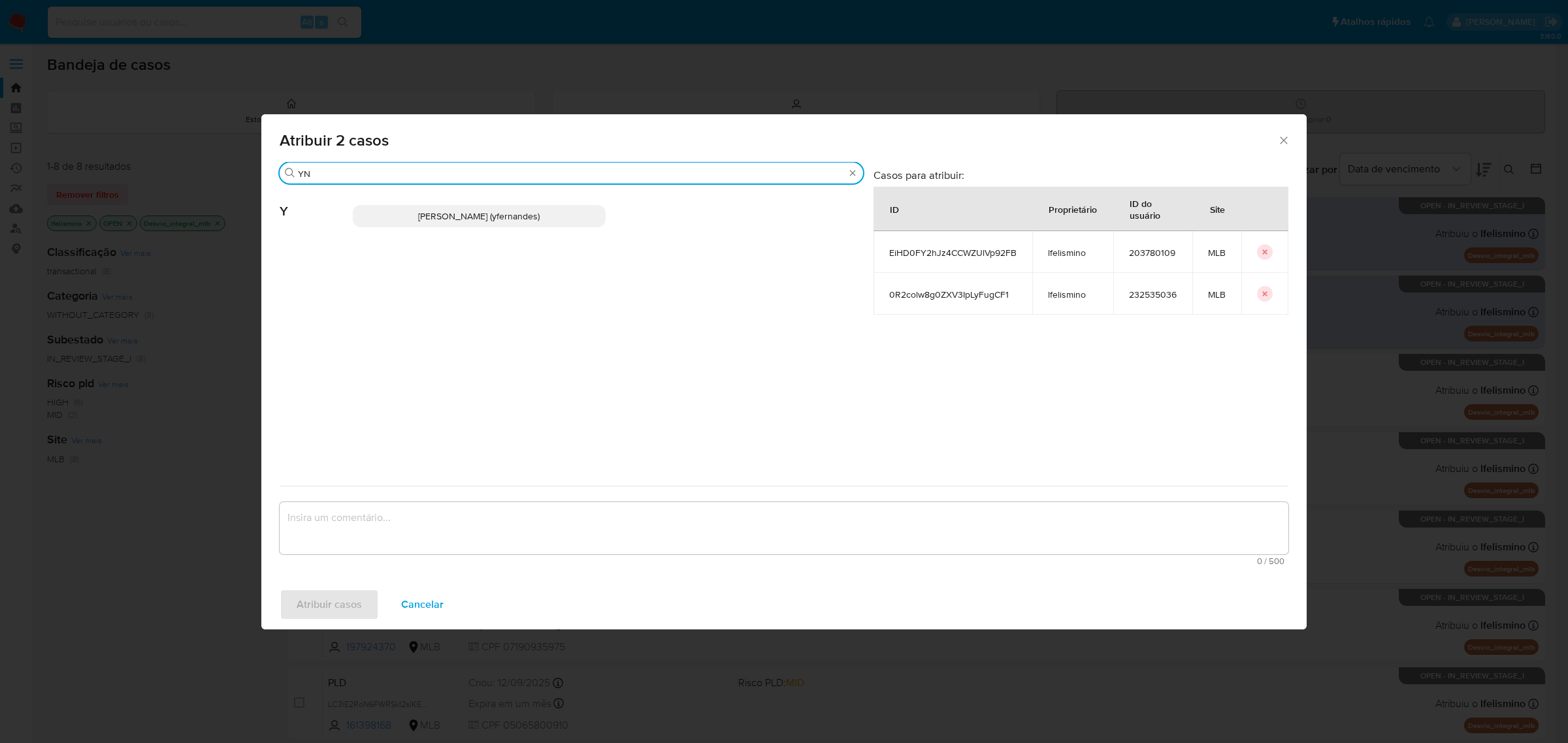
type input "YN"
click at [438, 211] on span "[PERSON_NAME] (yfernandes)" at bounding box center [478, 216] width 121 height 13
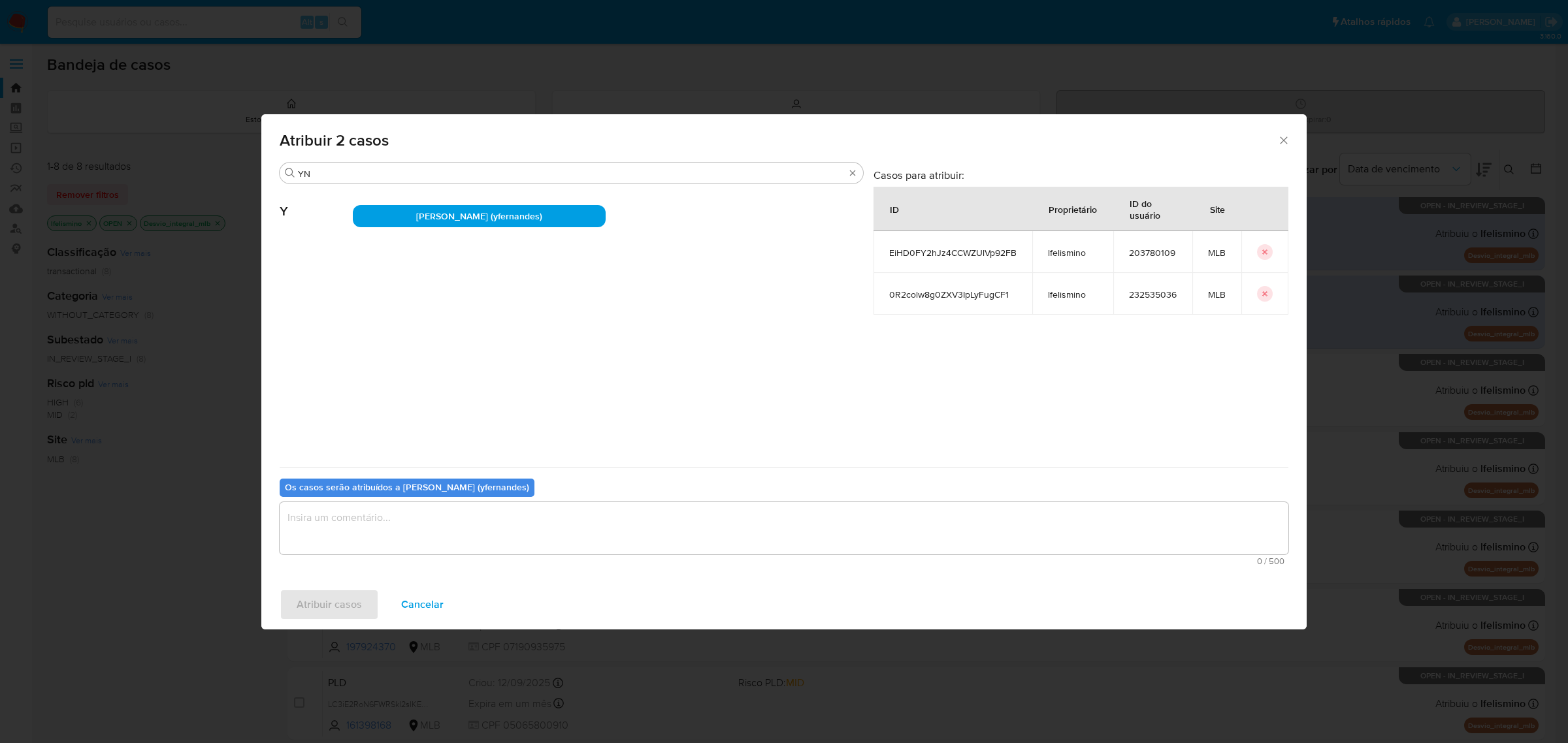
click at [424, 521] on textarea "assign-modal" at bounding box center [784, 528] width 1009 height 52
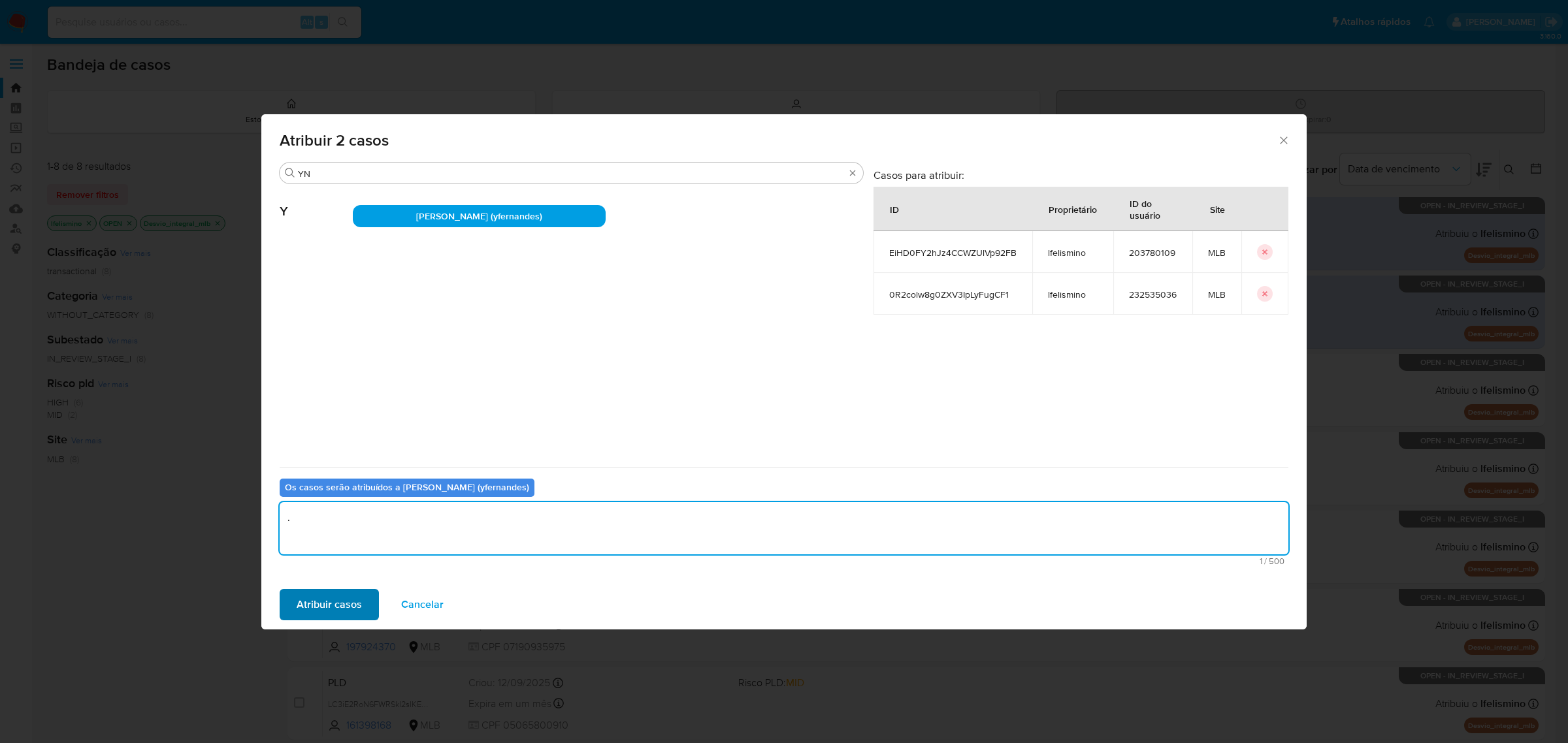
type textarea "."
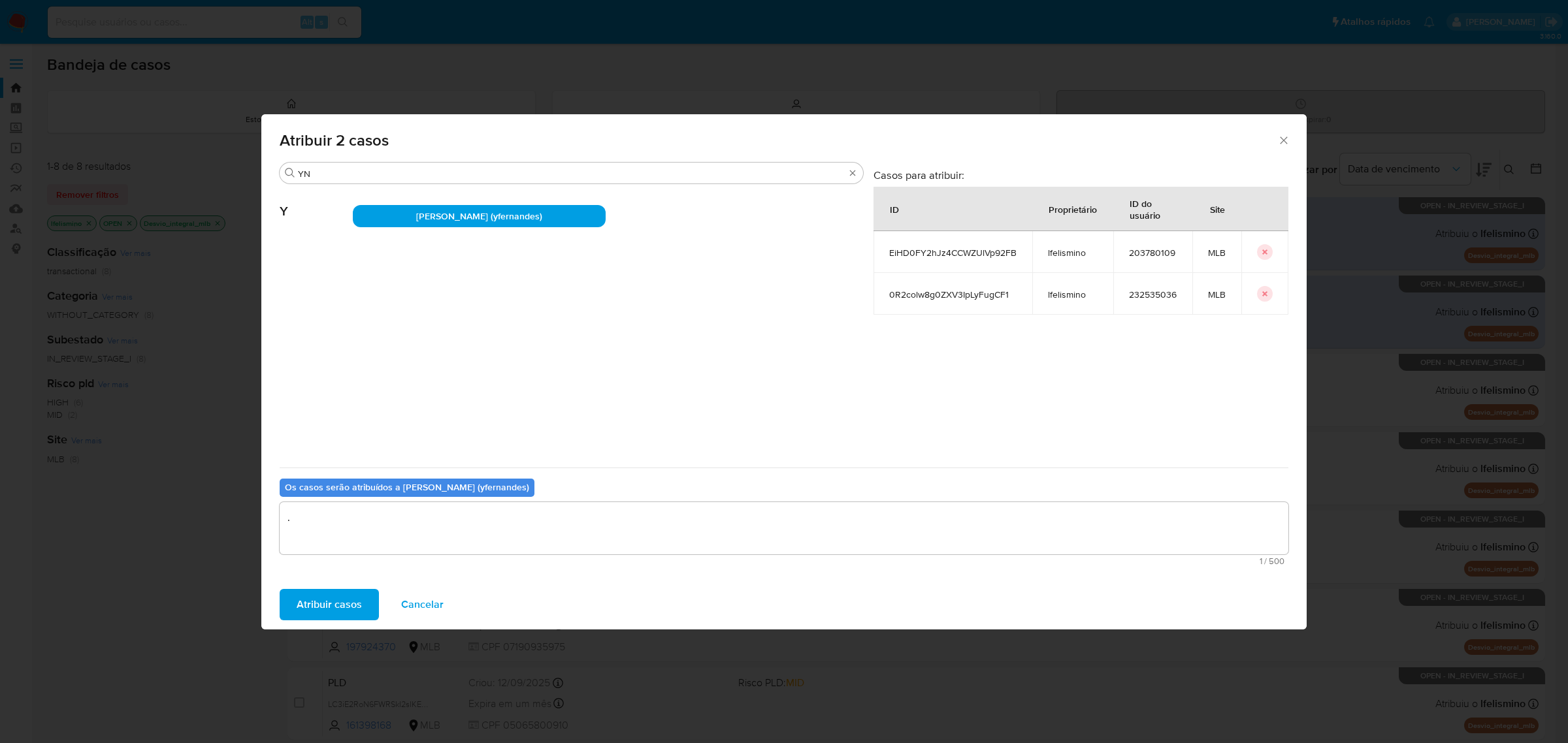
click at [359, 602] on span "Atribuir casos" at bounding box center [329, 604] width 65 height 29
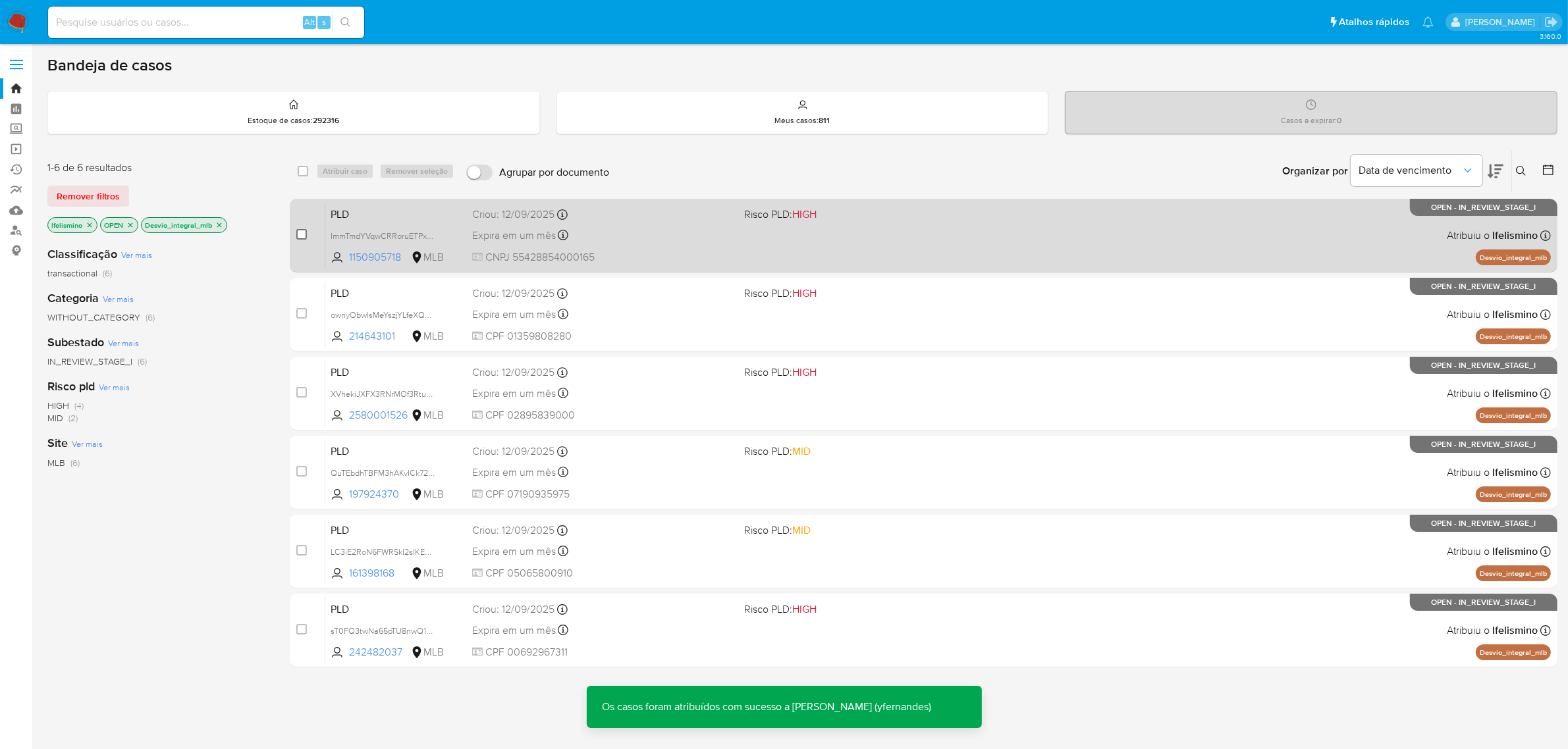
click at [306, 229] on input "checkbox" at bounding box center [301, 234] width 11 height 11
checkbox input "true"
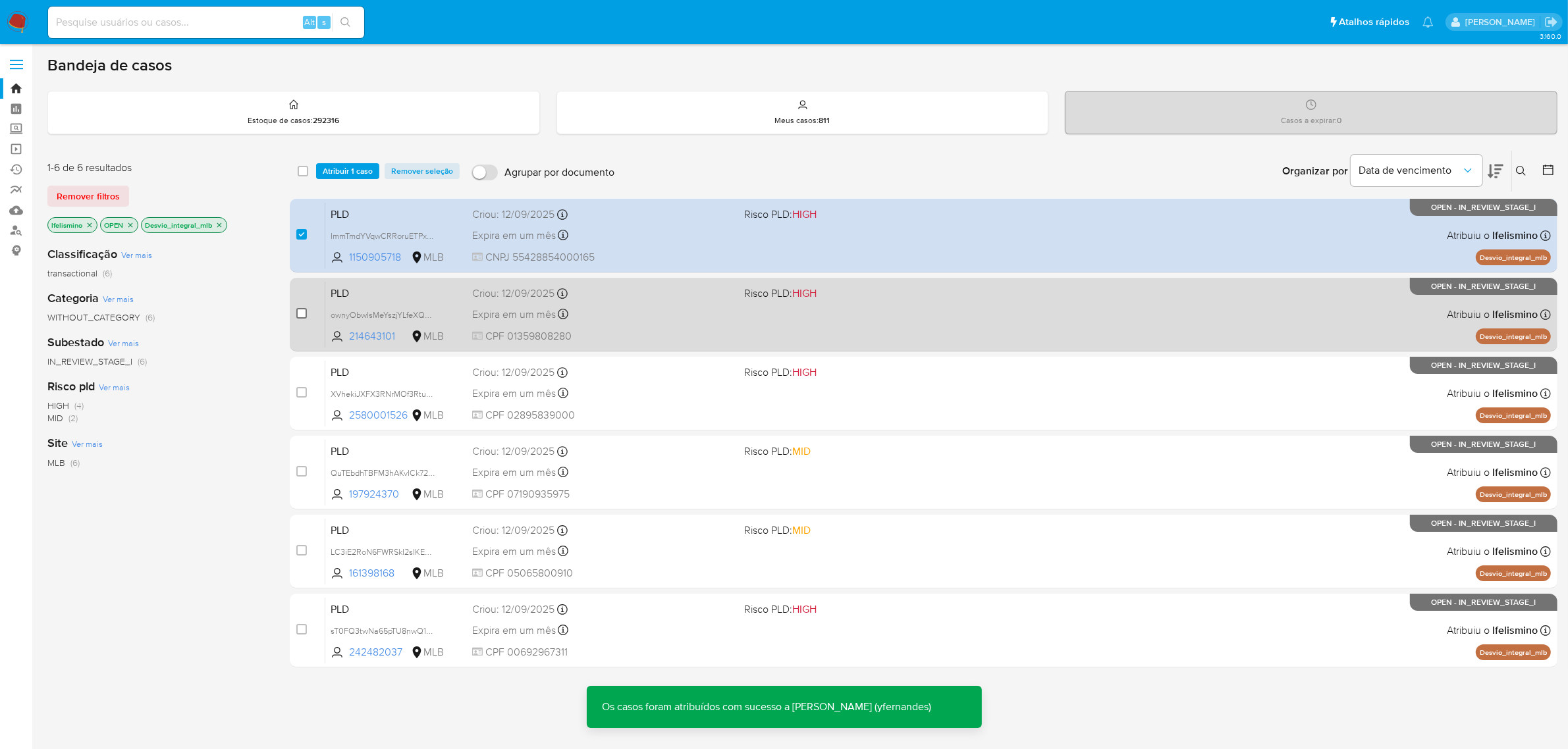
click at [300, 317] on input "checkbox" at bounding box center [301, 313] width 11 height 11
checkbox input "true"
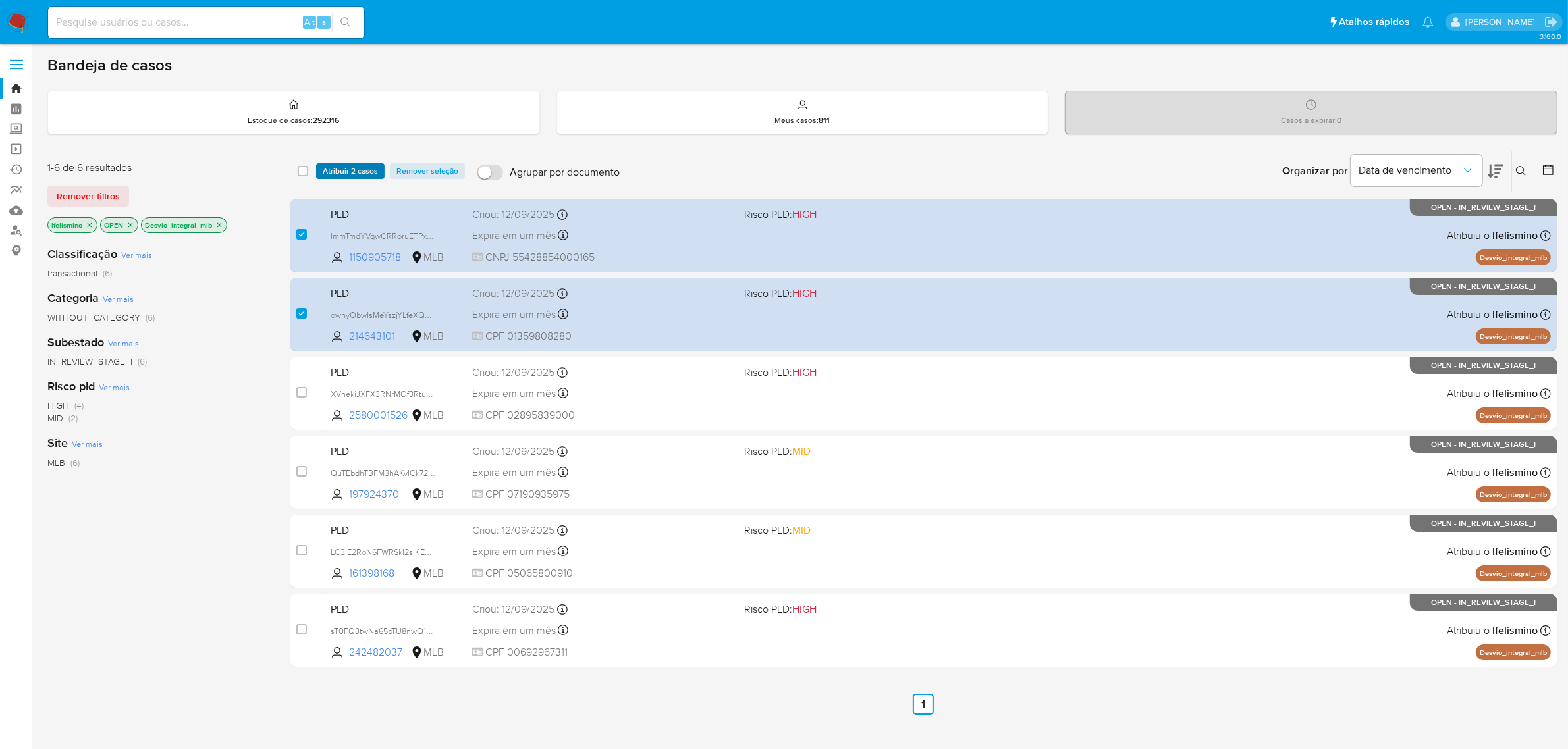
click at [338, 172] on span "Atribuir 2 casos" at bounding box center [350, 171] width 55 height 13
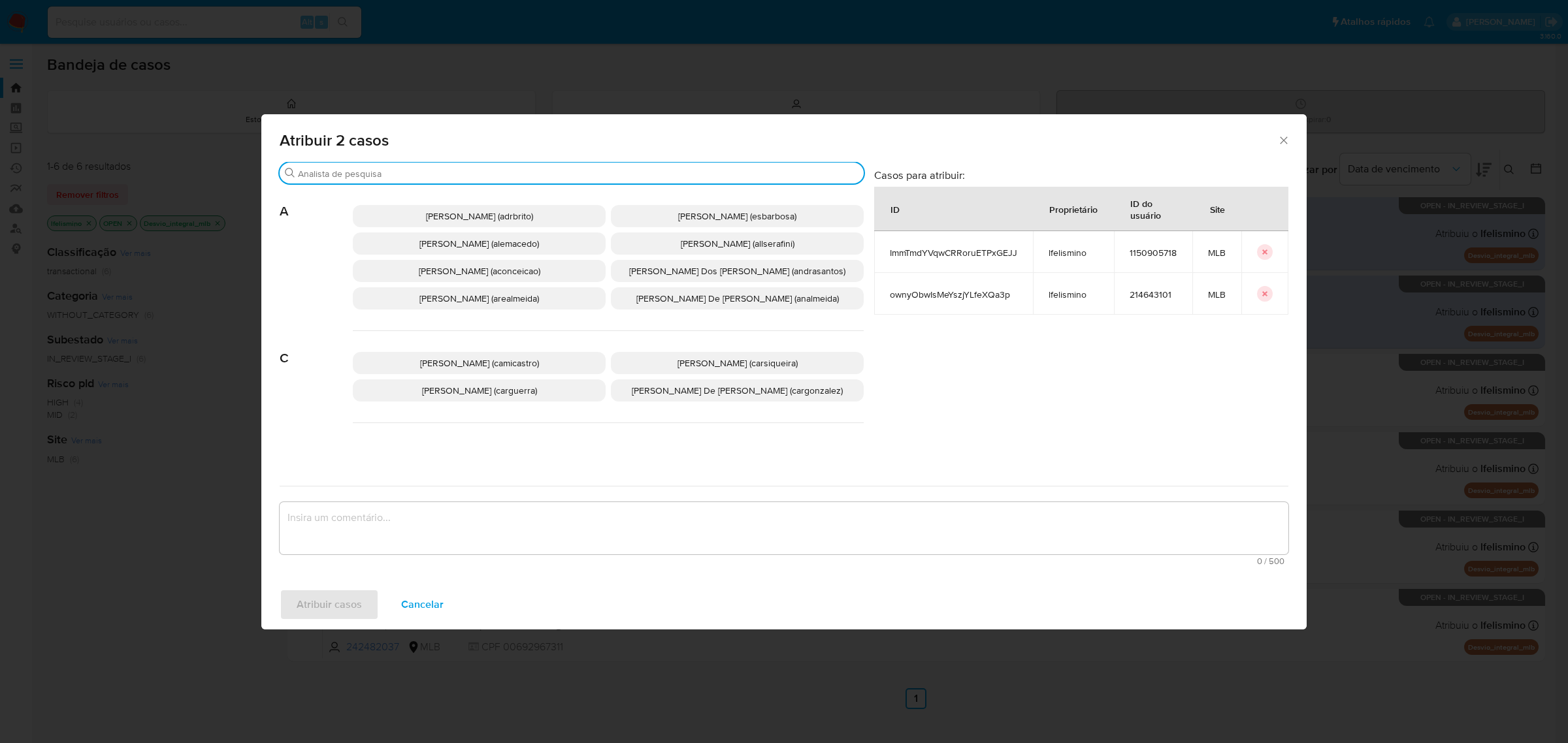
click at [353, 177] on input "Buscar" at bounding box center [578, 174] width 561 height 11
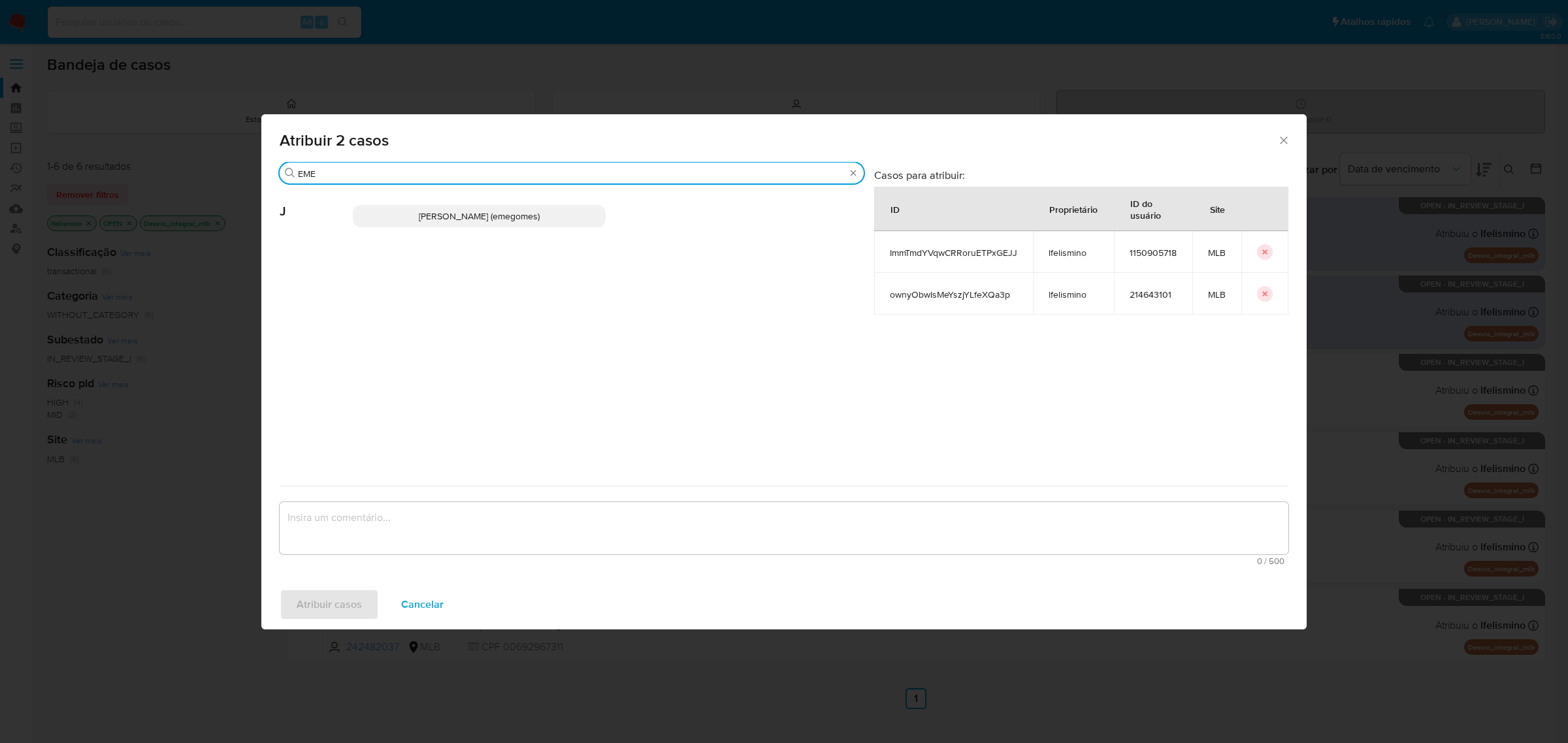
type input "EME"
click at [419, 215] on span "[PERSON_NAME] (emegomes)" at bounding box center [479, 216] width 121 height 13
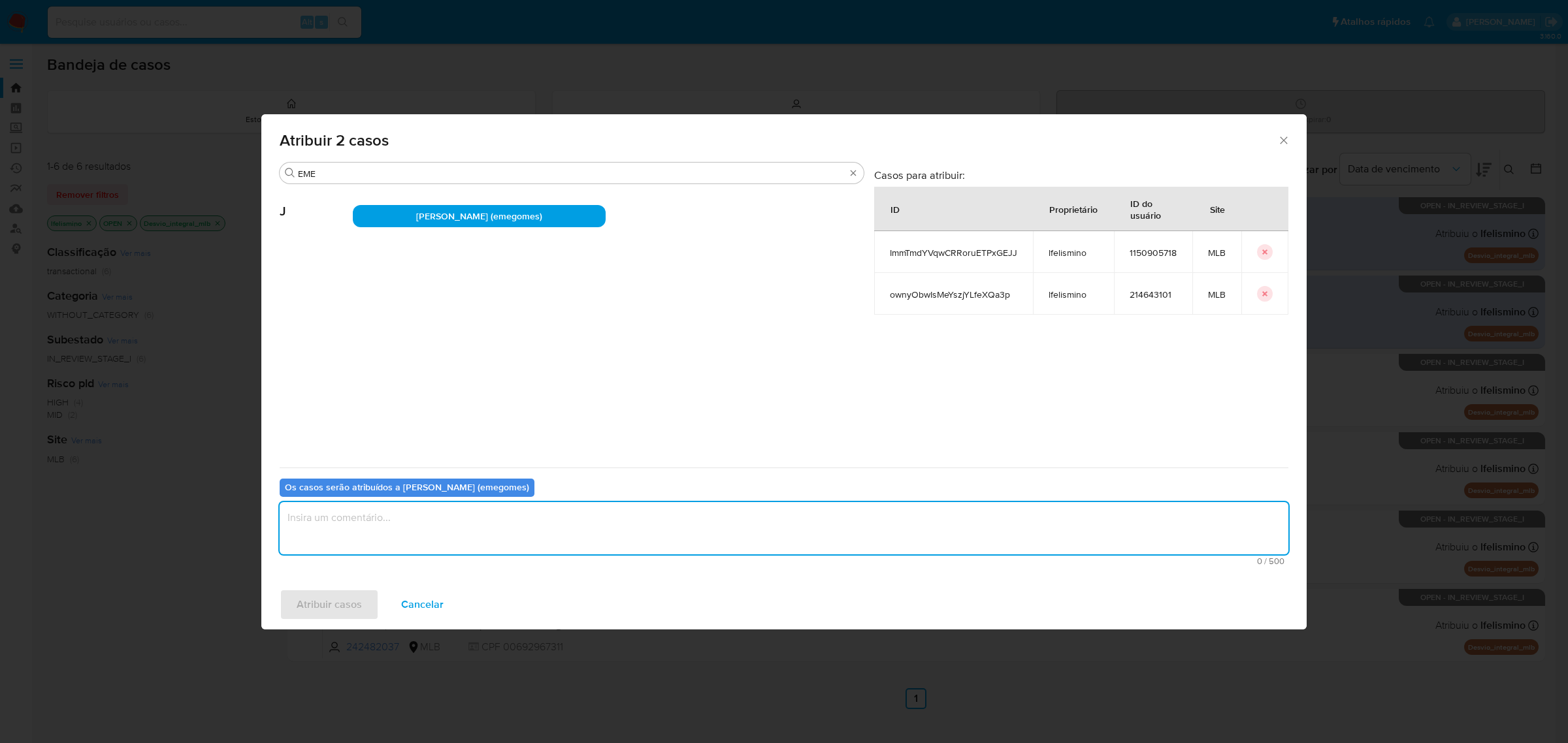
click at [451, 533] on textarea "assign-modal" at bounding box center [784, 528] width 1009 height 52
type textarea "."
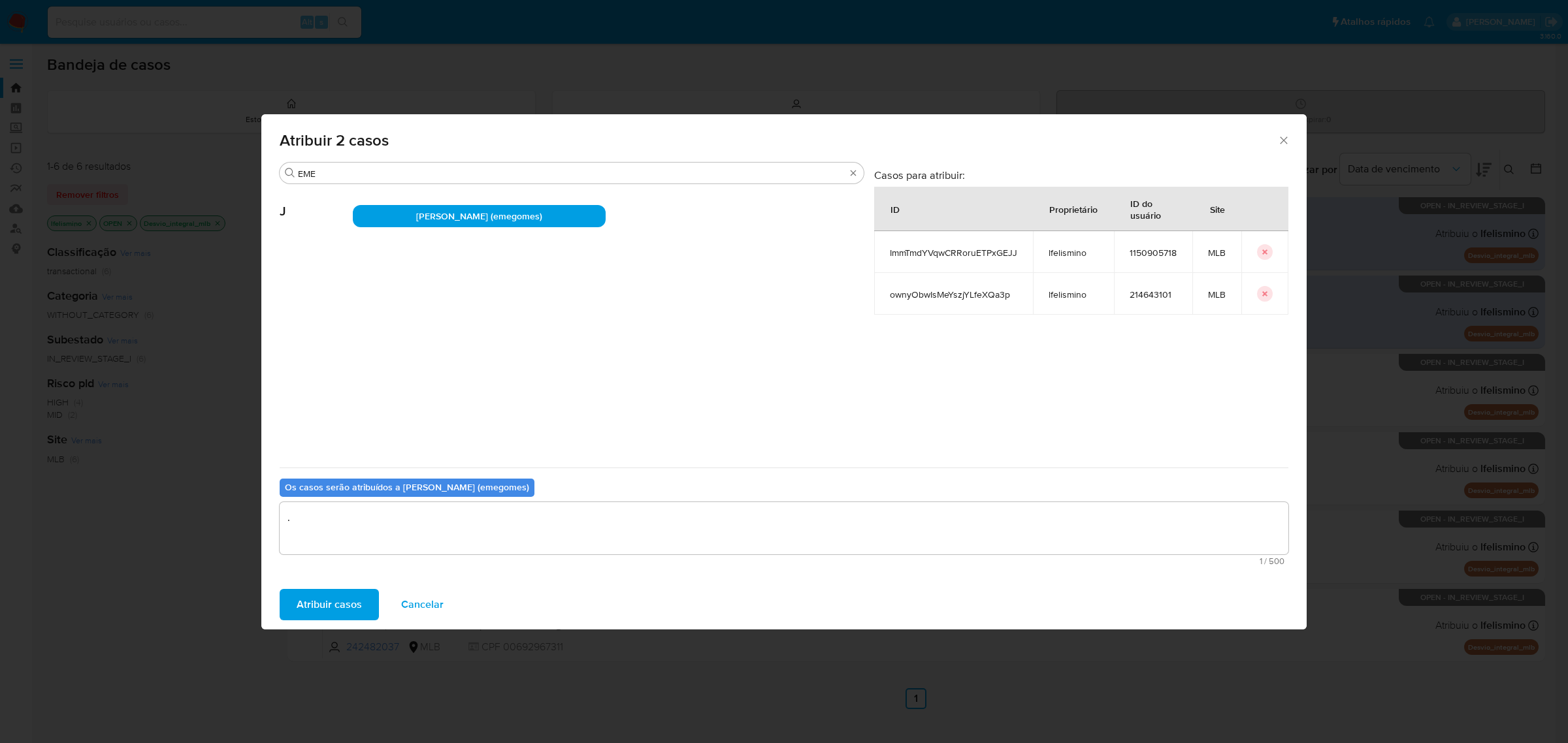
click at [348, 608] on span "Atribuir casos" at bounding box center [329, 604] width 65 height 29
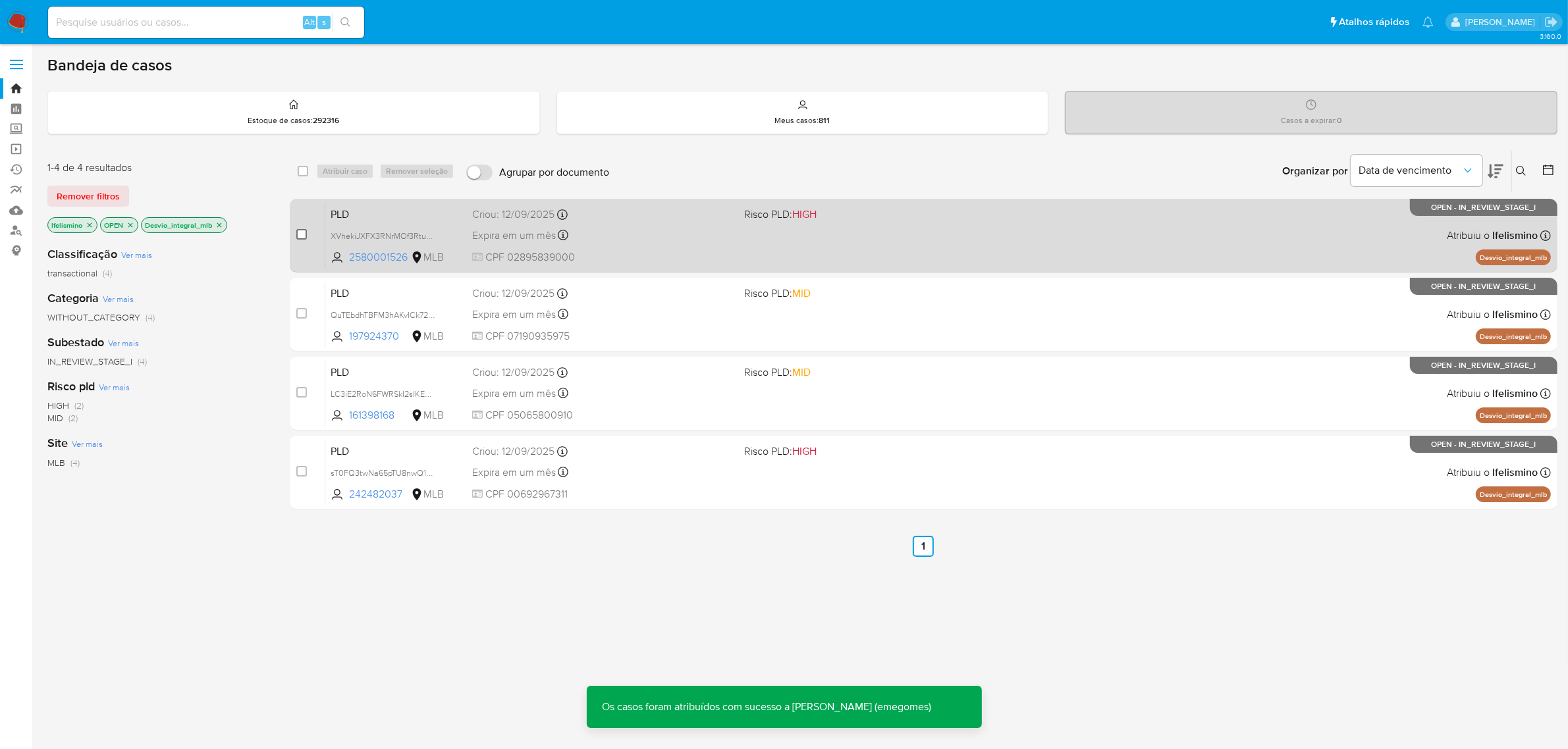
click at [303, 234] on input "checkbox" at bounding box center [301, 234] width 11 height 11
checkbox input "true"
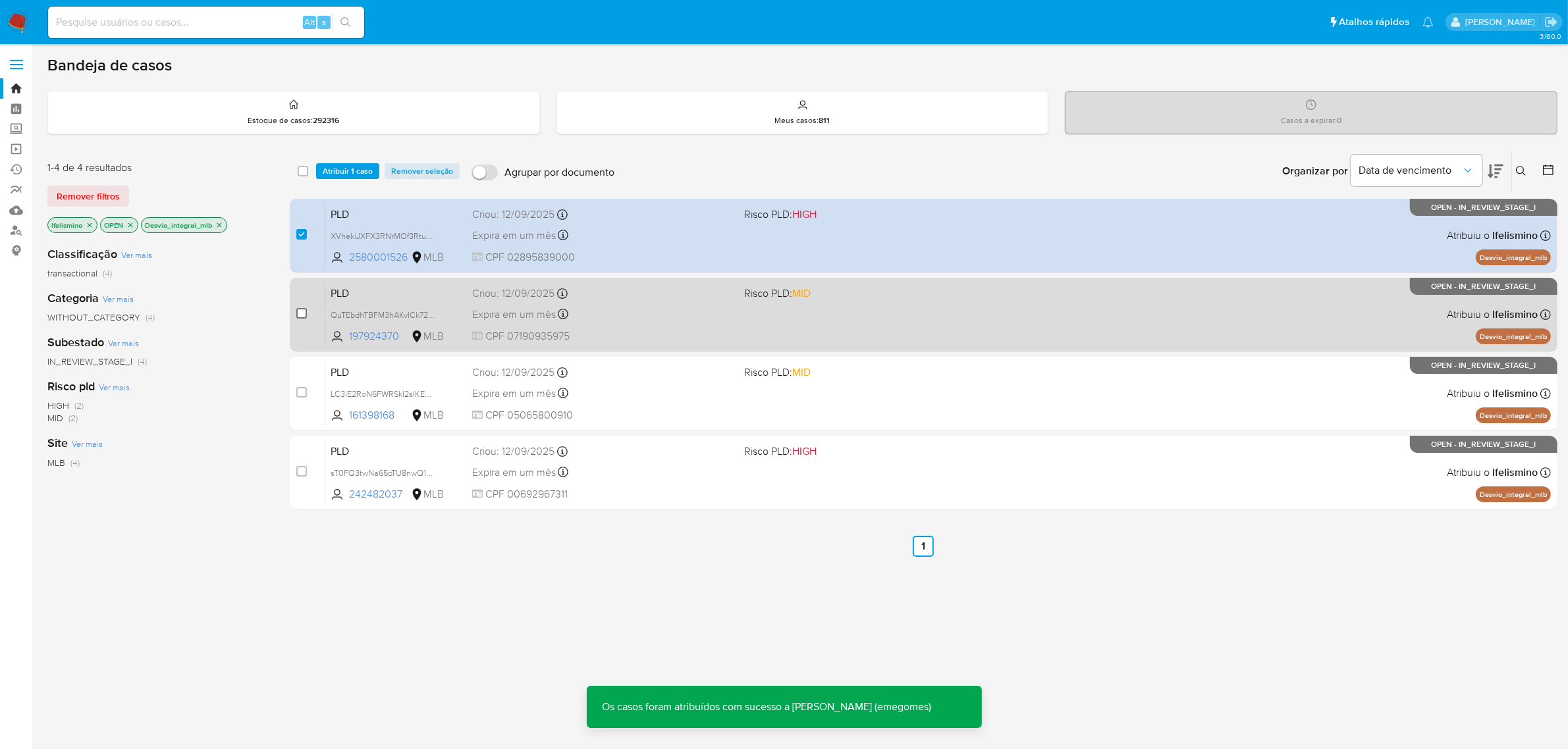
click at [303, 311] on input "checkbox" at bounding box center [301, 313] width 11 height 11
checkbox input "true"
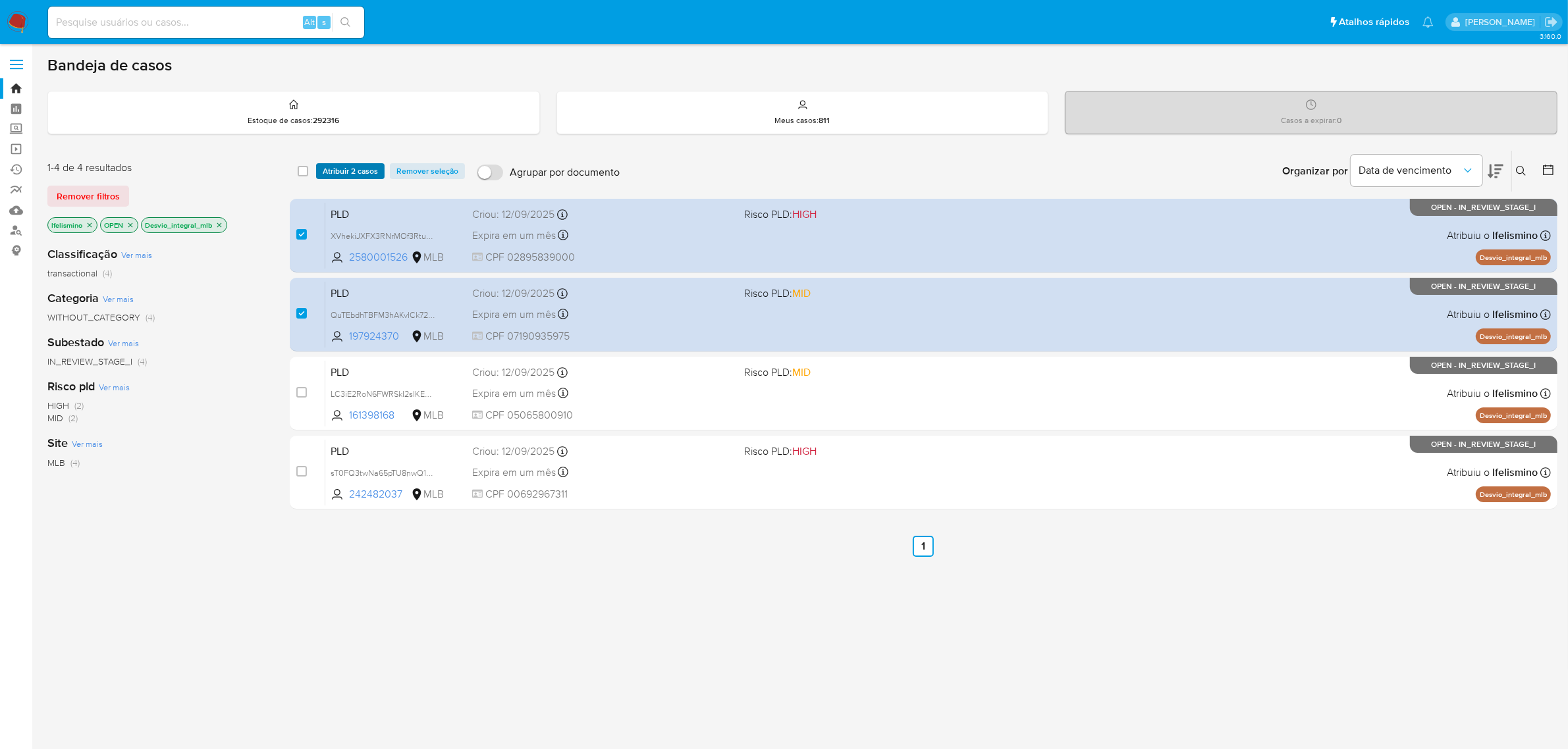
click at [361, 172] on span "Atribuir 2 casos" at bounding box center [350, 171] width 55 height 13
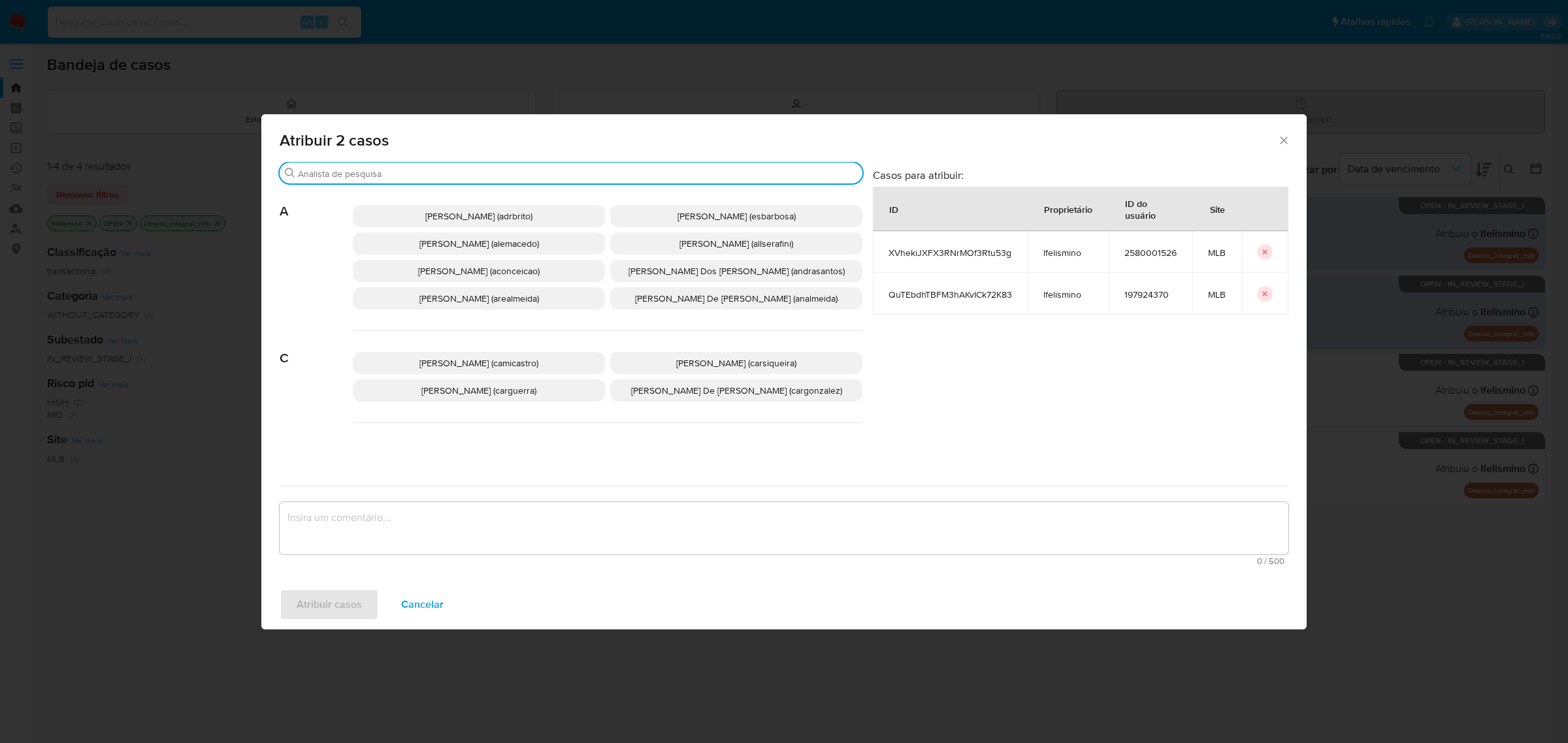
click at [353, 174] on input "Buscar" at bounding box center [577, 174] width 560 height 11
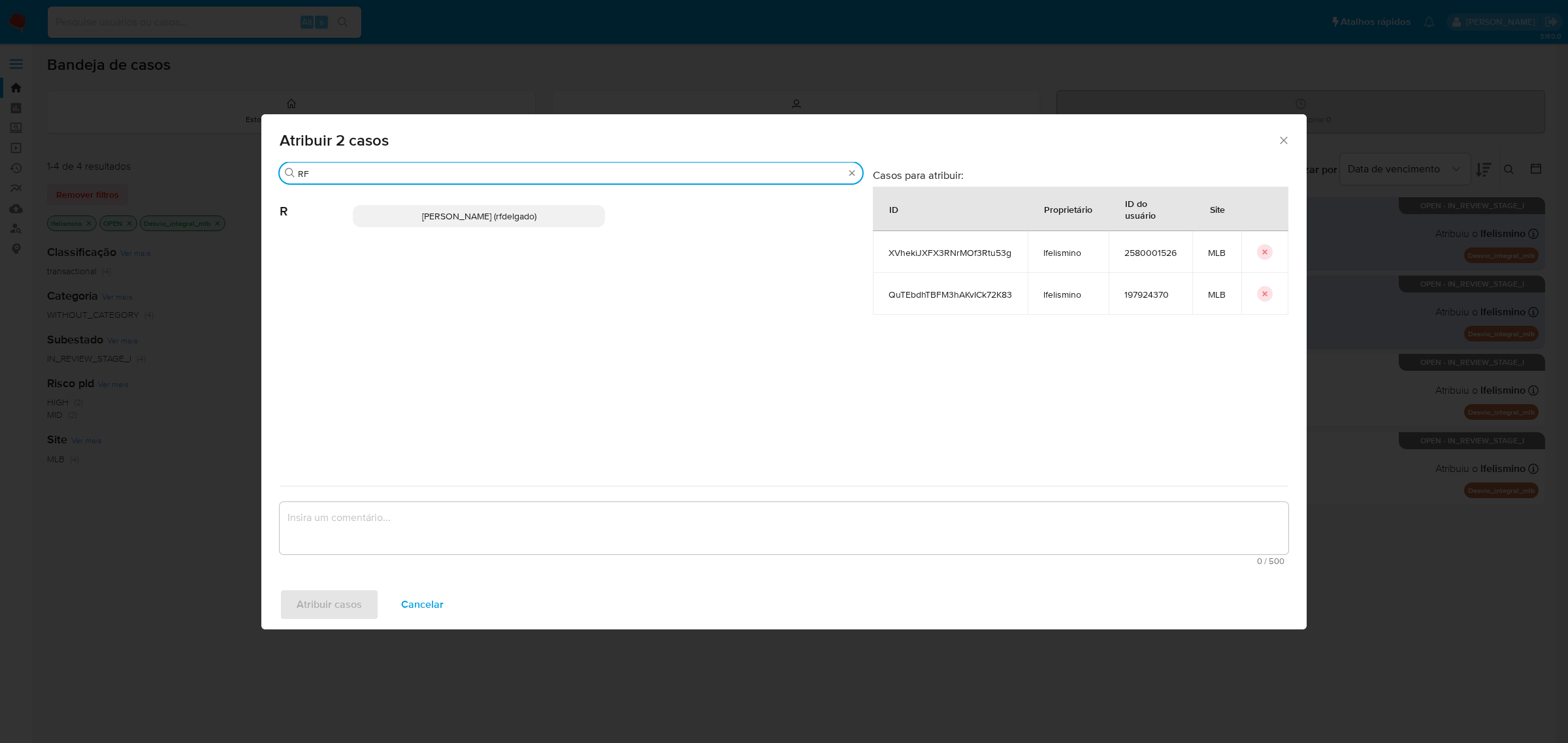
type input "RF"
click at [429, 222] on span "[PERSON_NAME] (rfdelgado)" at bounding box center [479, 216] width 114 height 13
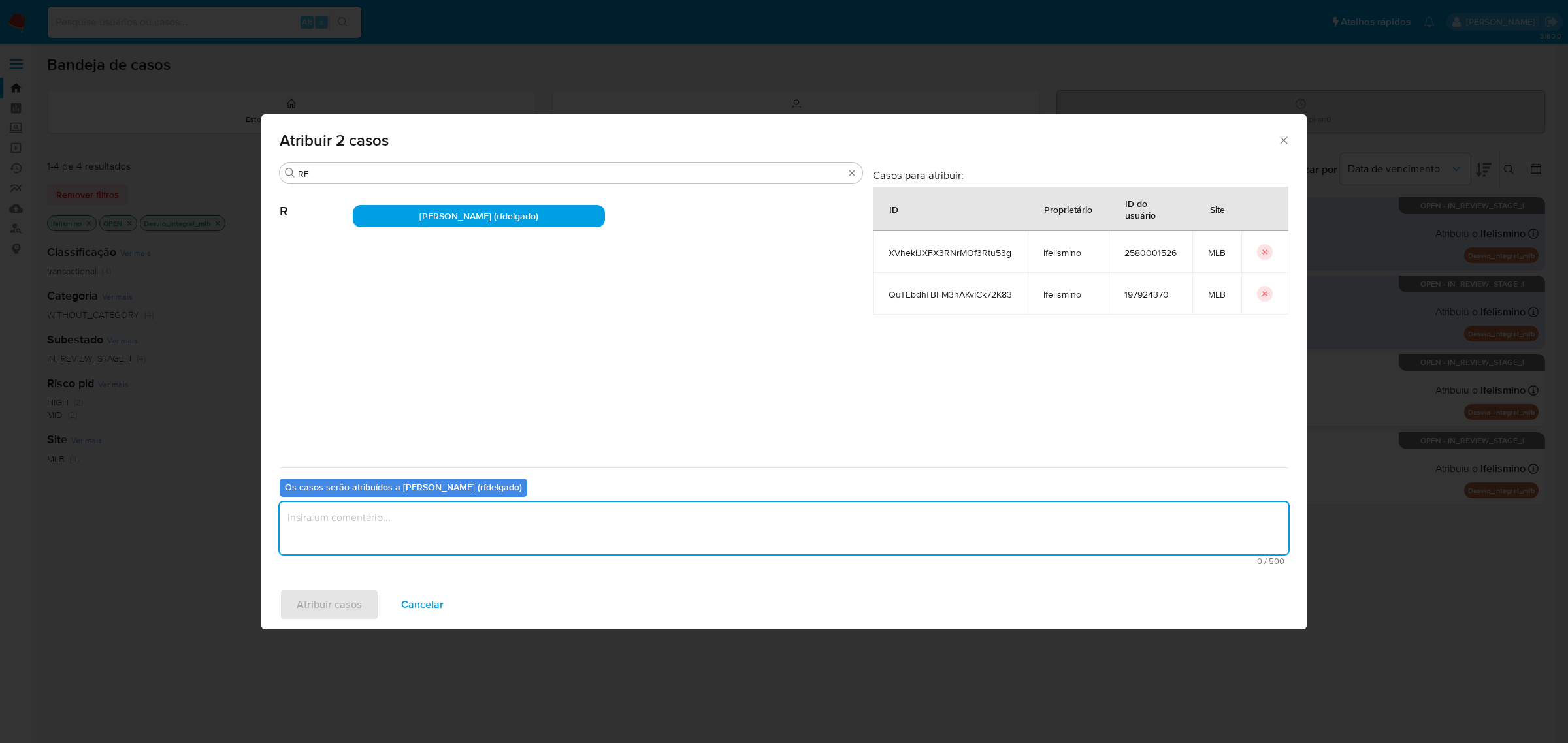
click at [425, 519] on textarea "assign-modal" at bounding box center [784, 528] width 1009 height 52
type textarea "."
click at [345, 609] on span "Atribuir casos" at bounding box center [329, 604] width 65 height 29
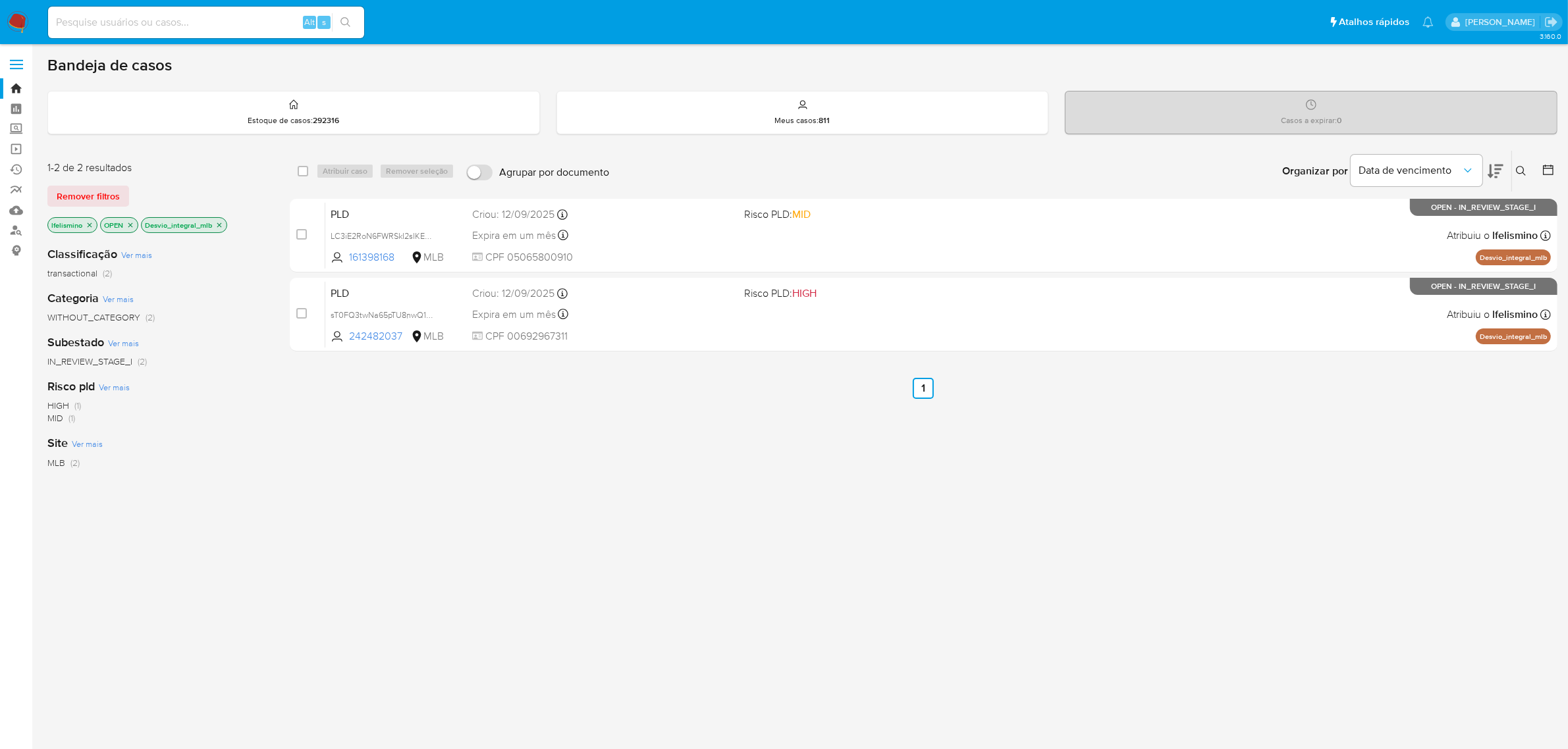
click at [222, 225] on icon "close-filter" at bounding box center [219, 225] width 8 height 8
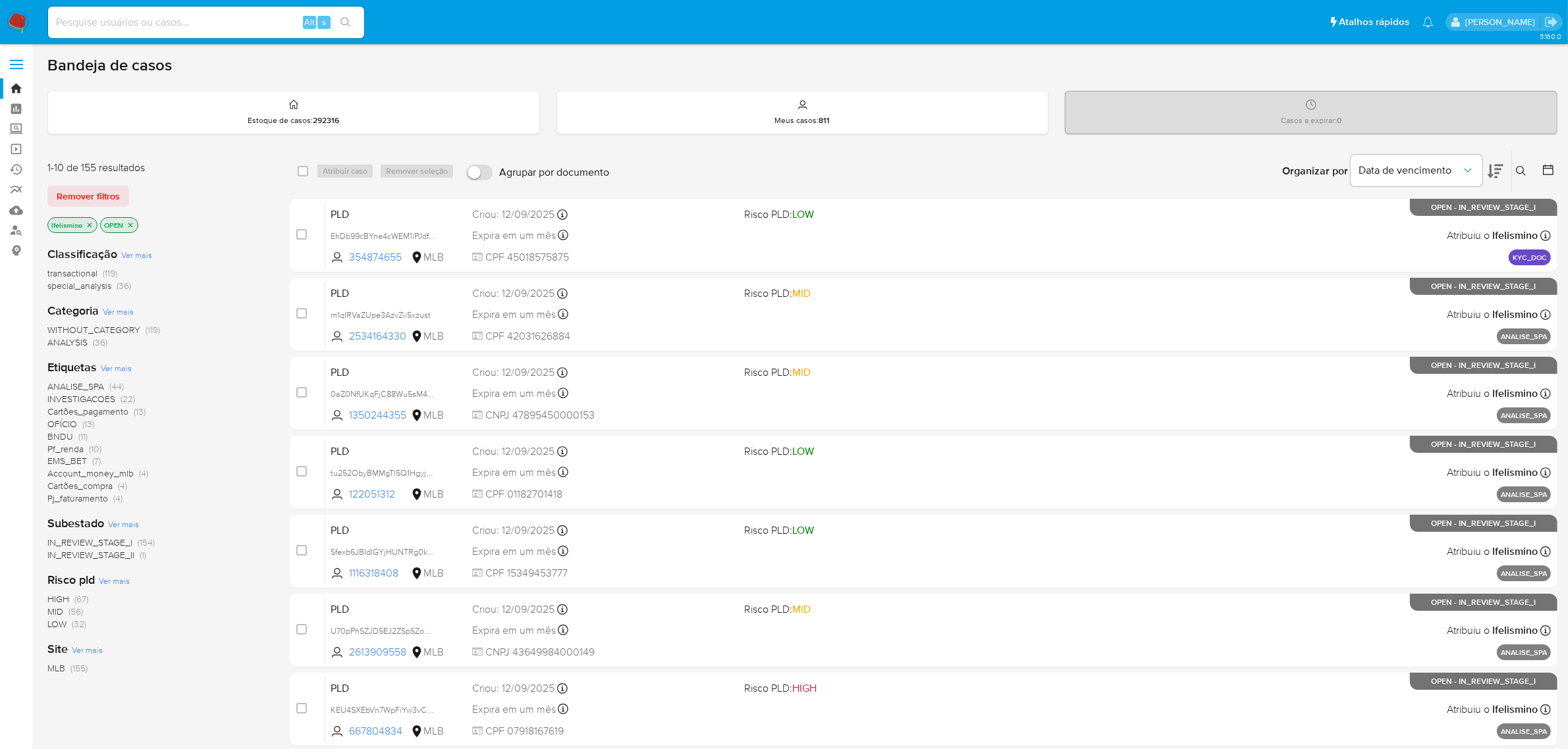
click at [92, 225] on icon "close-filter" at bounding box center [89, 225] width 8 height 8
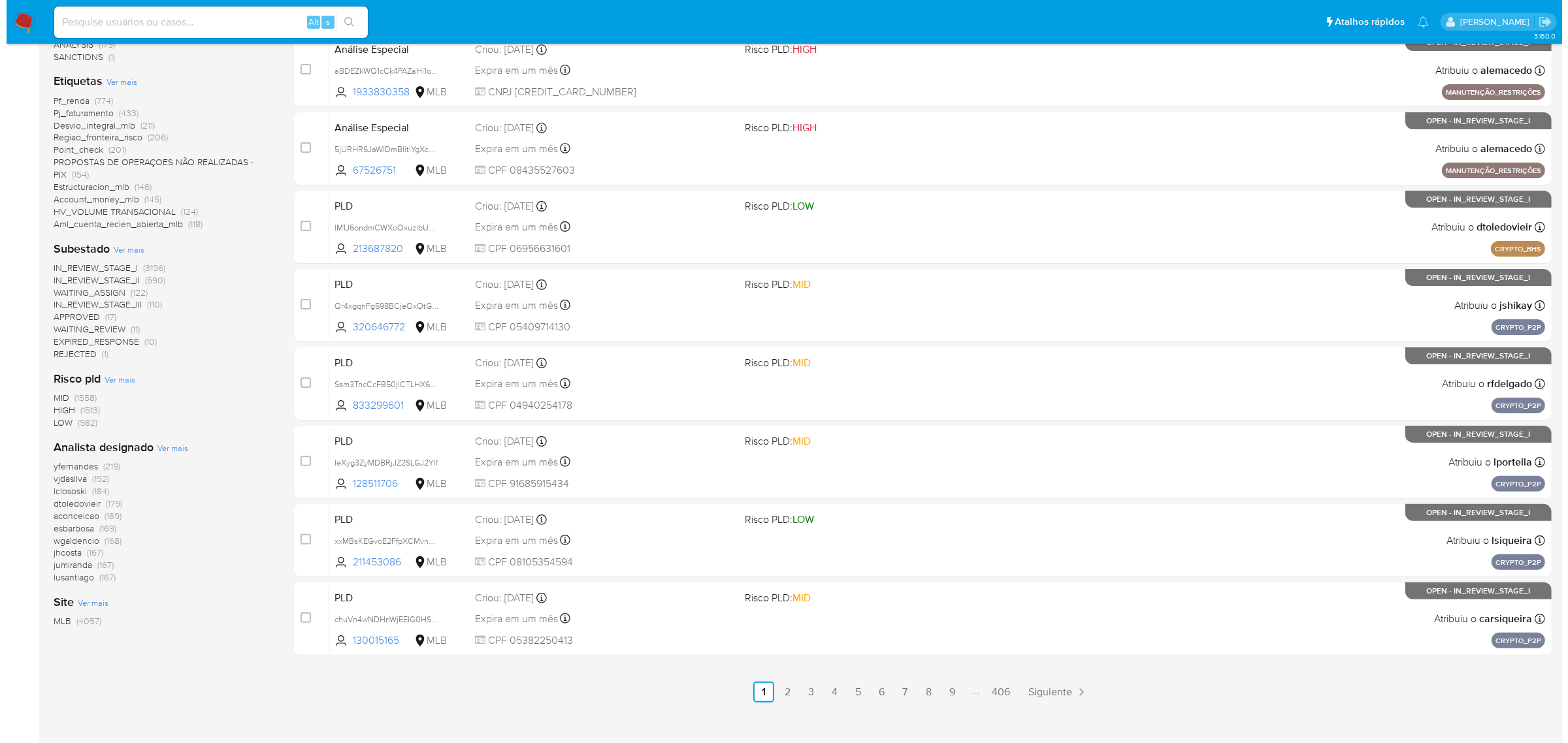
scroll to position [327, 0]
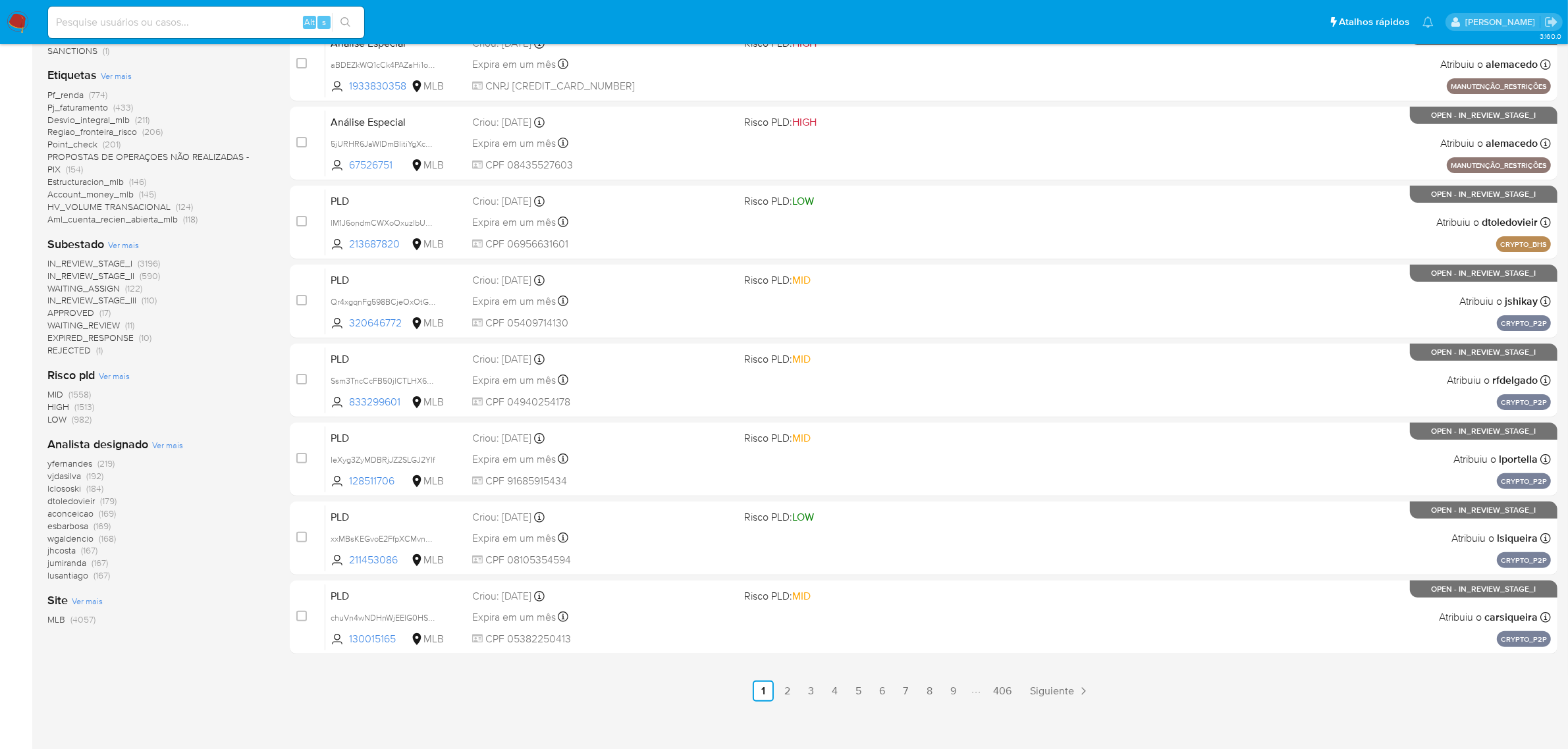
click at [169, 447] on span "Ver mais" at bounding box center [167, 445] width 31 height 12
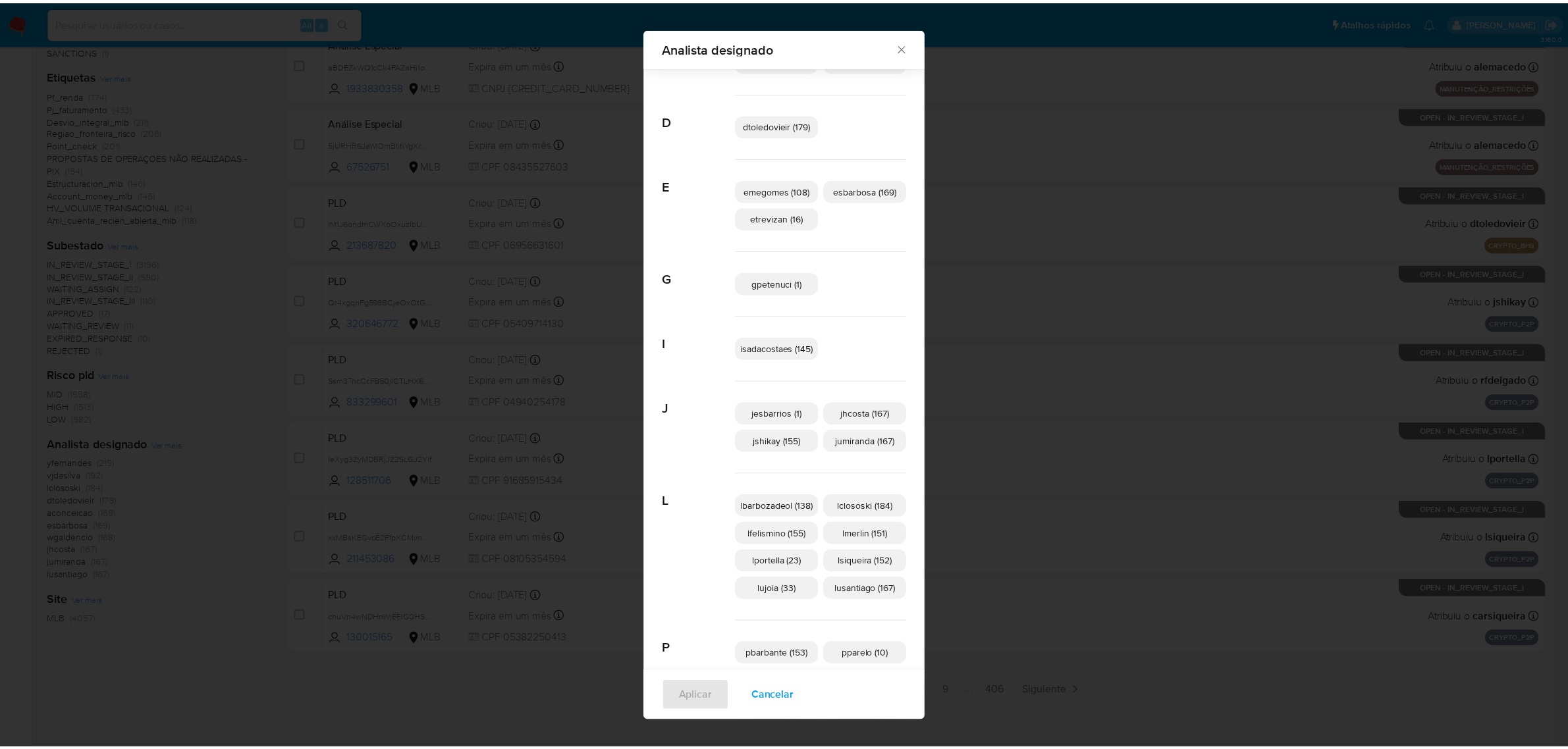
scroll to position [237, 0]
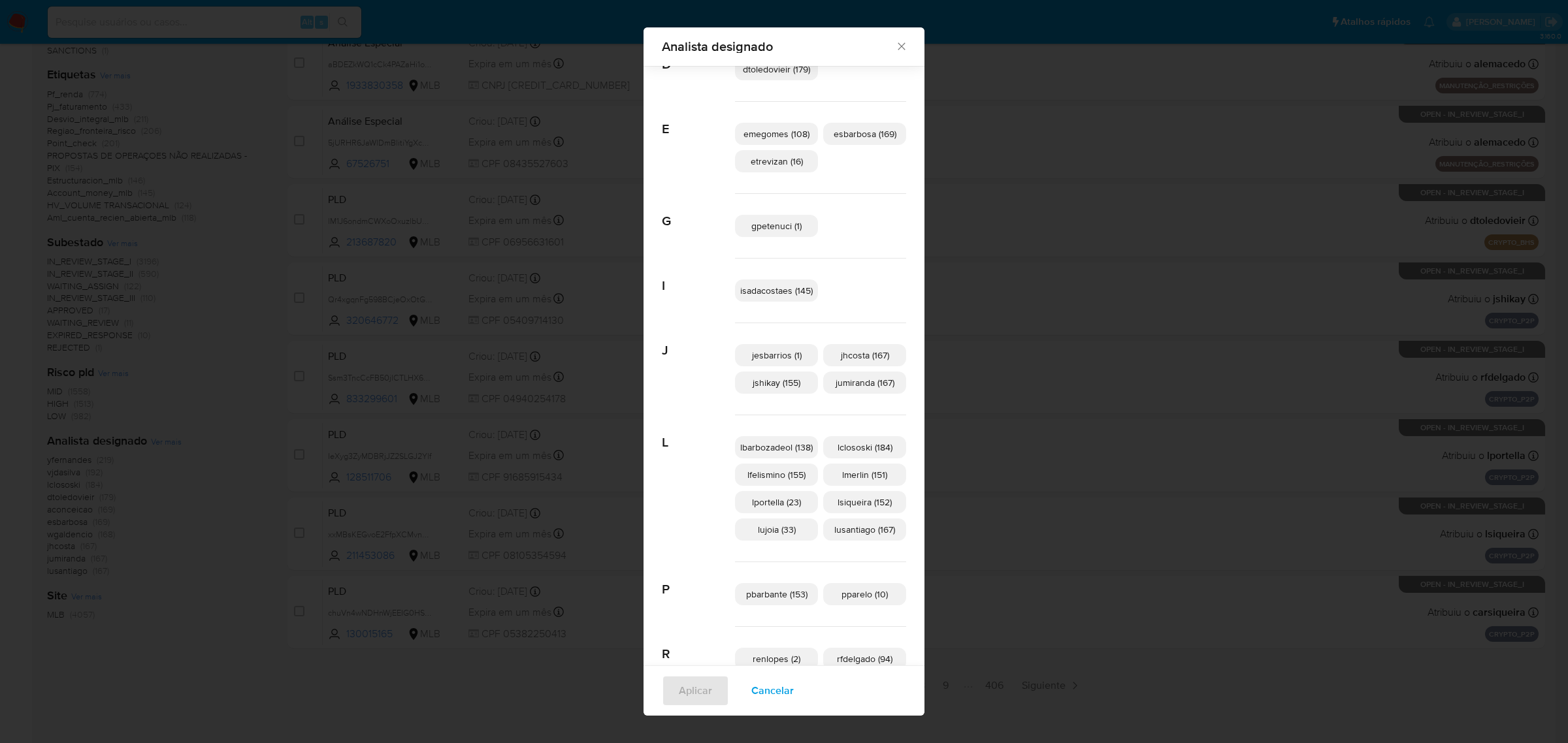
click at [898, 47] on icon "Fechar" at bounding box center [901, 47] width 7 height 7
